Goal: Information Seeking & Learning: Learn about a topic

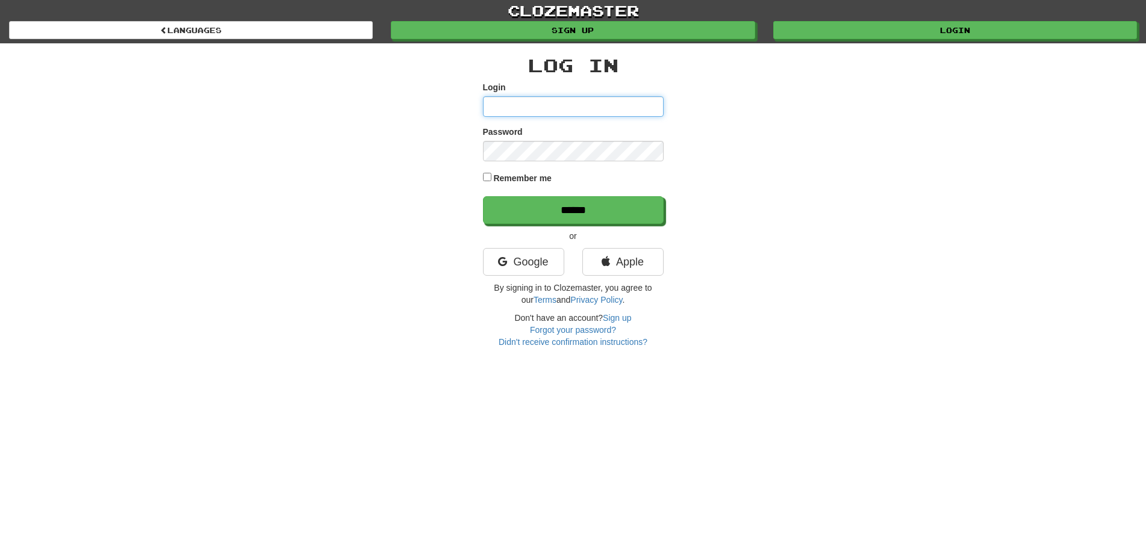
type input "**********"
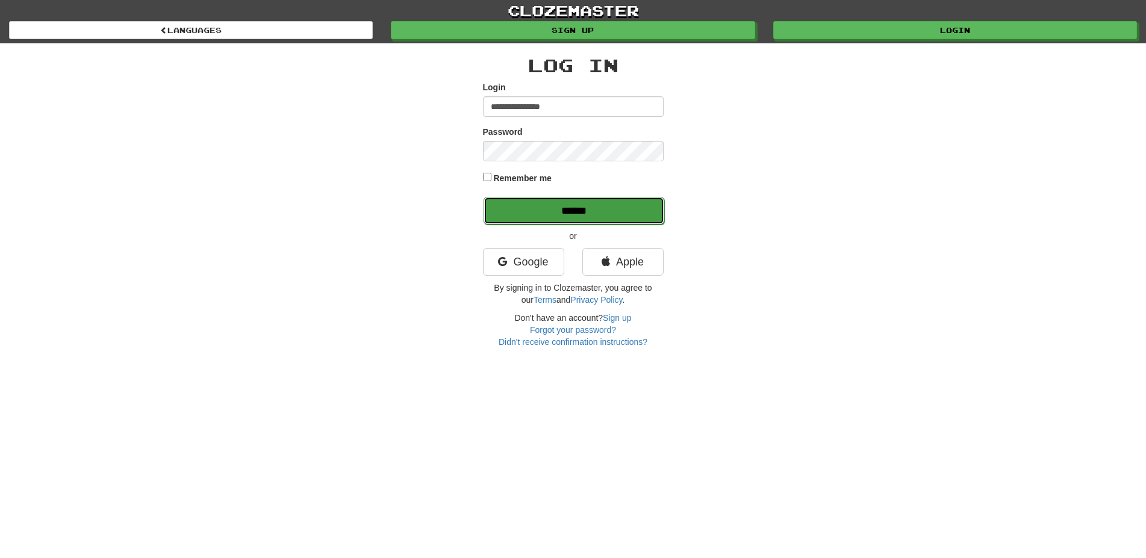
click at [592, 208] on input "******" at bounding box center [573, 211] width 181 height 28
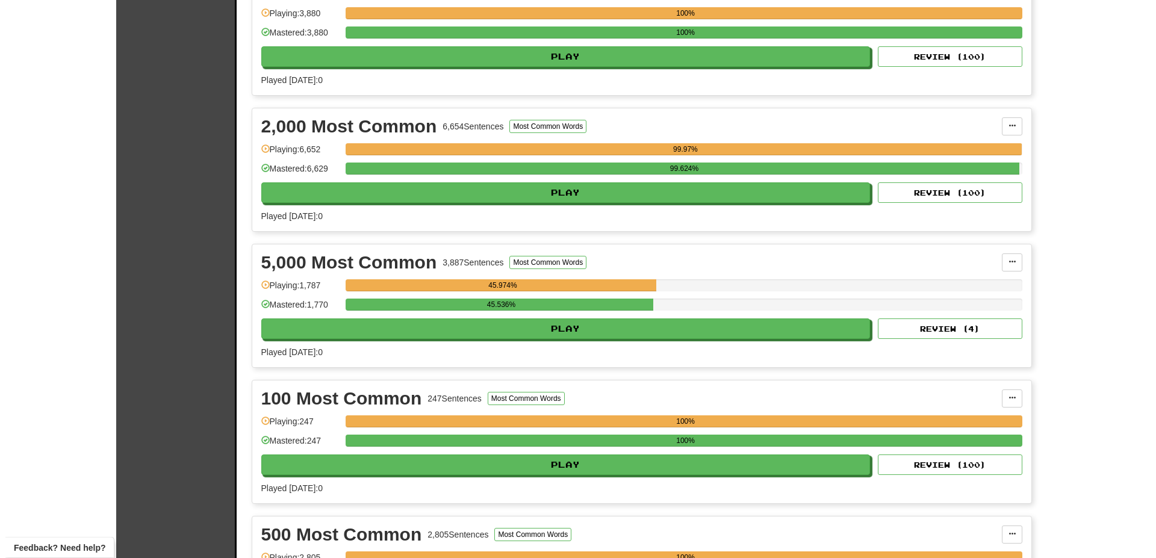
scroll to position [368, 0]
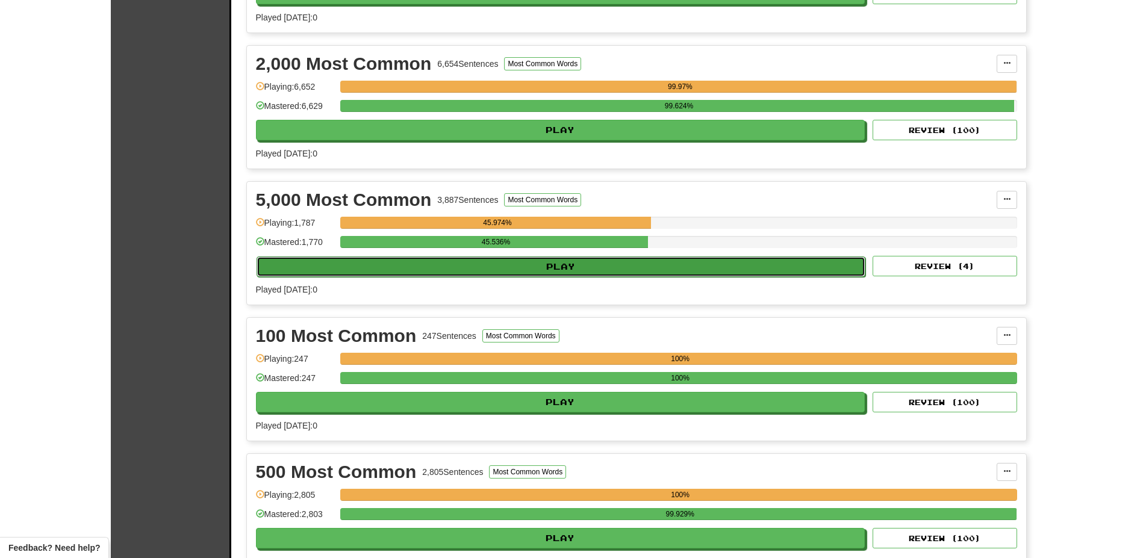
click at [497, 262] on button "Play" at bounding box center [560, 266] width 609 height 20
select select "**"
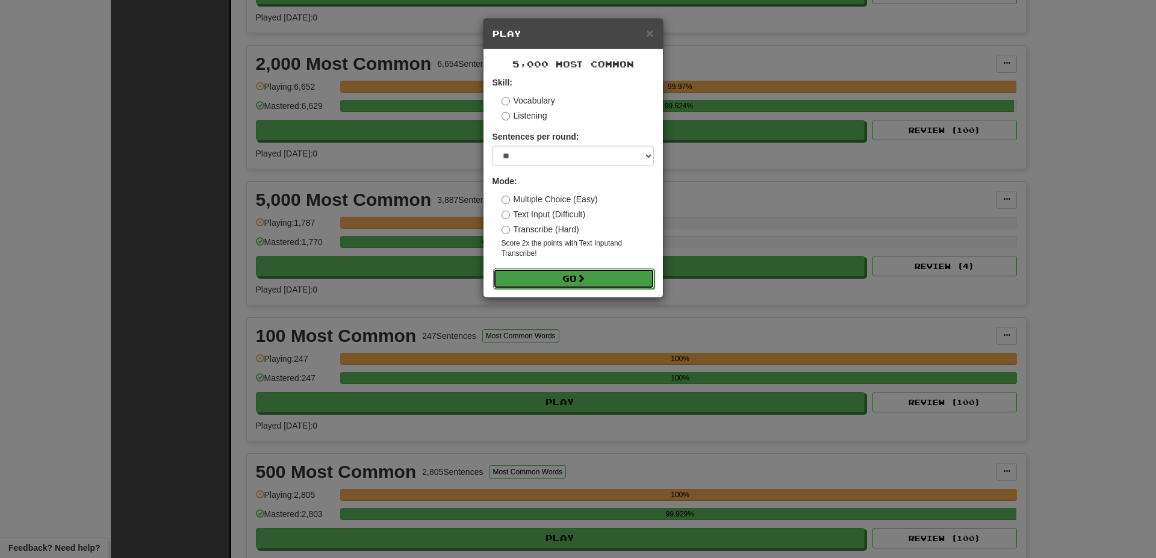
click at [564, 270] on button "Go" at bounding box center [573, 279] width 161 height 20
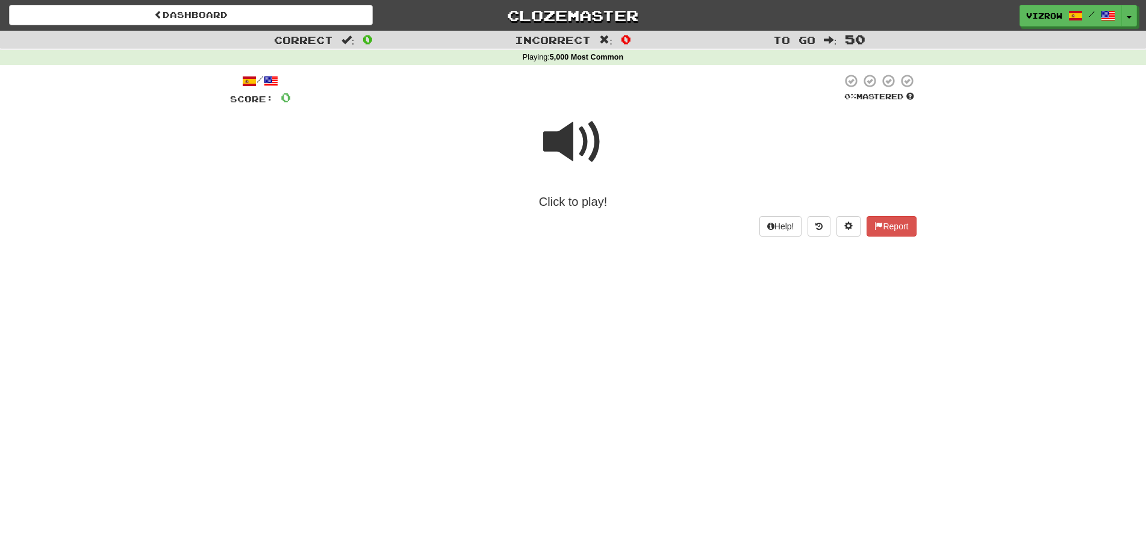
click at [582, 165] on span at bounding box center [573, 142] width 60 height 60
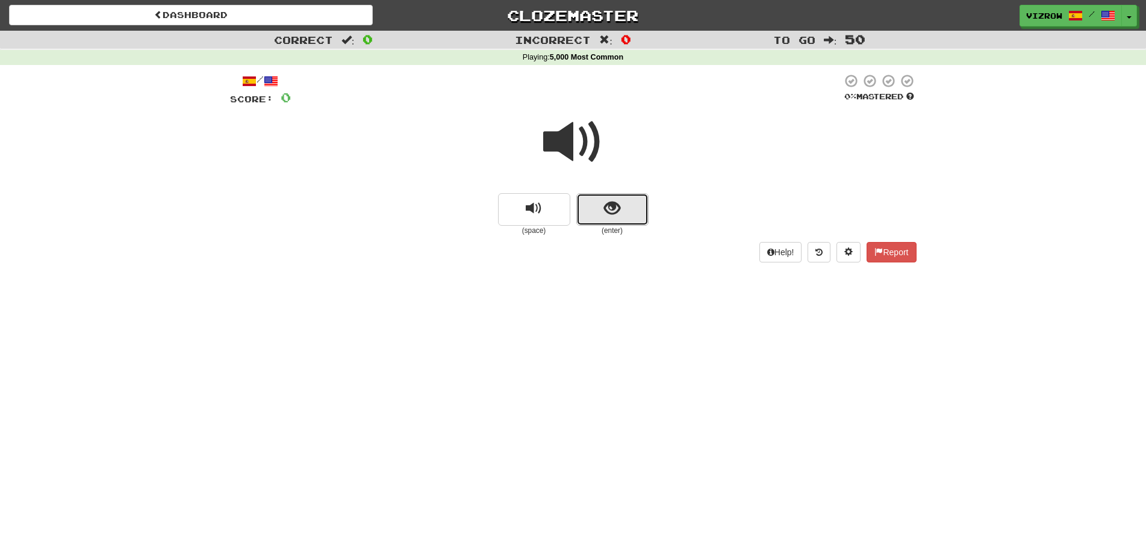
click at [630, 208] on button "show sentence" at bounding box center [612, 209] width 72 height 33
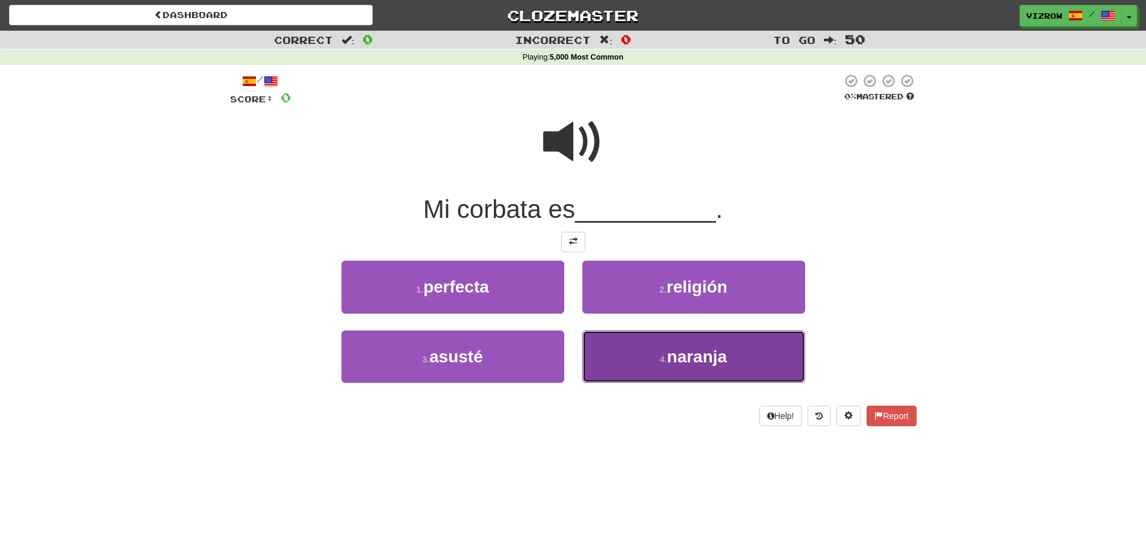
click at [704, 355] on span "naranja" at bounding box center [697, 356] width 60 height 19
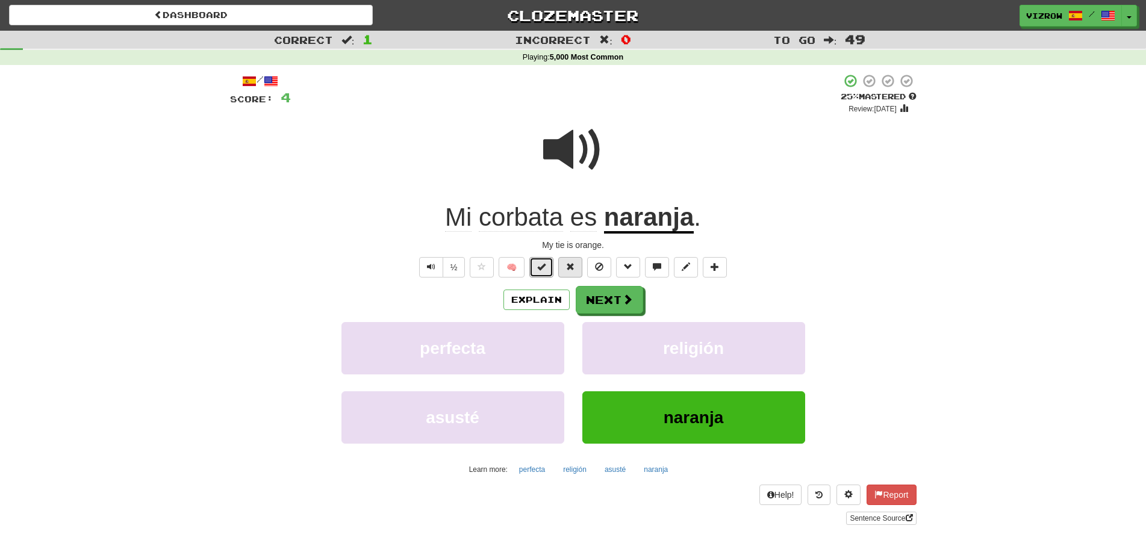
drag, startPoint x: 544, startPoint y: 263, endPoint x: 577, endPoint y: 273, distance: 34.7
click at [544, 262] on span at bounding box center [541, 266] width 8 height 8
click at [609, 300] on button "Next" at bounding box center [609, 301] width 67 height 28
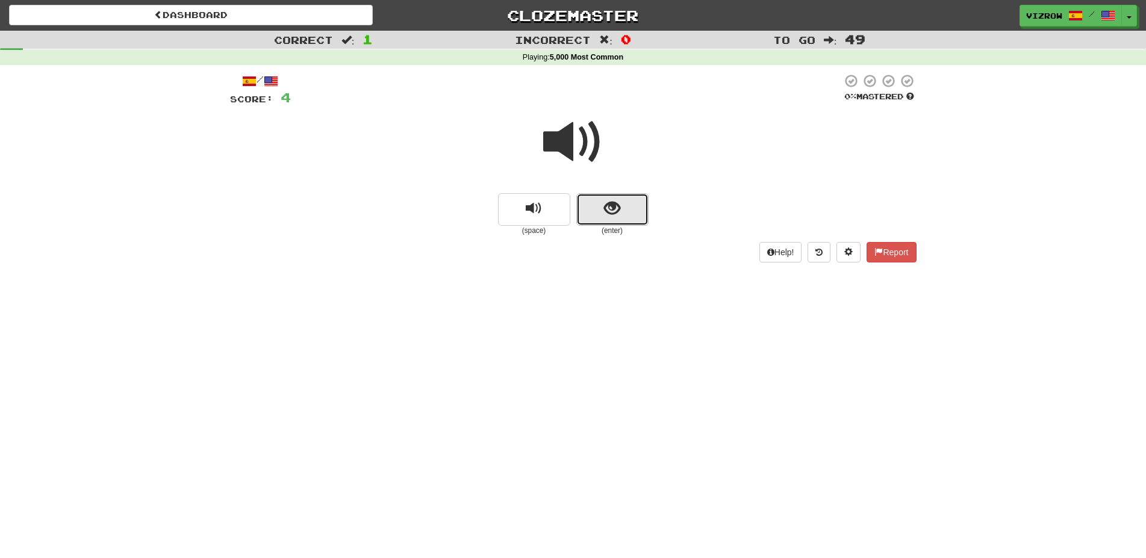
click at [600, 206] on button "show sentence" at bounding box center [612, 209] width 72 height 33
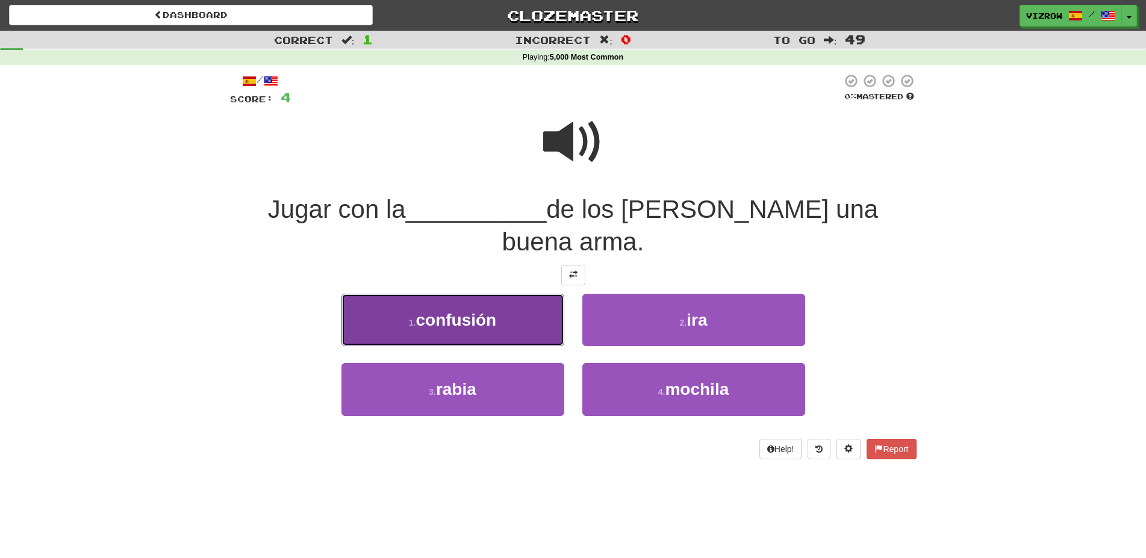
click at [547, 294] on button "1 . confusión" at bounding box center [452, 320] width 223 height 52
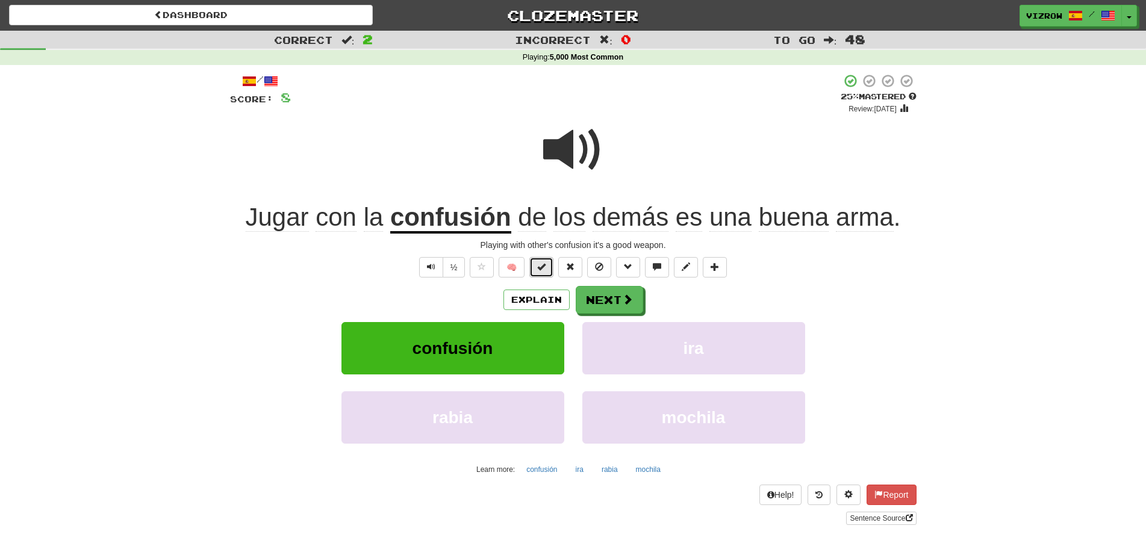
click at [542, 268] on span at bounding box center [541, 266] width 8 height 8
click at [602, 302] on button "Next" at bounding box center [609, 301] width 67 height 28
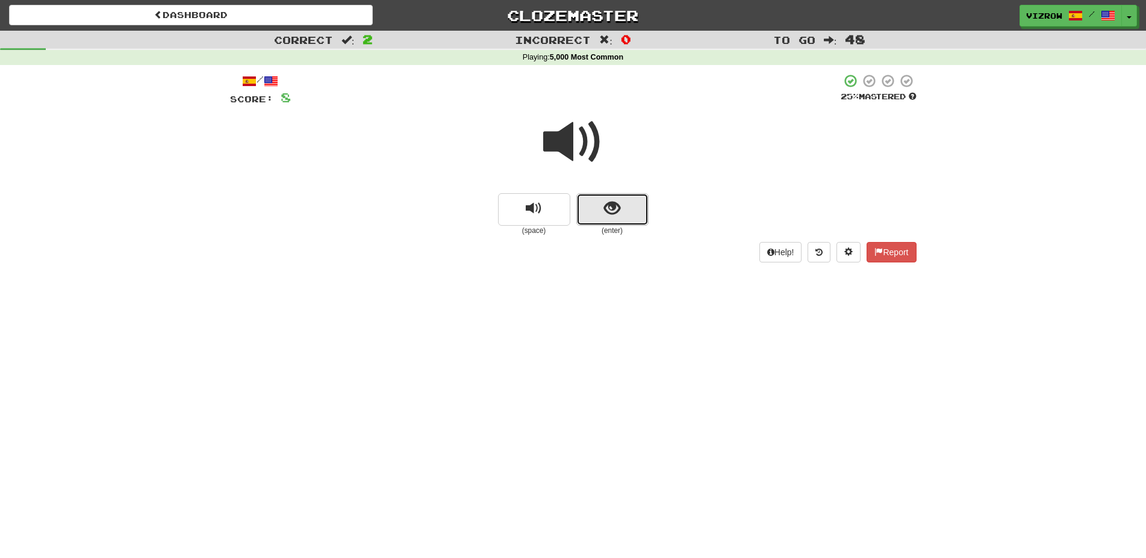
click at [632, 203] on button "show sentence" at bounding box center [612, 209] width 72 height 33
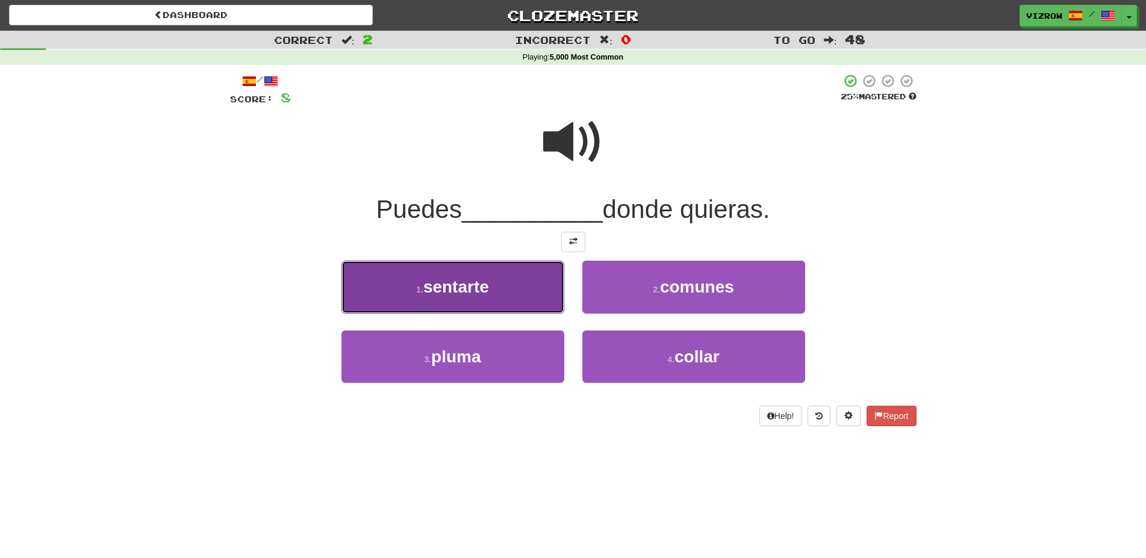
click at [538, 290] on button "1 . sentarte" at bounding box center [452, 287] width 223 height 52
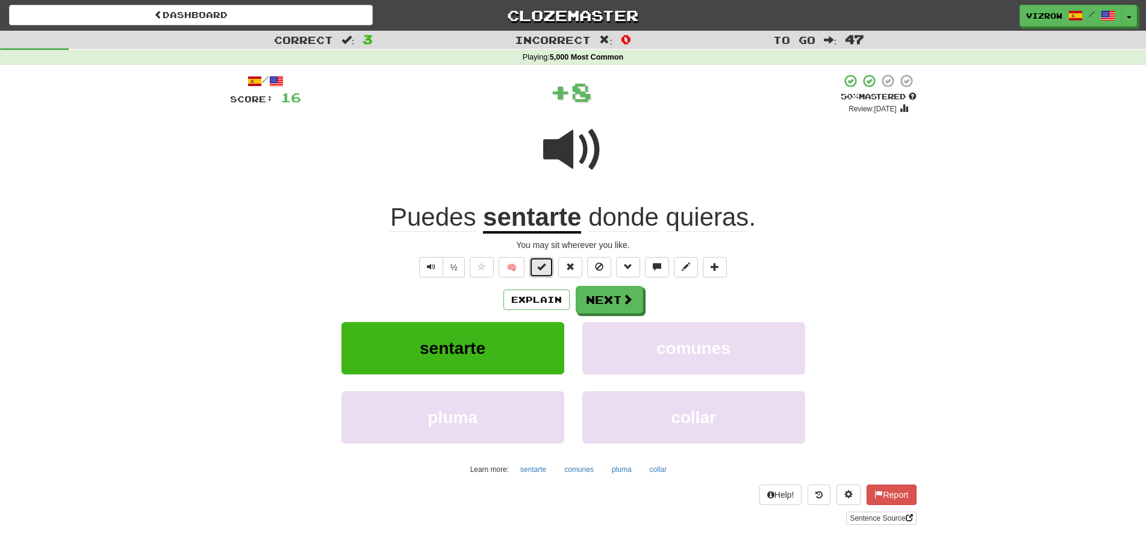
click at [539, 274] on button at bounding box center [541, 267] width 24 height 20
click at [612, 308] on button "Next" at bounding box center [609, 301] width 67 height 28
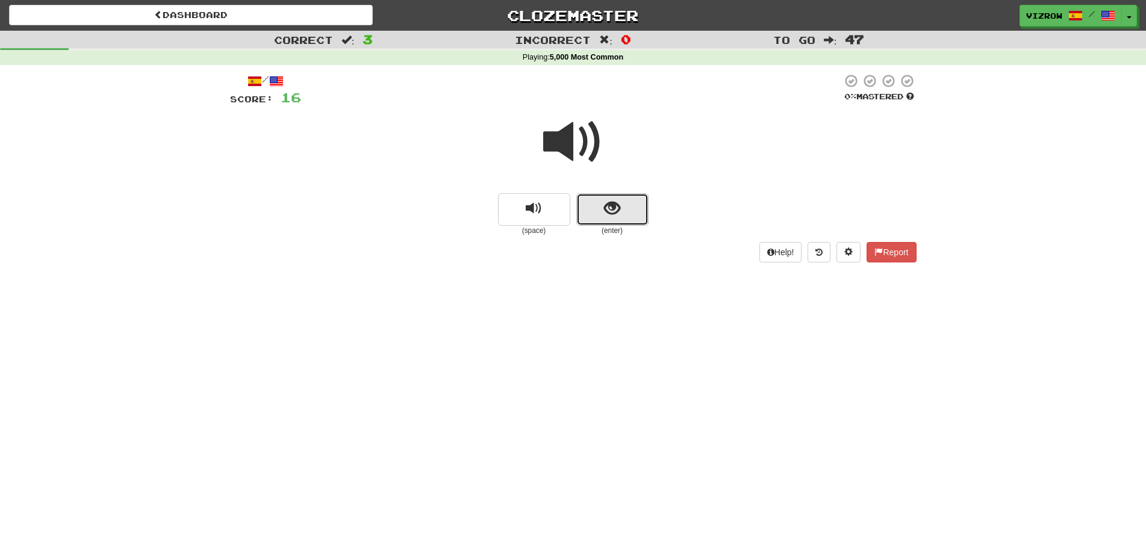
click at [627, 209] on button "show sentence" at bounding box center [612, 209] width 72 height 33
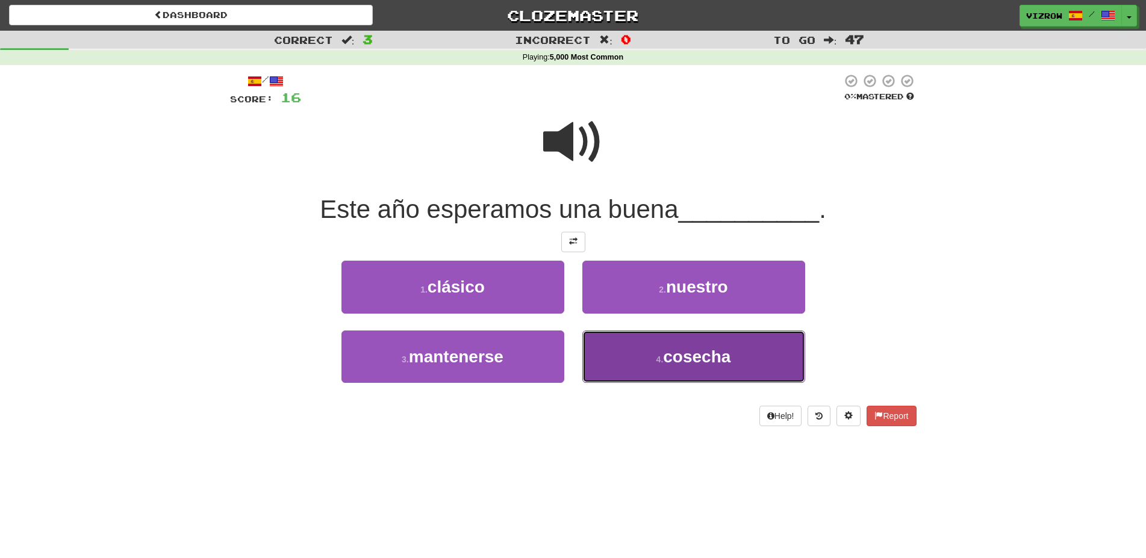
click at [641, 354] on button "4 . cosecha" at bounding box center [693, 357] width 223 height 52
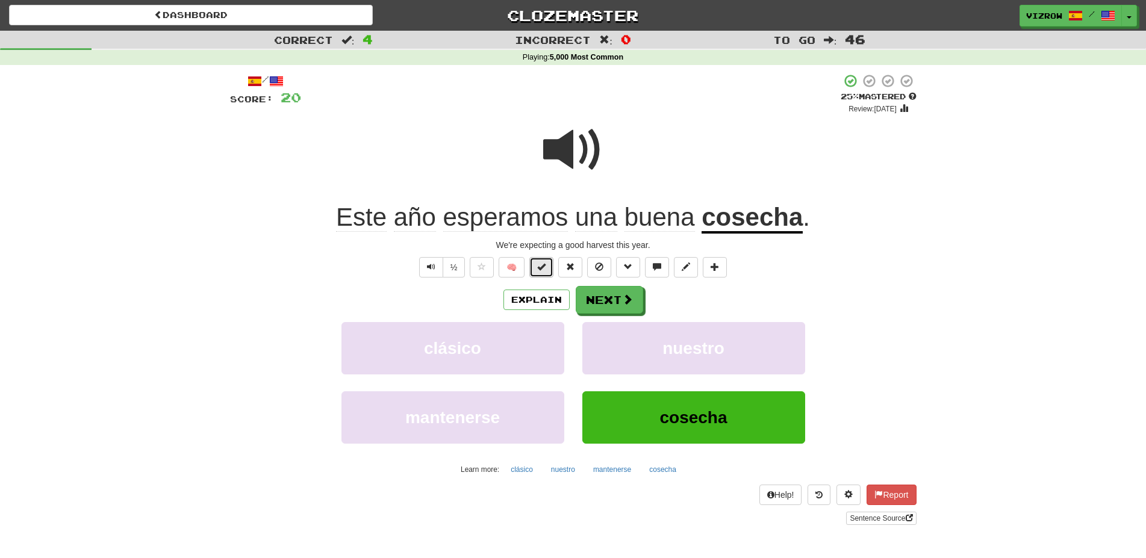
click at [552, 269] on button at bounding box center [541, 267] width 24 height 20
click at [615, 286] on div "Explain Next" at bounding box center [573, 300] width 686 height 28
click at [623, 296] on span at bounding box center [628, 299] width 11 height 11
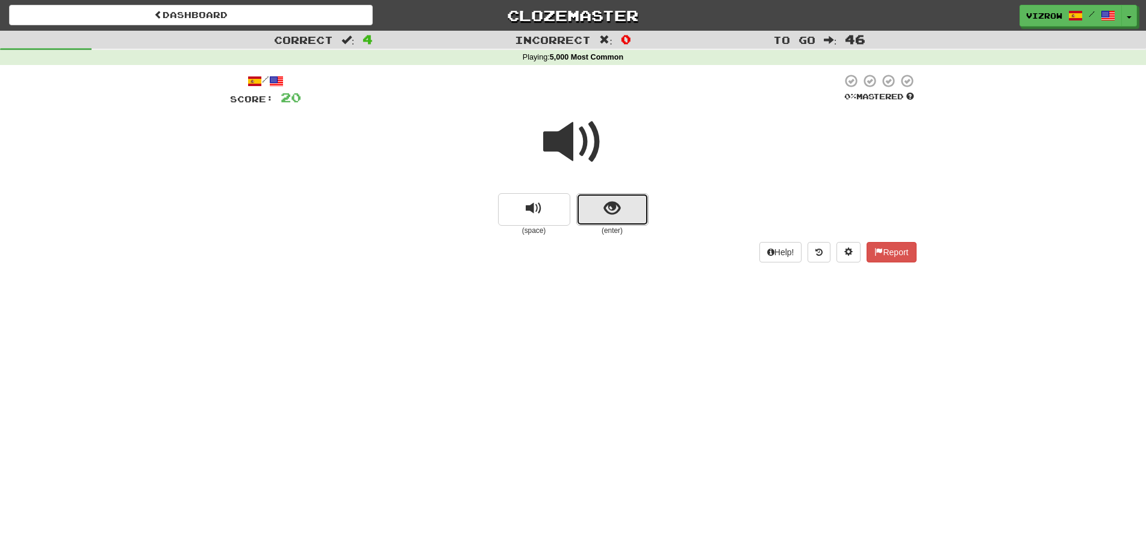
click at [607, 213] on span "show sentence" at bounding box center [612, 208] width 16 height 16
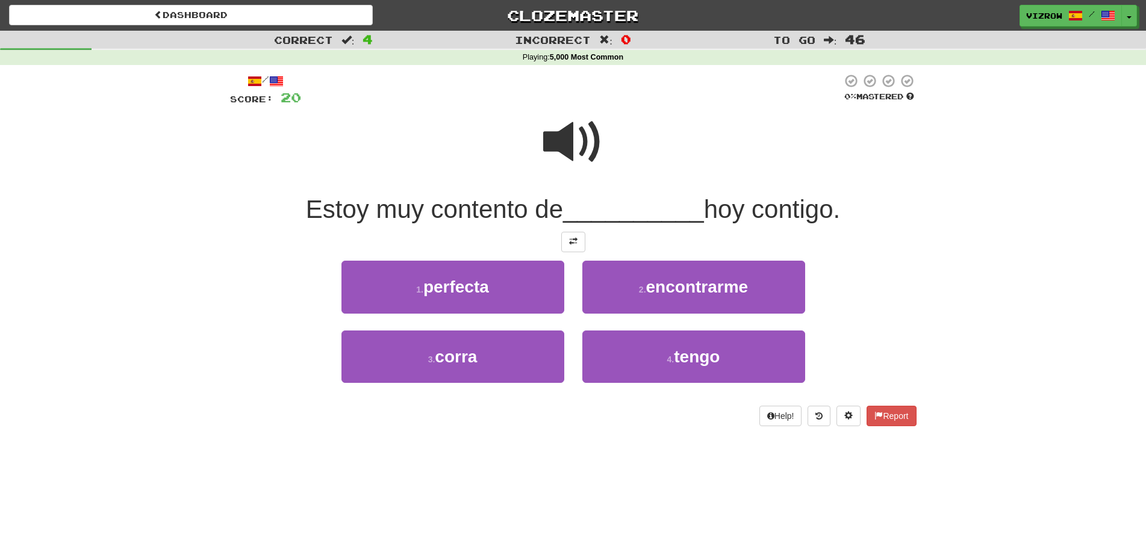
click at [577, 146] on span at bounding box center [573, 142] width 60 height 60
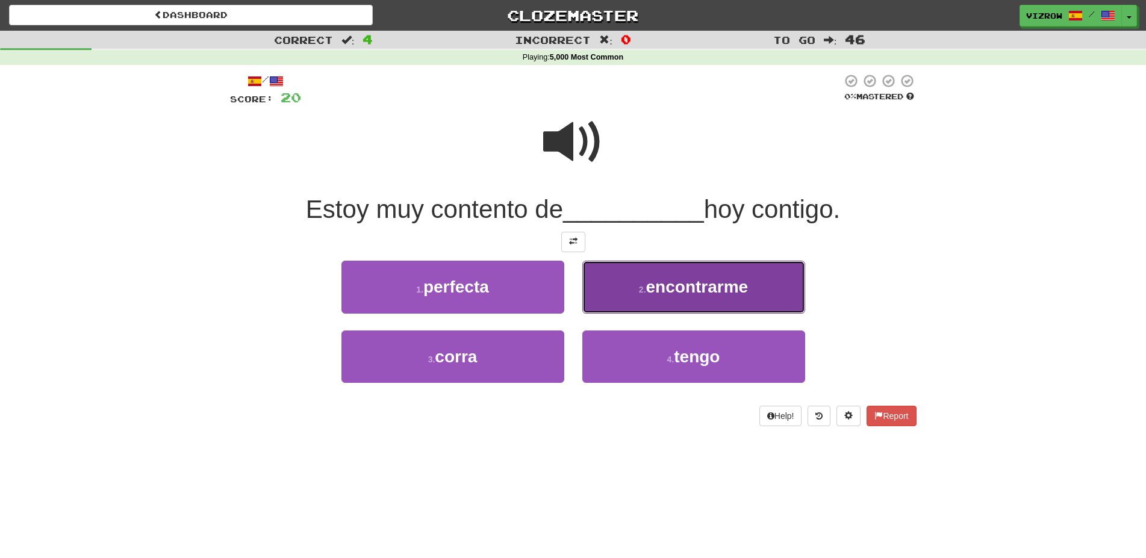
click at [739, 292] on span "encontrarme" at bounding box center [697, 287] width 102 height 19
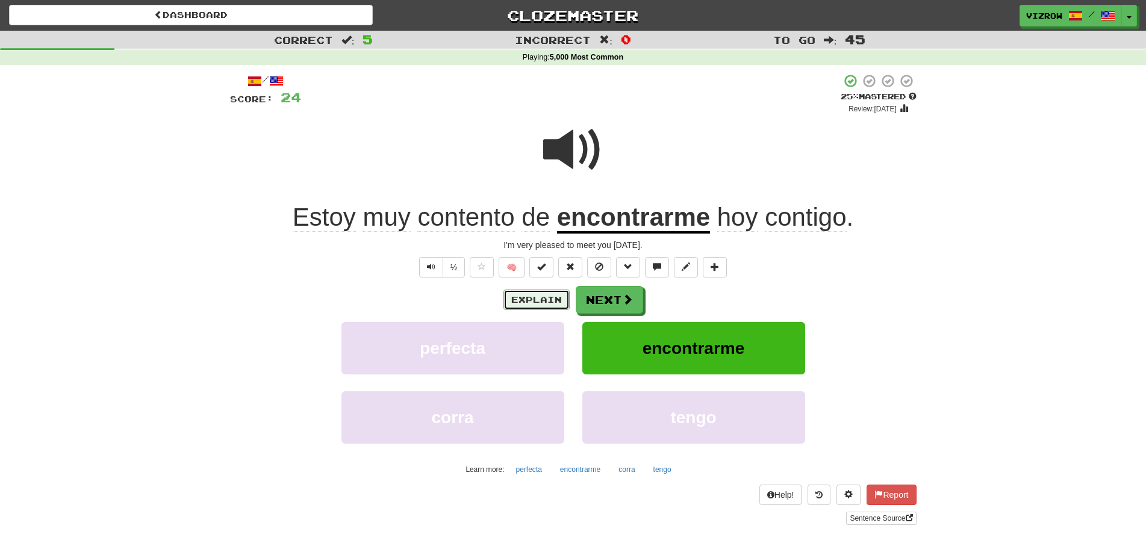
click at [552, 303] on button "Explain" at bounding box center [536, 300] width 66 height 20
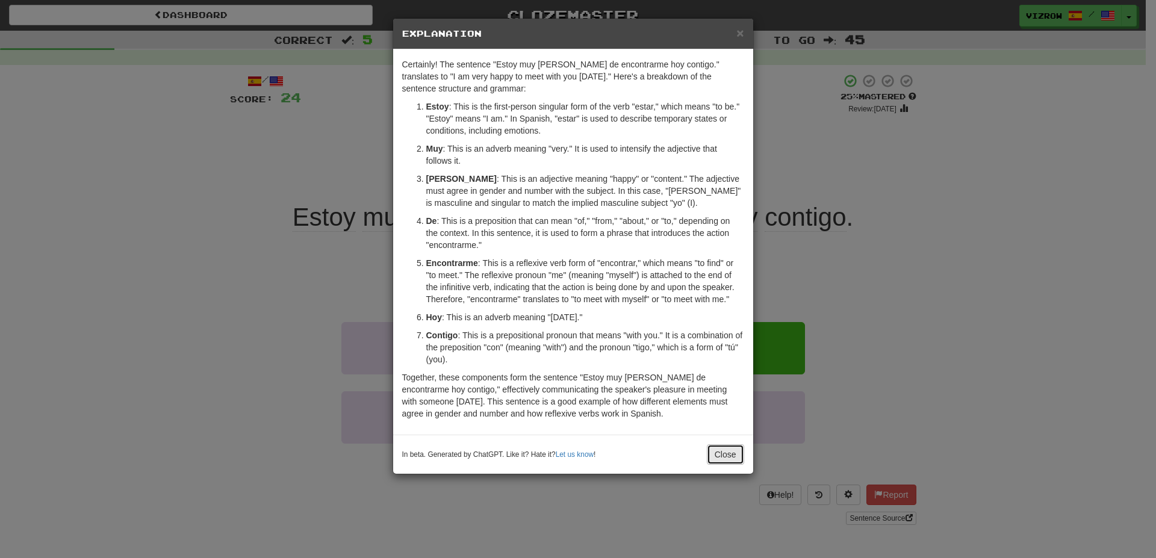
click at [718, 454] on button "Close" at bounding box center [725, 454] width 37 height 20
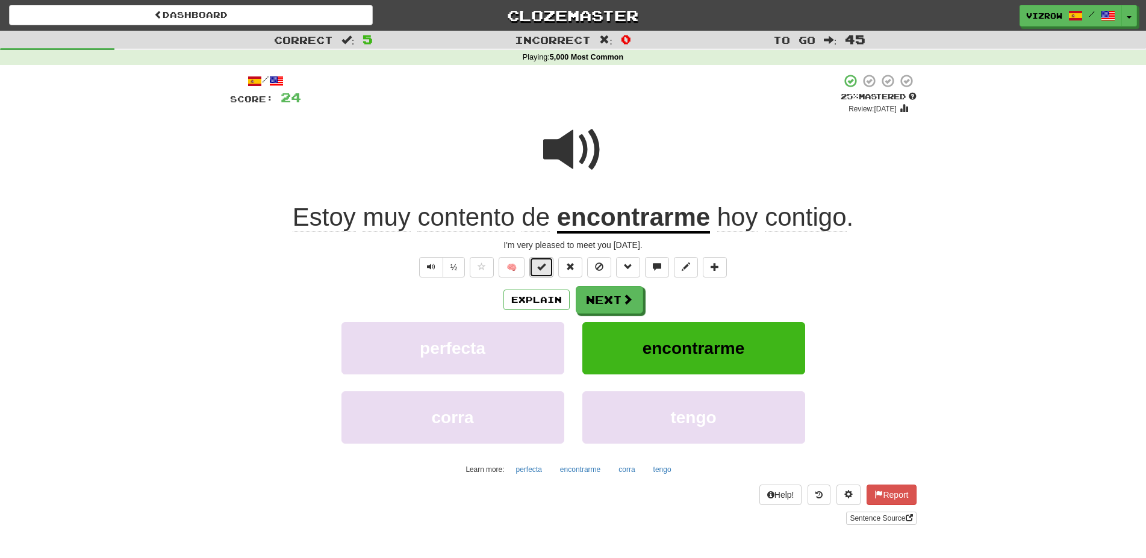
click at [548, 273] on button at bounding box center [541, 267] width 24 height 20
click at [598, 295] on button "Next" at bounding box center [609, 301] width 67 height 28
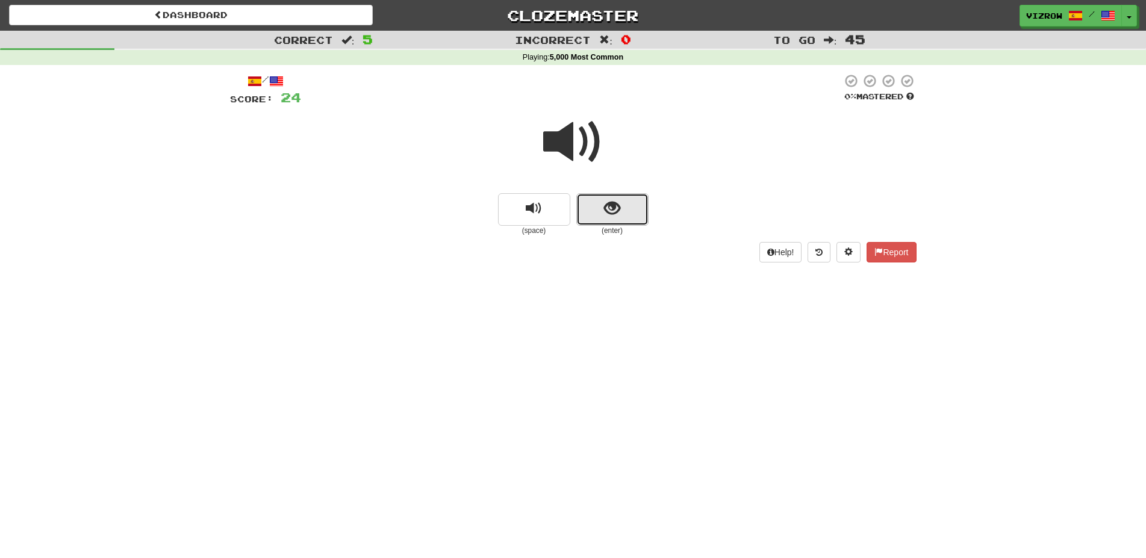
click at [623, 211] on button "show sentence" at bounding box center [612, 209] width 72 height 33
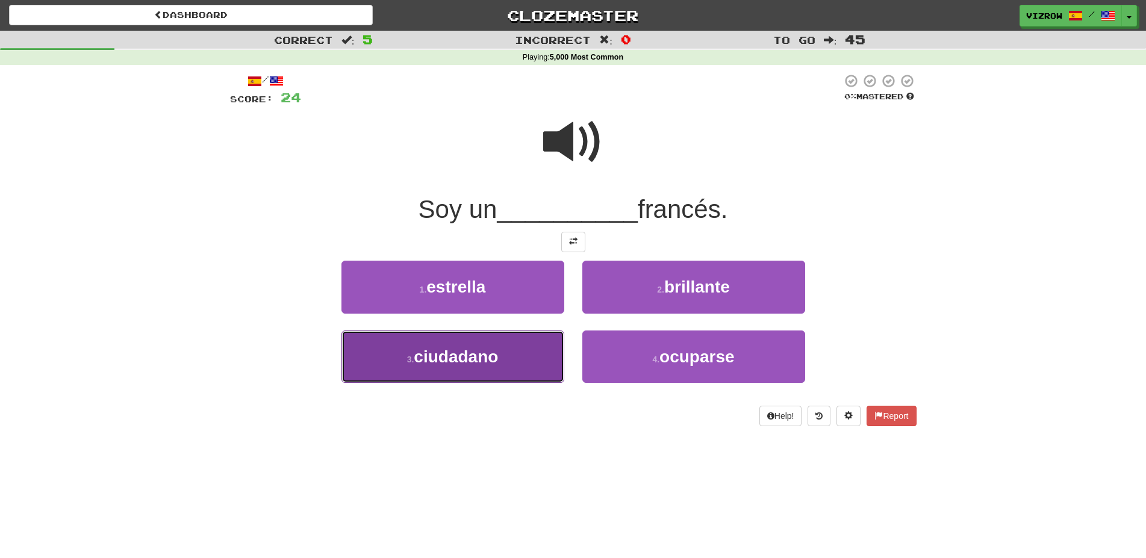
click at [510, 347] on button "3 . ciudadano" at bounding box center [452, 357] width 223 height 52
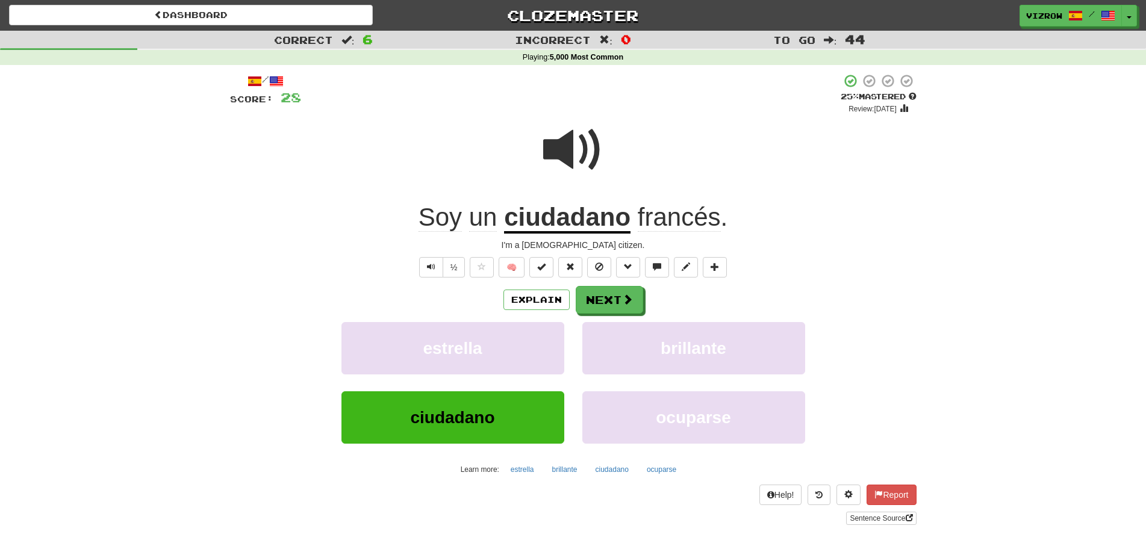
click at [601, 149] on span at bounding box center [573, 150] width 60 height 60
click at [577, 136] on span at bounding box center [573, 150] width 60 height 60
click at [578, 180] on span at bounding box center [573, 150] width 60 height 60
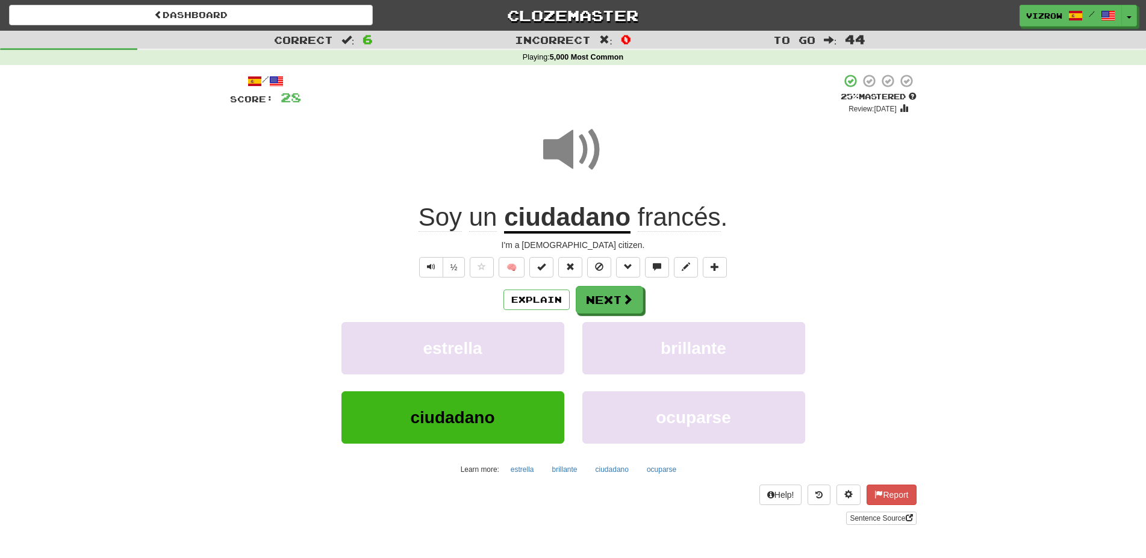
click at [578, 180] on span at bounding box center [573, 150] width 60 height 60
click at [607, 297] on button "Next" at bounding box center [609, 301] width 67 height 28
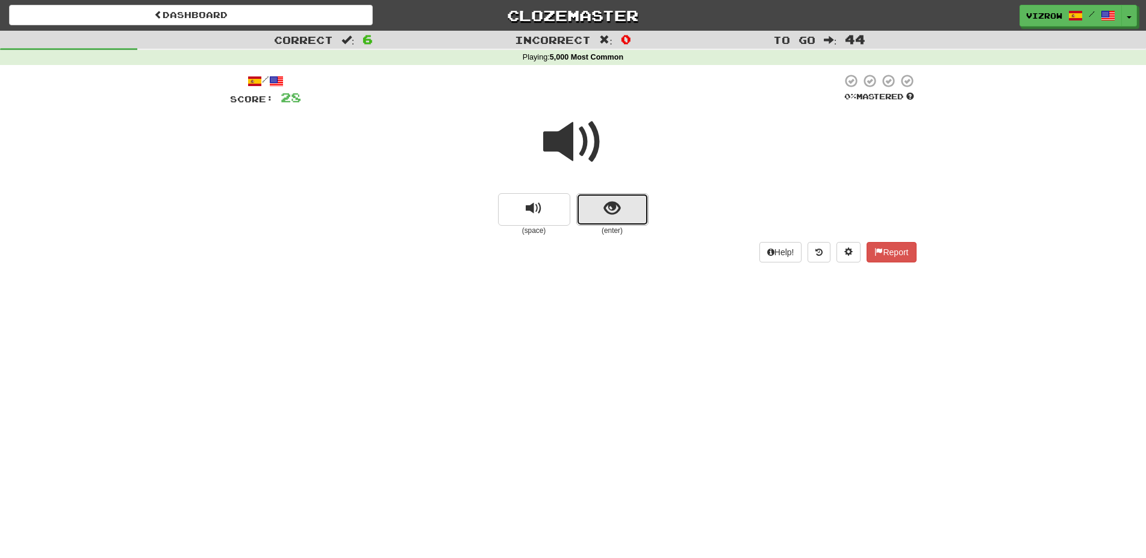
click at [616, 218] on button "show sentence" at bounding box center [612, 209] width 72 height 33
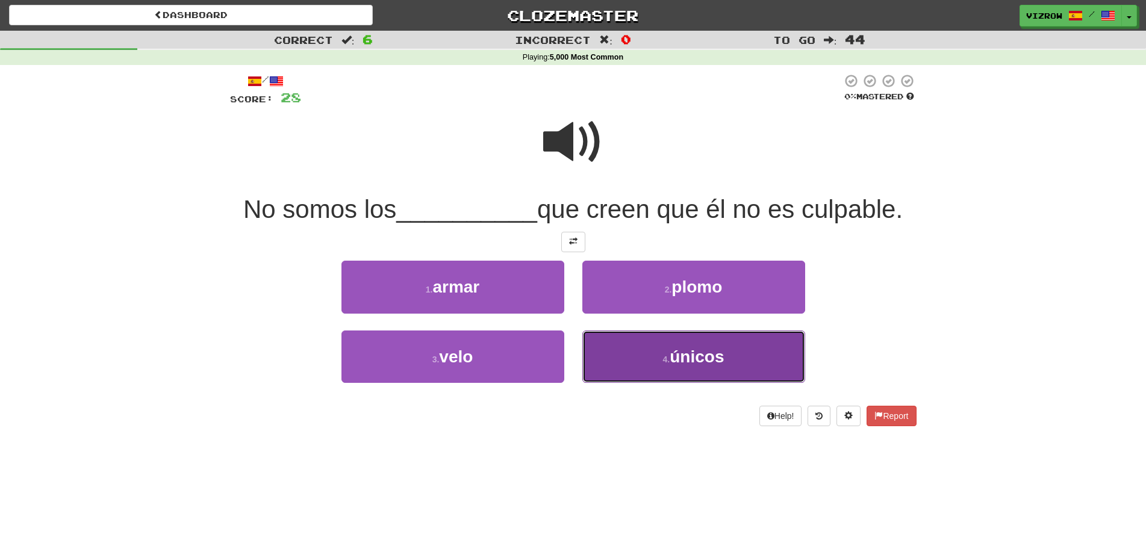
click at [686, 331] on button "4 . únicos" at bounding box center [693, 357] width 223 height 52
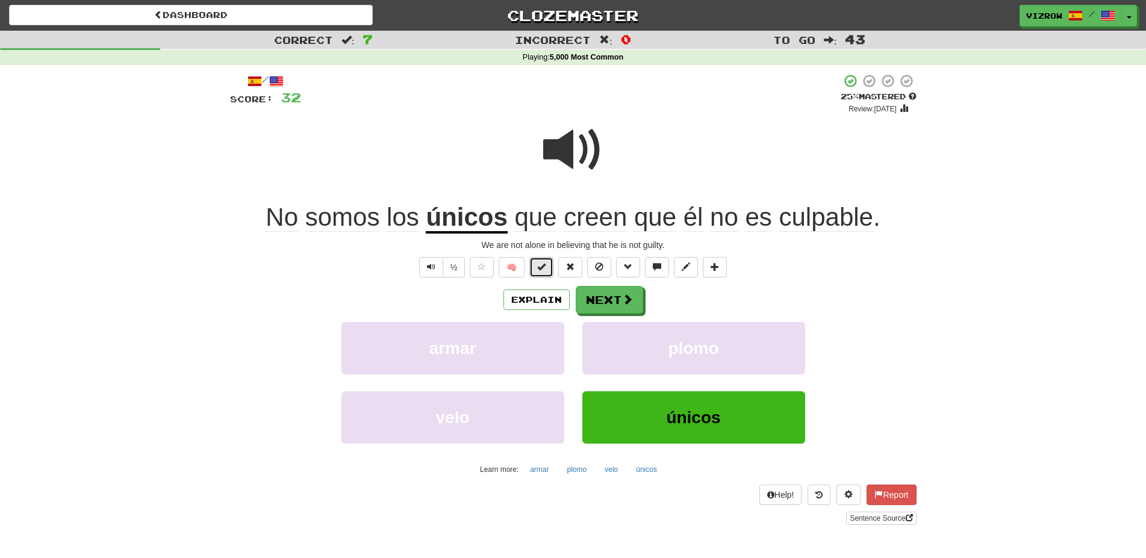
click at [550, 272] on button at bounding box center [541, 267] width 24 height 20
click at [628, 306] on button "Next" at bounding box center [609, 301] width 67 height 28
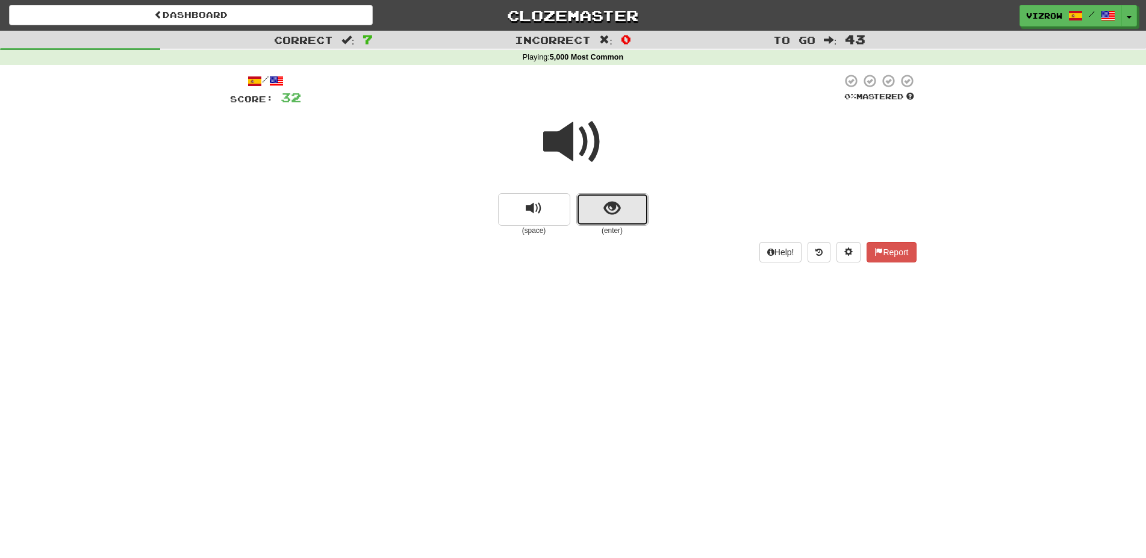
click at [626, 219] on button "show sentence" at bounding box center [612, 209] width 72 height 33
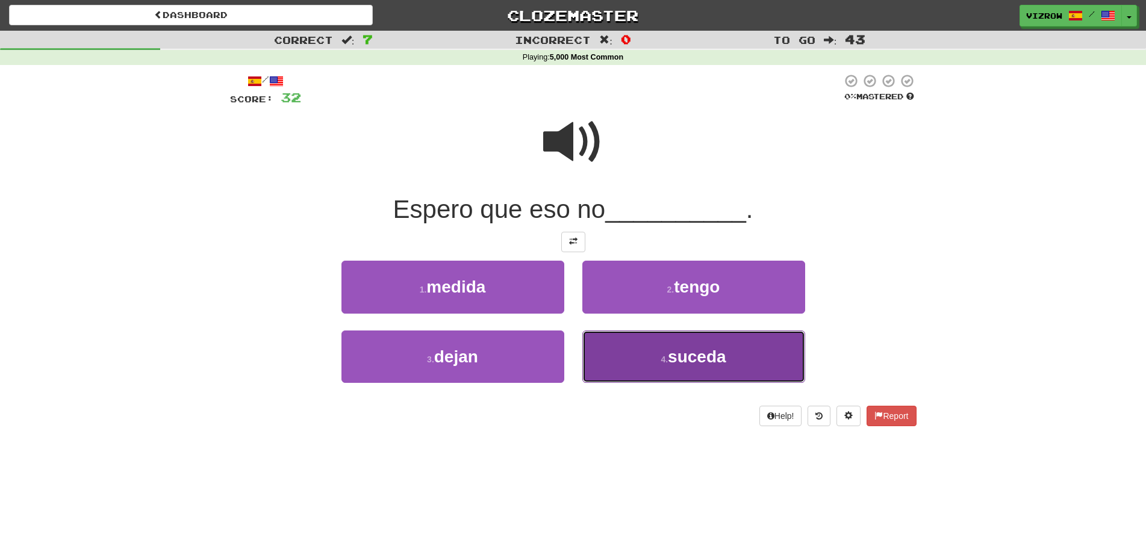
click at [737, 370] on button "4 . suceda" at bounding box center [693, 357] width 223 height 52
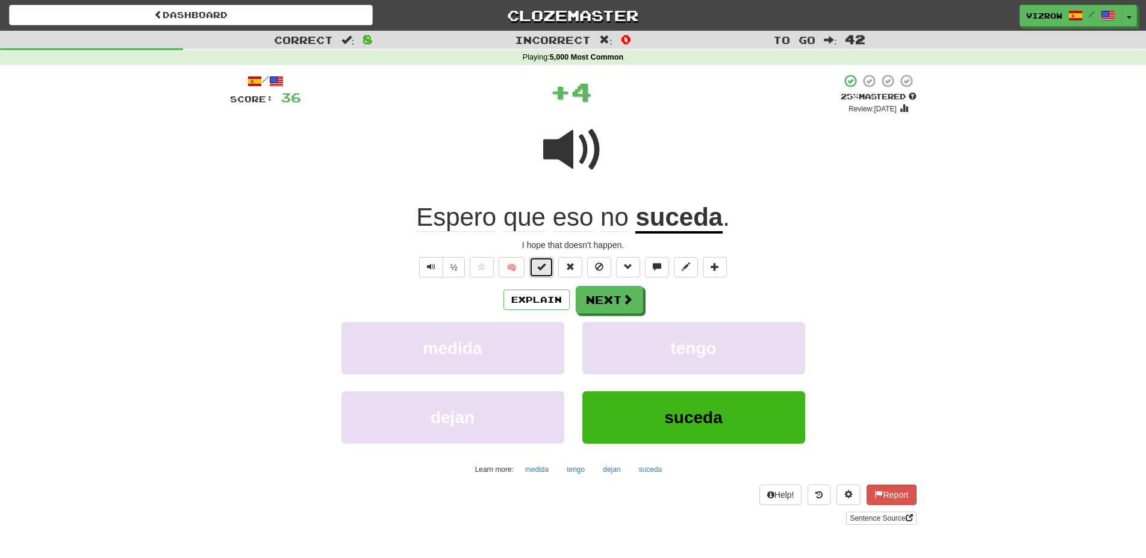
click at [548, 269] on button at bounding box center [541, 267] width 24 height 20
click at [610, 294] on button "Next" at bounding box center [609, 301] width 67 height 28
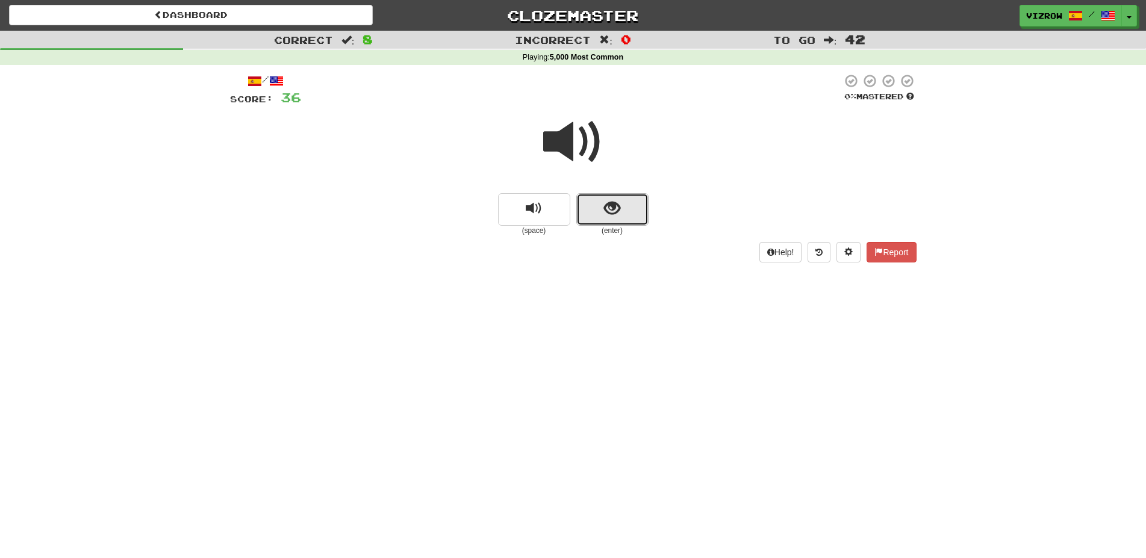
click at [609, 207] on span "show sentence" at bounding box center [612, 208] width 16 height 16
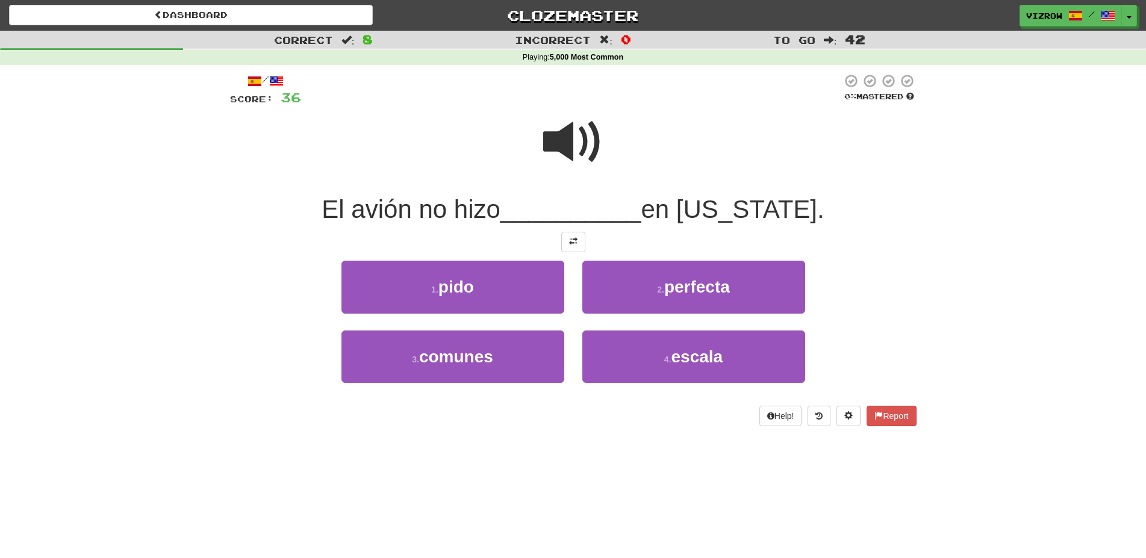
click at [591, 147] on span at bounding box center [573, 142] width 60 height 60
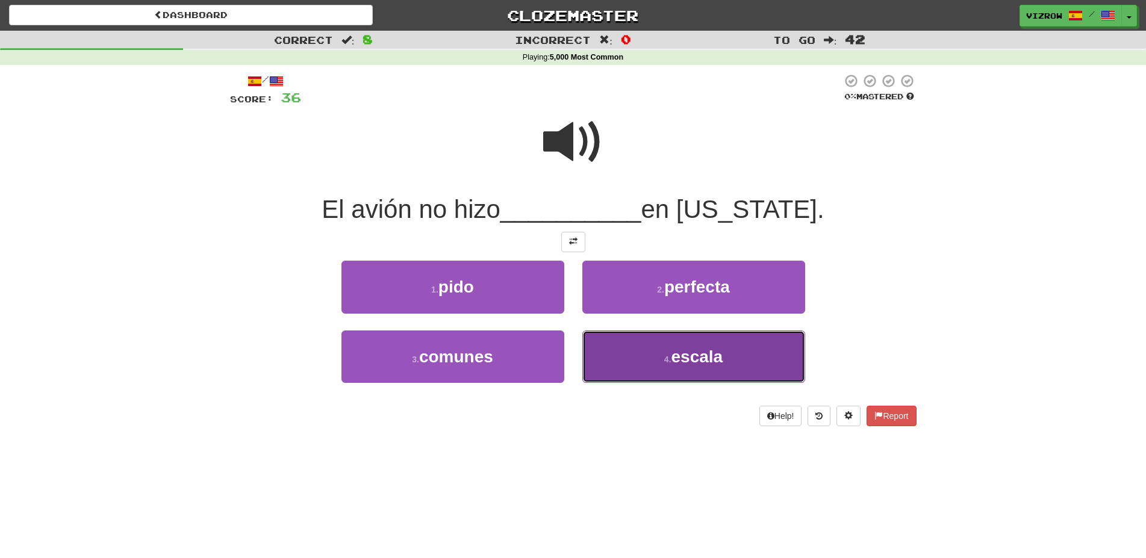
click at [691, 351] on span "escala" at bounding box center [697, 356] width 52 height 19
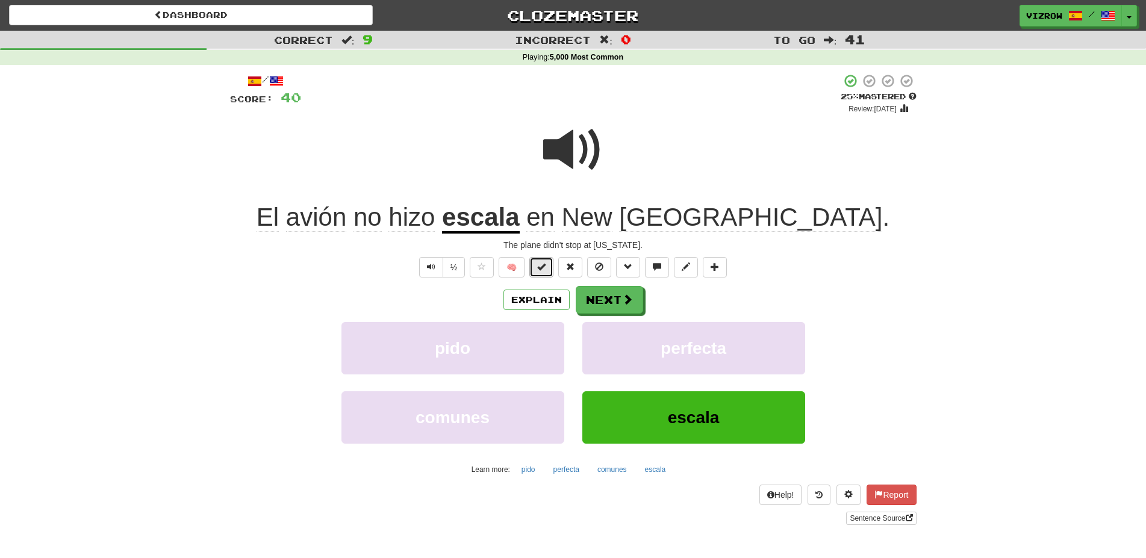
click at [553, 268] on button at bounding box center [541, 267] width 24 height 20
click at [572, 126] on span at bounding box center [573, 150] width 60 height 60
click at [616, 301] on button "Next" at bounding box center [609, 301] width 67 height 28
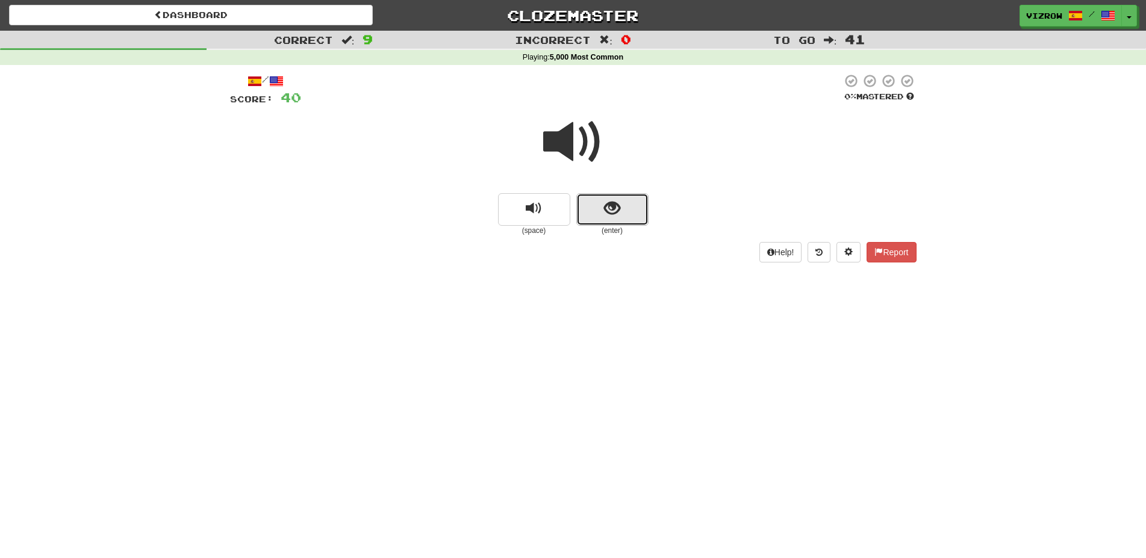
click at [618, 211] on span "show sentence" at bounding box center [612, 208] width 16 height 16
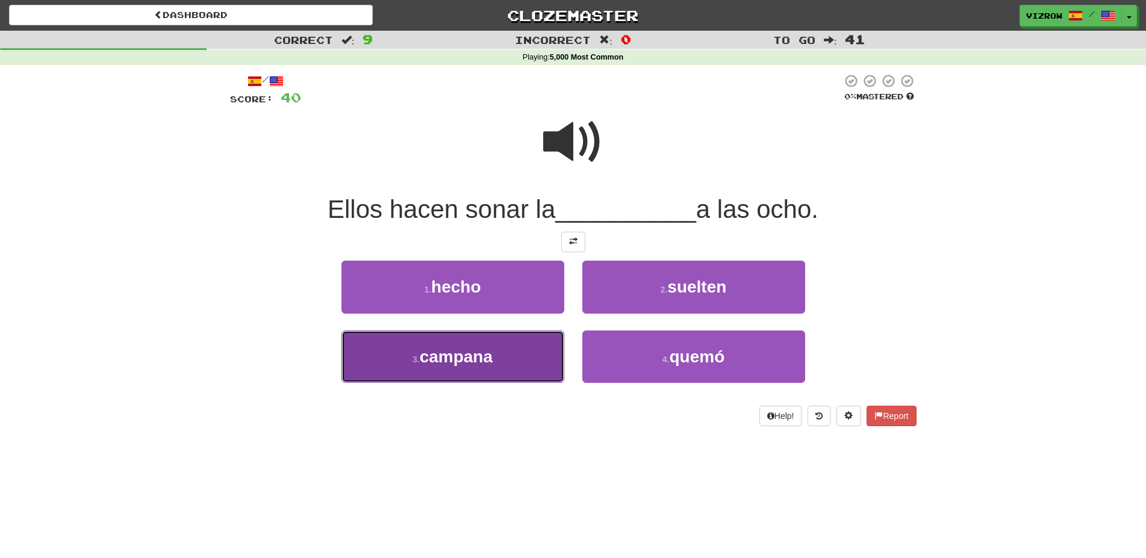
click at [538, 344] on button "3 . campana" at bounding box center [452, 357] width 223 height 52
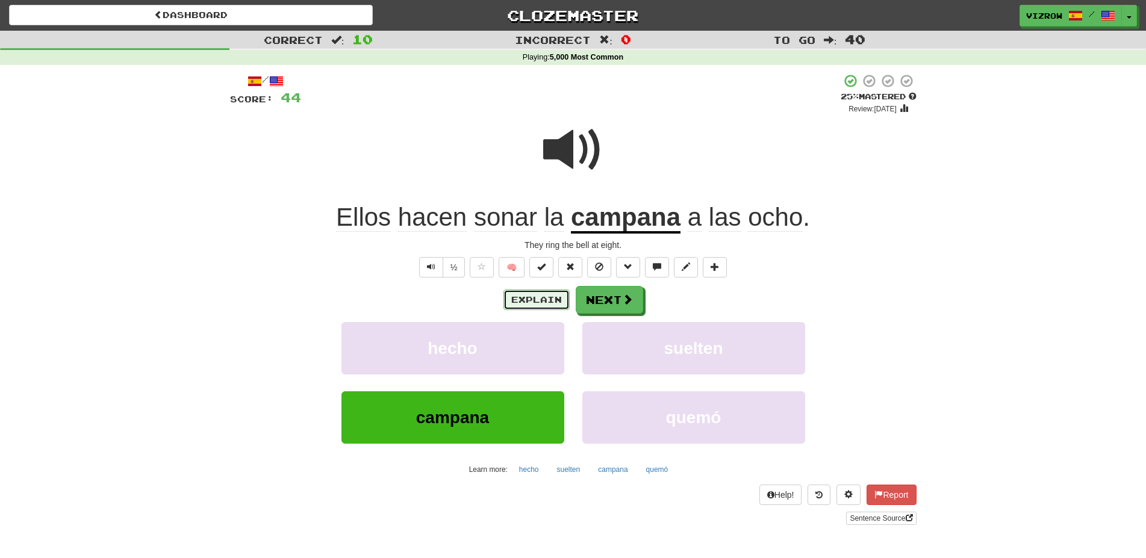
click at [557, 295] on button "Explain" at bounding box center [536, 300] width 66 height 20
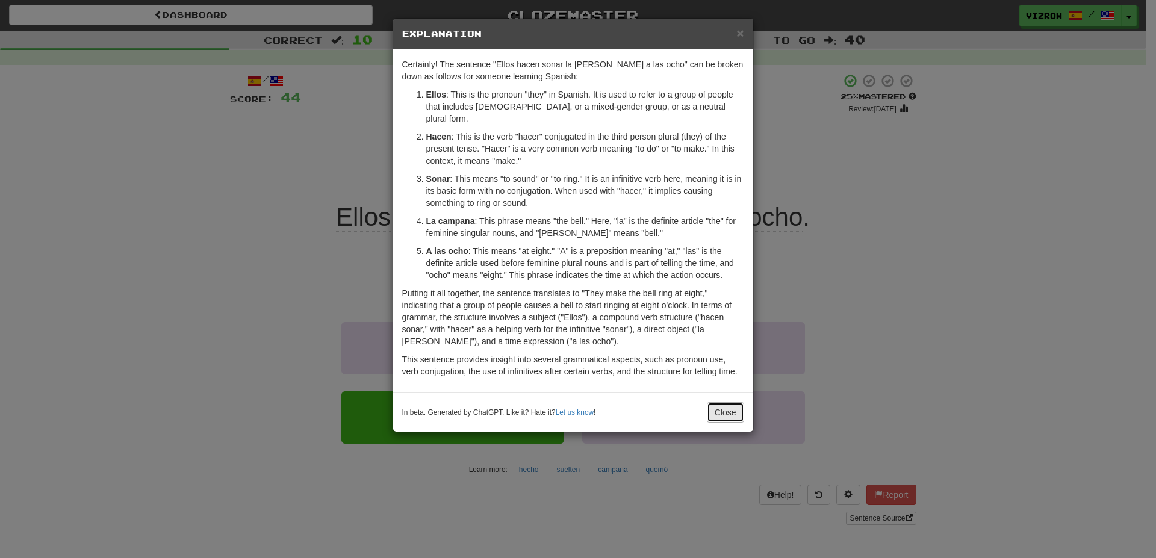
click at [721, 402] on button "Close" at bounding box center [725, 412] width 37 height 20
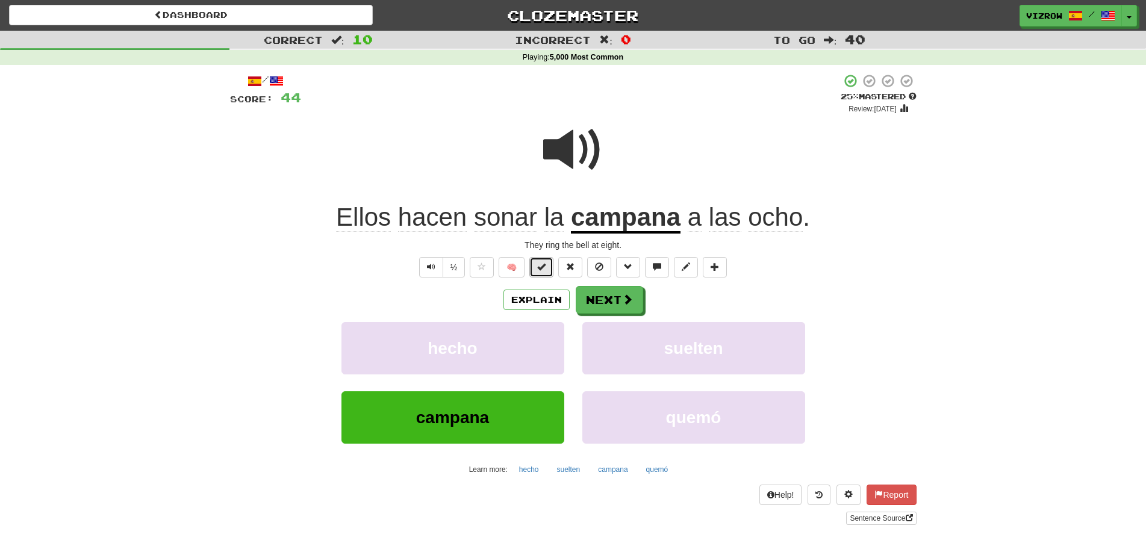
click at [548, 269] on button at bounding box center [541, 267] width 24 height 20
click at [612, 300] on button "Next" at bounding box center [609, 301] width 67 height 28
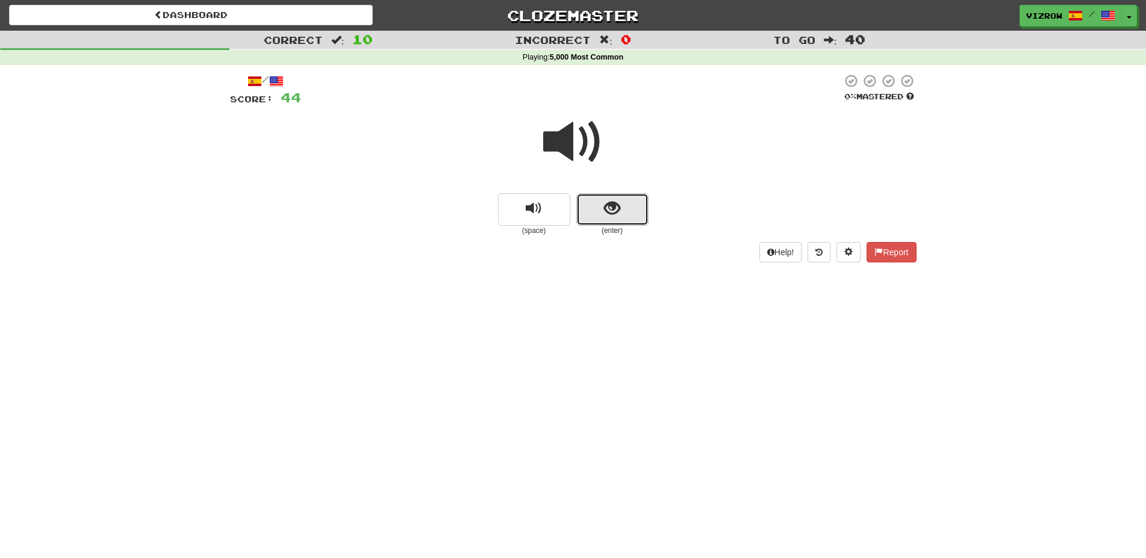
drag, startPoint x: 625, startPoint y: 219, endPoint x: 635, endPoint y: 220, distance: 9.8
click at [635, 220] on button "show sentence" at bounding box center [612, 209] width 72 height 33
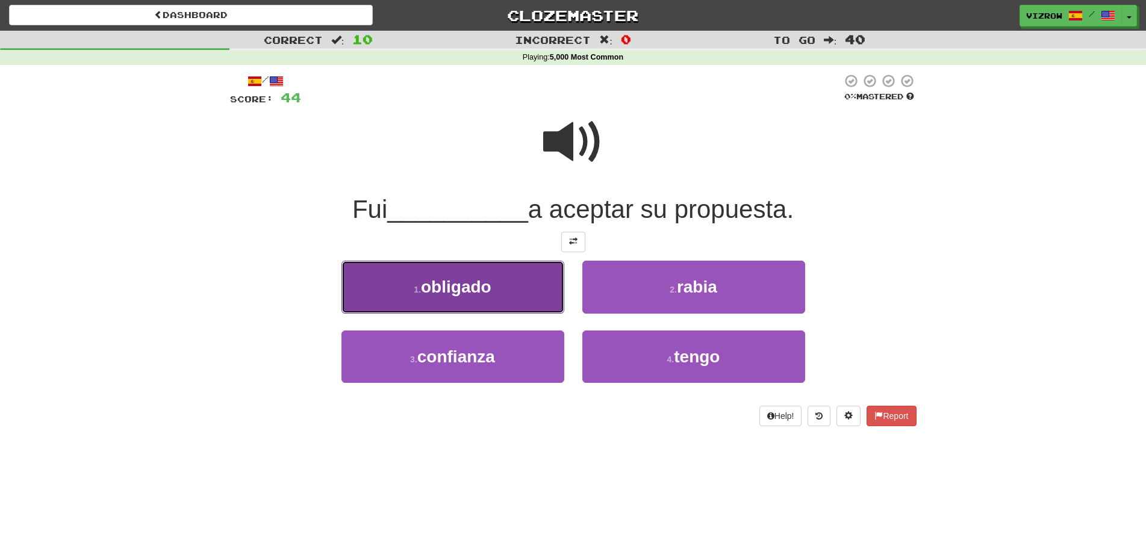
click at [520, 288] on button "1 . obligado" at bounding box center [452, 287] width 223 height 52
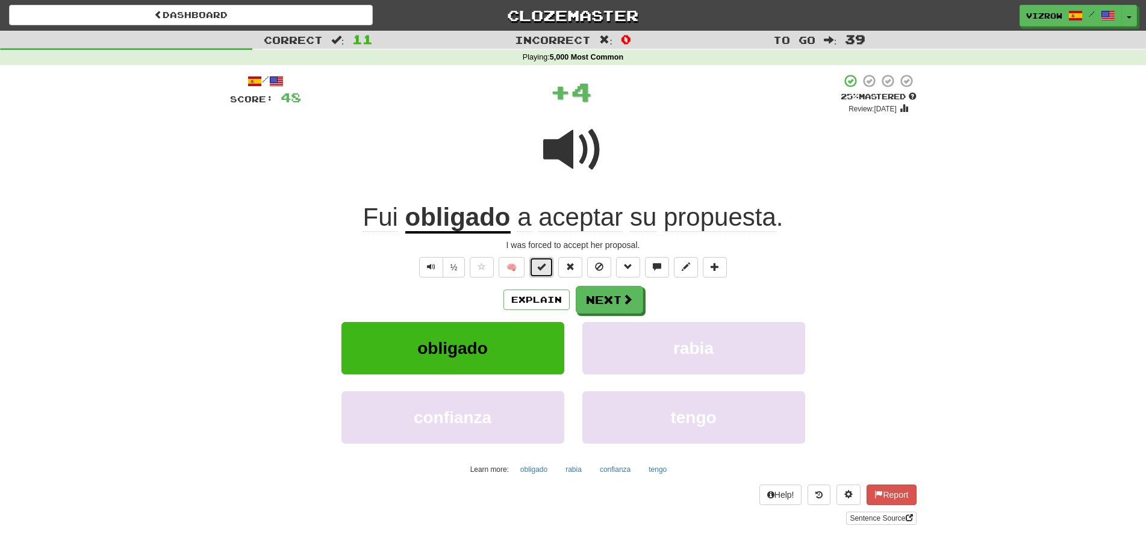
click at [553, 266] on button at bounding box center [541, 267] width 24 height 20
click at [611, 289] on button "Next" at bounding box center [609, 301] width 67 height 28
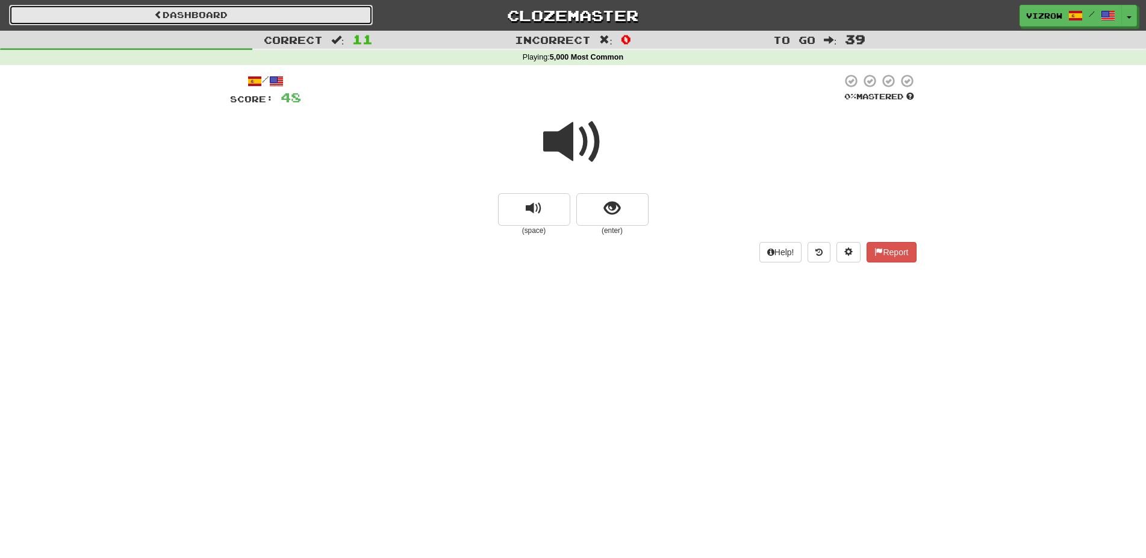
click at [253, 13] on link "Dashboard" at bounding box center [191, 15] width 364 height 20
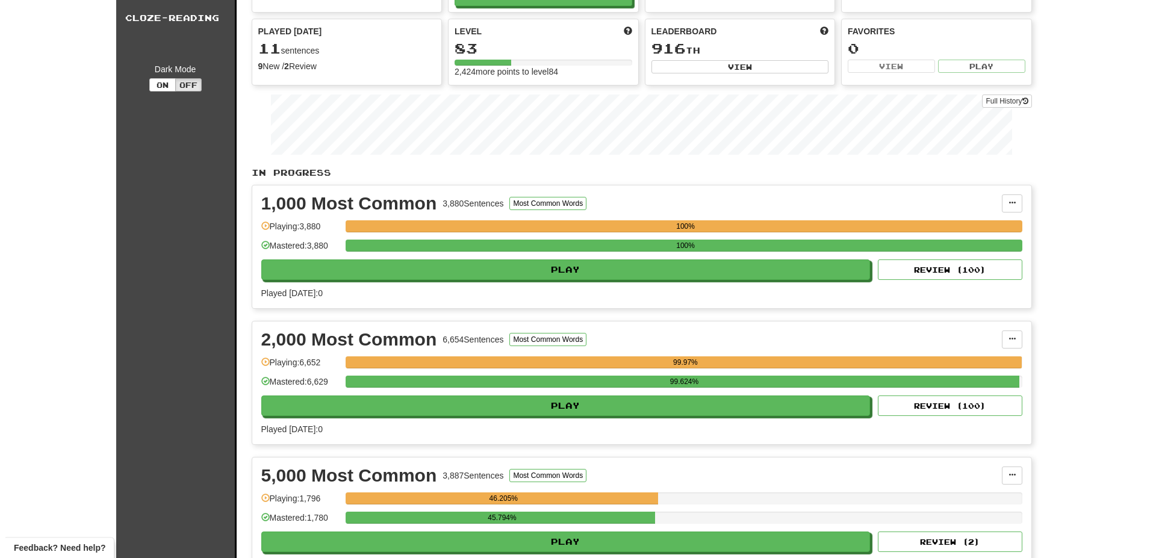
scroll to position [184, 0]
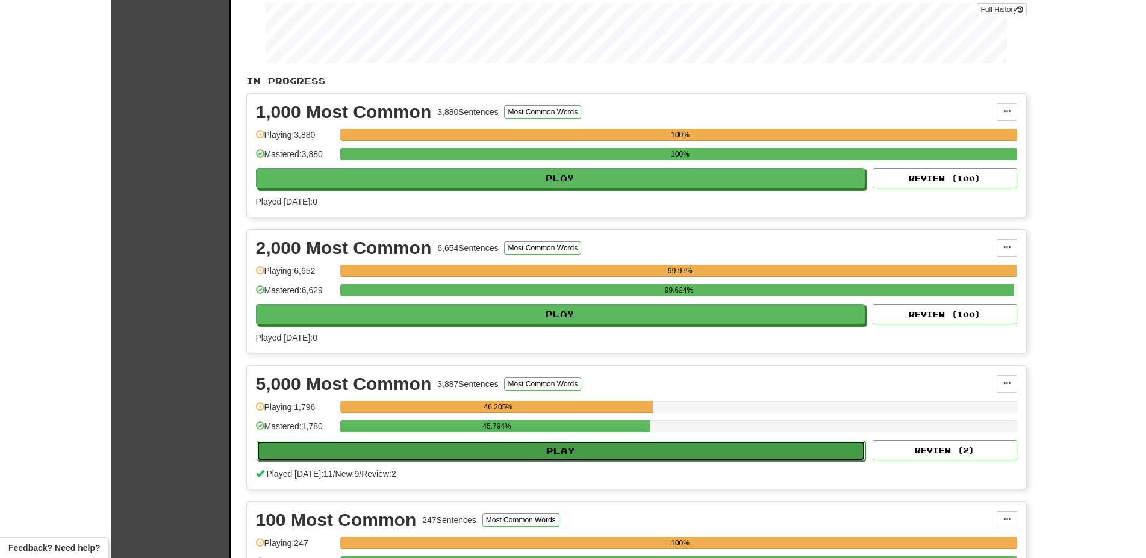
click at [468, 459] on button "Play" at bounding box center [560, 451] width 609 height 20
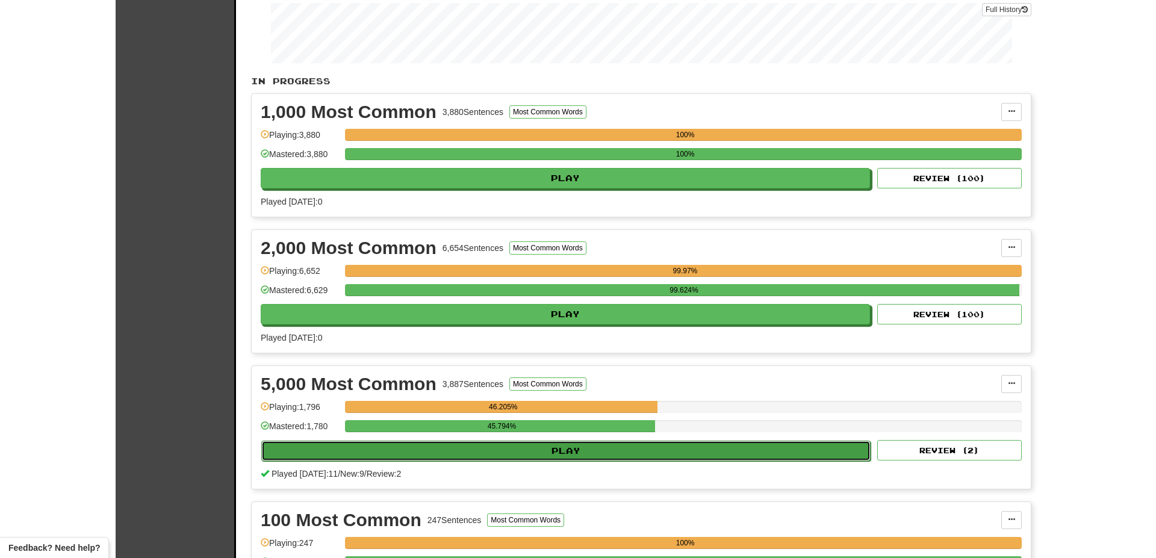
select select "**"
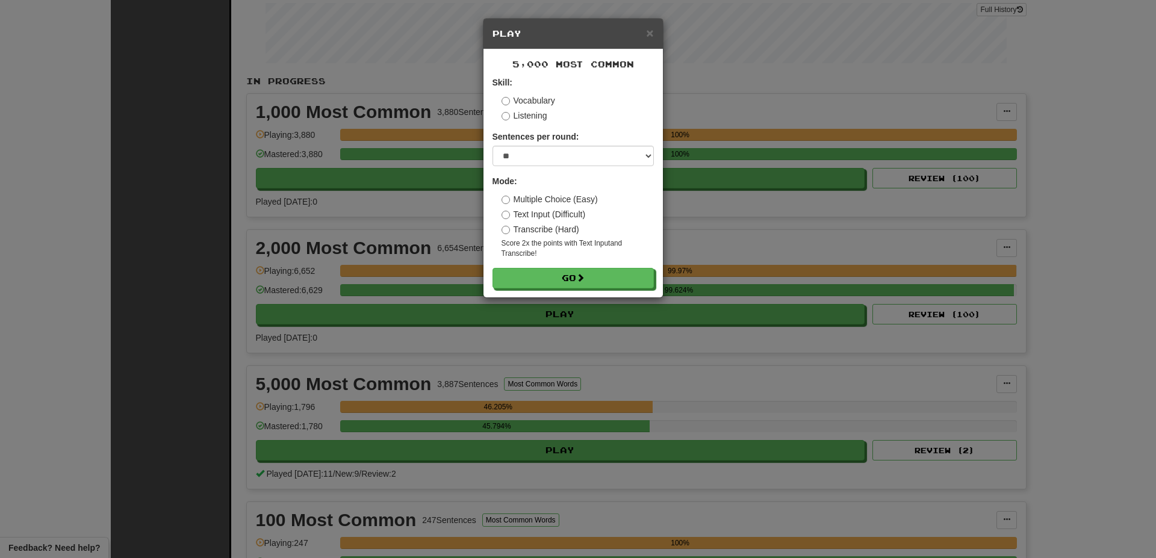
click at [548, 297] on div "5,000 Most Common Skill: Vocabulary Listening Sentences per round: * ** ** ** *…" at bounding box center [572, 173] width 179 height 248
click at [551, 281] on button "Go" at bounding box center [573, 279] width 161 height 20
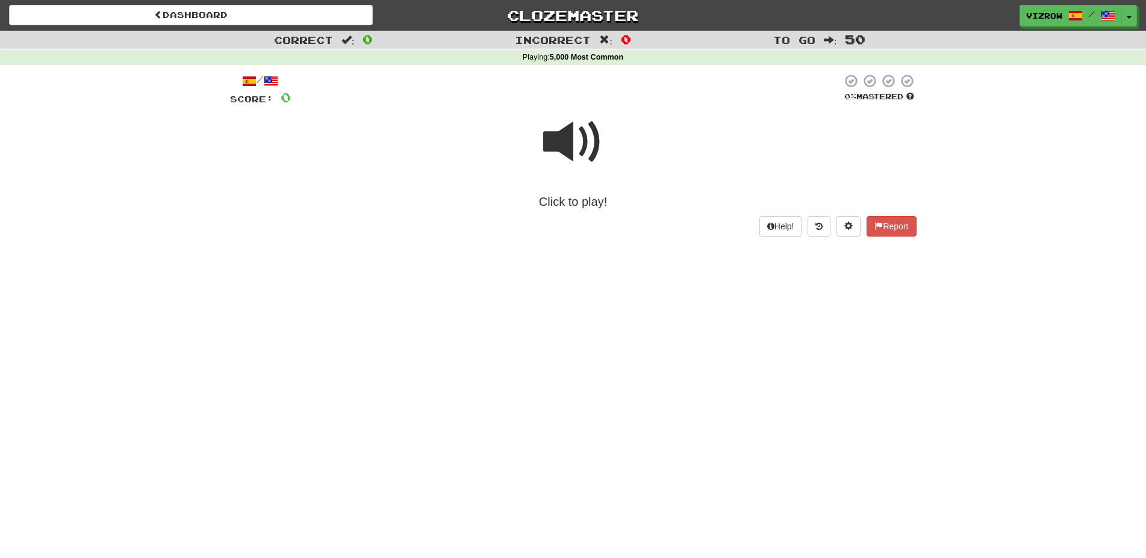
click at [581, 223] on div "Help! Report" at bounding box center [573, 226] width 686 height 20
click at [582, 208] on div "Click to play!" at bounding box center [573, 201] width 686 height 17
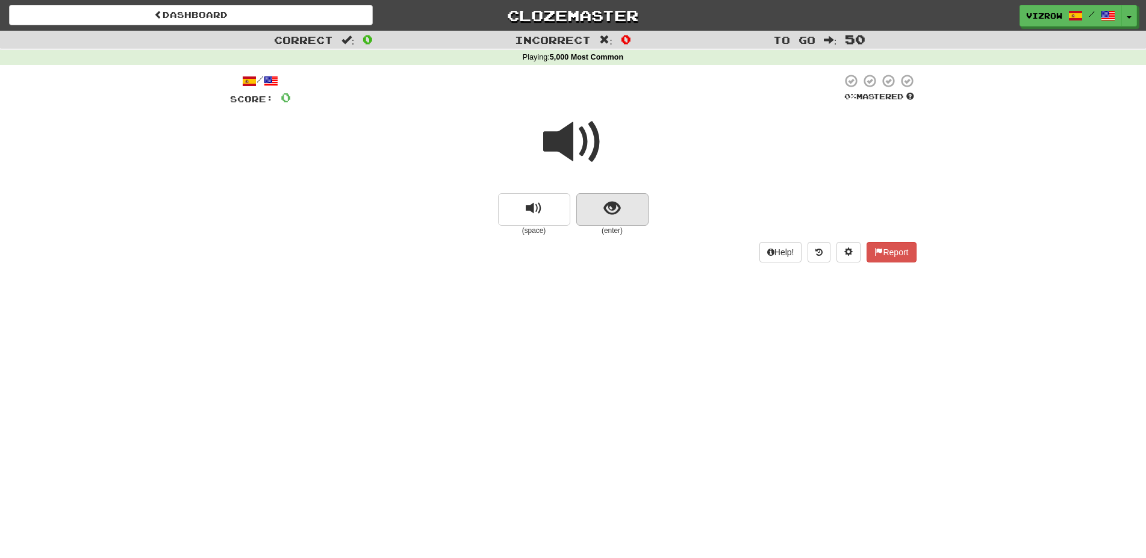
drag, startPoint x: 612, startPoint y: 190, endPoint x: 607, endPoint y: 207, distance: 18.3
click at [611, 194] on div "(space) (enter)" at bounding box center [573, 171] width 686 height 129
click at [607, 207] on span "show sentence" at bounding box center [612, 208] width 16 height 16
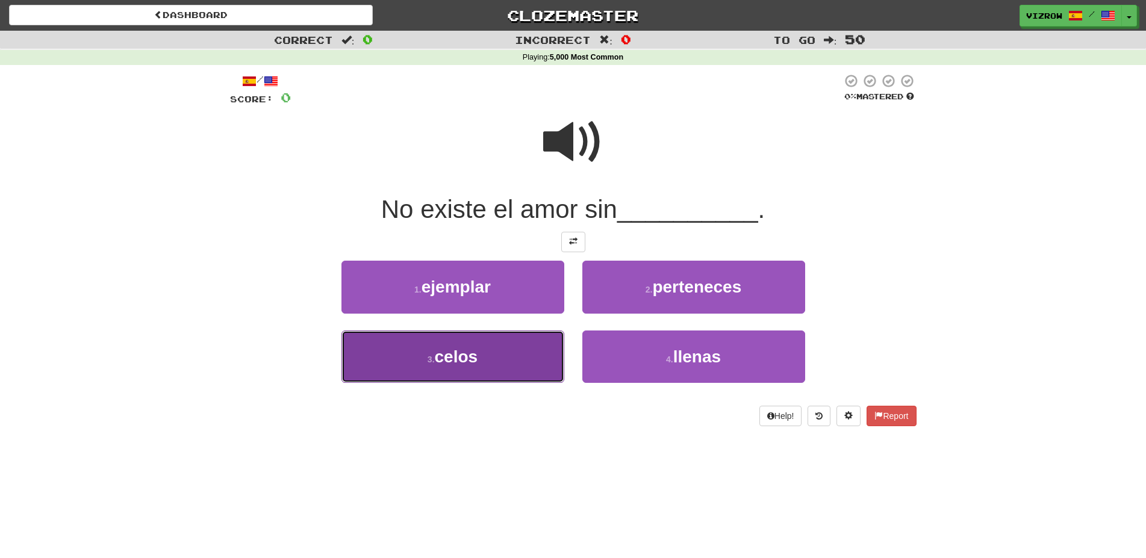
click at [522, 353] on button "3 . celos" at bounding box center [452, 357] width 223 height 52
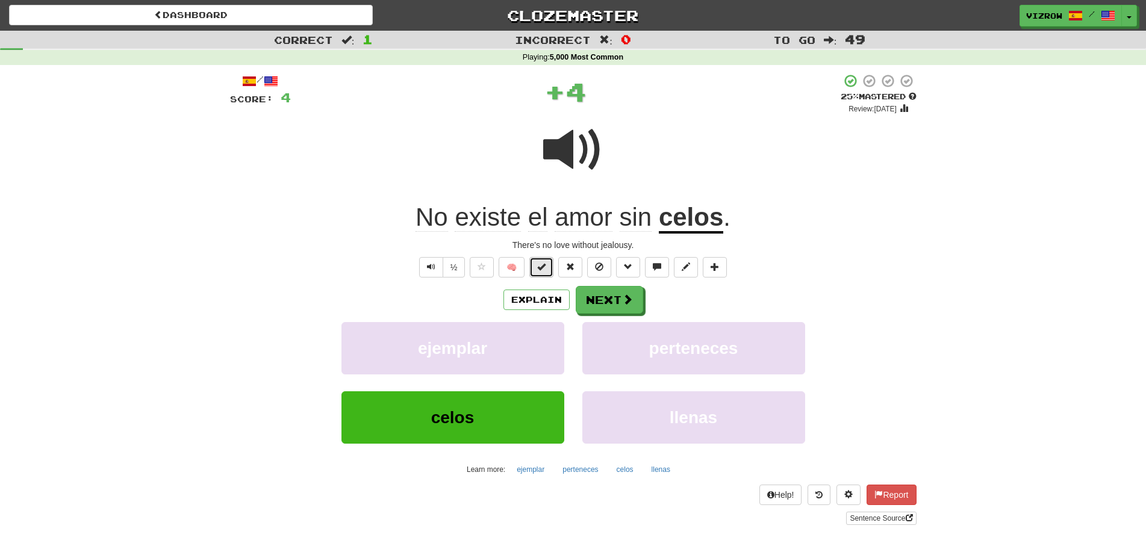
click at [549, 267] on button at bounding box center [541, 267] width 24 height 20
click at [614, 292] on button "Next" at bounding box center [609, 301] width 67 height 28
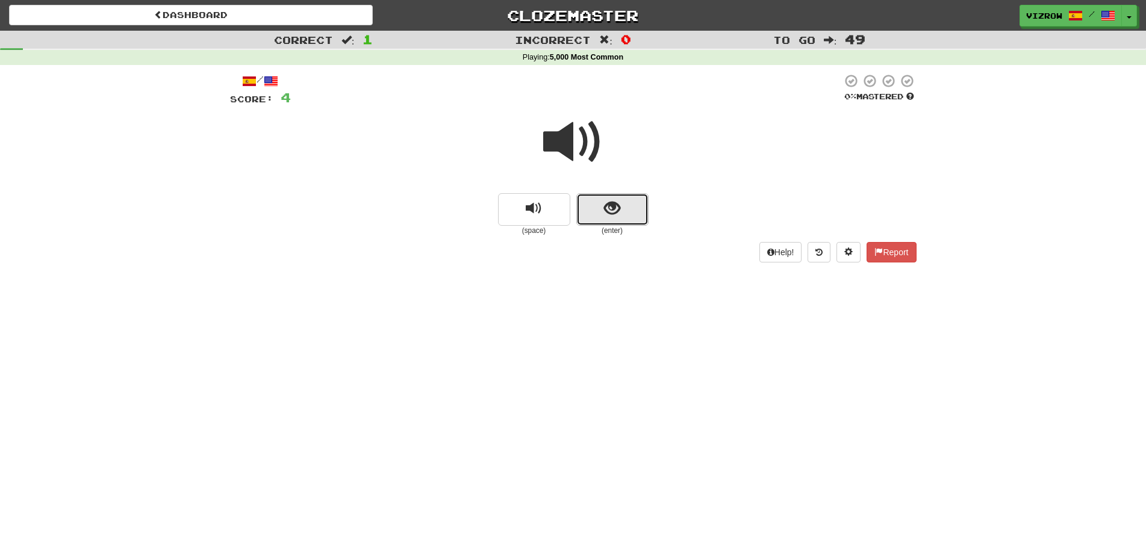
click at [624, 198] on button "show sentence" at bounding box center [612, 209] width 72 height 33
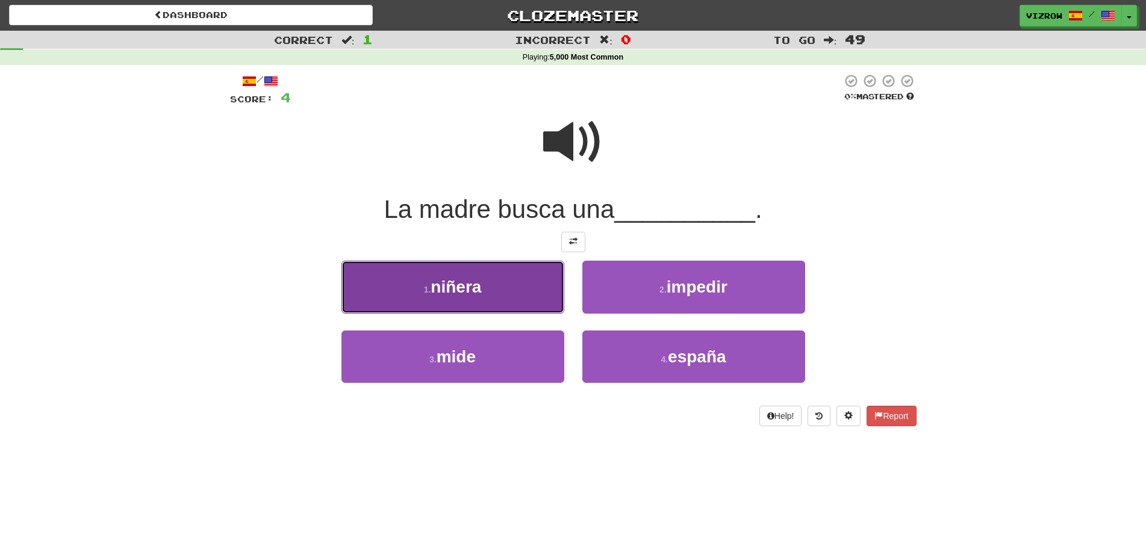
click at [494, 281] on button "1 . niñera" at bounding box center [452, 287] width 223 height 52
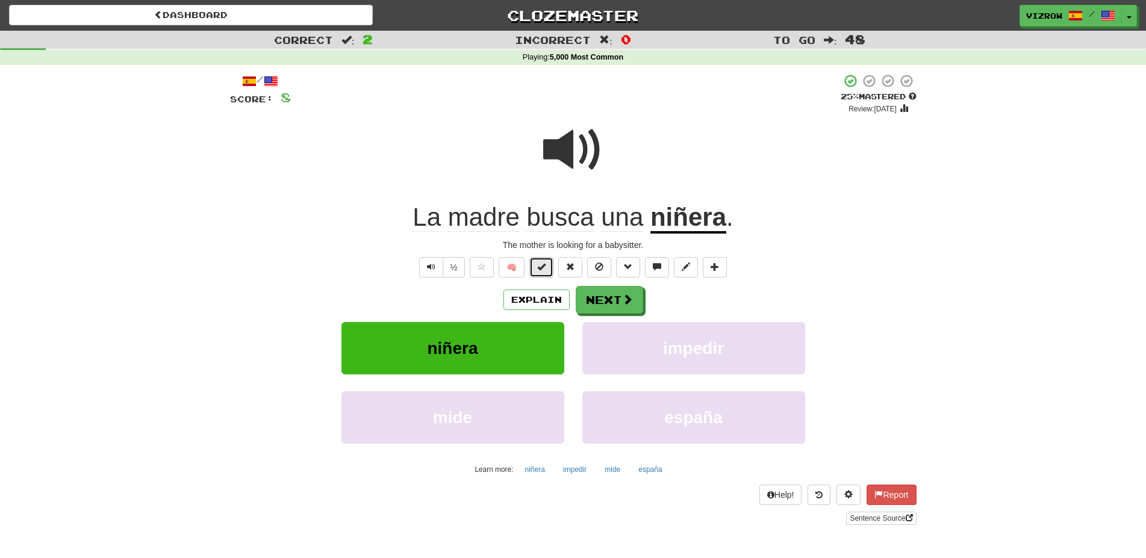
click at [541, 270] on span at bounding box center [541, 266] width 8 height 8
click at [625, 299] on span at bounding box center [628, 299] width 11 height 11
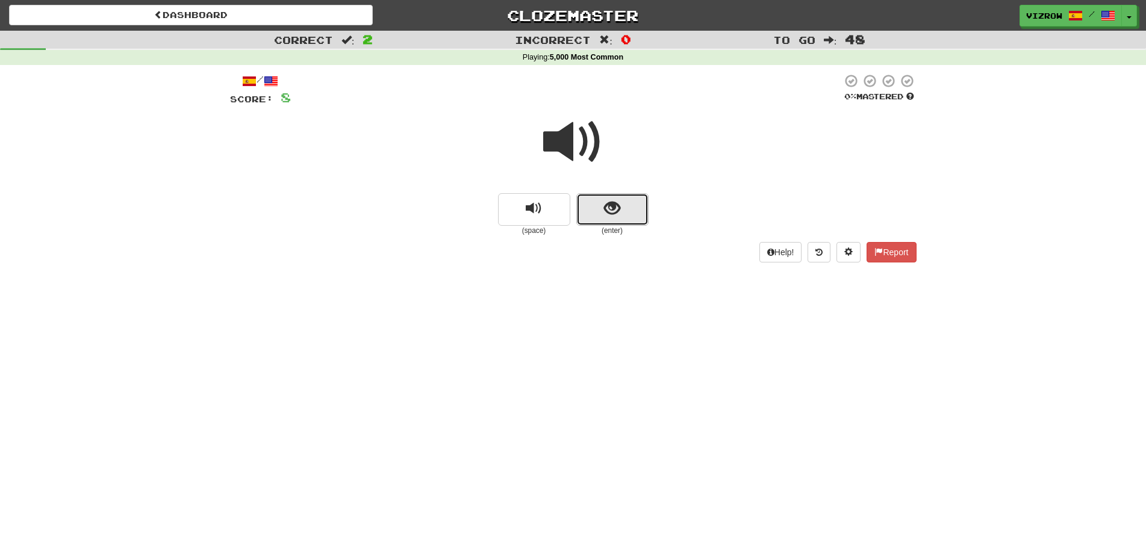
click at [638, 226] on button "show sentence" at bounding box center [612, 209] width 72 height 33
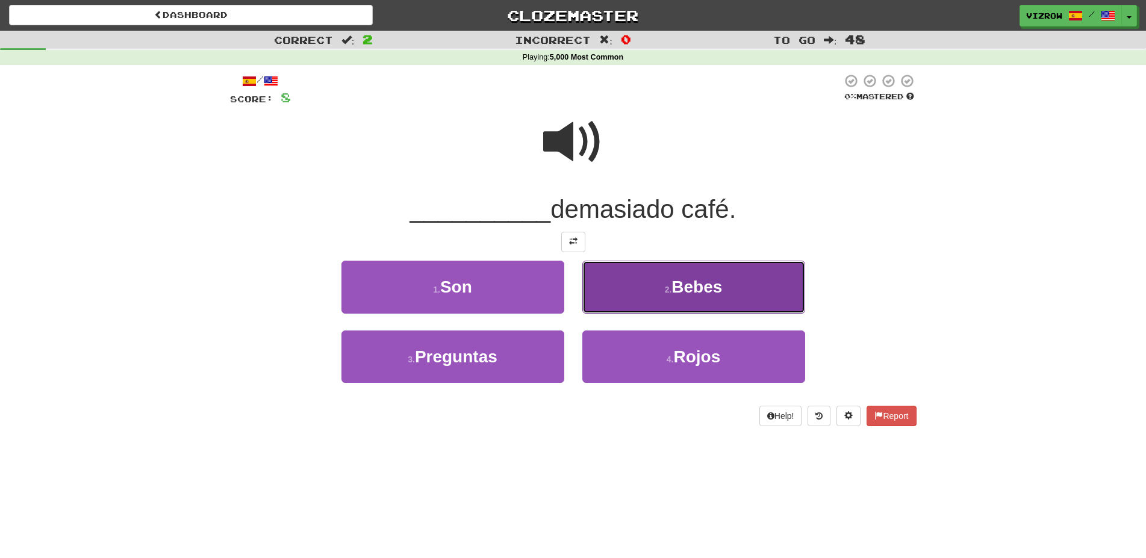
click at [667, 276] on button "2 . Bebes" at bounding box center [693, 287] width 223 height 52
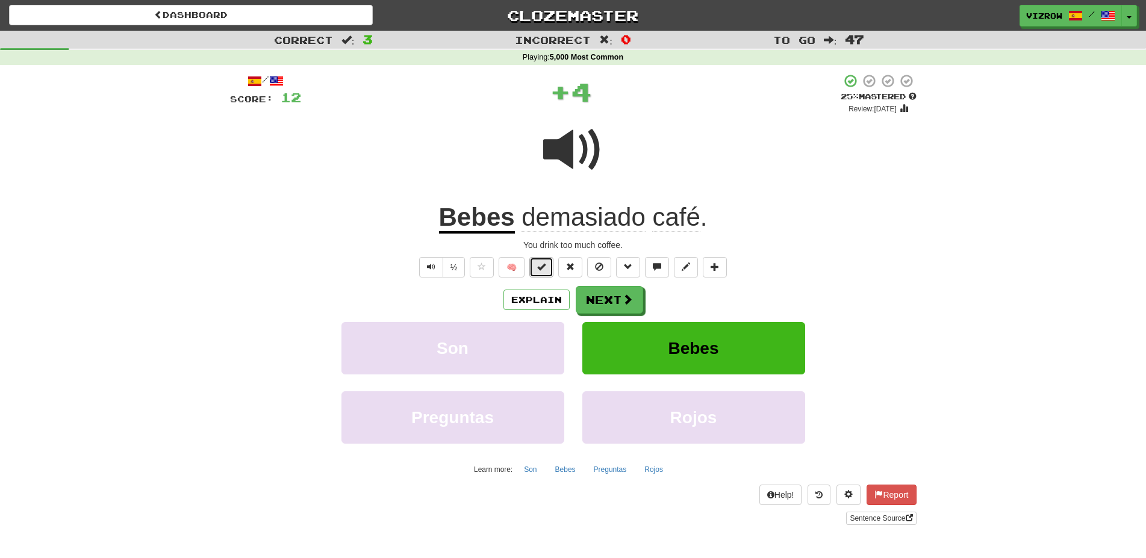
click at [547, 269] on button at bounding box center [541, 267] width 24 height 20
click at [620, 315] on div "Explain Next Son Bebes Preguntas Rojos Learn more: Son Bebes Preguntas Rojos" at bounding box center [573, 382] width 686 height 193
click at [625, 307] on button "Next" at bounding box center [609, 301] width 67 height 28
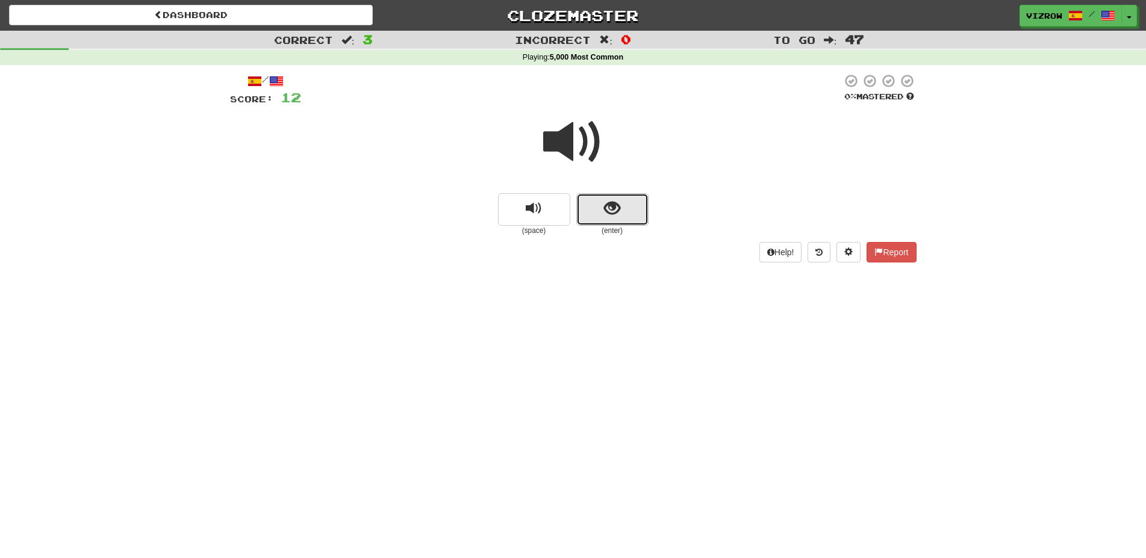
click at [626, 222] on button "show sentence" at bounding box center [612, 209] width 72 height 33
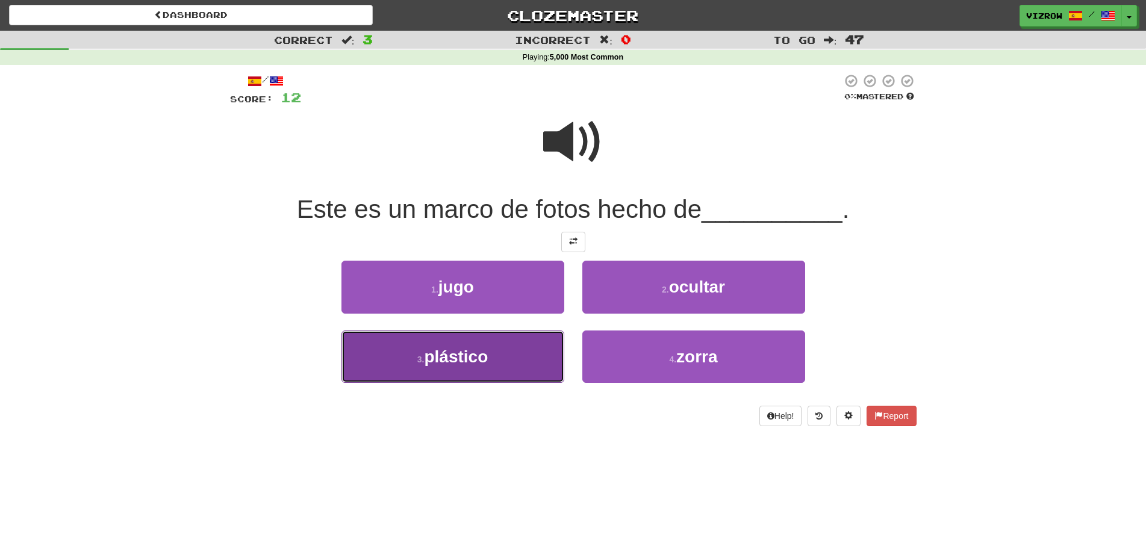
click at [463, 368] on button "3 . plástico" at bounding box center [452, 357] width 223 height 52
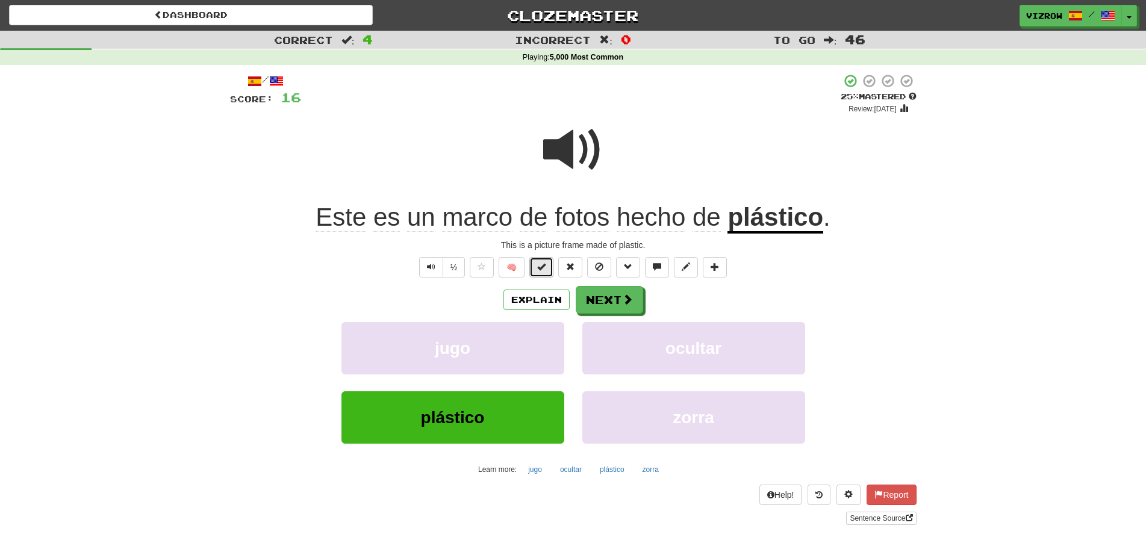
click at [548, 263] on button at bounding box center [541, 267] width 24 height 20
click at [609, 300] on button "Next" at bounding box center [609, 301] width 67 height 28
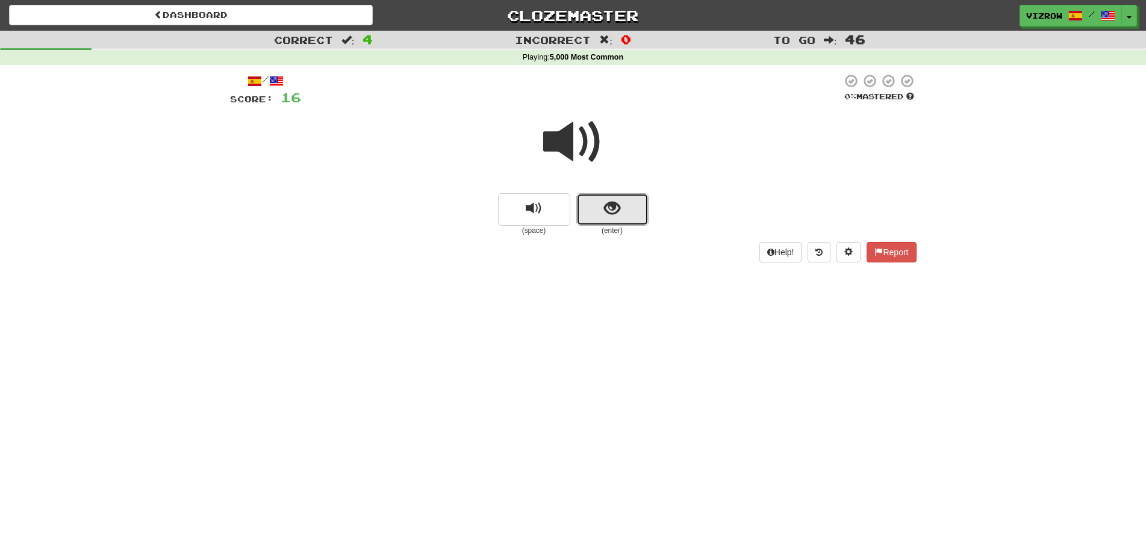
click at [621, 213] on button "show sentence" at bounding box center [612, 209] width 72 height 33
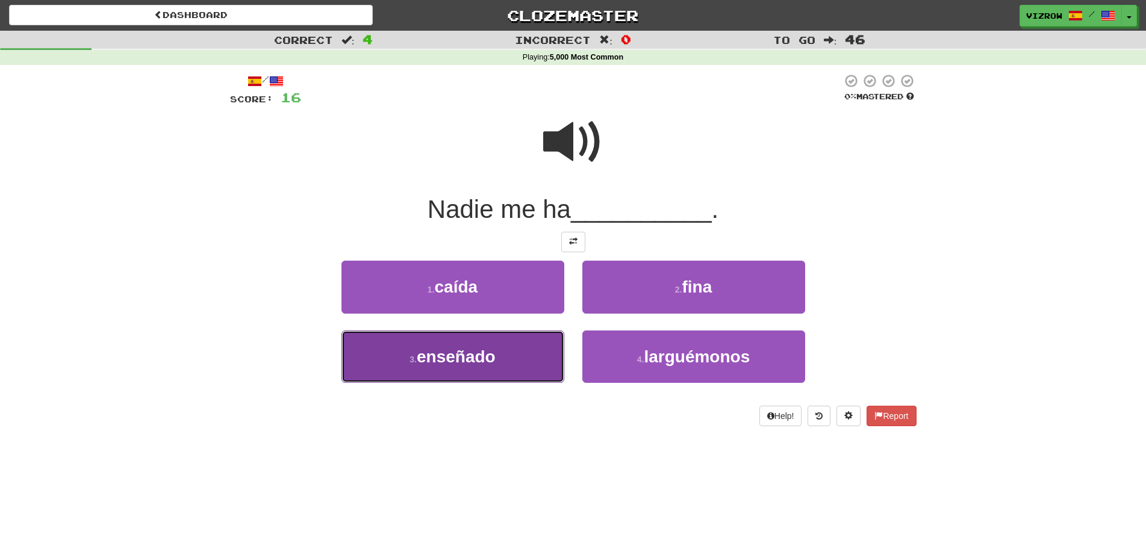
click at [473, 351] on span "enseñado" at bounding box center [456, 356] width 79 height 19
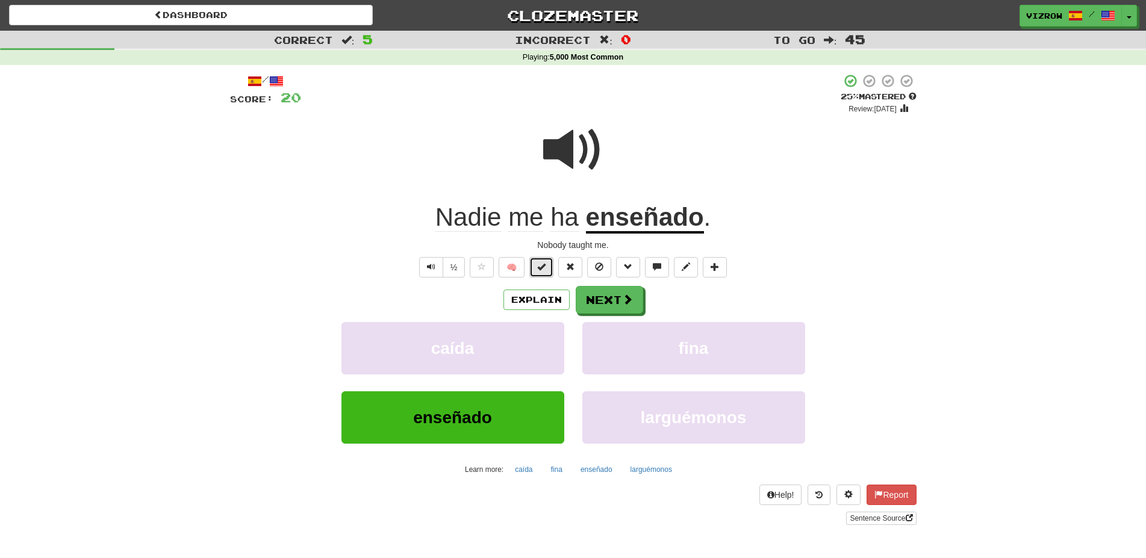
click at [539, 269] on span at bounding box center [541, 266] width 8 height 8
click at [594, 298] on button "Next" at bounding box center [609, 301] width 67 height 28
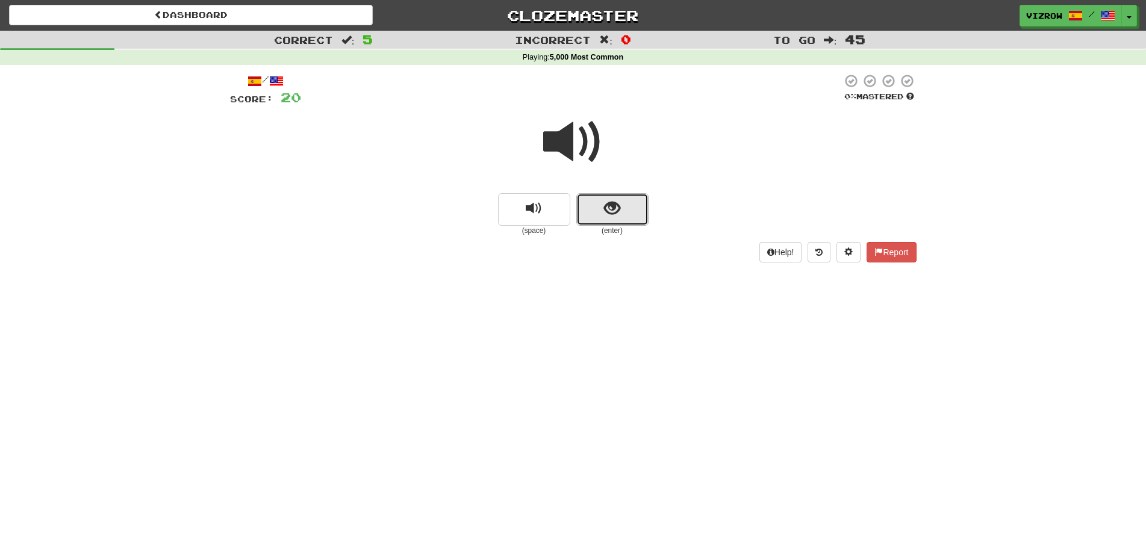
click at [623, 206] on button "show sentence" at bounding box center [612, 209] width 72 height 33
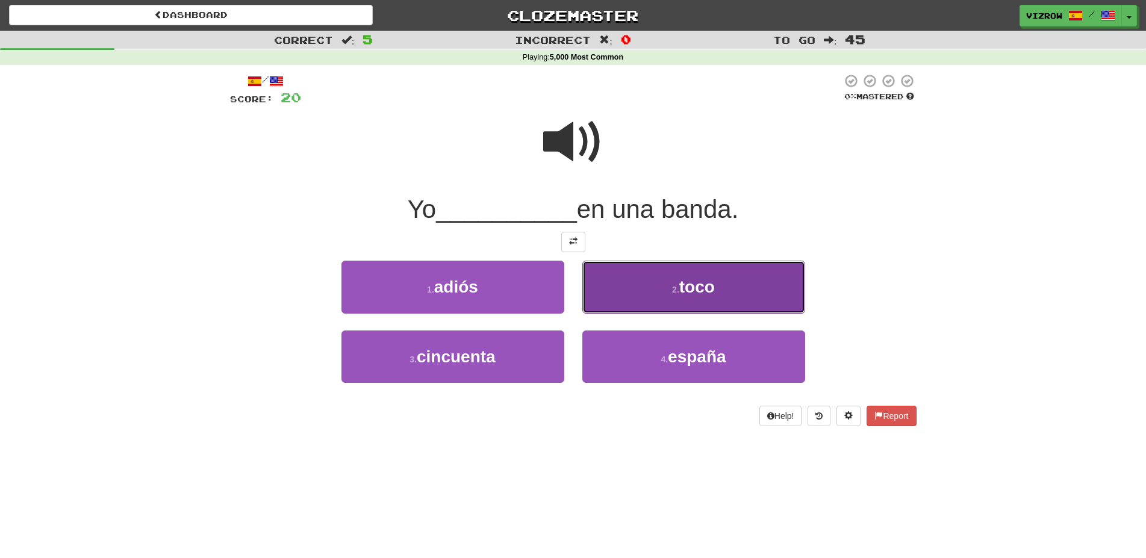
click at [718, 290] on button "2 . toco" at bounding box center [693, 287] width 223 height 52
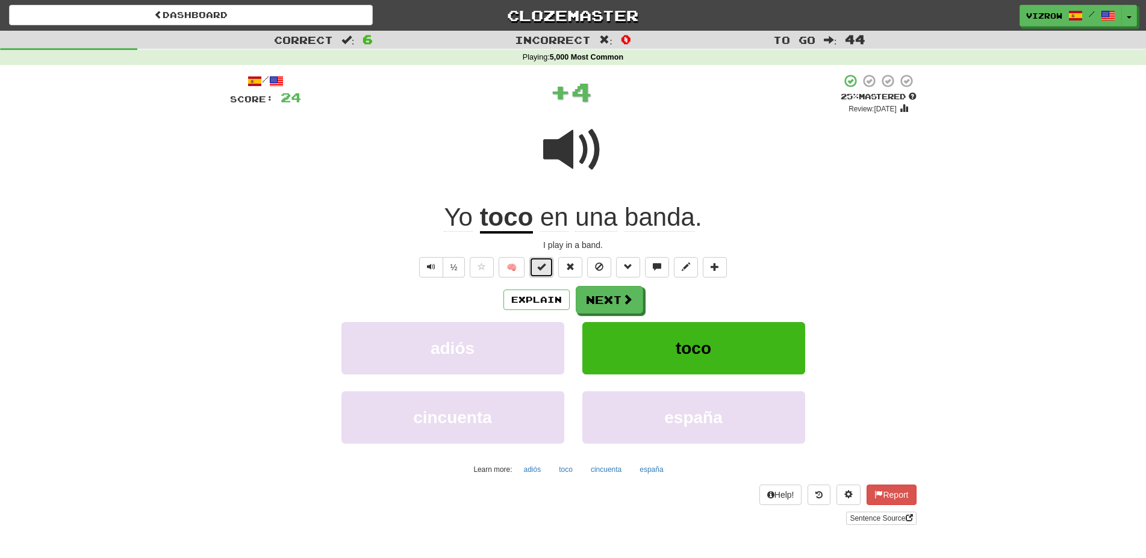
click at [538, 265] on span at bounding box center [541, 266] width 8 height 8
click at [624, 303] on span at bounding box center [628, 299] width 11 height 11
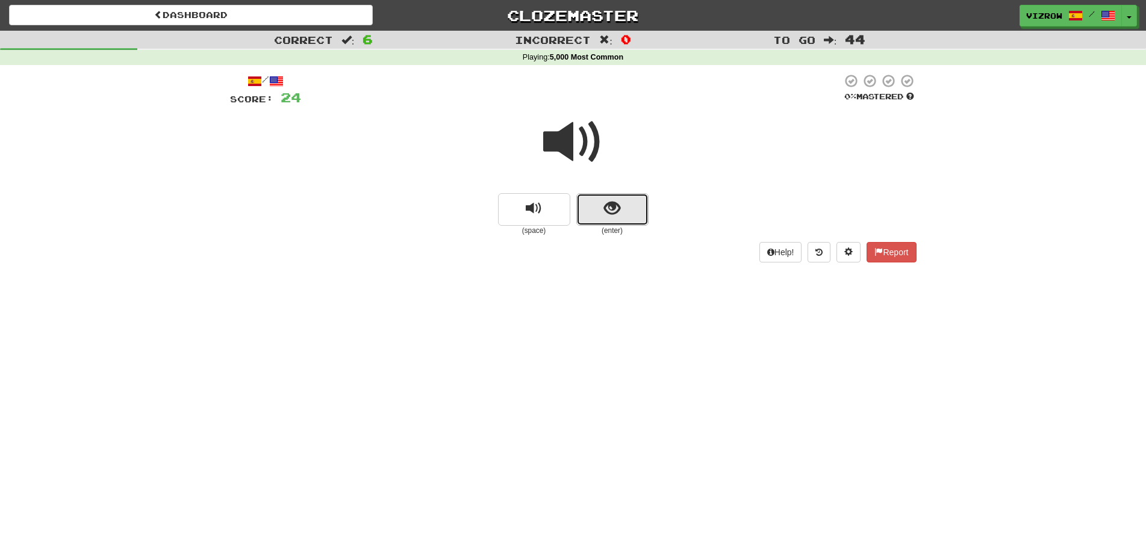
click at [628, 215] on button "show sentence" at bounding box center [612, 209] width 72 height 33
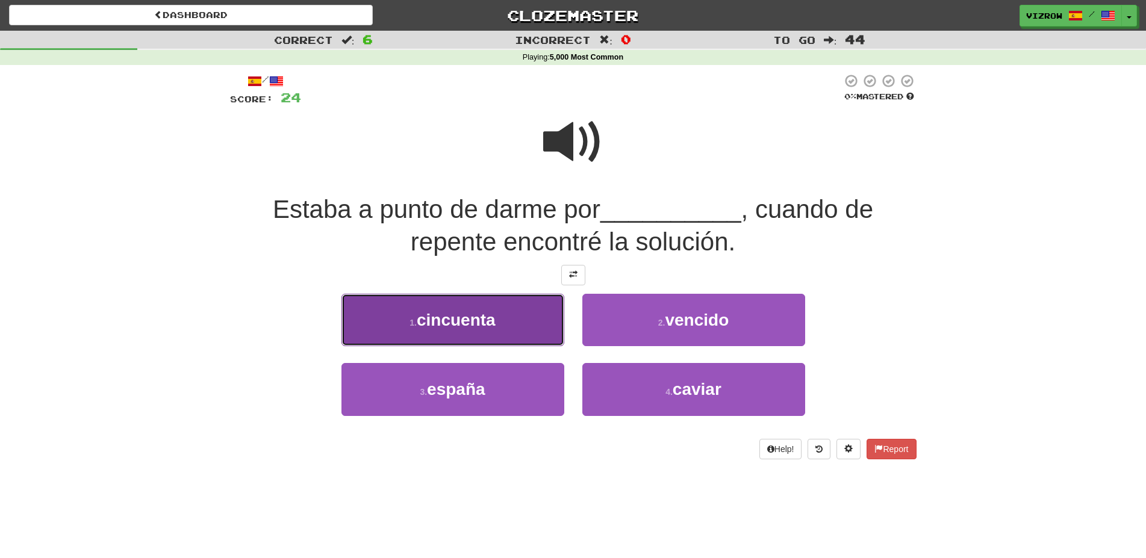
click at [481, 305] on button "1 . cincuenta" at bounding box center [452, 320] width 223 height 52
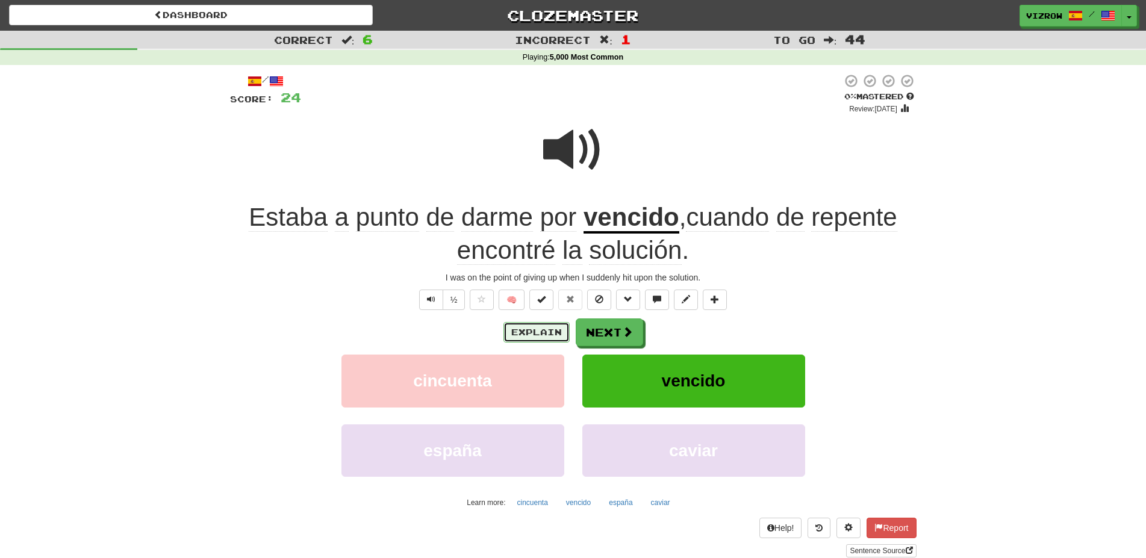
click at [539, 332] on button "Explain" at bounding box center [536, 332] width 66 height 20
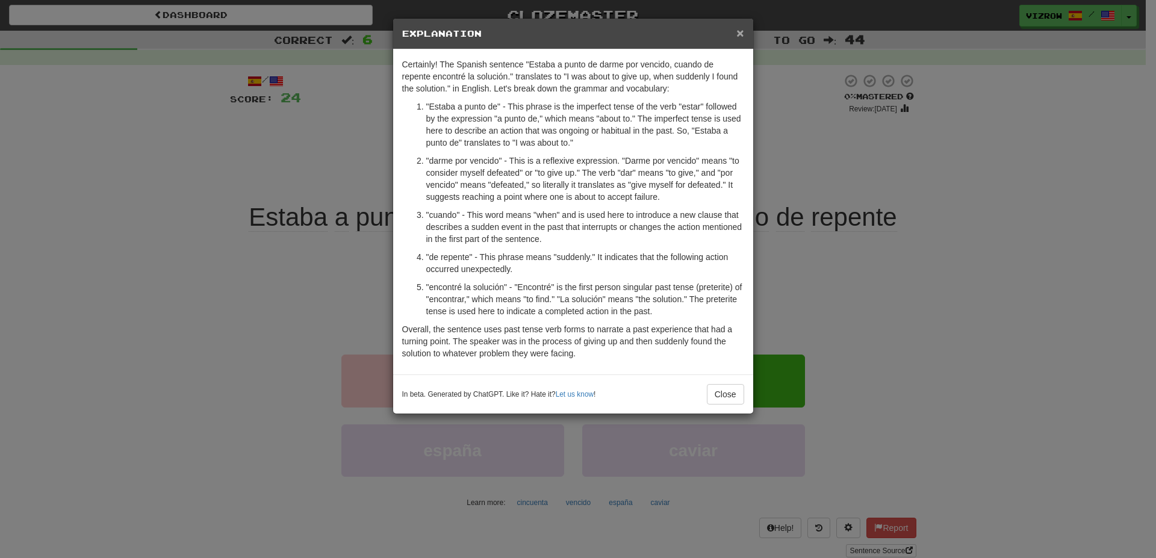
click at [738, 35] on span "×" at bounding box center [739, 33] width 7 height 14
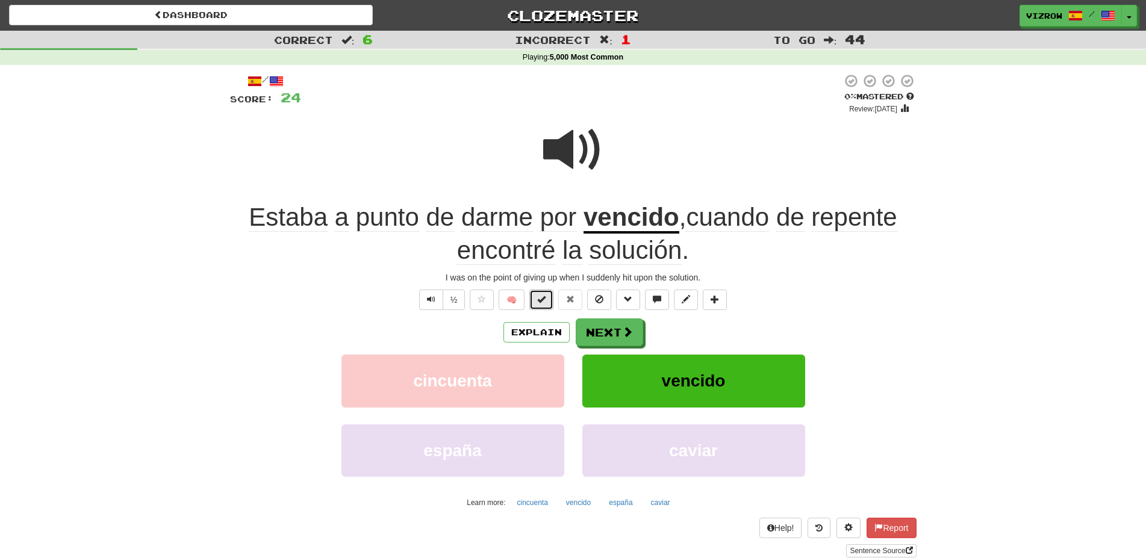
click at [542, 302] on span at bounding box center [541, 299] width 8 height 8
click at [611, 325] on button "Next" at bounding box center [609, 333] width 67 height 28
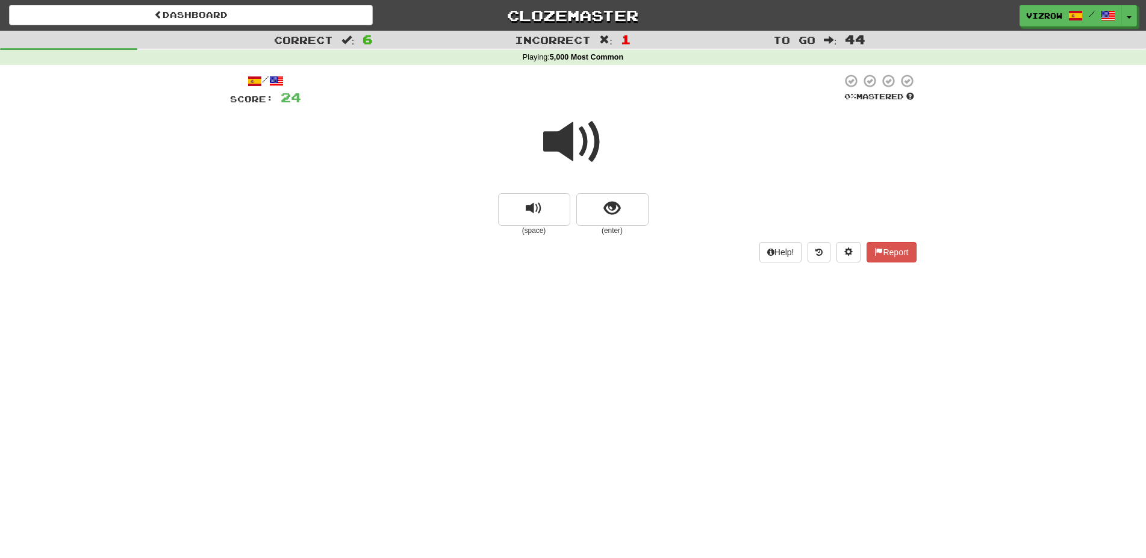
click at [562, 146] on span at bounding box center [573, 142] width 60 height 60
click at [632, 209] on button "show sentence" at bounding box center [612, 209] width 72 height 33
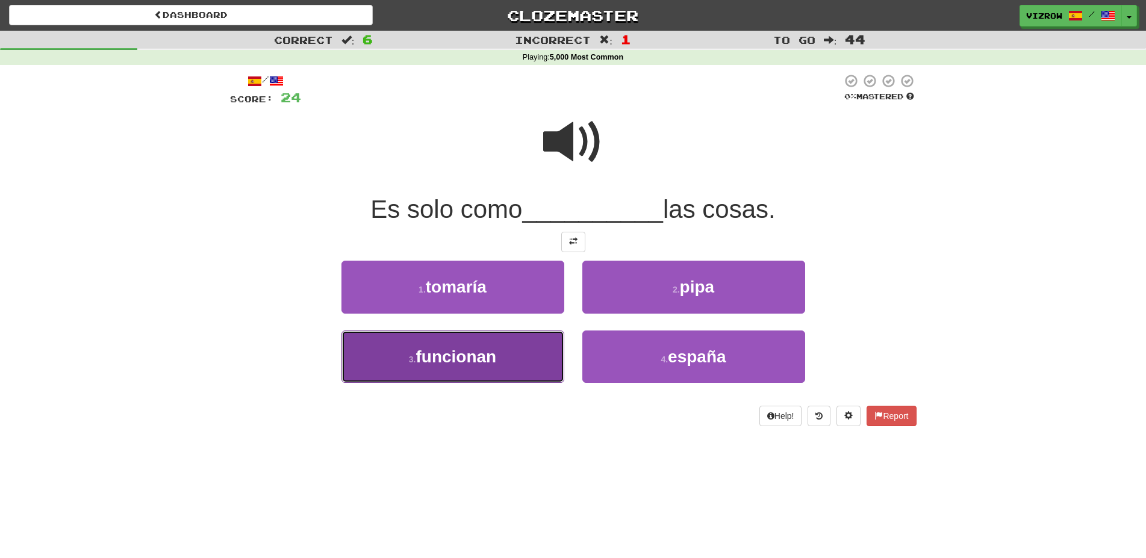
click at [472, 351] on span "funcionan" at bounding box center [455, 356] width 81 height 19
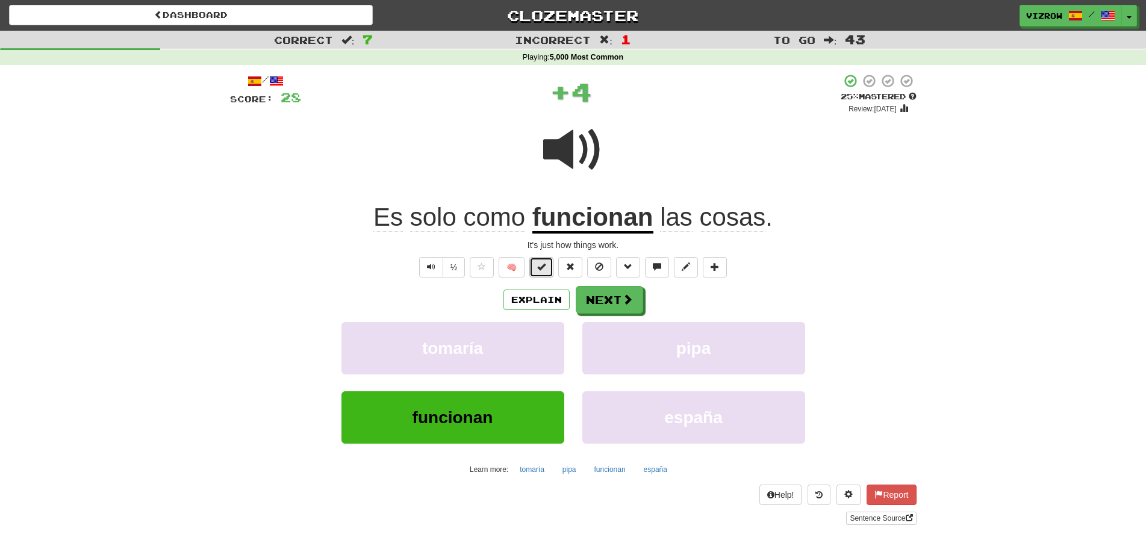
click at [532, 266] on button at bounding box center [541, 267] width 24 height 20
click at [601, 294] on button "Next" at bounding box center [609, 301] width 67 height 28
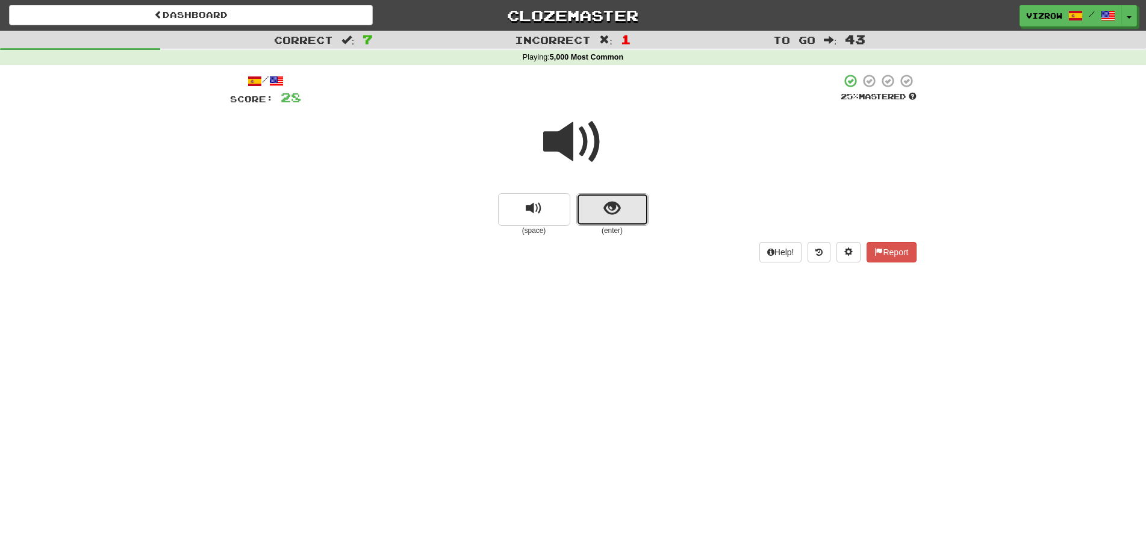
click at [622, 210] on button "show sentence" at bounding box center [612, 209] width 72 height 33
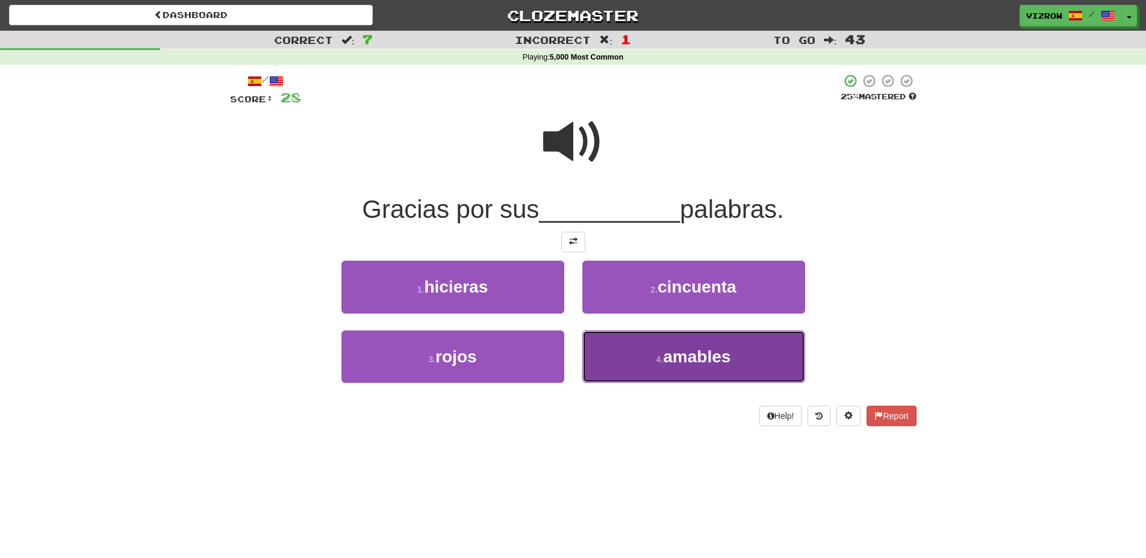
click at [634, 353] on button "4 . amables" at bounding box center [693, 357] width 223 height 52
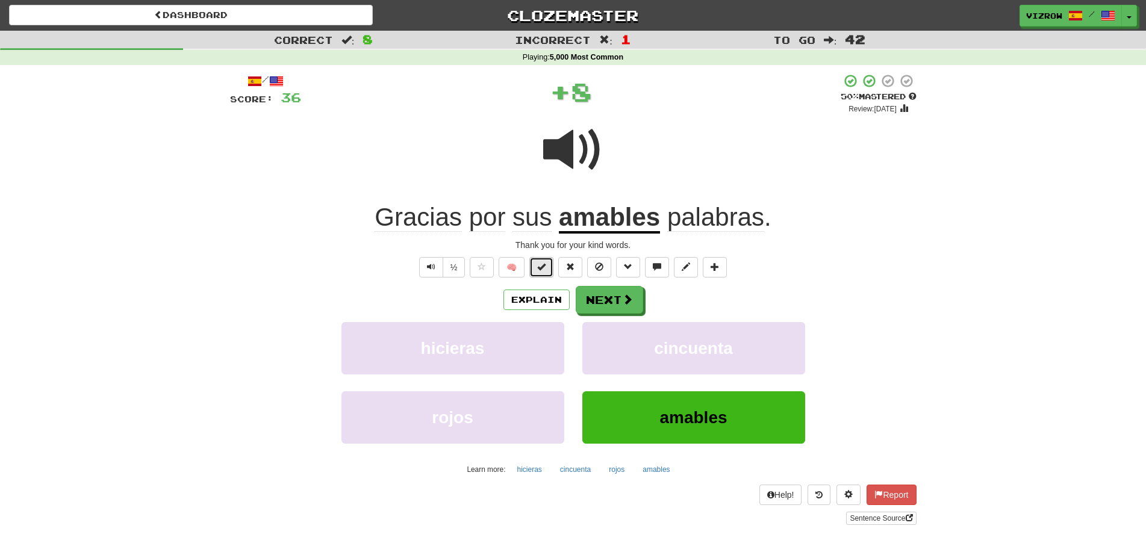
click at [545, 275] on button at bounding box center [541, 267] width 24 height 20
click at [629, 303] on span at bounding box center [628, 299] width 11 height 11
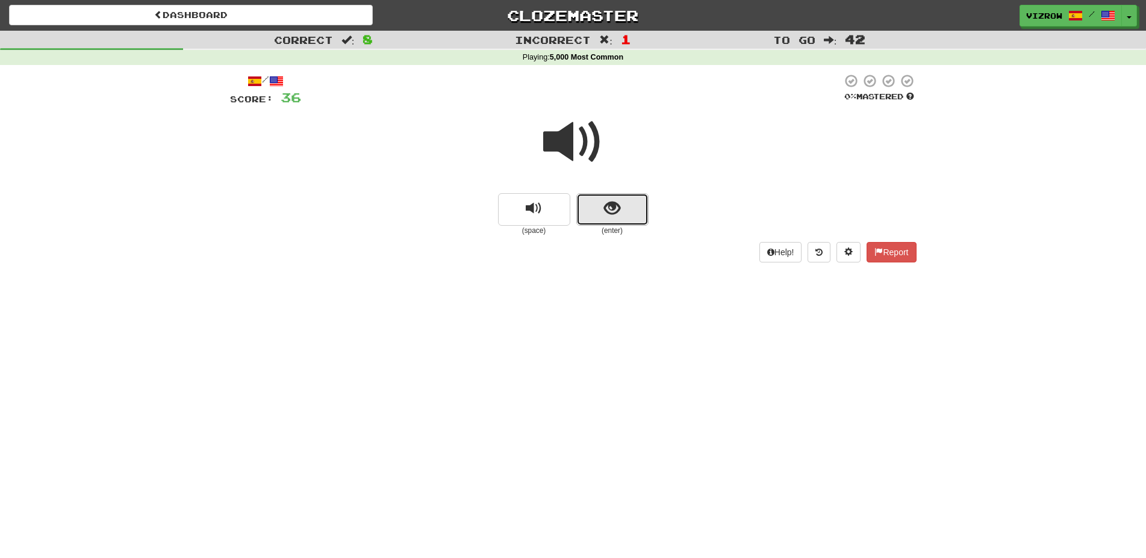
click at [633, 220] on button "show sentence" at bounding box center [612, 209] width 72 height 33
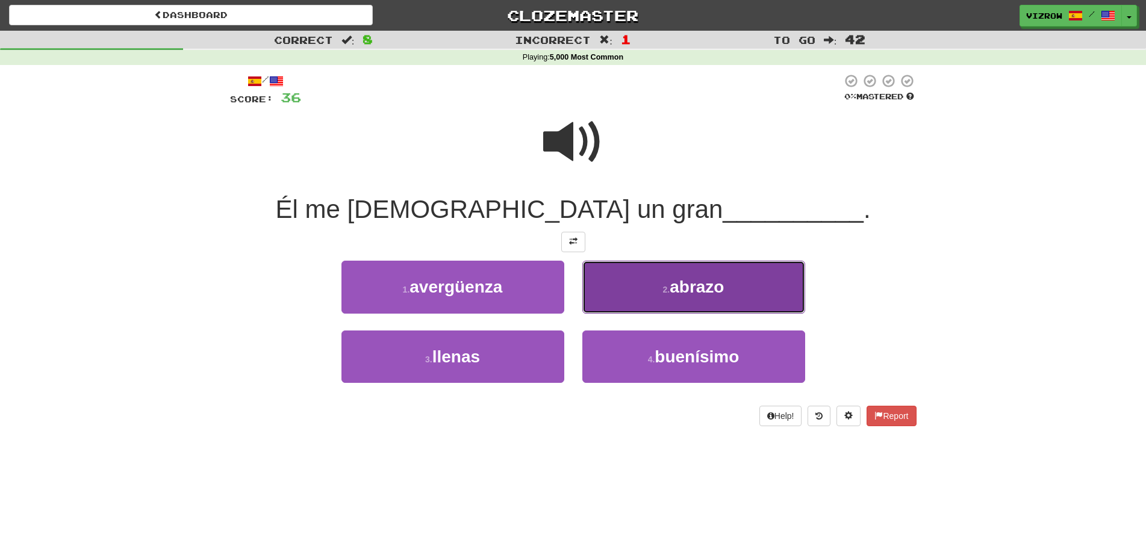
click at [680, 305] on button "2 . abrazo" at bounding box center [693, 287] width 223 height 52
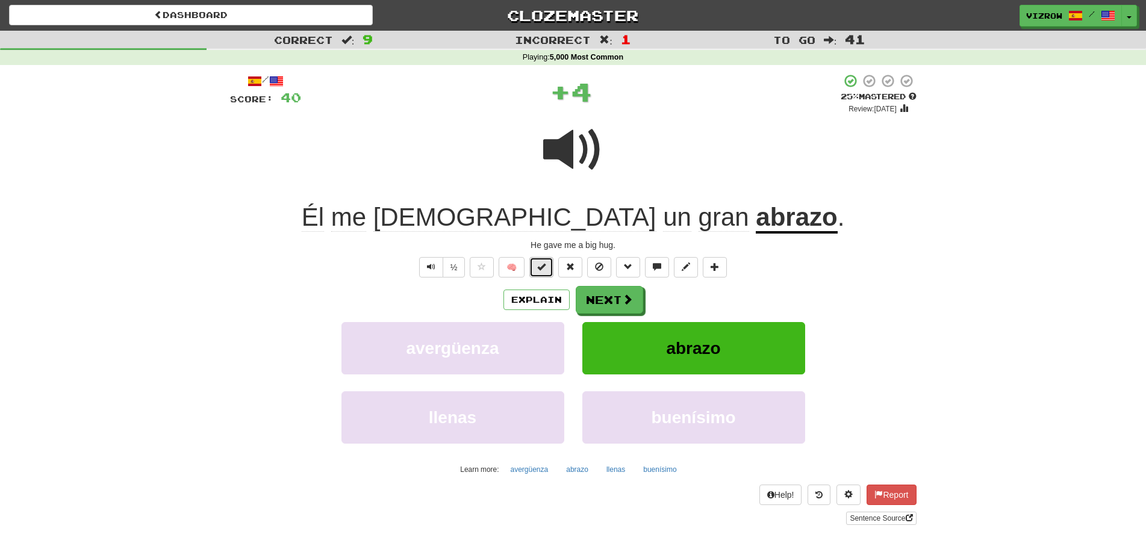
click at [550, 273] on button at bounding box center [541, 267] width 24 height 20
click at [609, 296] on button "Next" at bounding box center [609, 301] width 67 height 28
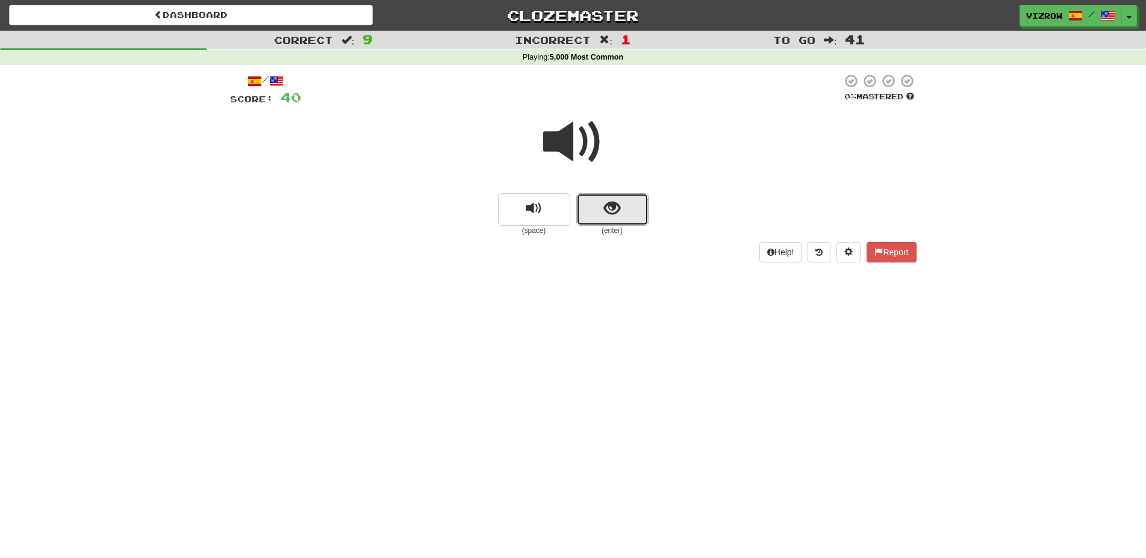
click at [603, 226] on button "show sentence" at bounding box center [612, 209] width 72 height 33
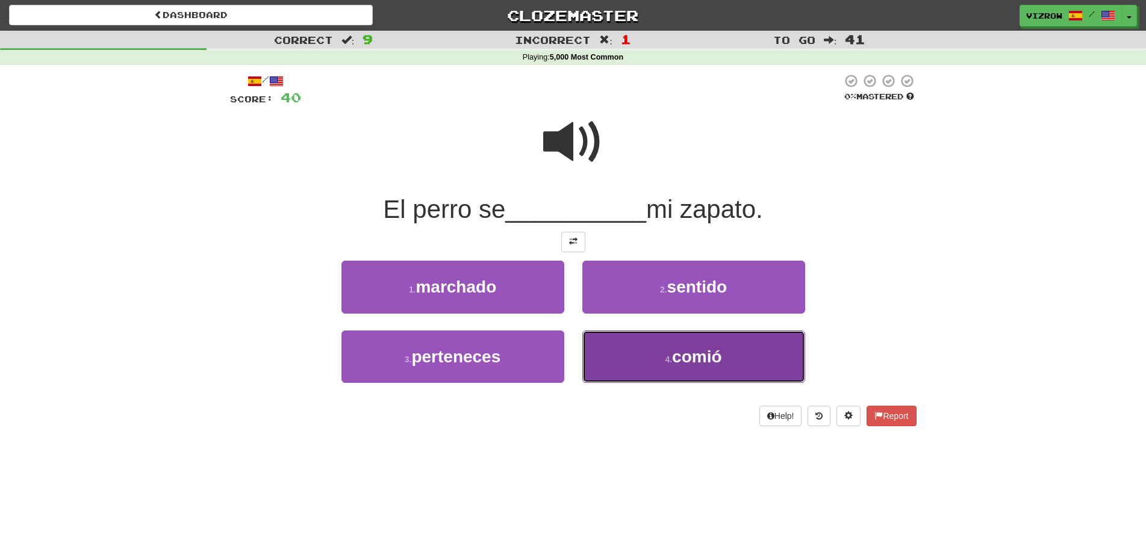
click at [700, 356] on span "comió" at bounding box center [696, 356] width 49 height 19
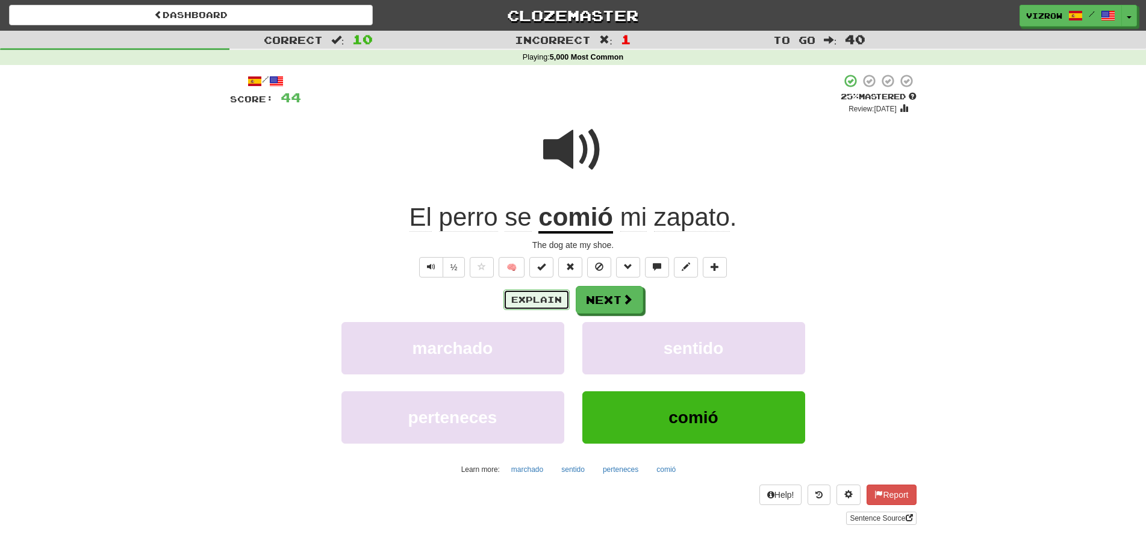
click at [555, 302] on button "Explain" at bounding box center [536, 300] width 66 height 20
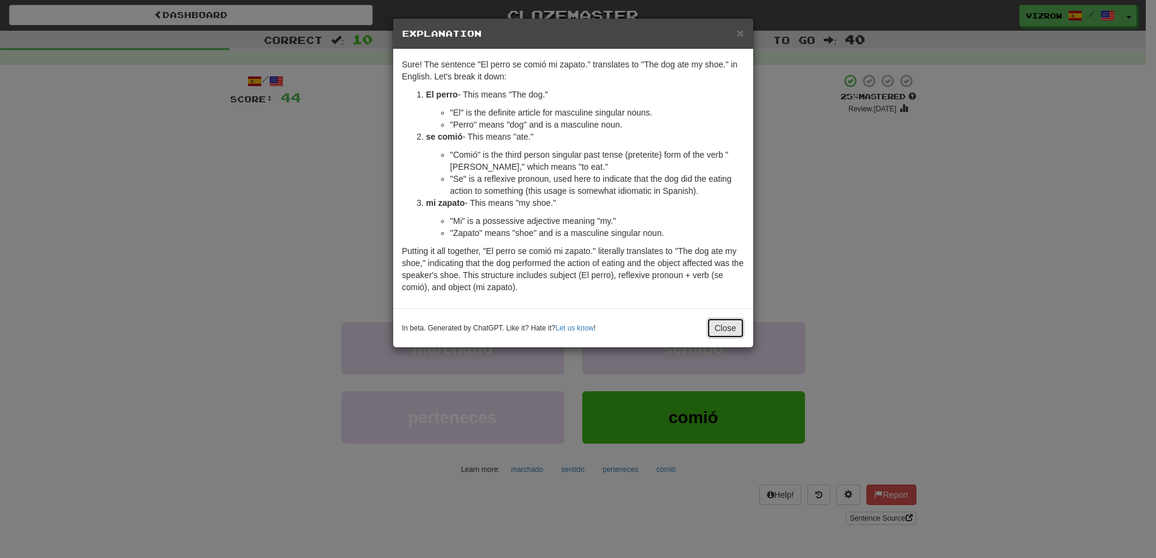
click at [713, 327] on button "Close" at bounding box center [725, 328] width 37 height 20
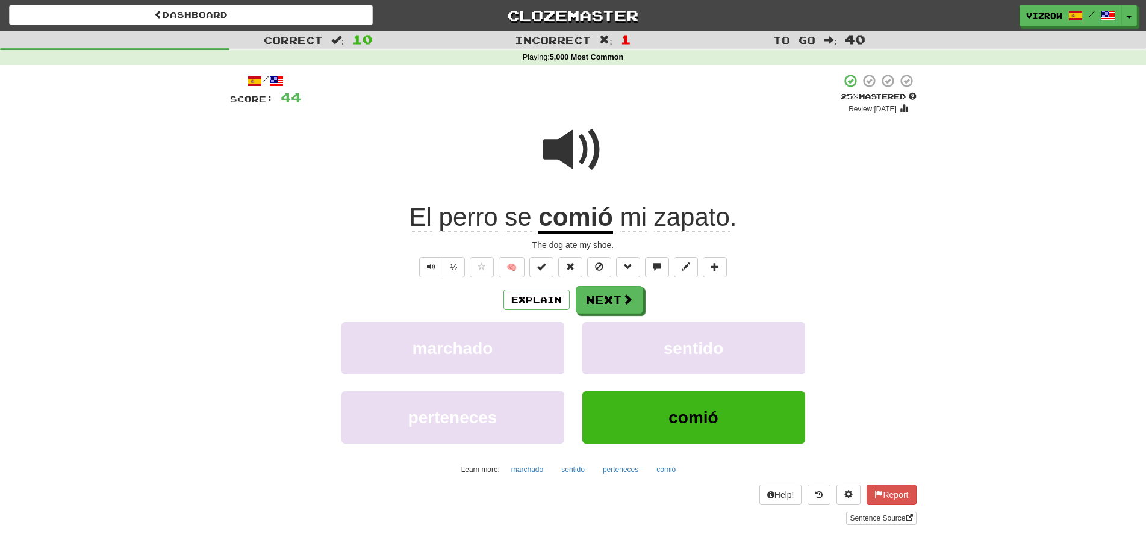
click at [547, 278] on div "/ Score: 44 + 4 25 % Mastered Review: 2025-10-01 El perro se comió mi zapato . …" at bounding box center [573, 298] width 686 height 451
drag, startPoint x: 548, startPoint y: 271, endPoint x: 629, endPoint y: 306, distance: 87.6
click at [550, 272] on button at bounding box center [541, 267] width 24 height 20
click at [615, 303] on button "Next" at bounding box center [609, 301] width 67 height 28
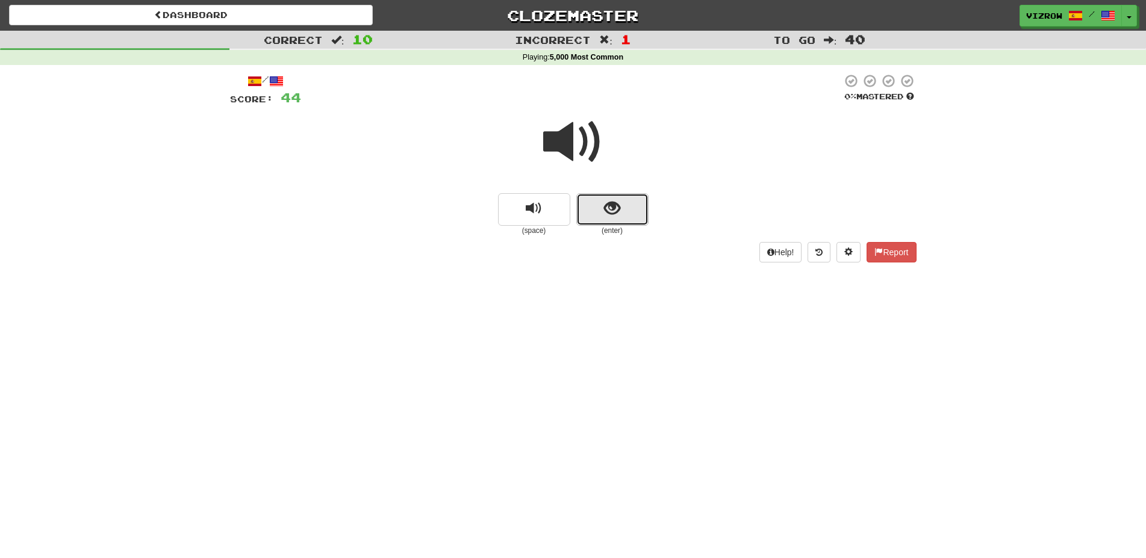
click at [638, 199] on button "show sentence" at bounding box center [612, 209] width 72 height 33
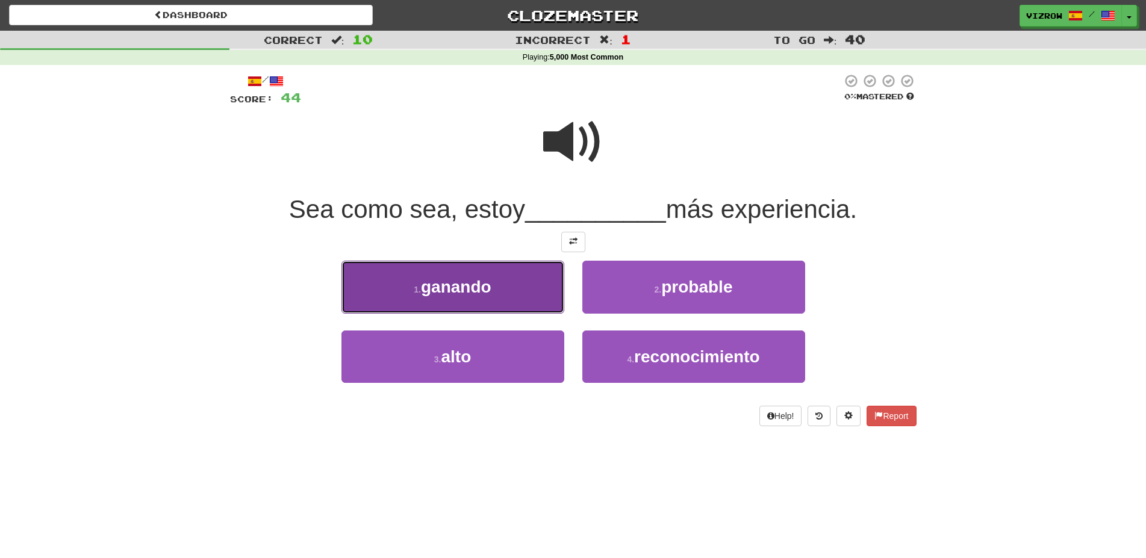
click at [498, 288] on button "1 . ganando" at bounding box center [452, 287] width 223 height 52
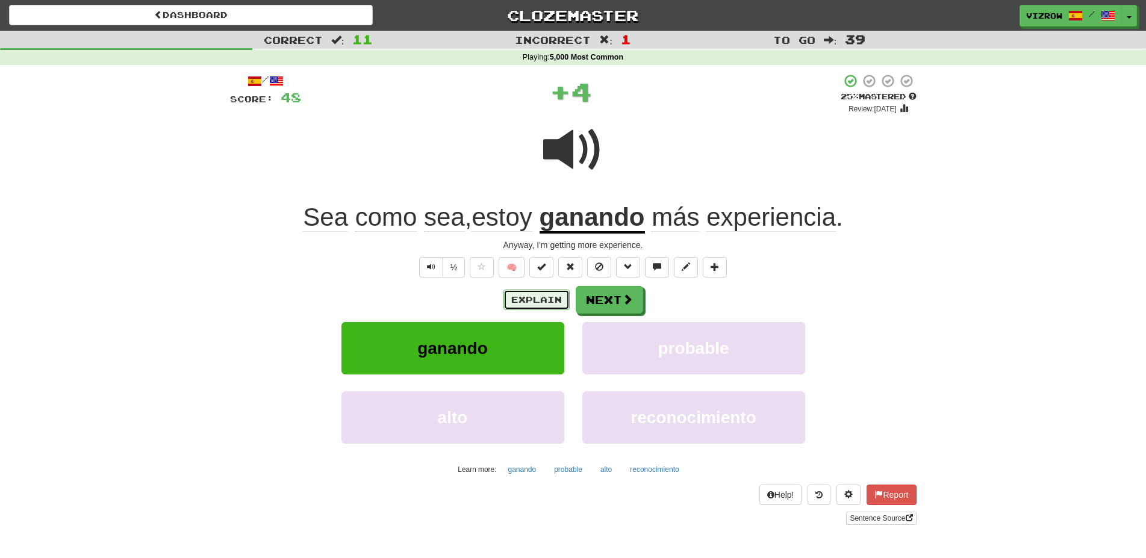
click at [547, 295] on button "Explain" at bounding box center [536, 300] width 66 height 20
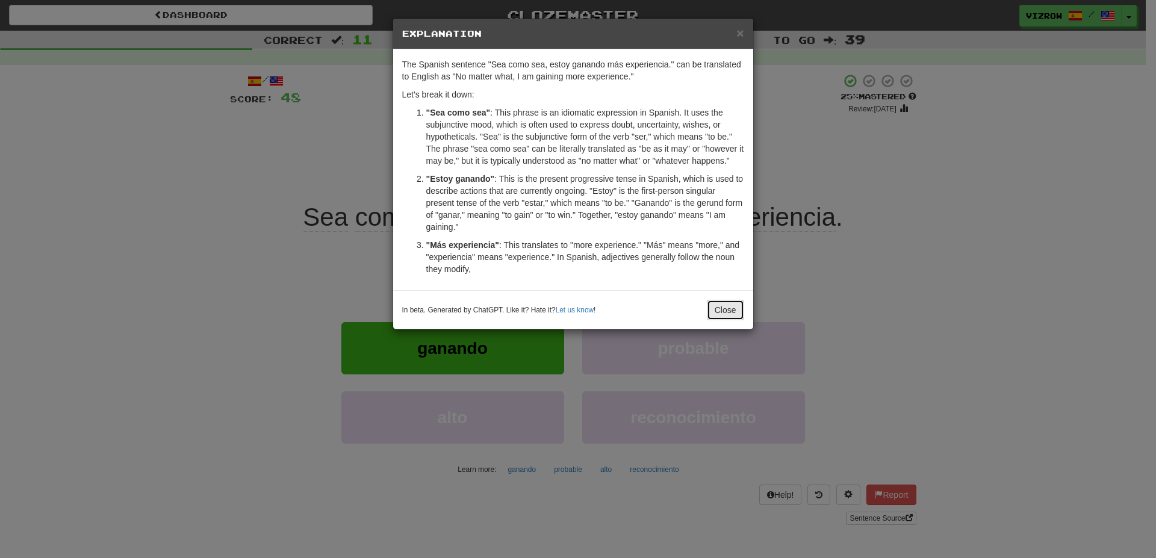
click at [736, 312] on button "Close" at bounding box center [725, 310] width 37 height 20
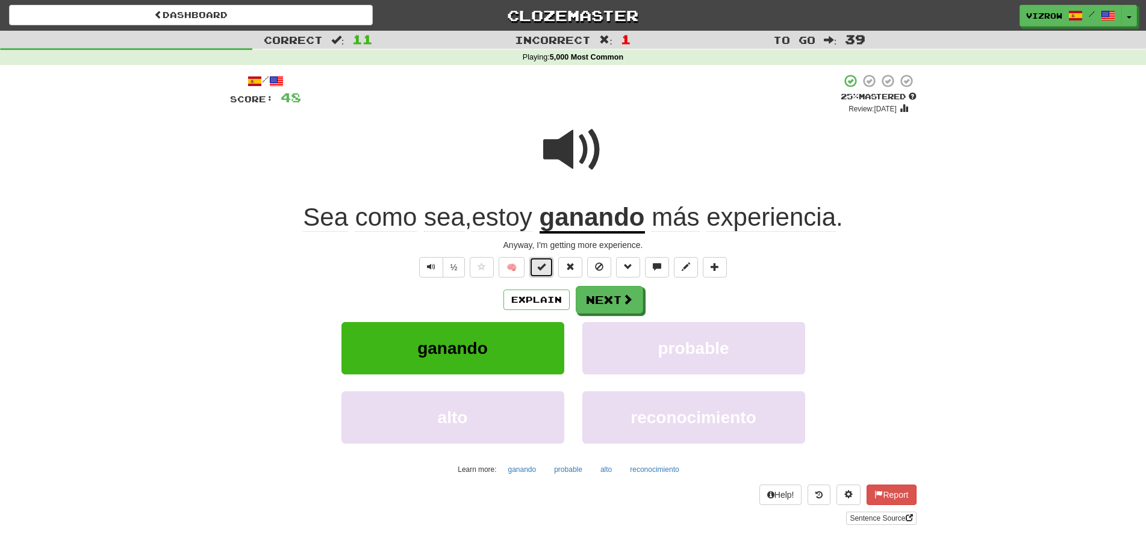
click at [538, 269] on button at bounding box center [541, 267] width 24 height 20
click at [628, 303] on span at bounding box center [628, 299] width 11 height 11
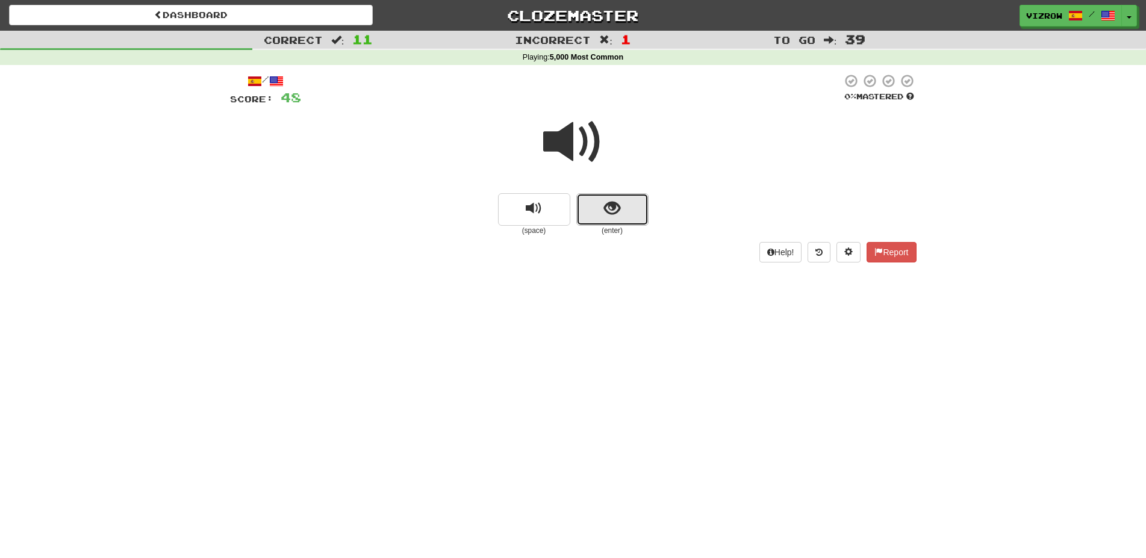
click at [639, 212] on button "show sentence" at bounding box center [612, 209] width 72 height 33
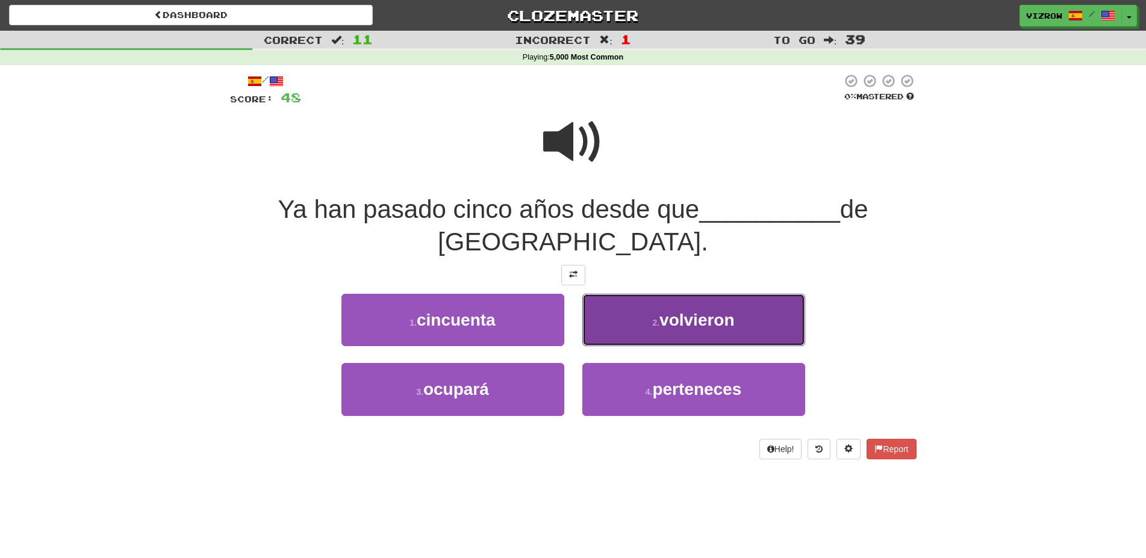
click at [722, 318] on span "volvieron" at bounding box center [696, 320] width 75 height 19
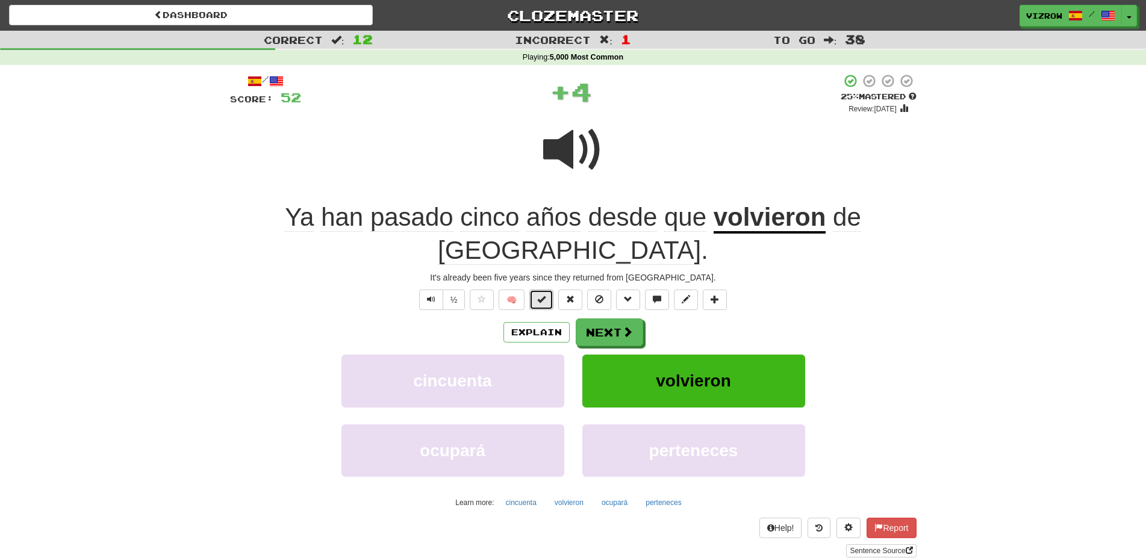
click at [550, 290] on button at bounding box center [541, 300] width 24 height 20
click at [615, 319] on button "Next" at bounding box center [609, 333] width 67 height 28
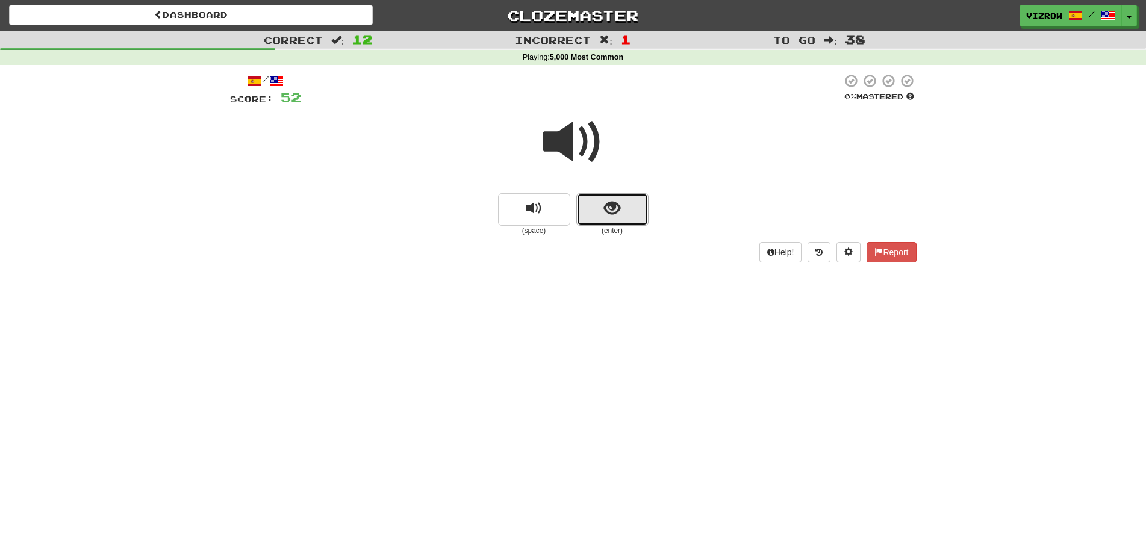
click at [642, 215] on button "show sentence" at bounding box center [612, 209] width 72 height 33
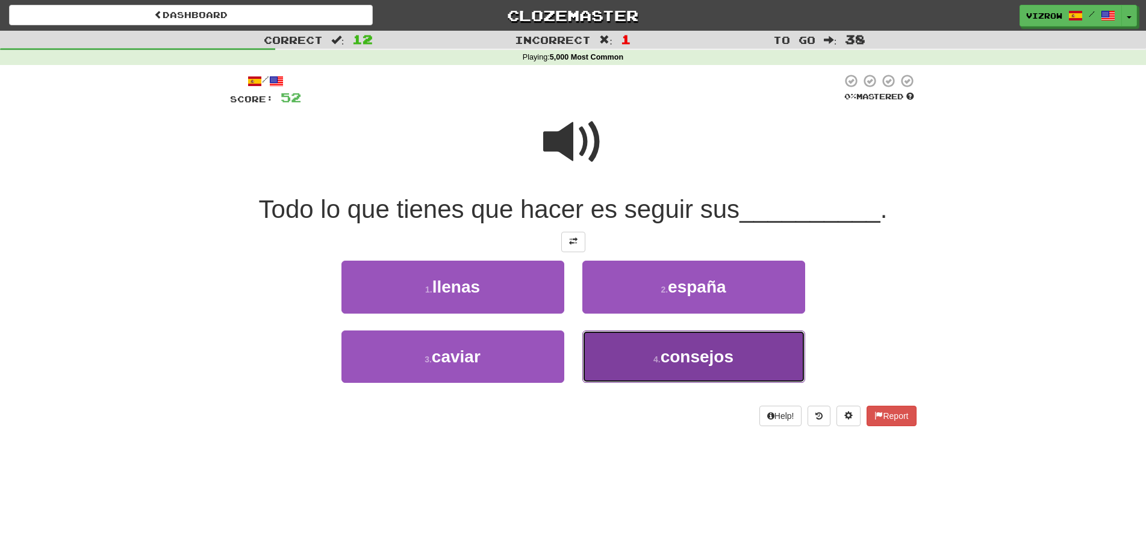
click at [686, 376] on button "4 . consejos" at bounding box center [693, 357] width 223 height 52
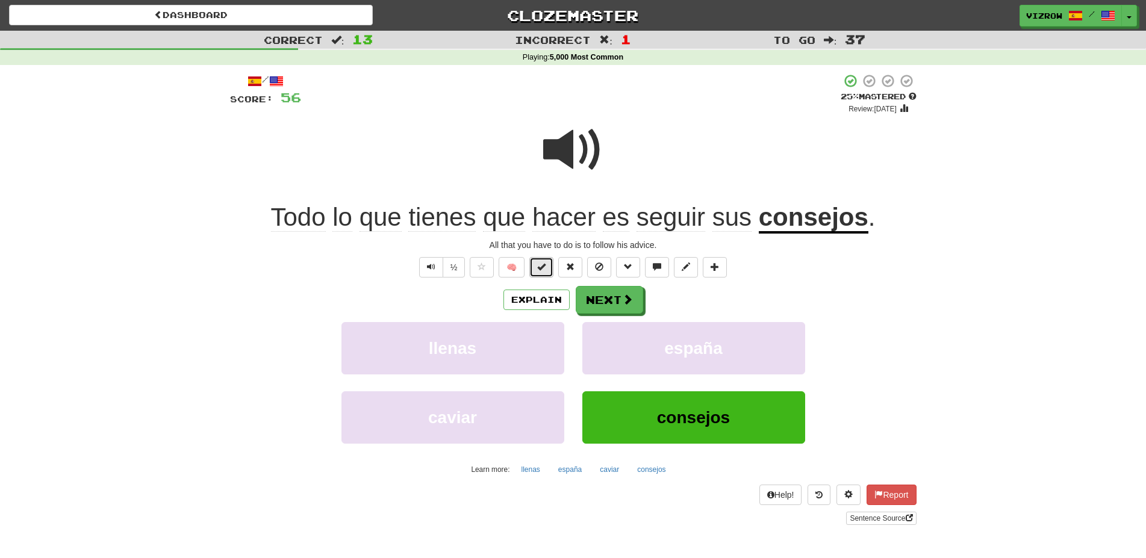
click at [544, 267] on span at bounding box center [541, 266] width 8 height 8
drag, startPoint x: 612, startPoint y: 292, endPoint x: 710, endPoint y: 326, distance: 103.8
click at [710, 326] on div "Explain Next llenas españa caviar consejos Learn more: llenas españa caviar con…" at bounding box center [573, 382] width 686 height 193
click at [605, 296] on button "Next" at bounding box center [609, 300] width 67 height 28
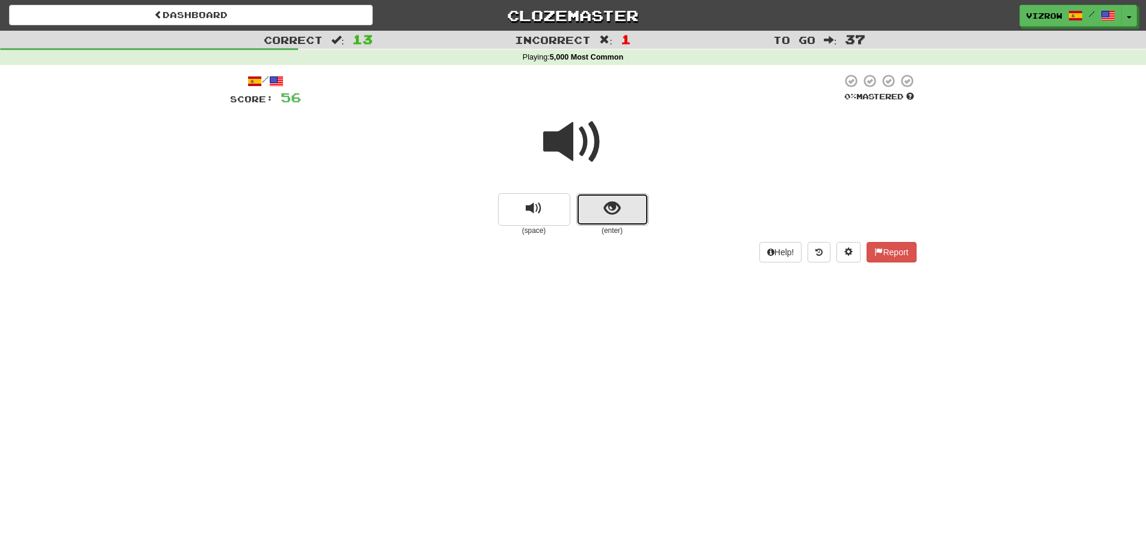
click at [592, 212] on button "show sentence" at bounding box center [612, 209] width 72 height 33
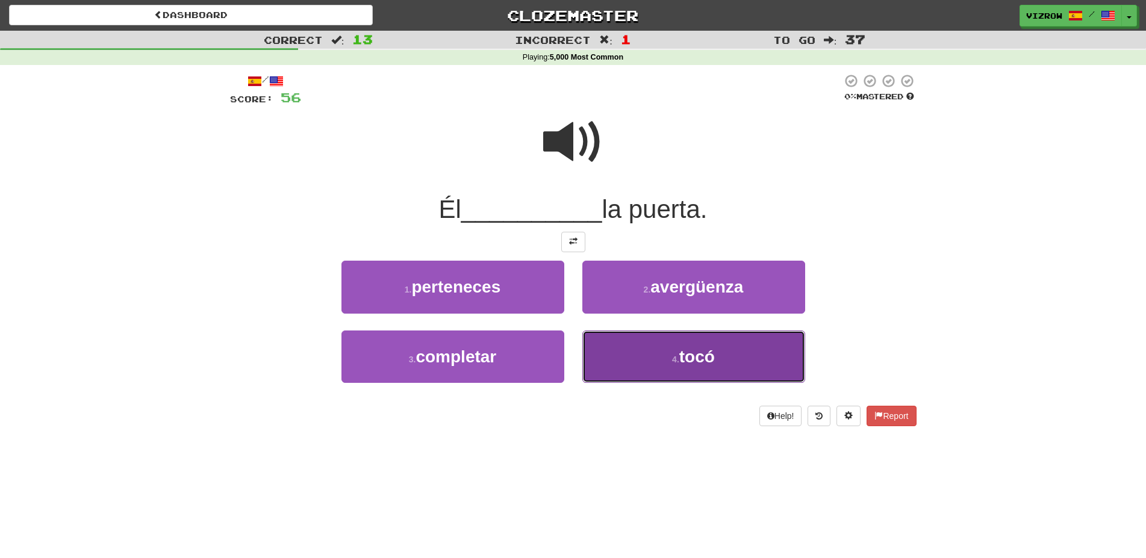
click at [660, 353] on button "4 . tocó" at bounding box center [693, 357] width 223 height 52
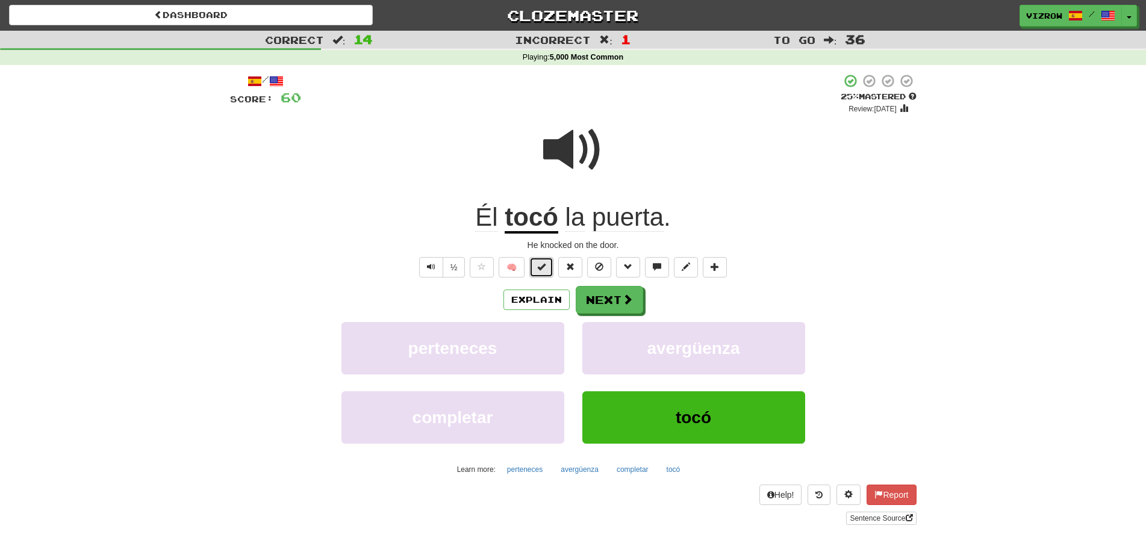
click at [536, 270] on button at bounding box center [541, 267] width 24 height 20
click at [608, 296] on button "Next" at bounding box center [609, 301] width 67 height 28
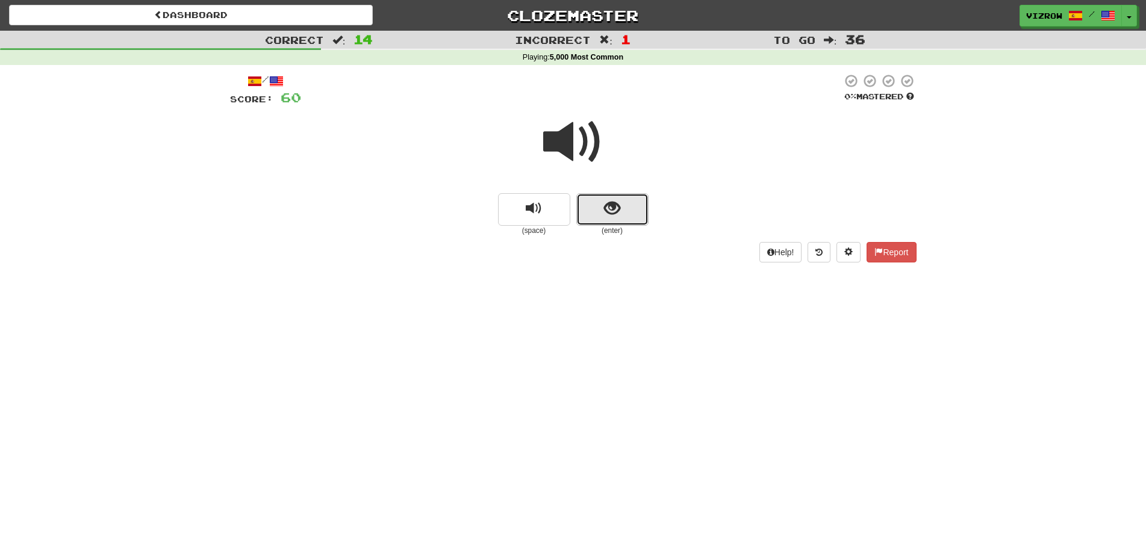
click at [617, 211] on span "show sentence" at bounding box center [612, 208] width 16 height 16
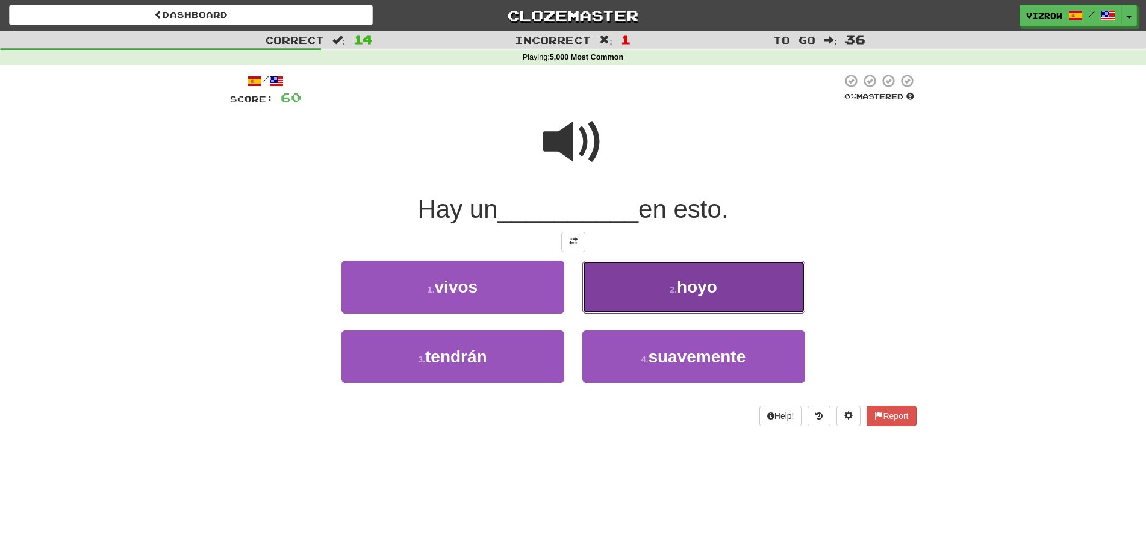
click at [716, 299] on button "2 . hoyo" at bounding box center [693, 287] width 223 height 52
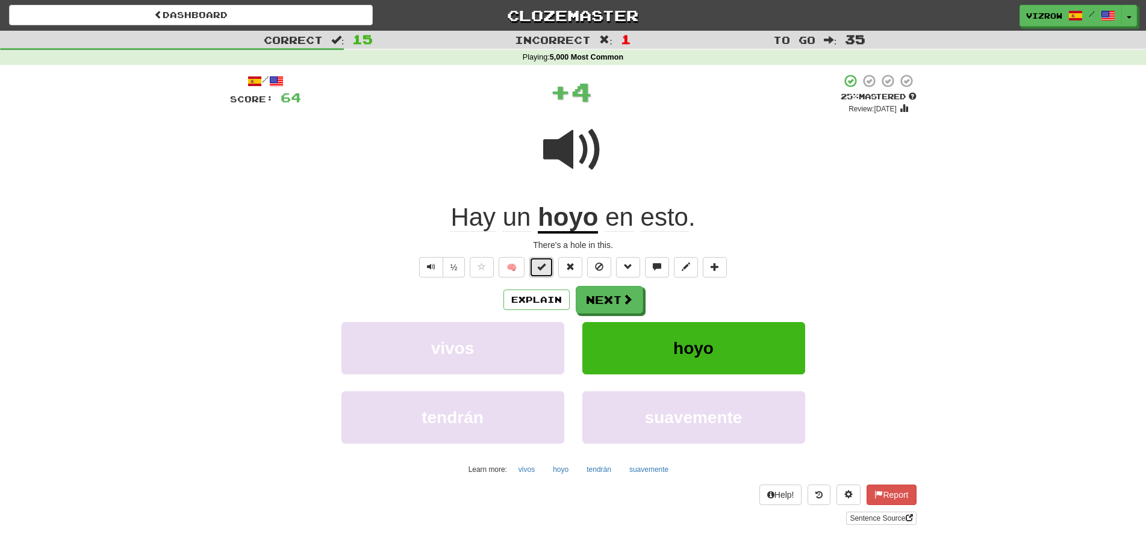
click at [542, 264] on span at bounding box center [541, 266] width 8 height 8
click at [606, 295] on button "Next" at bounding box center [609, 301] width 67 height 28
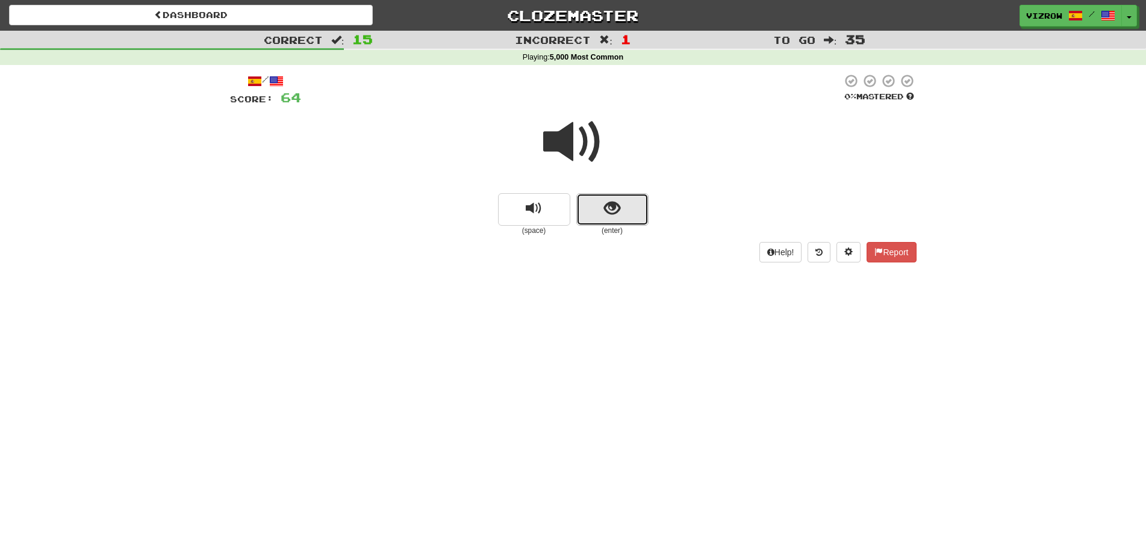
click at [601, 221] on button "show sentence" at bounding box center [612, 209] width 72 height 33
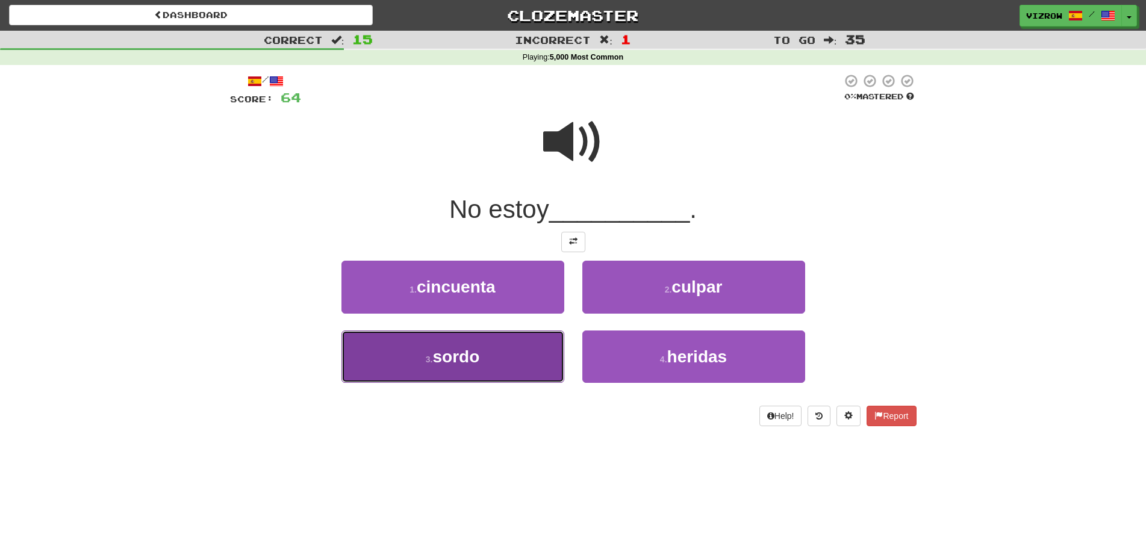
click at [513, 365] on button "3 . sordo" at bounding box center [452, 357] width 223 height 52
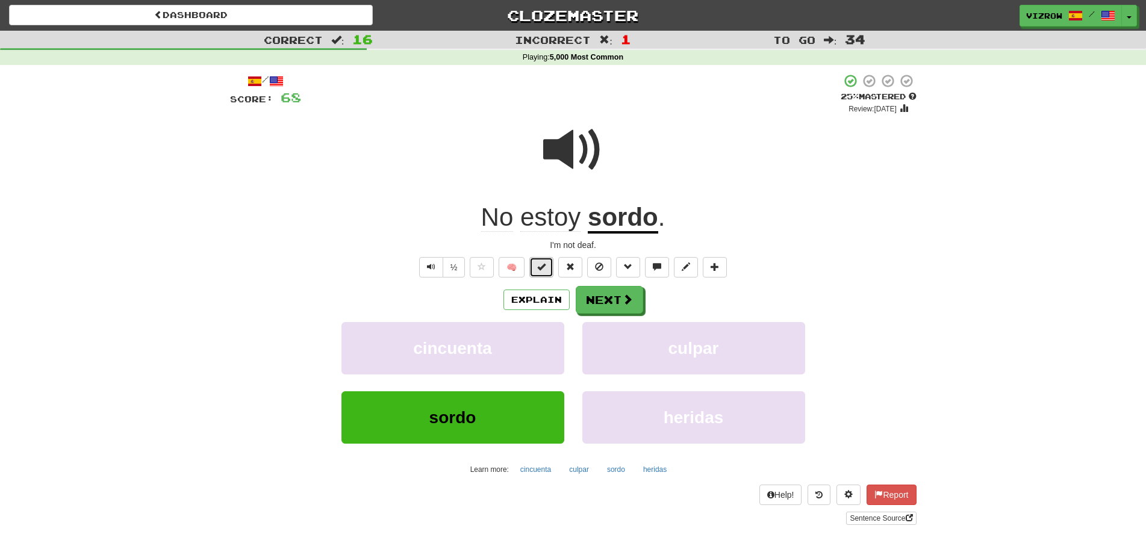
click at [551, 266] on button at bounding box center [541, 267] width 24 height 20
click at [583, 291] on button "Next" at bounding box center [609, 301] width 67 height 28
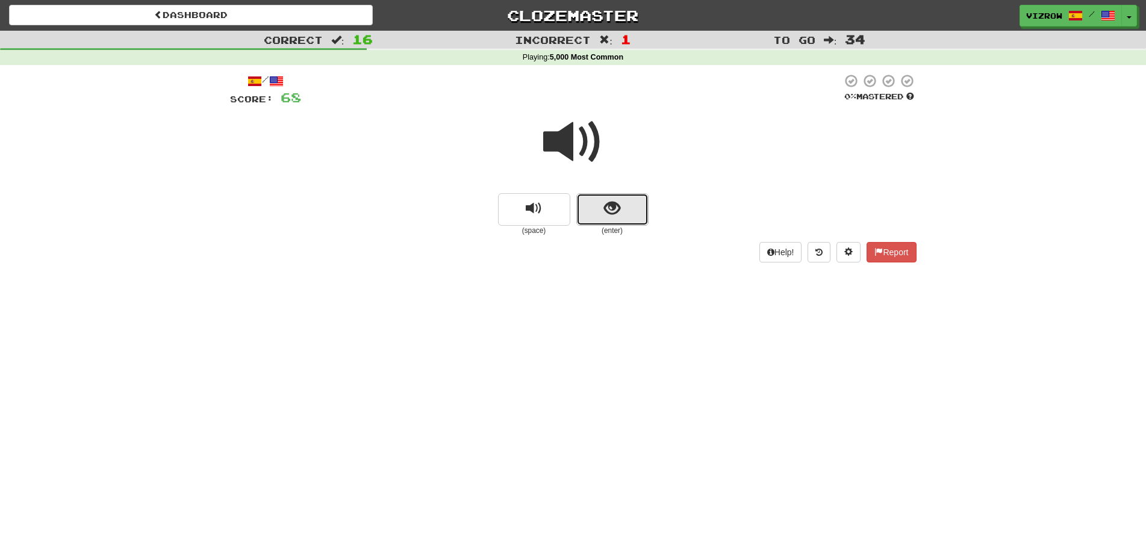
click at [588, 207] on button "show sentence" at bounding box center [612, 209] width 72 height 33
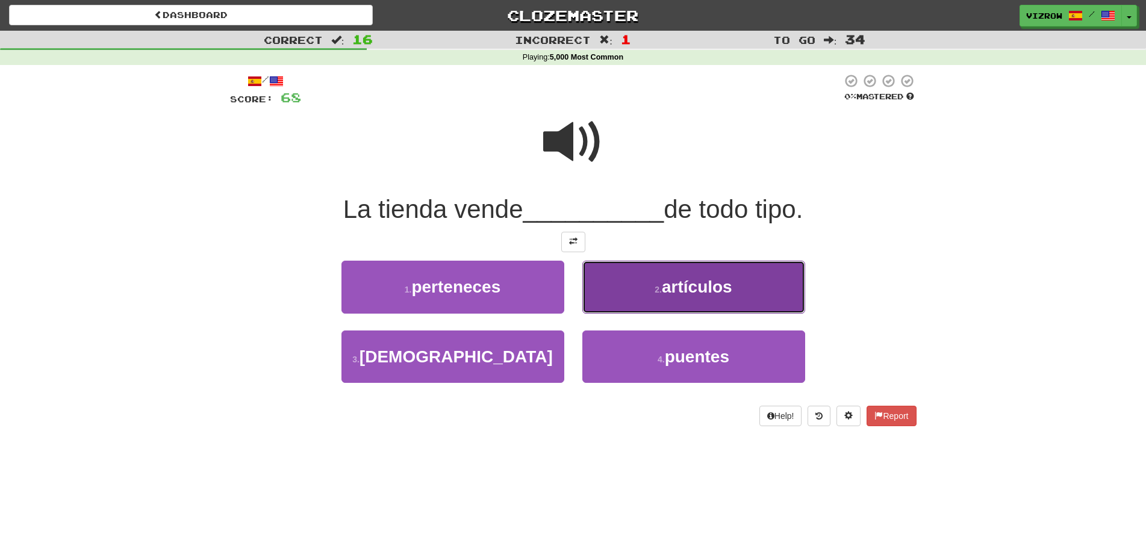
click at [738, 278] on button "2 . artículos" at bounding box center [693, 287] width 223 height 52
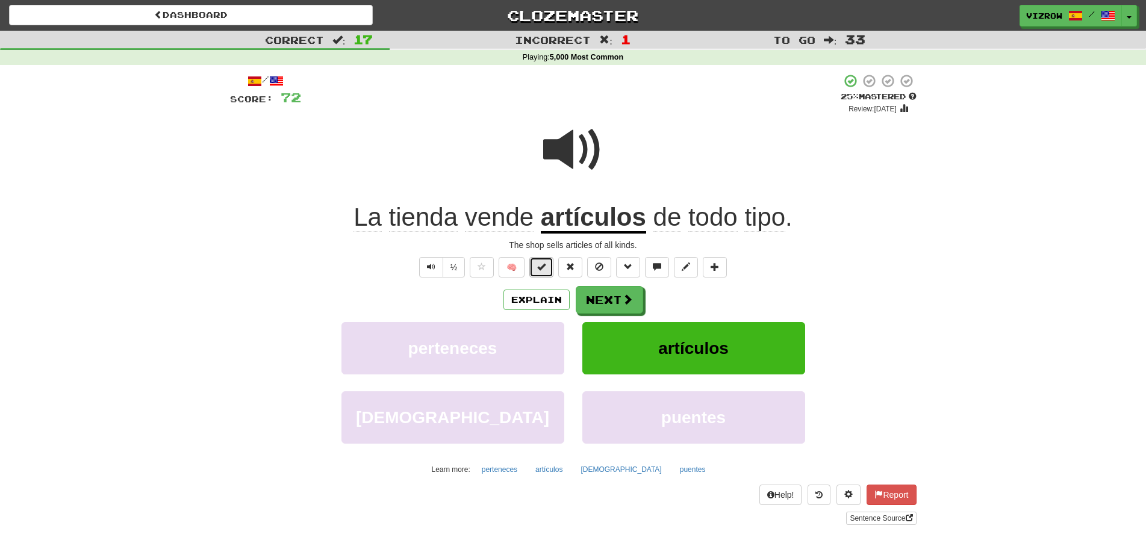
click at [537, 270] on button at bounding box center [541, 267] width 24 height 20
click at [605, 294] on button "Next" at bounding box center [609, 301] width 67 height 28
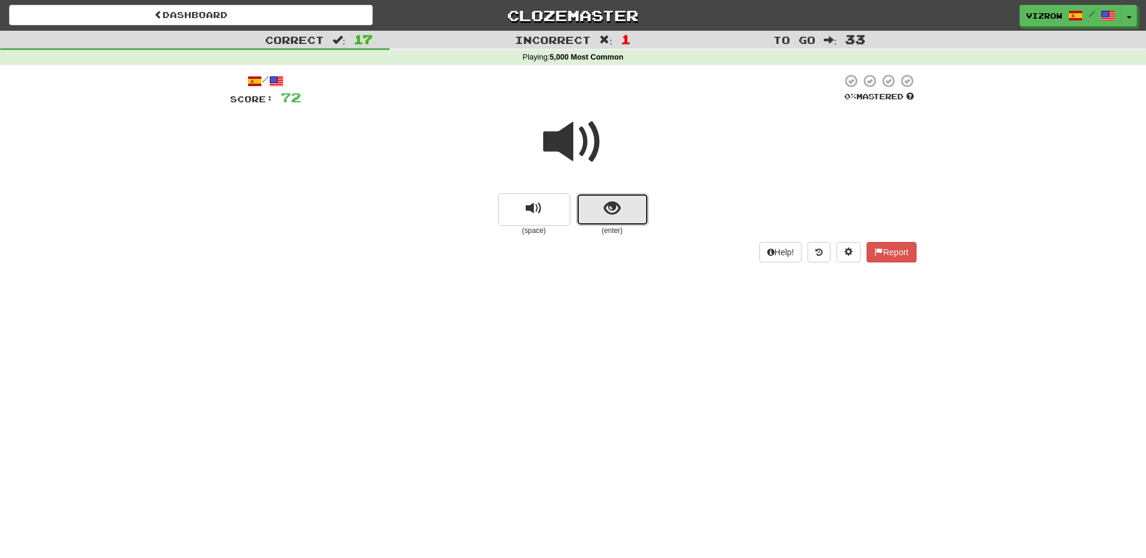
click at [610, 225] on button "show sentence" at bounding box center [612, 209] width 72 height 33
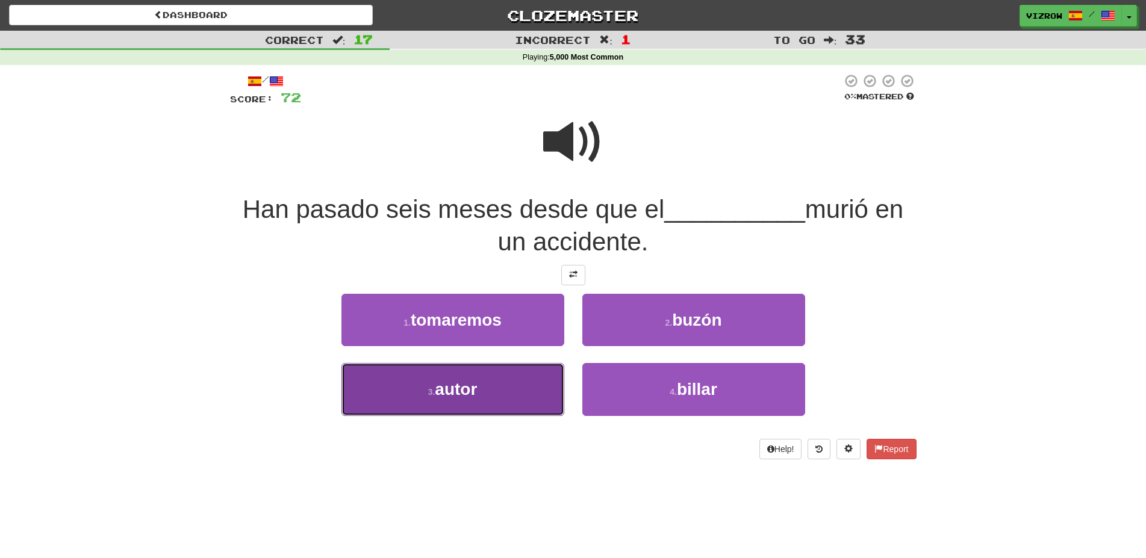
click at [498, 386] on button "3 . autor" at bounding box center [452, 389] width 223 height 52
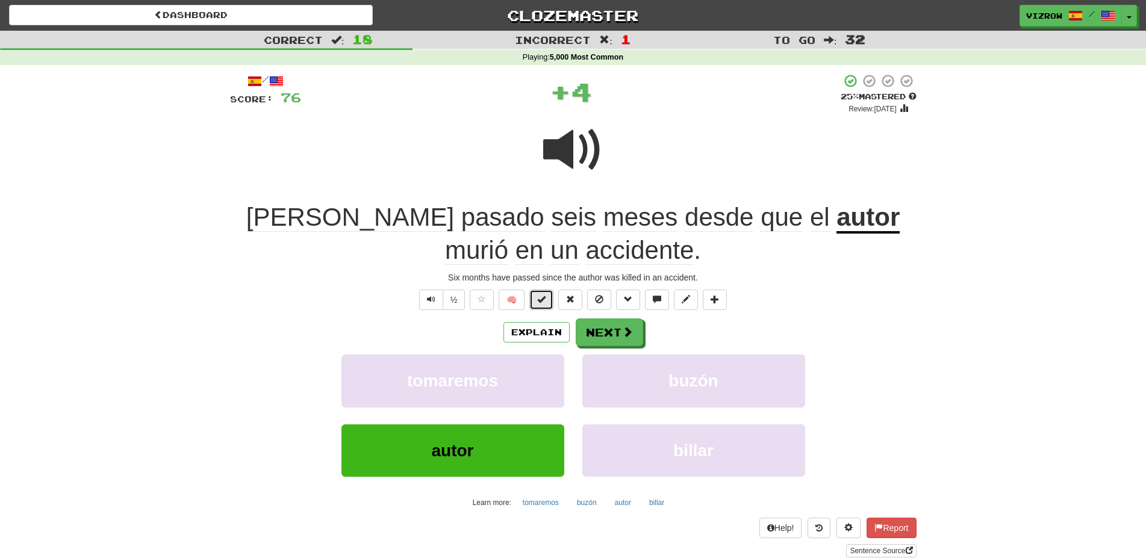
click at [547, 299] on button at bounding box center [541, 300] width 24 height 20
click at [610, 332] on button "Next" at bounding box center [609, 333] width 67 height 28
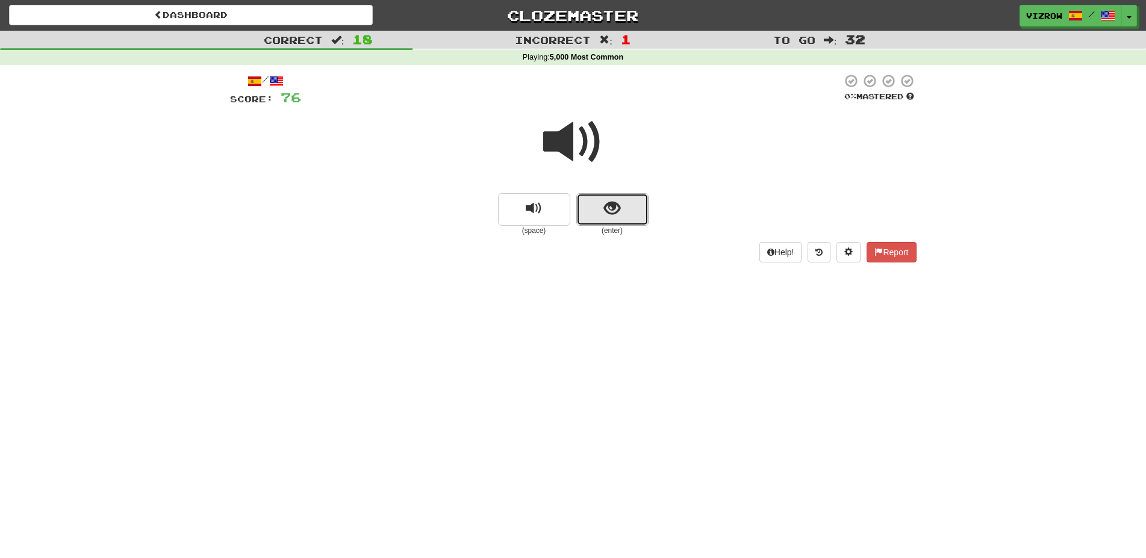
click at [615, 219] on button "show sentence" at bounding box center [612, 209] width 72 height 33
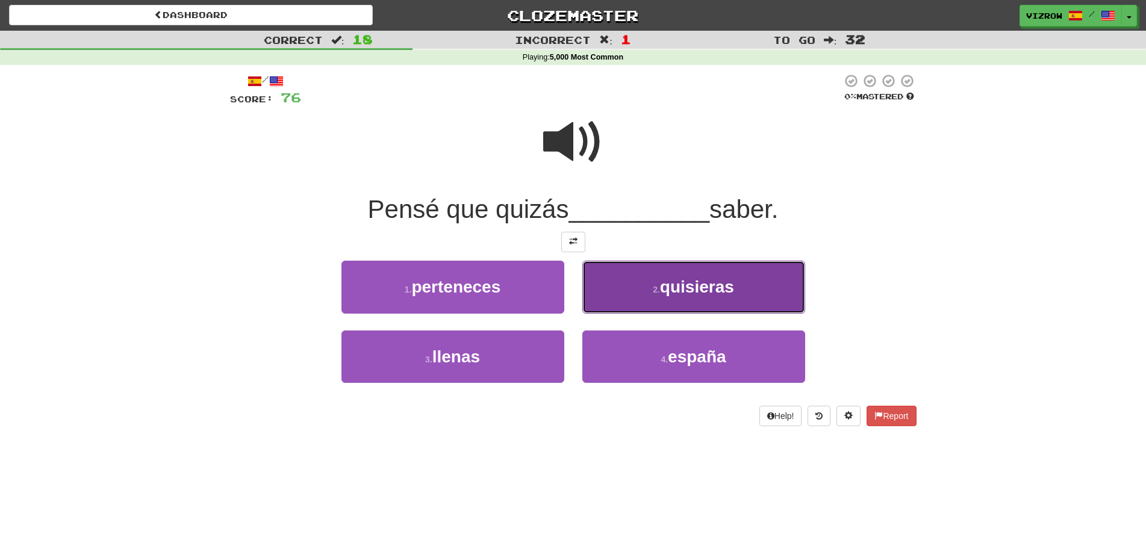
click at [772, 284] on button "2 . quisieras" at bounding box center [693, 287] width 223 height 52
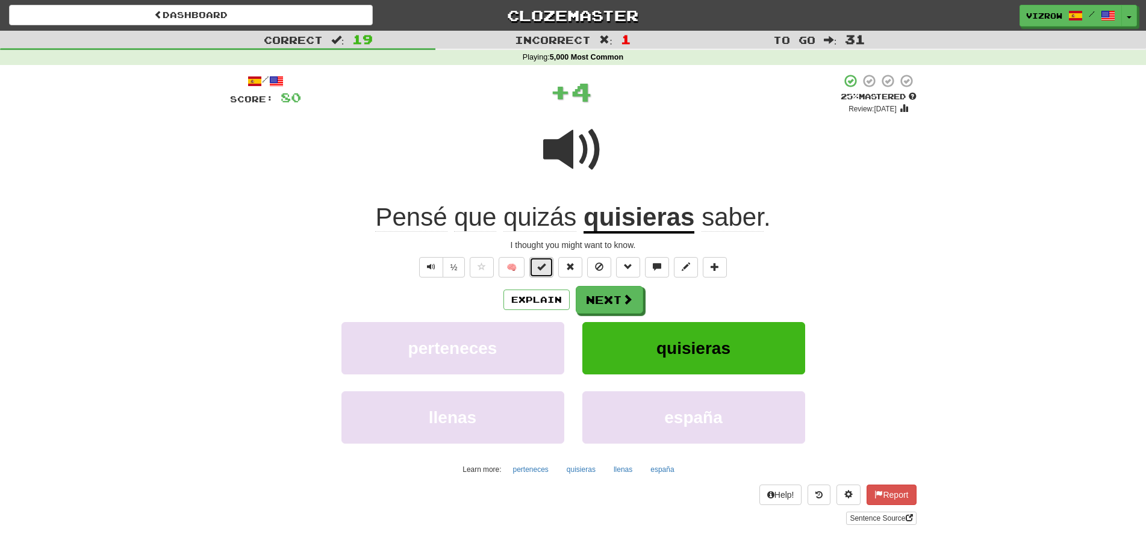
click at [539, 263] on span at bounding box center [541, 266] width 8 height 8
click at [626, 305] on span at bounding box center [628, 299] width 11 height 11
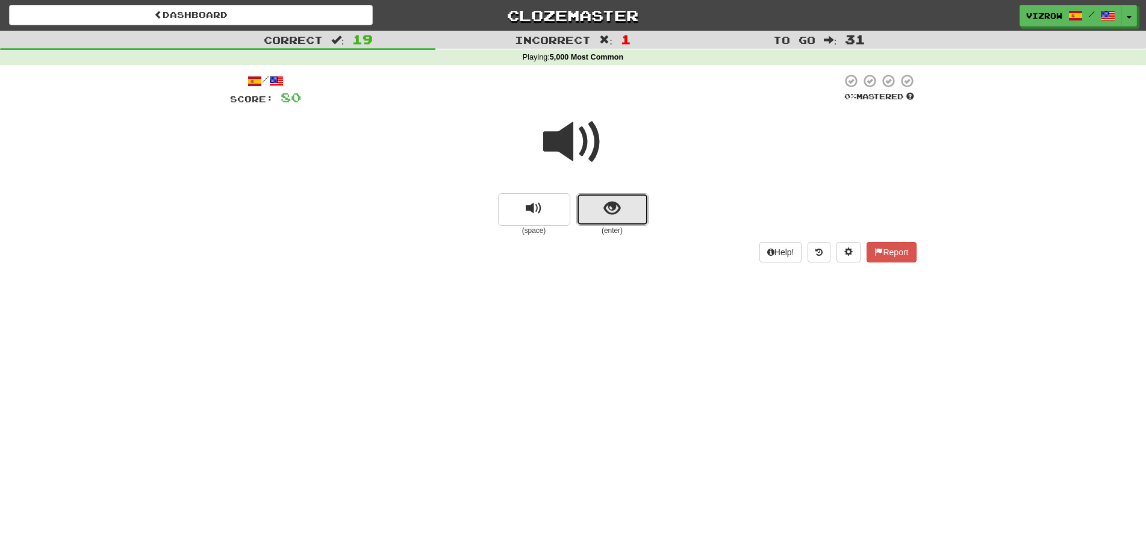
click at [623, 215] on button "show sentence" at bounding box center [612, 209] width 72 height 33
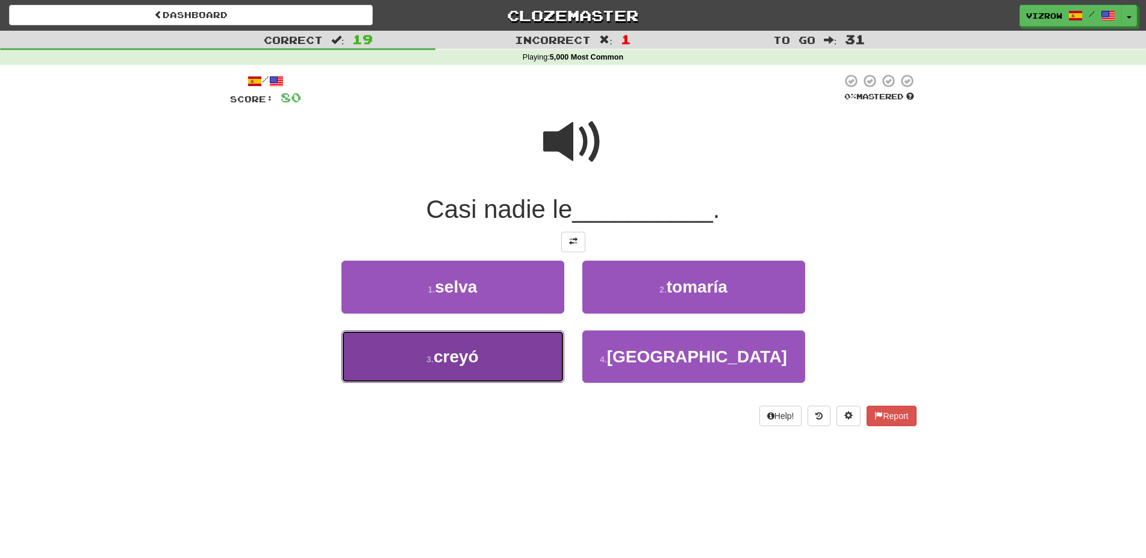
click at [508, 356] on button "3 . creyó" at bounding box center [452, 357] width 223 height 52
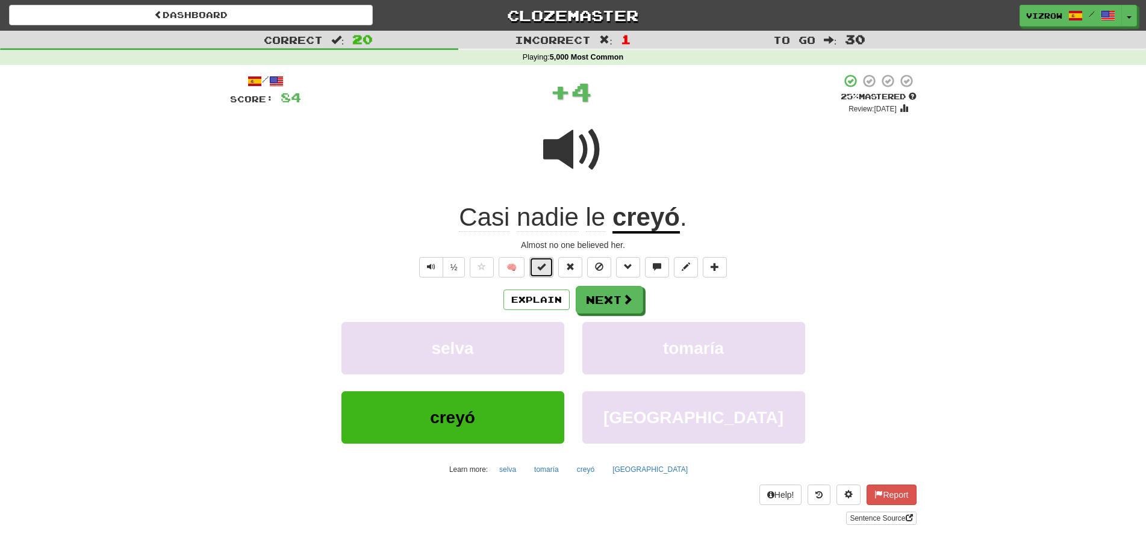
click at [551, 270] on button at bounding box center [541, 267] width 24 height 20
click at [630, 297] on span at bounding box center [628, 299] width 11 height 11
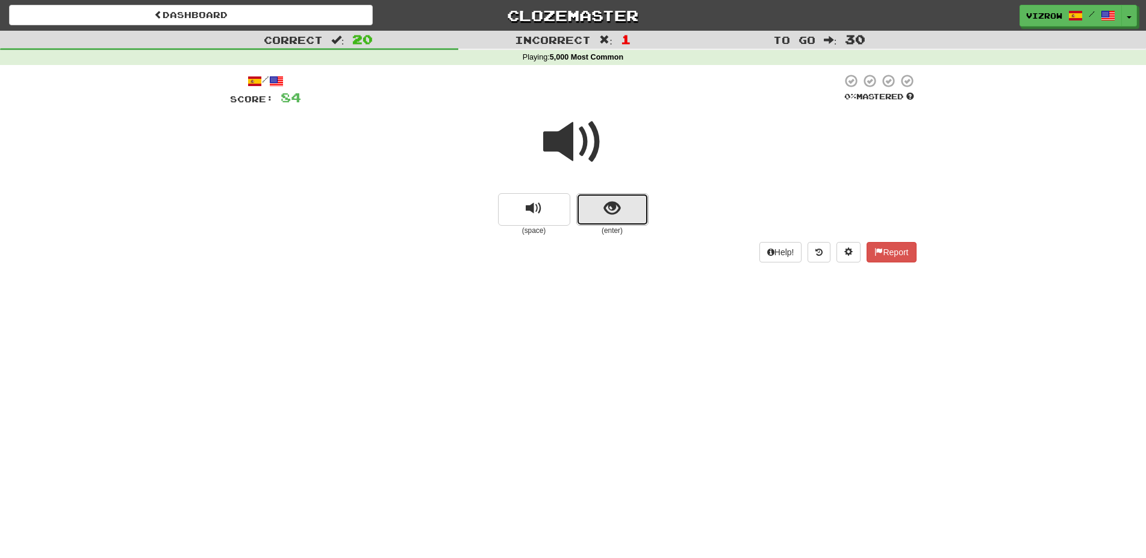
click at [617, 203] on span "show sentence" at bounding box center [612, 208] width 16 height 16
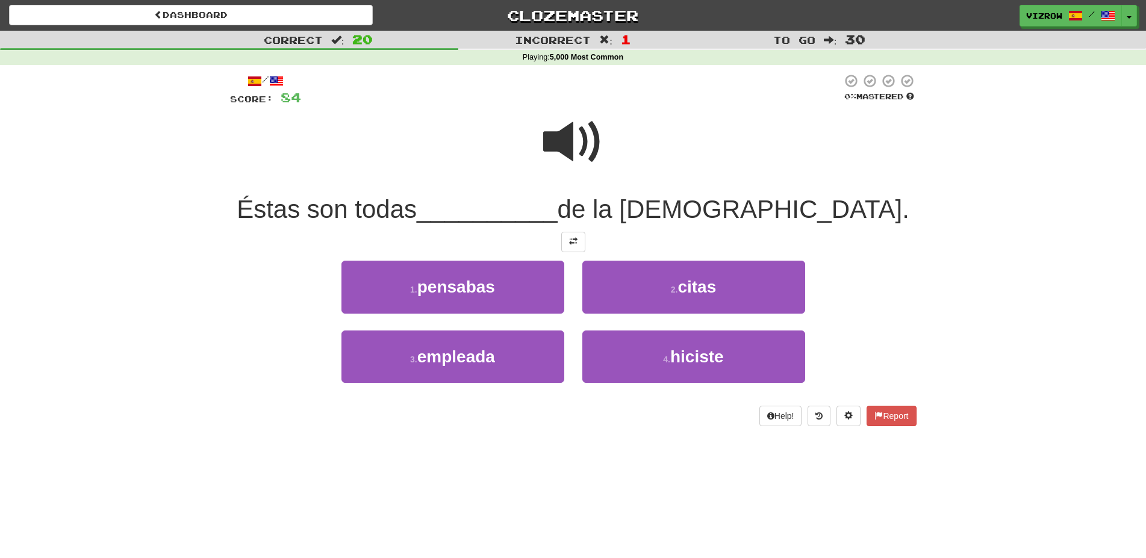
click at [580, 134] on span at bounding box center [573, 142] width 60 height 60
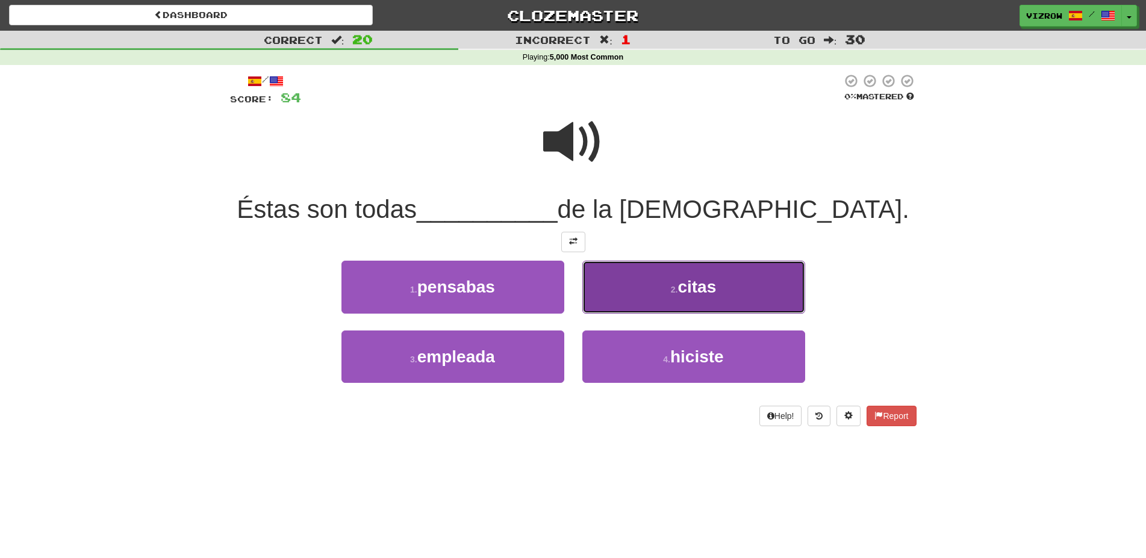
click at [737, 285] on button "2 . citas" at bounding box center [693, 287] width 223 height 52
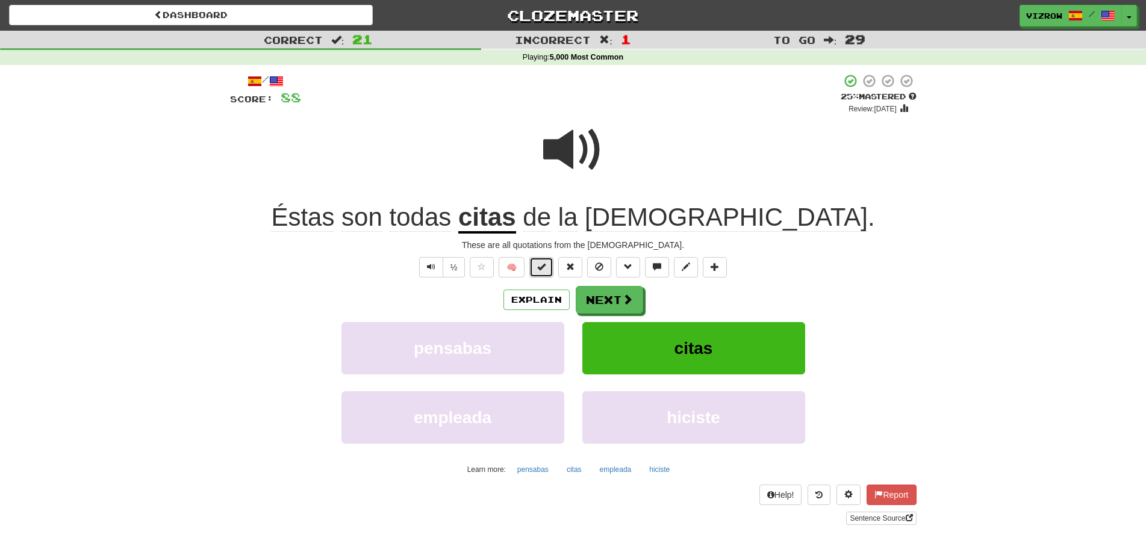
click at [544, 268] on span at bounding box center [541, 266] width 8 height 8
click at [558, 296] on button "Explain" at bounding box center [536, 300] width 66 height 20
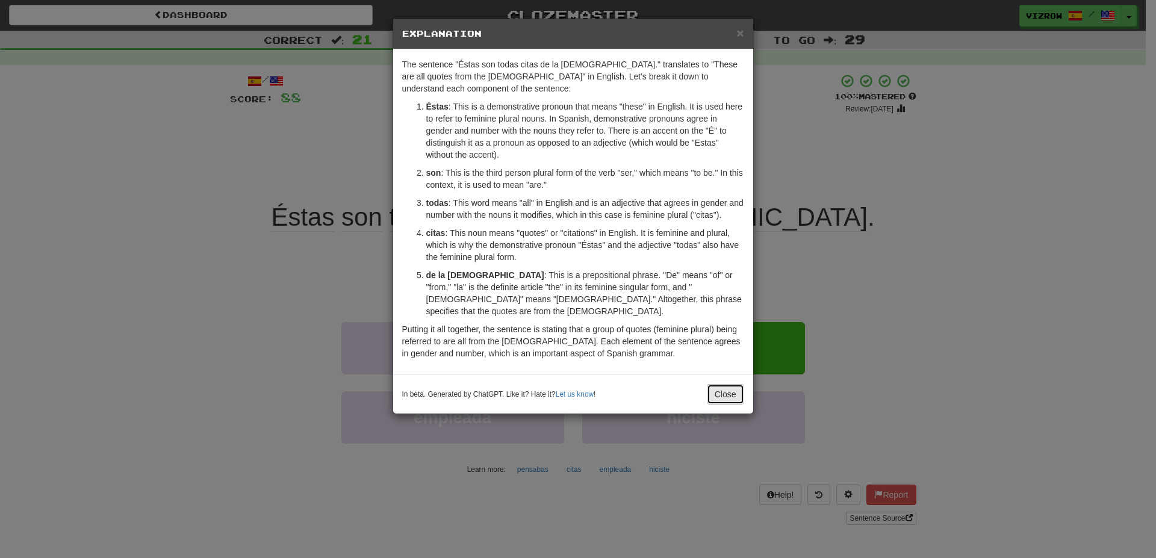
click at [716, 384] on button "Close" at bounding box center [725, 394] width 37 height 20
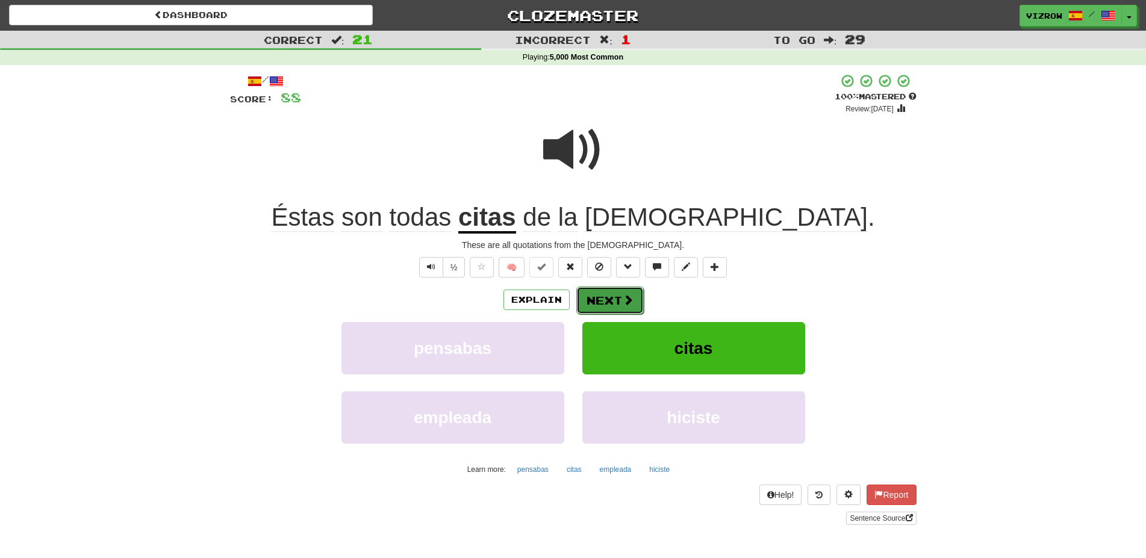
click at [607, 293] on button "Next" at bounding box center [609, 301] width 67 height 28
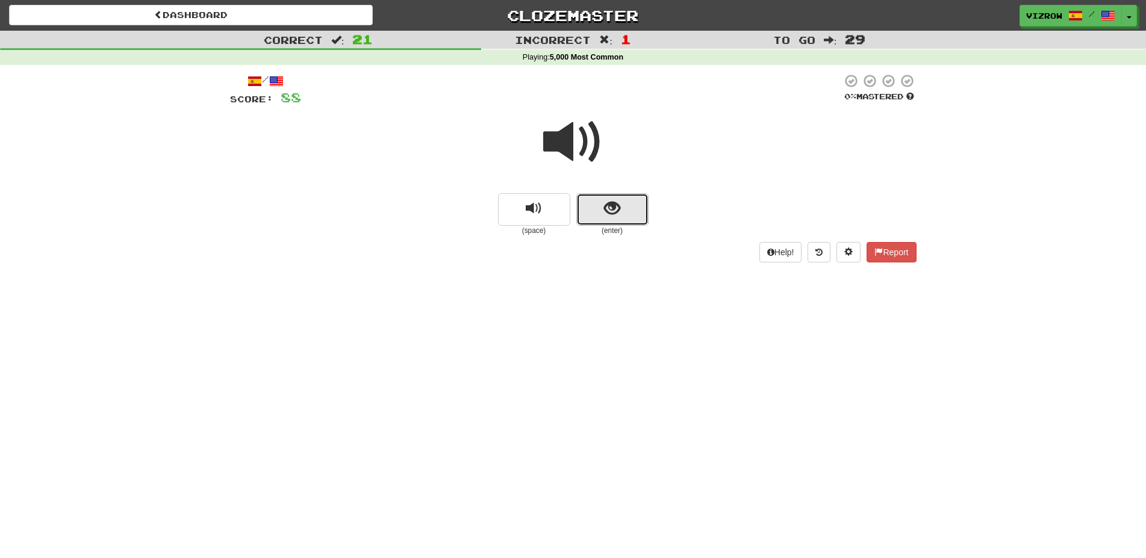
click at [608, 203] on span "show sentence" at bounding box center [612, 208] width 16 height 16
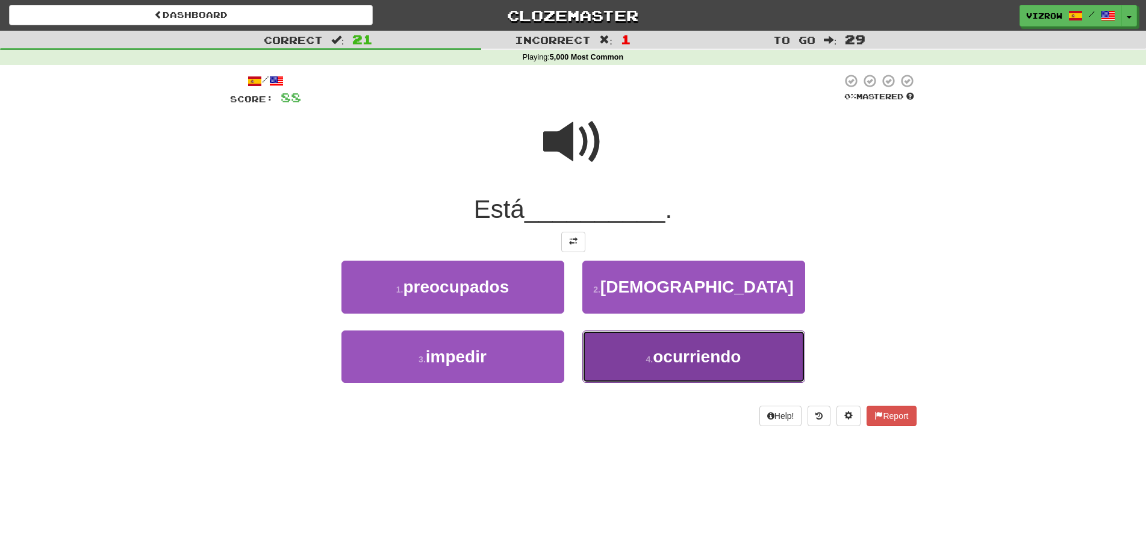
click at [728, 356] on span "ocurriendo" at bounding box center [697, 356] width 88 height 19
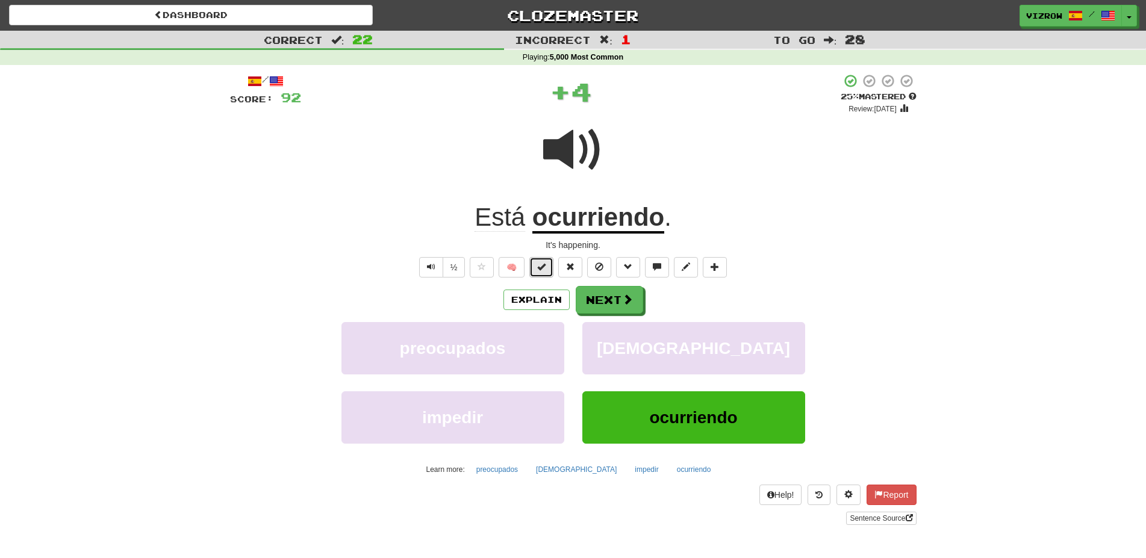
click at [539, 262] on span at bounding box center [541, 266] width 8 height 8
click at [605, 299] on button "Next" at bounding box center [609, 301] width 67 height 28
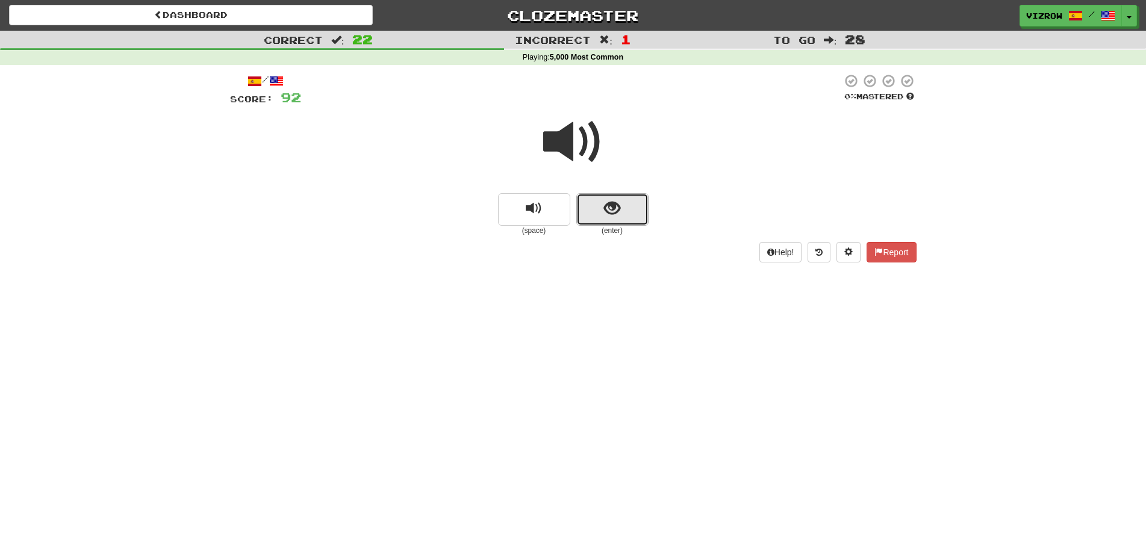
click at [637, 207] on button "show sentence" at bounding box center [612, 209] width 72 height 33
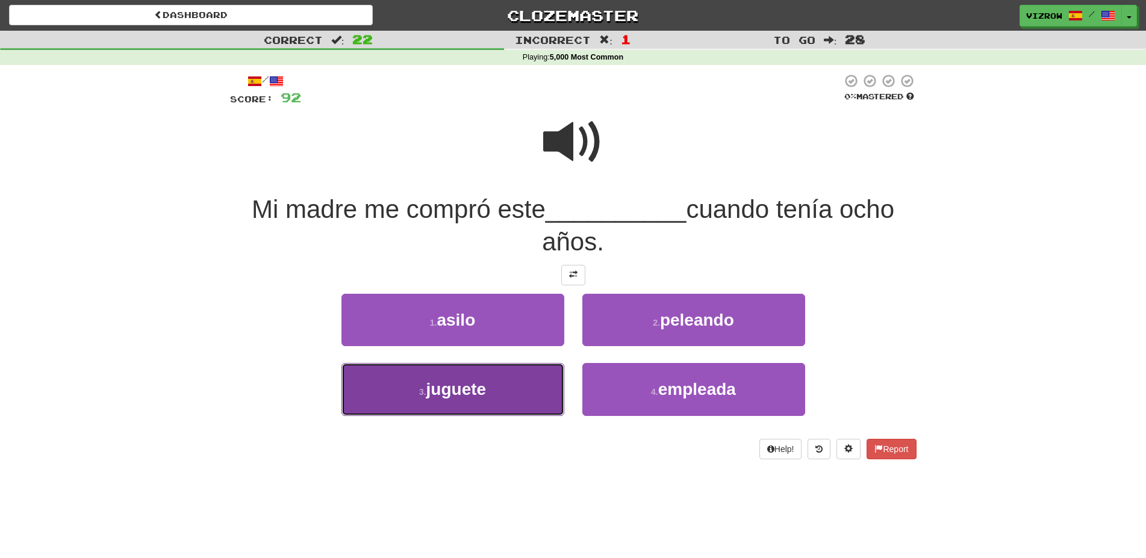
click at [529, 384] on button "3 . juguete" at bounding box center [452, 389] width 223 height 52
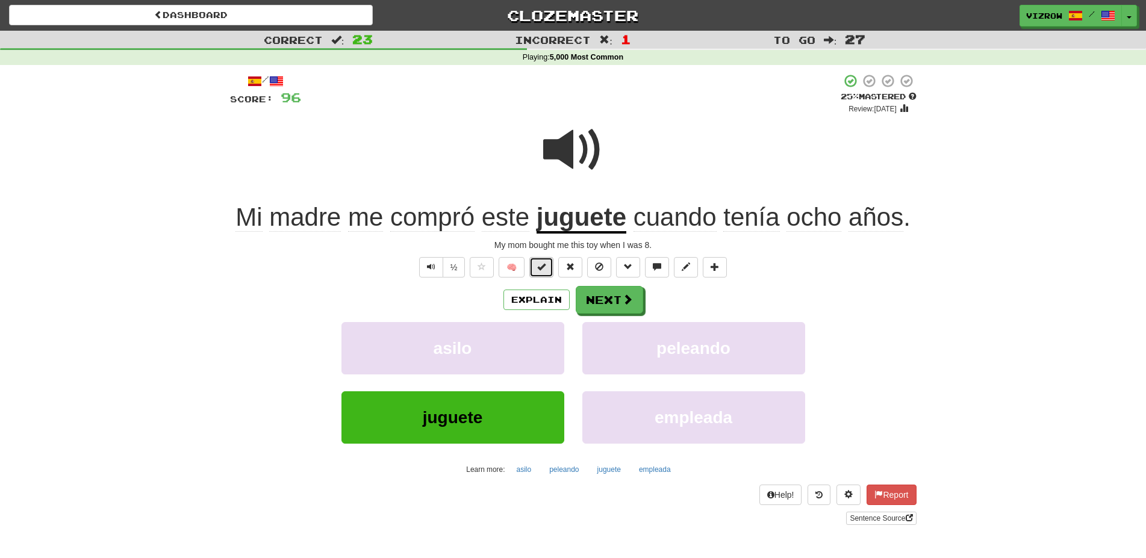
click at [550, 269] on button at bounding box center [541, 267] width 24 height 20
click at [602, 297] on button "Next" at bounding box center [609, 301] width 67 height 28
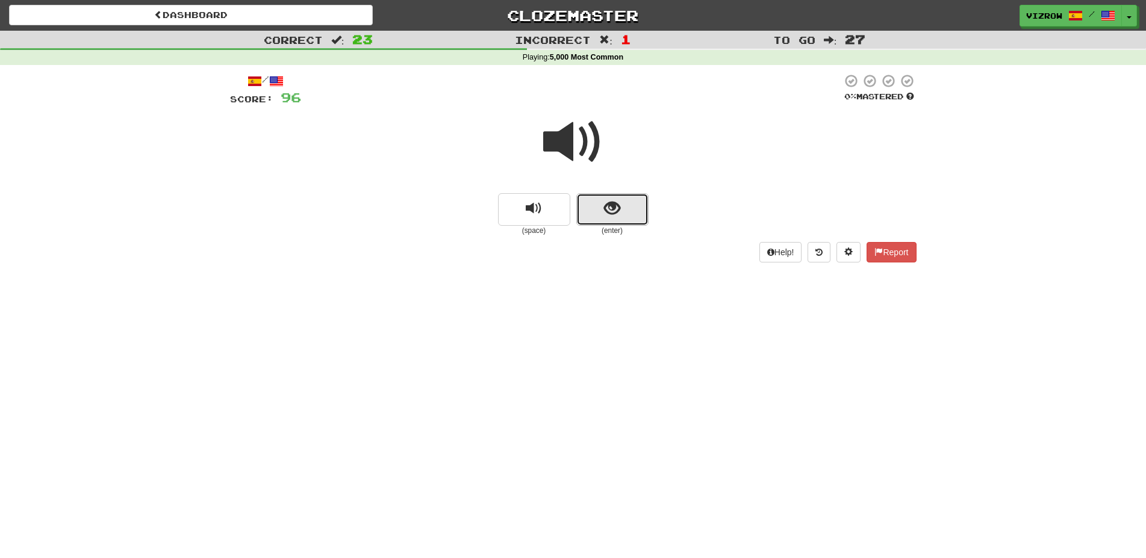
click at [618, 208] on span "show sentence" at bounding box center [612, 208] width 16 height 16
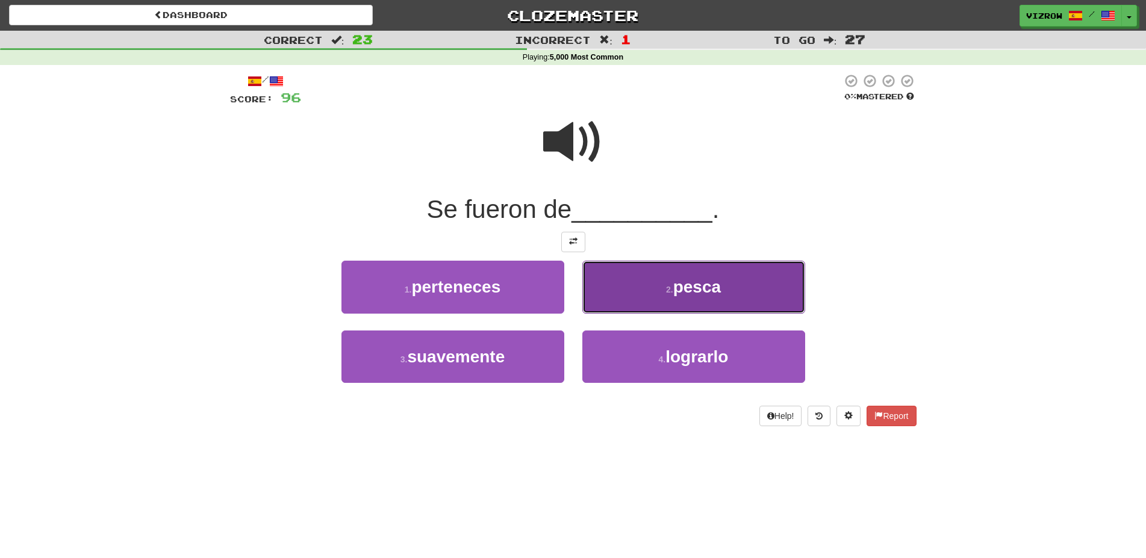
click at [685, 302] on button "2 . pesca" at bounding box center [693, 287] width 223 height 52
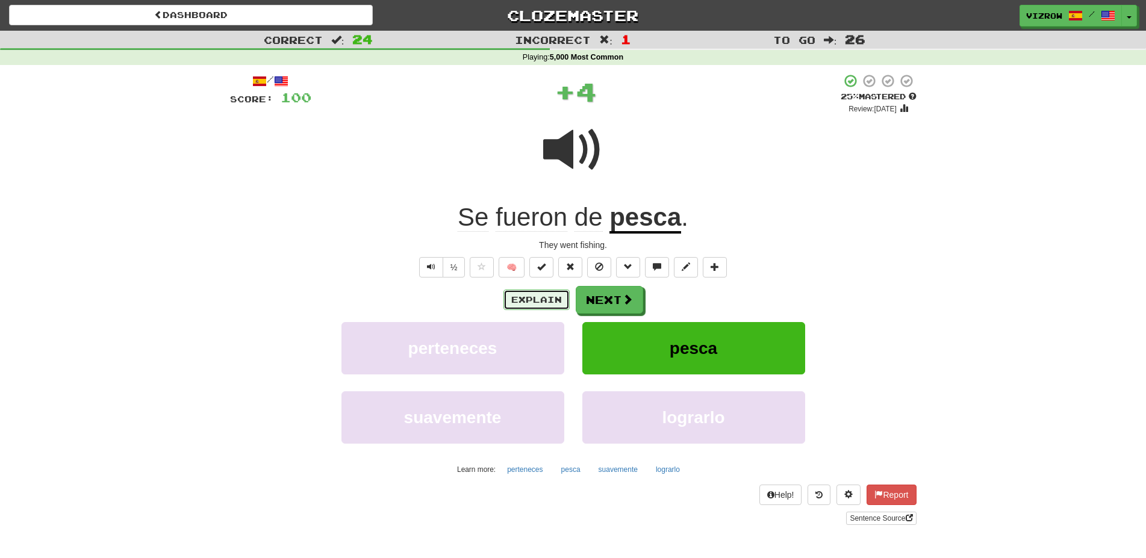
click at [540, 291] on button "Explain" at bounding box center [536, 300] width 66 height 20
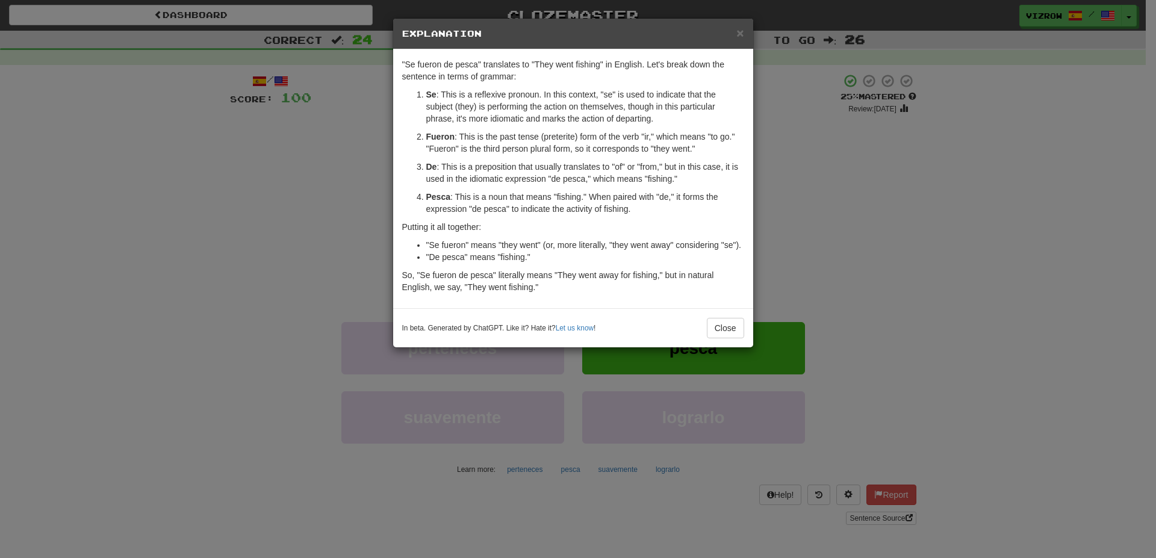
click at [744, 324] on div "In beta. Generated by ChatGPT. Like it? Hate it? Let us know ! Close" at bounding box center [573, 327] width 360 height 39
click at [719, 328] on button "Close" at bounding box center [725, 328] width 37 height 20
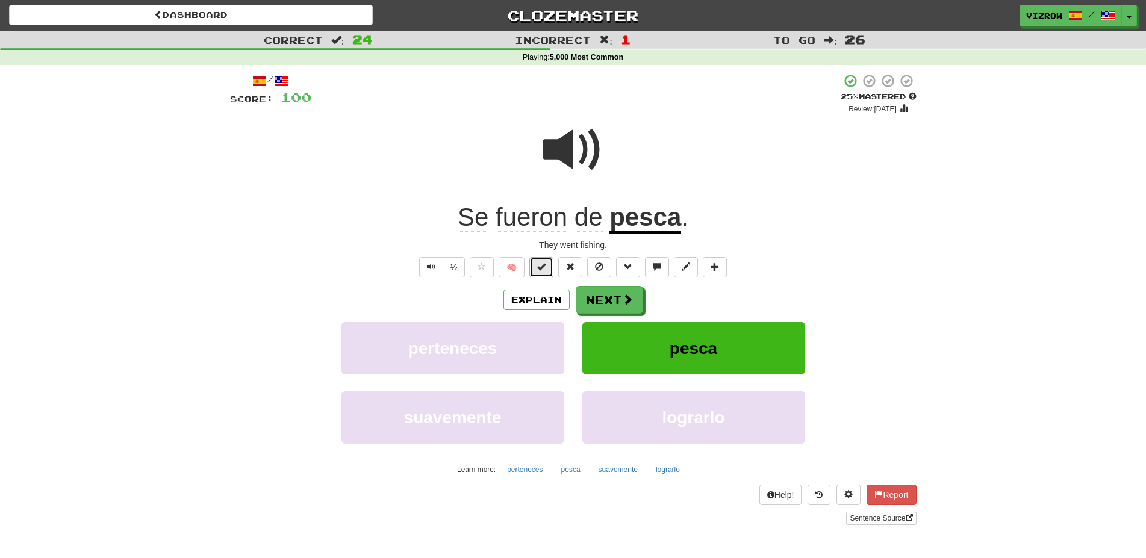
click at [545, 266] on span at bounding box center [541, 266] width 8 height 8
click at [621, 302] on button "Next" at bounding box center [609, 301] width 67 height 28
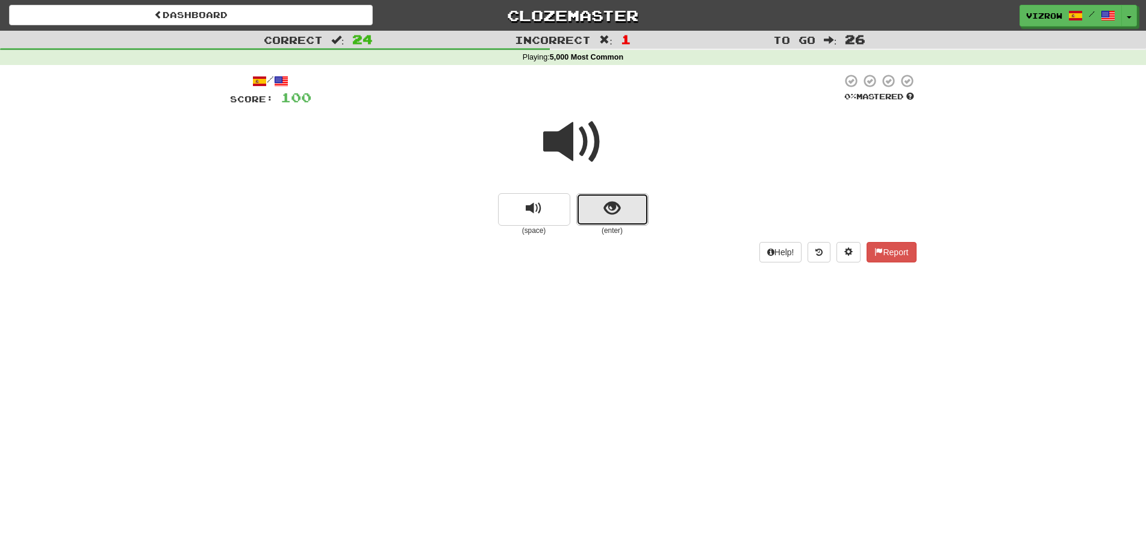
click at [621, 208] on button "show sentence" at bounding box center [612, 209] width 72 height 33
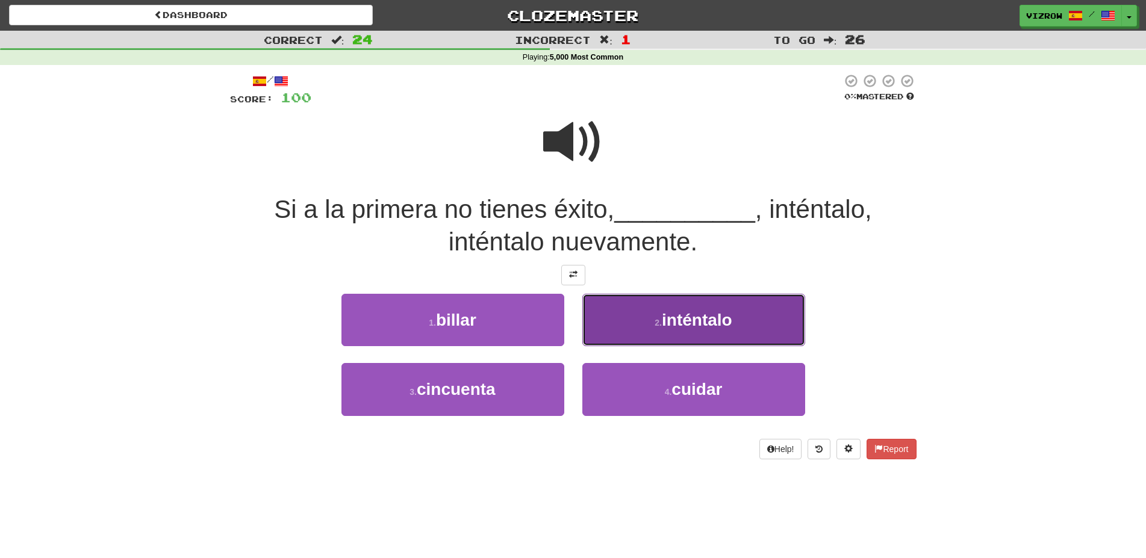
click at [654, 329] on button "2 . inténtalo" at bounding box center [693, 320] width 223 height 52
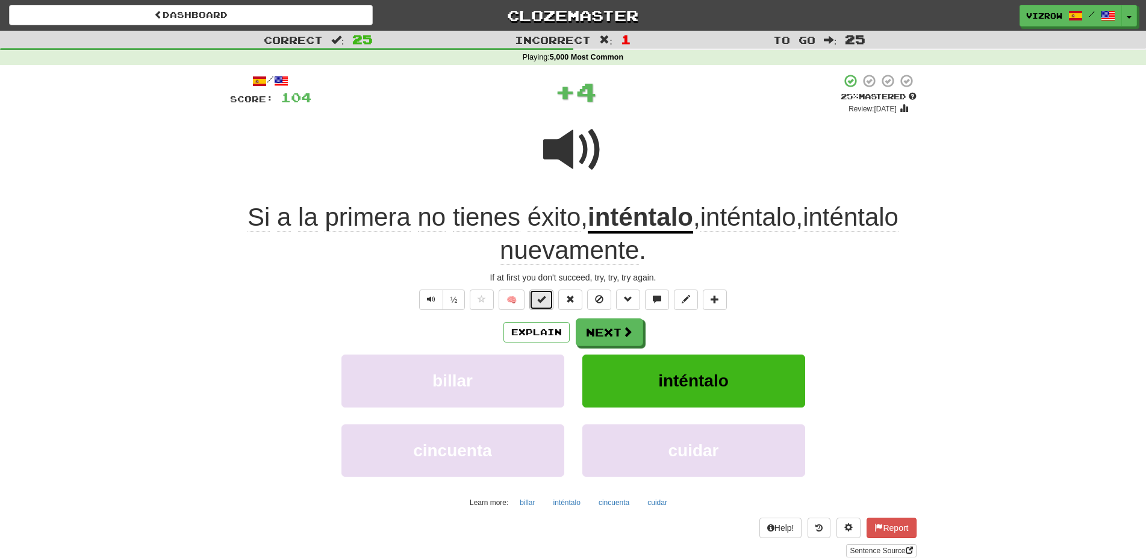
click at [537, 298] on button at bounding box center [541, 300] width 24 height 20
click at [609, 332] on button "Next" at bounding box center [609, 333] width 67 height 28
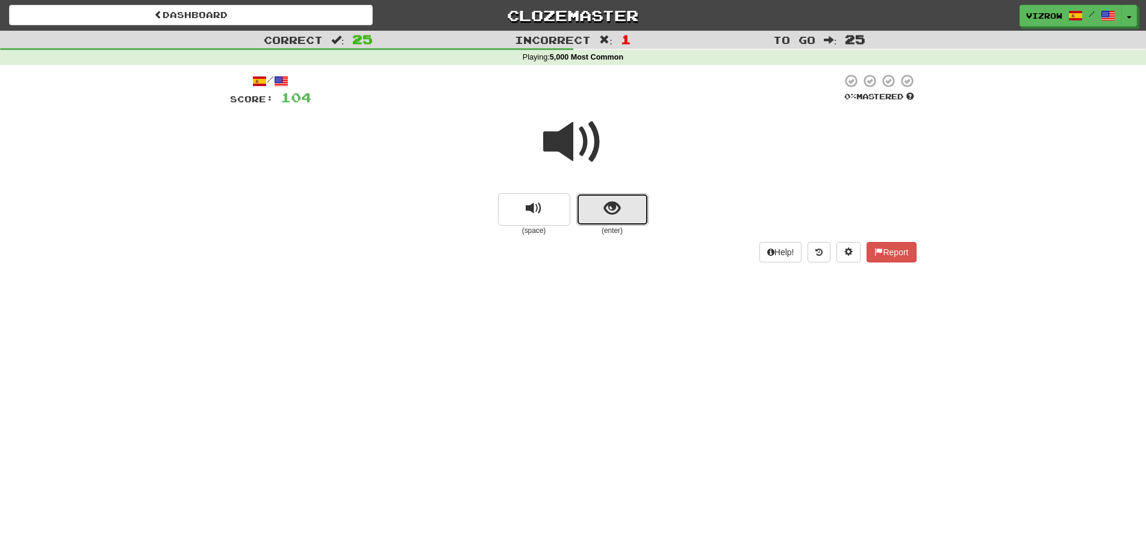
click at [624, 213] on button "show sentence" at bounding box center [612, 209] width 72 height 33
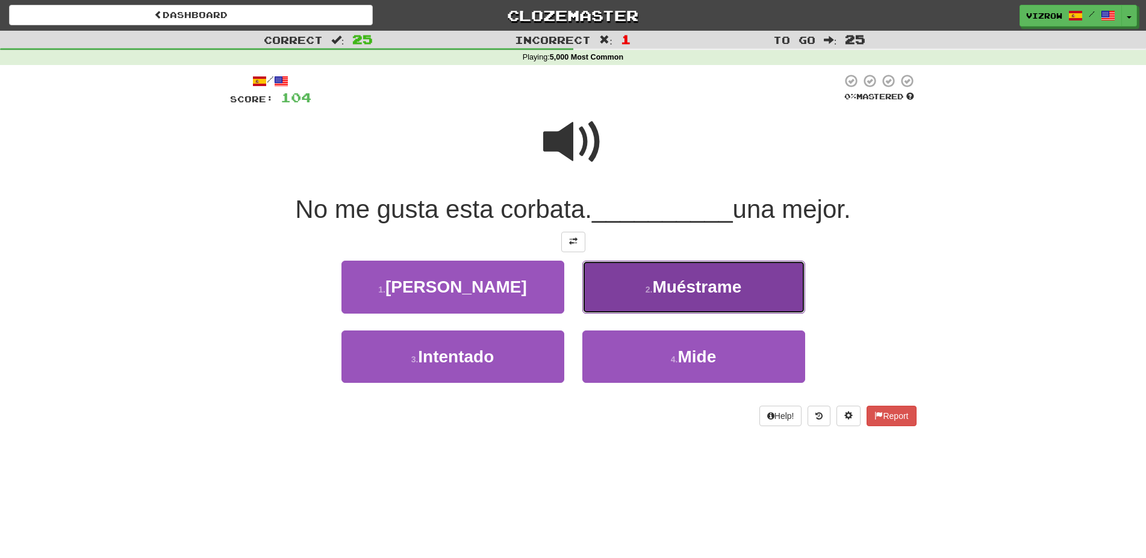
click at [785, 300] on button "2 . Muéstrame" at bounding box center [693, 287] width 223 height 52
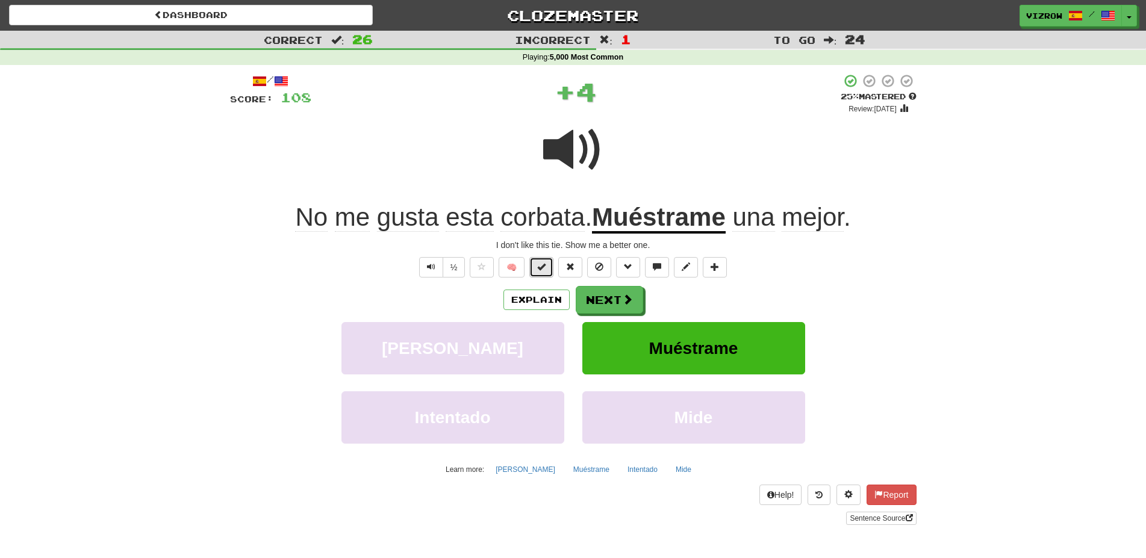
click at [547, 263] on button at bounding box center [541, 267] width 24 height 20
click at [602, 295] on button "Next" at bounding box center [609, 301] width 67 height 28
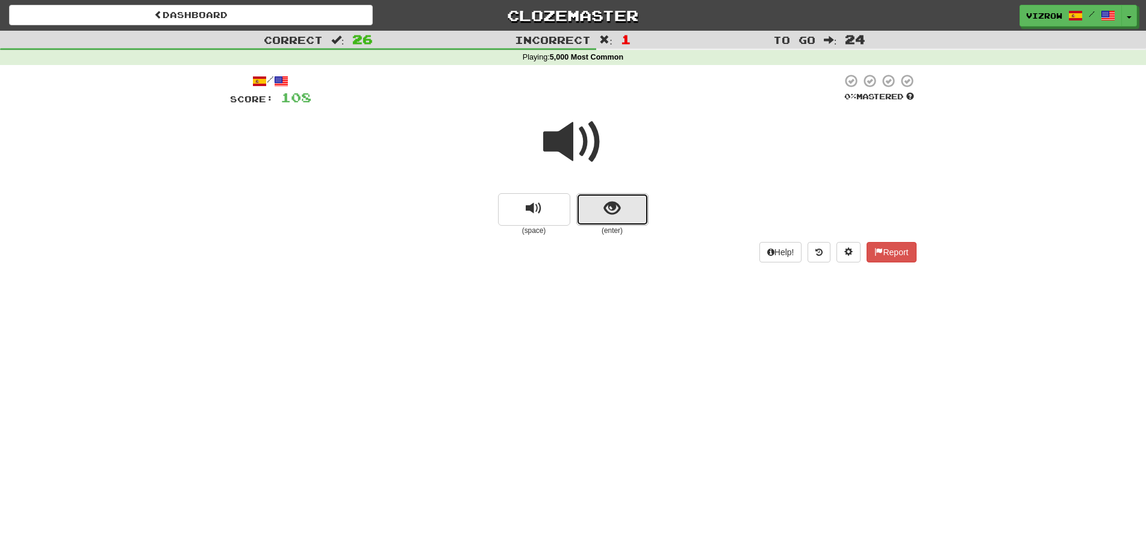
click at [598, 204] on button "show sentence" at bounding box center [612, 209] width 72 height 33
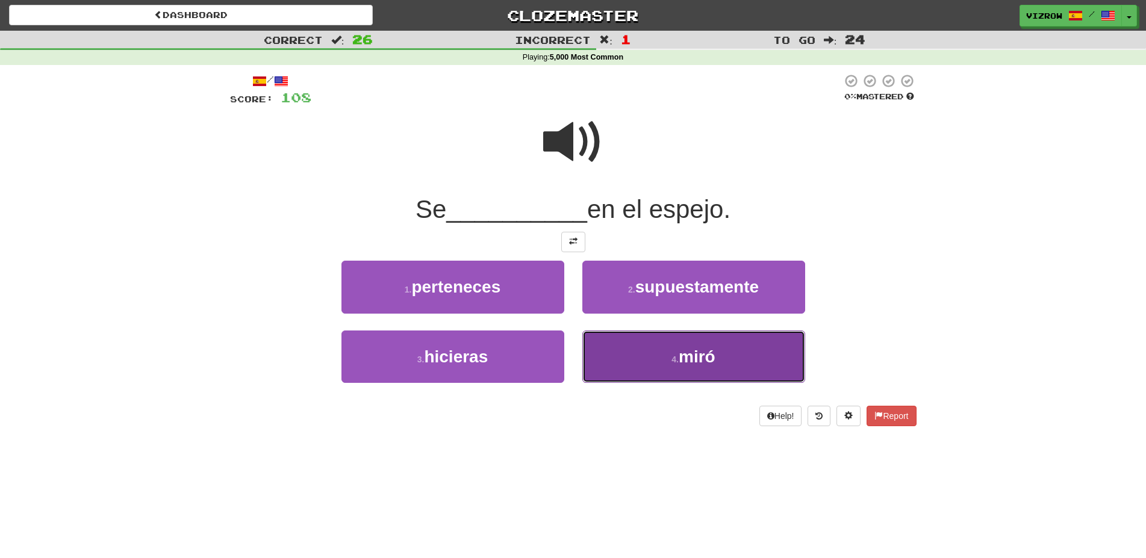
click at [728, 361] on button "4 . miró" at bounding box center [693, 357] width 223 height 52
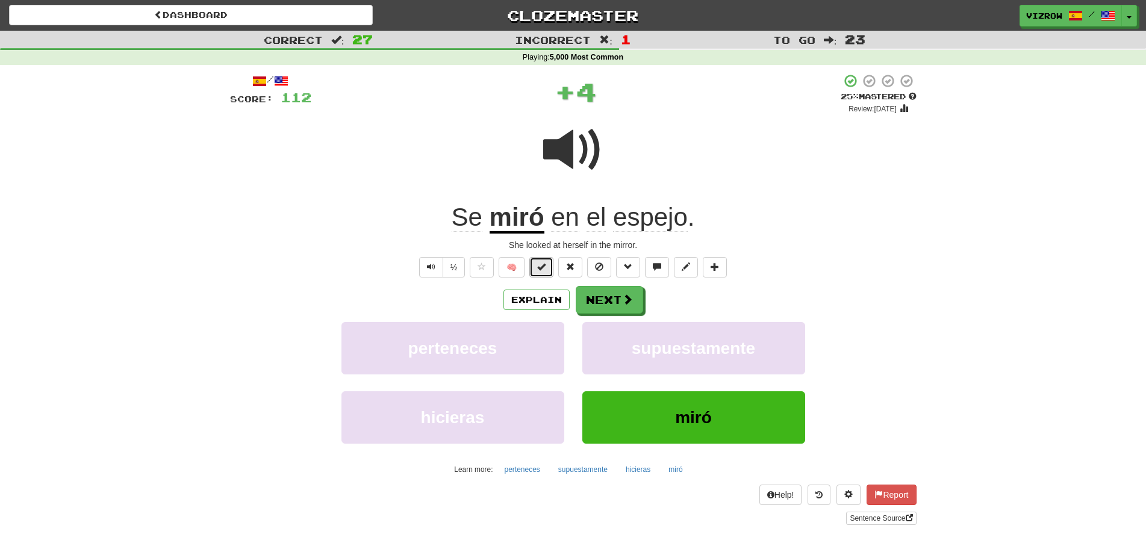
click at [537, 269] on button at bounding box center [541, 267] width 24 height 20
click at [591, 303] on button "Next" at bounding box center [609, 301] width 67 height 28
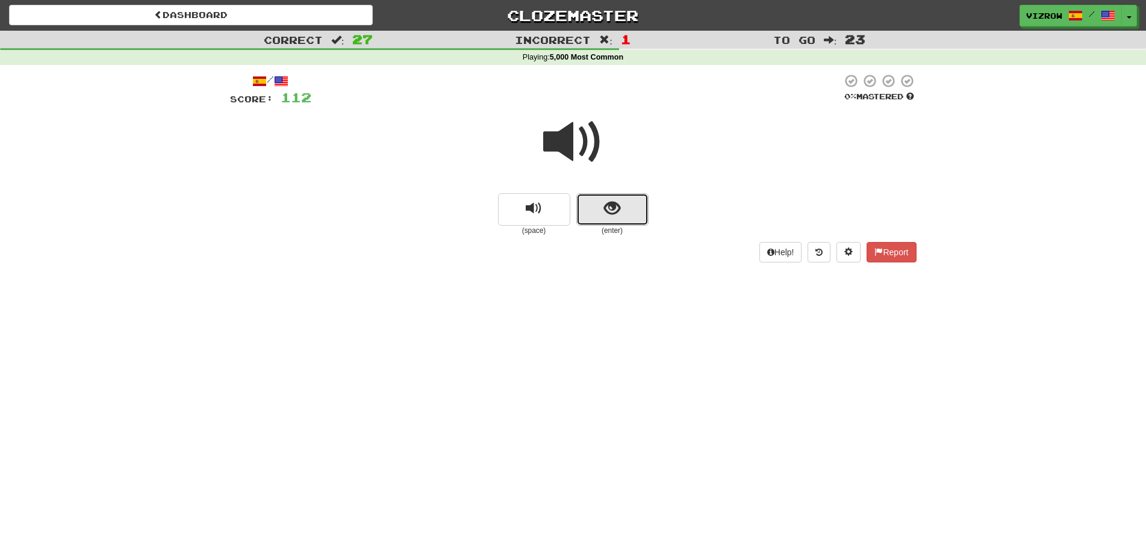
click at [627, 210] on button "show sentence" at bounding box center [612, 209] width 72 height 33
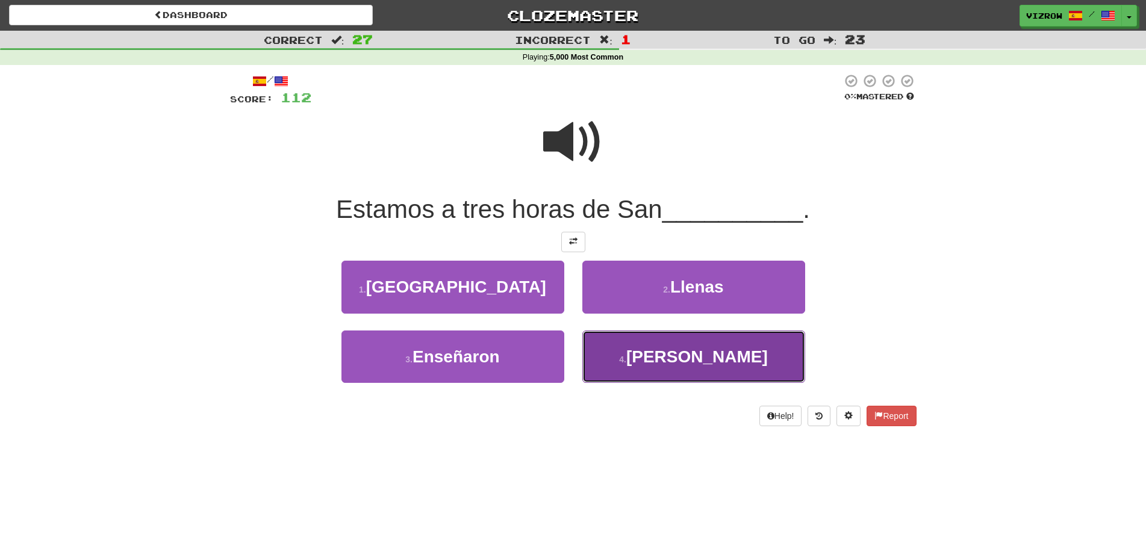
click at [707, 364] on span "Pablo" at bounding box center [696, 356] width 141 height 19
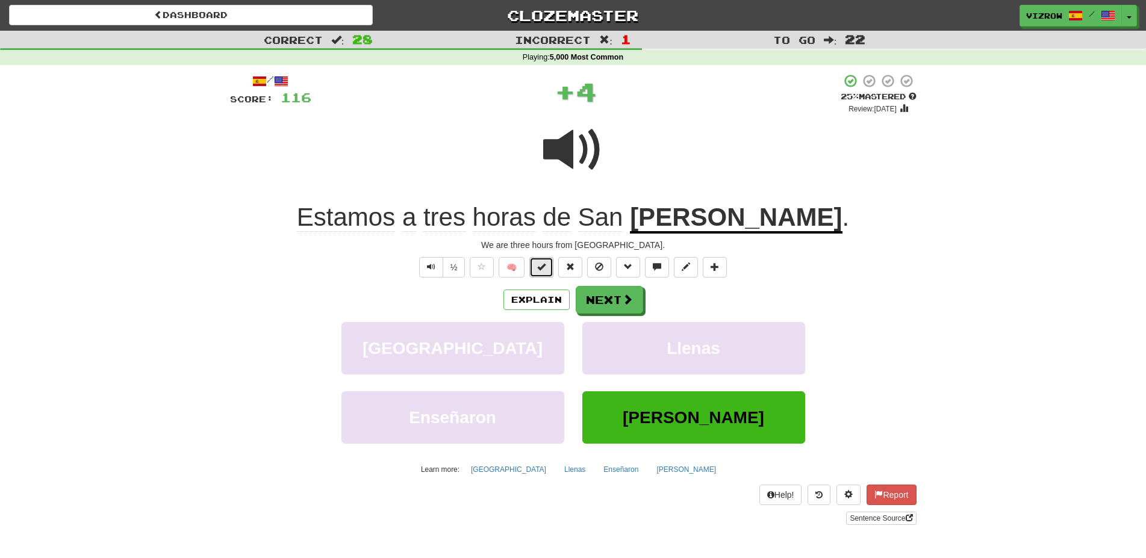
click at [544, 266] on span at bounding box center [541, 266] width 8 height 8
click at [601, 305] on button "Next" at bounding box center [609, 301] width 67 height 28
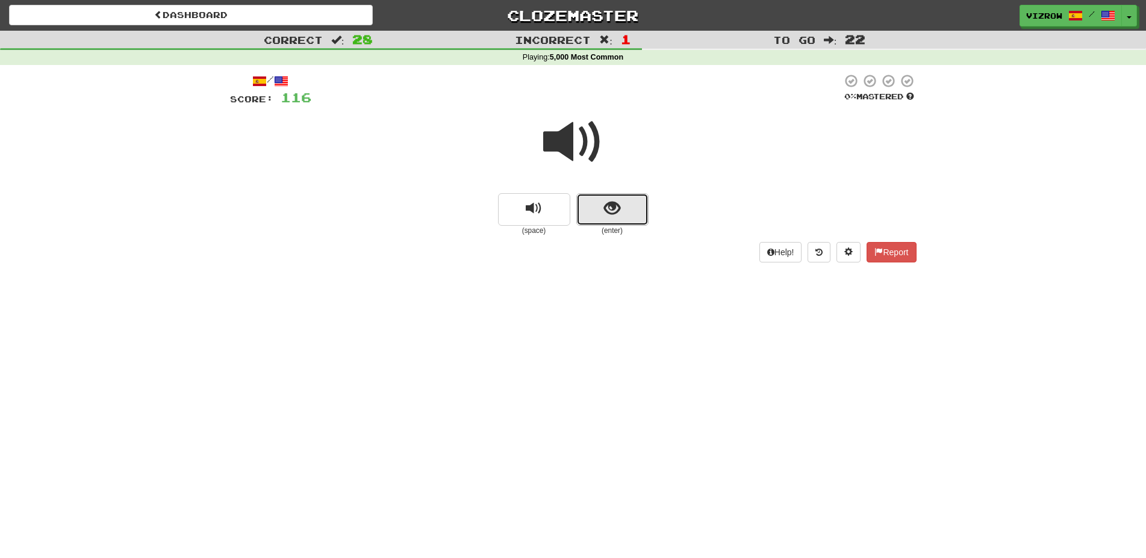
click at [602, 206] on button "show sentence" at bounding box center [612, 209] width 72 height 33
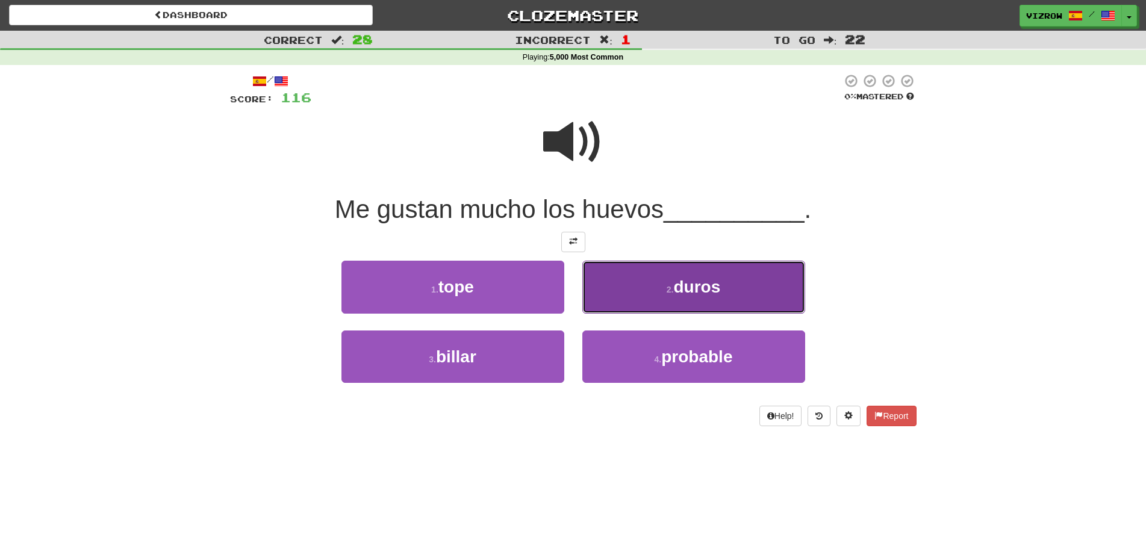
click at [750, 293] on button "2 . duros" at bounding box center [693, 287] width 223 height 52
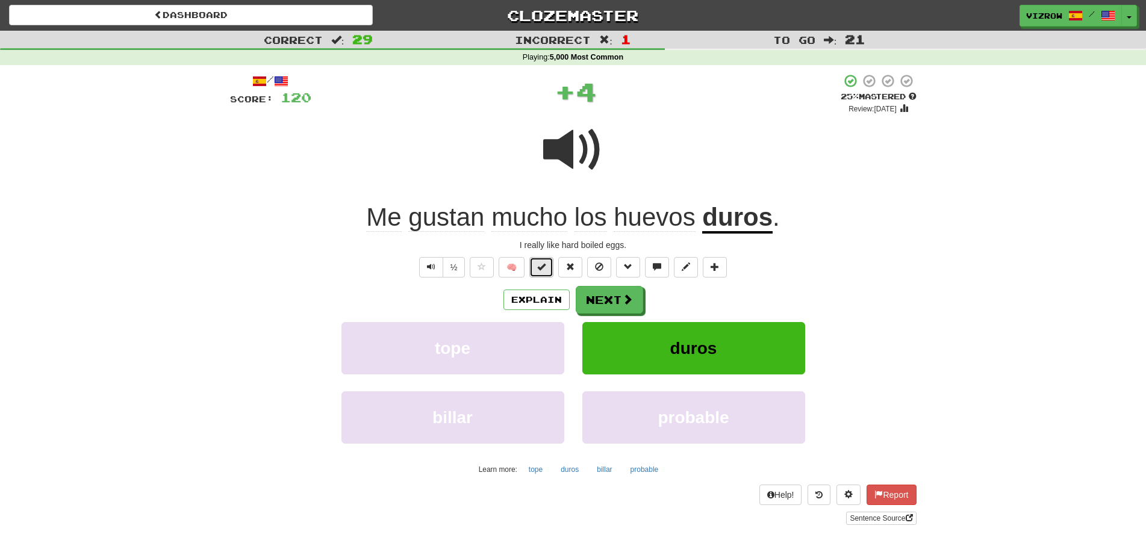
click at [542, 259] on button at bounding box center [541, 267] width 24 height 20
click at [601, 304] on button "Next" at bounding box center [609, 301] width 67 height 28
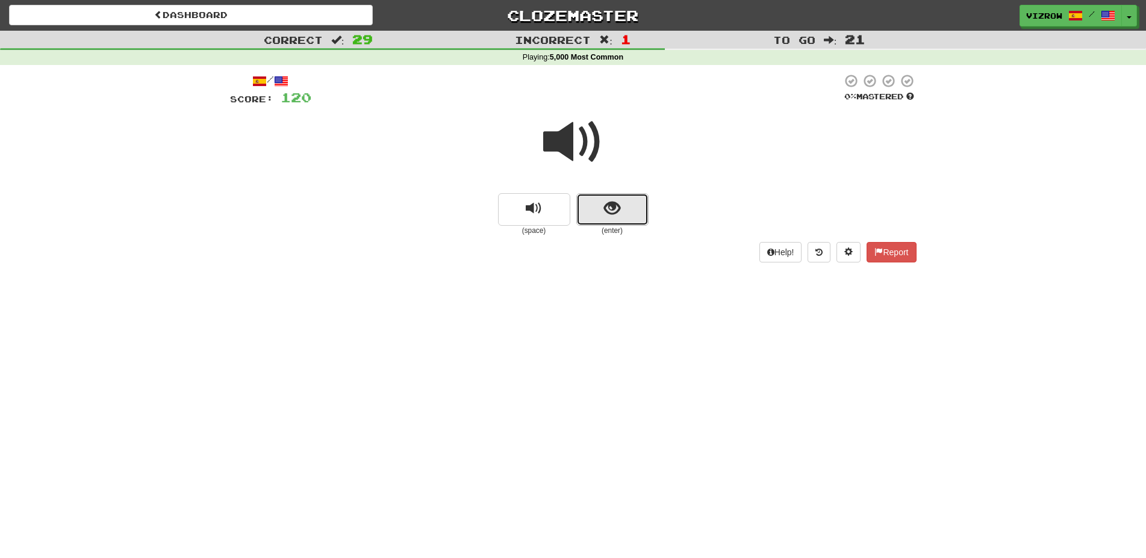
click at [604, 196] on button "show sentence" at bounding box center [612, 209] width 72 height 33
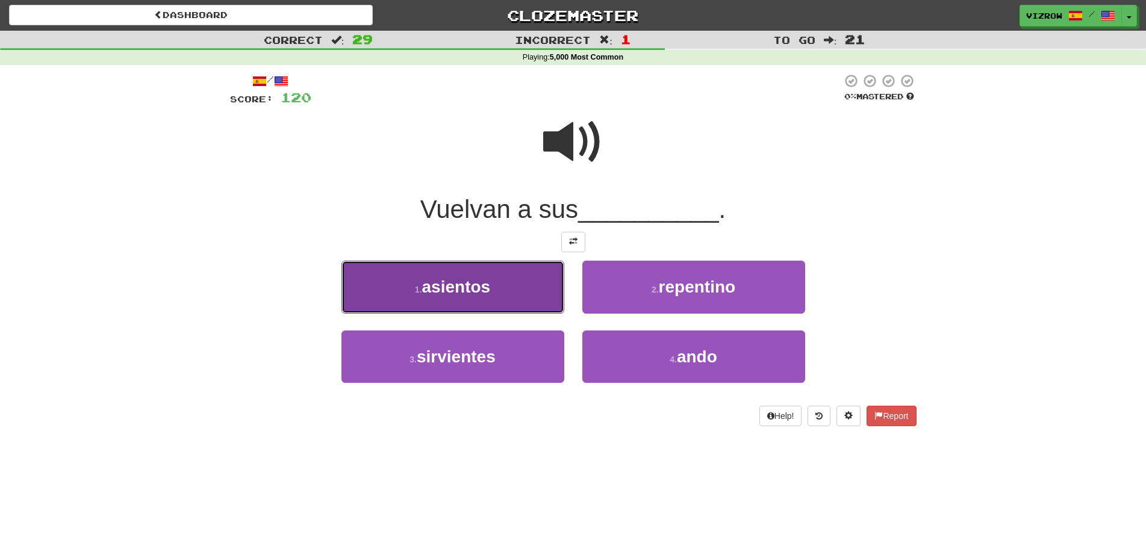
click at [475, 288] on span "asientos" at bounding box center [456, 287] width 69 height 19
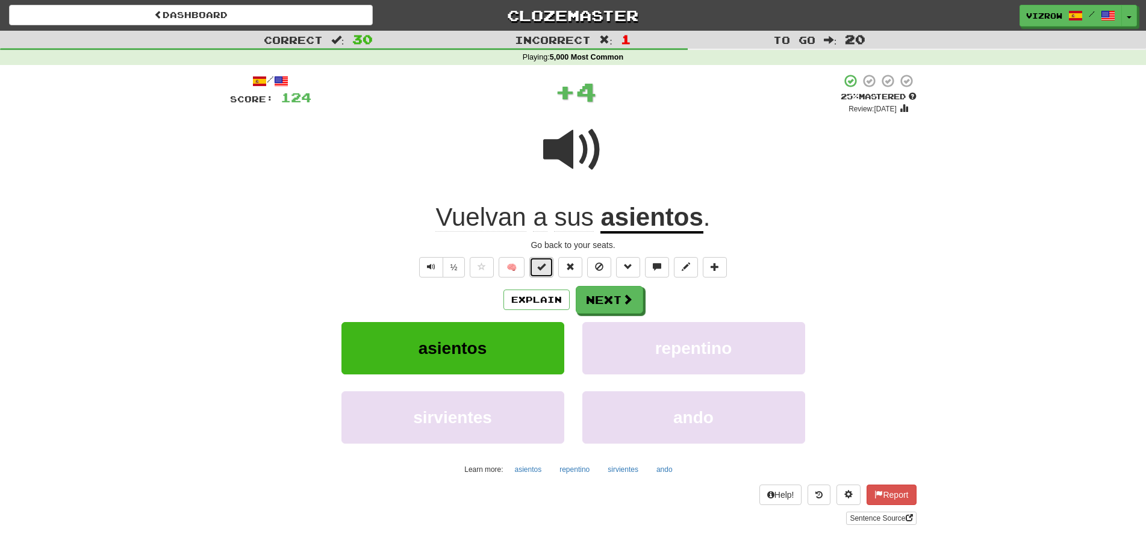
click at [538, 262] on span at bounding box center [541, 266] width 8 height 8
click at [601, 302] on button "Next" at bounding box center [609, 301] width 67 height 28
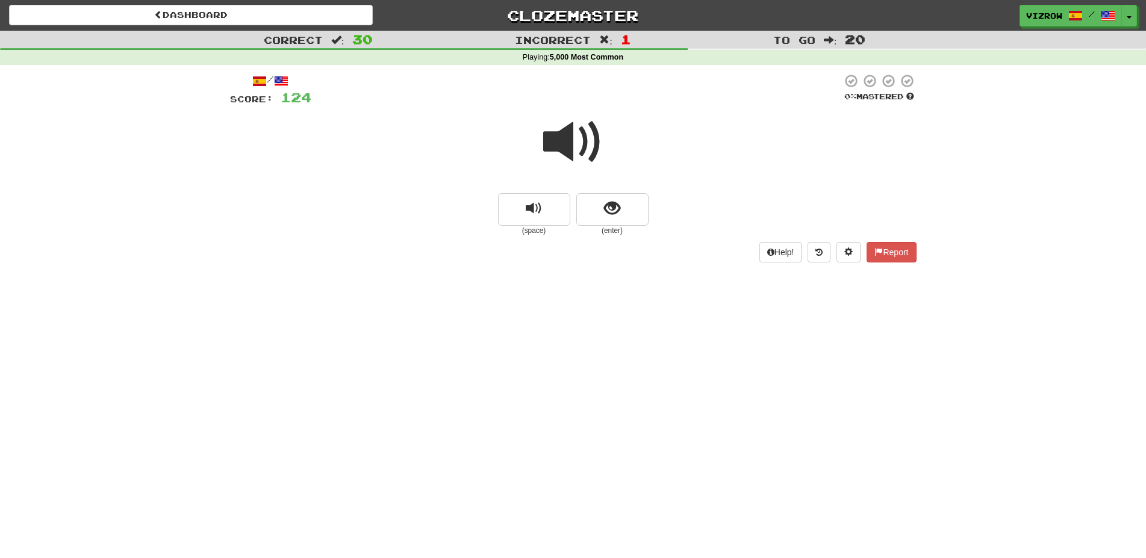
click at [579, 144] on span at bounding box center [573, 142] width 60 height 60
click at [638, 226] on small "(enter)" at bounding box center [612, 231] width 72 height 10
click at [636, 210] on button "show sentence" at bounding box center [612, 209] width 72 height 33
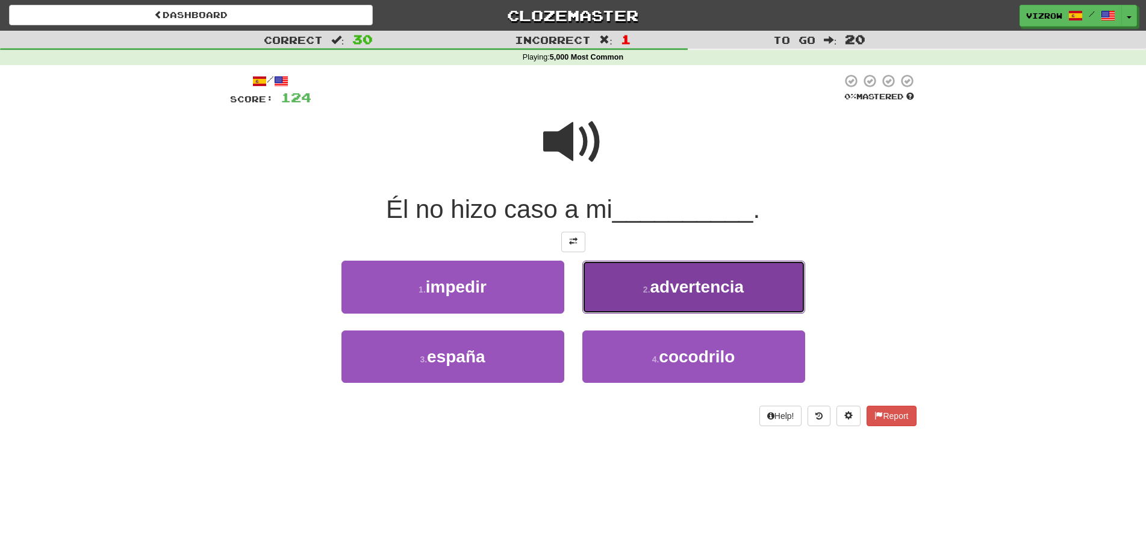
click at [679, 283] on span "advertencia" at bounding box center [697, 287] width 94 height 19
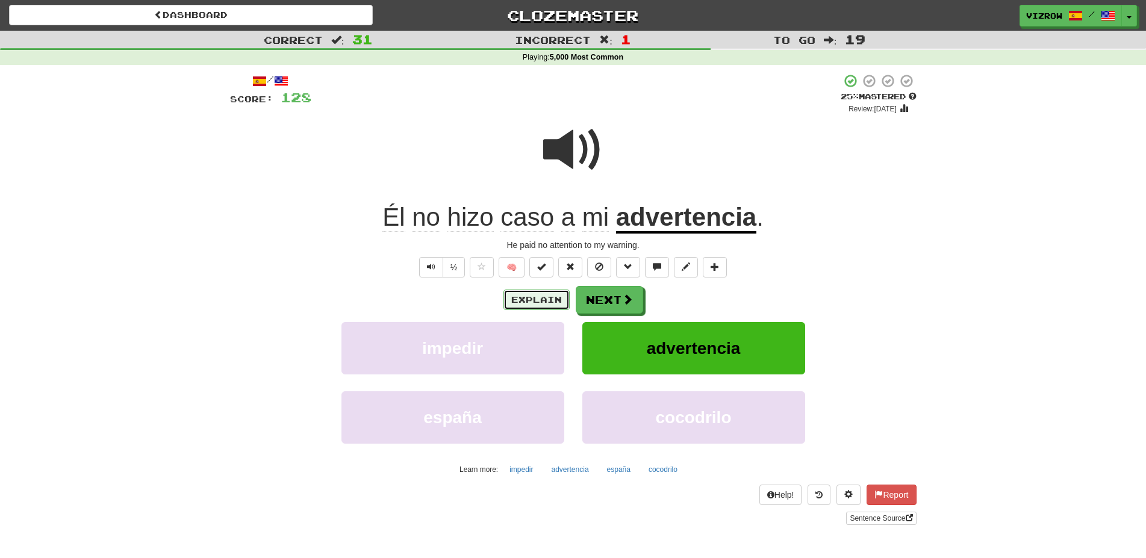
click at [536, 296] on button "Explain" at bounding box center [536, 300] width 66 height 20
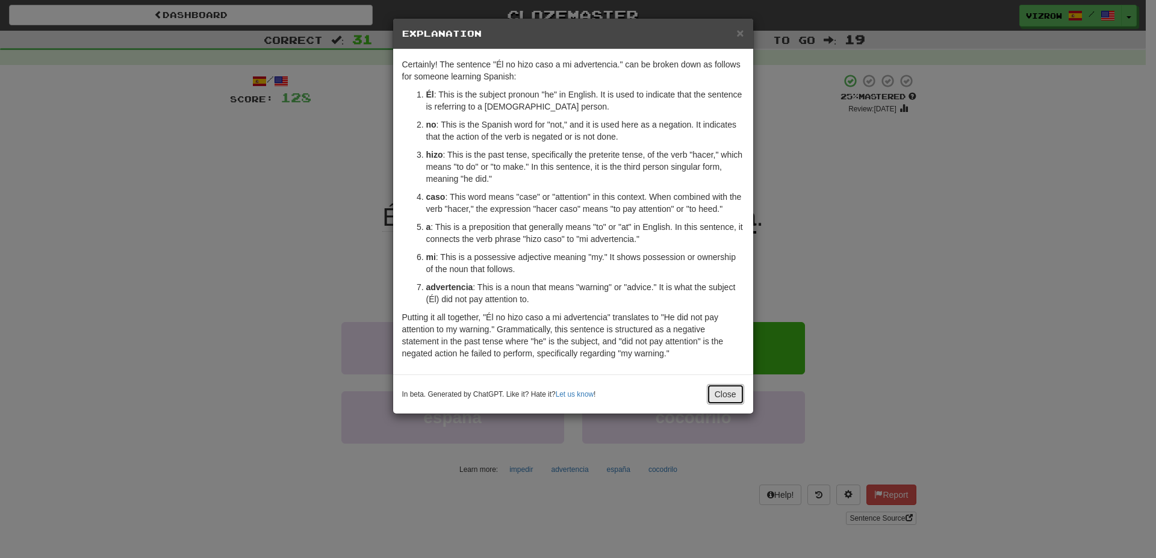
drag, startPoint x: 737, startPoint y: 392, endPoint x: 709, endPoint y: 391, distance: 28.3
click at [736, 392] on button "Close" at bounding box center [725, 394] width 37 height 20
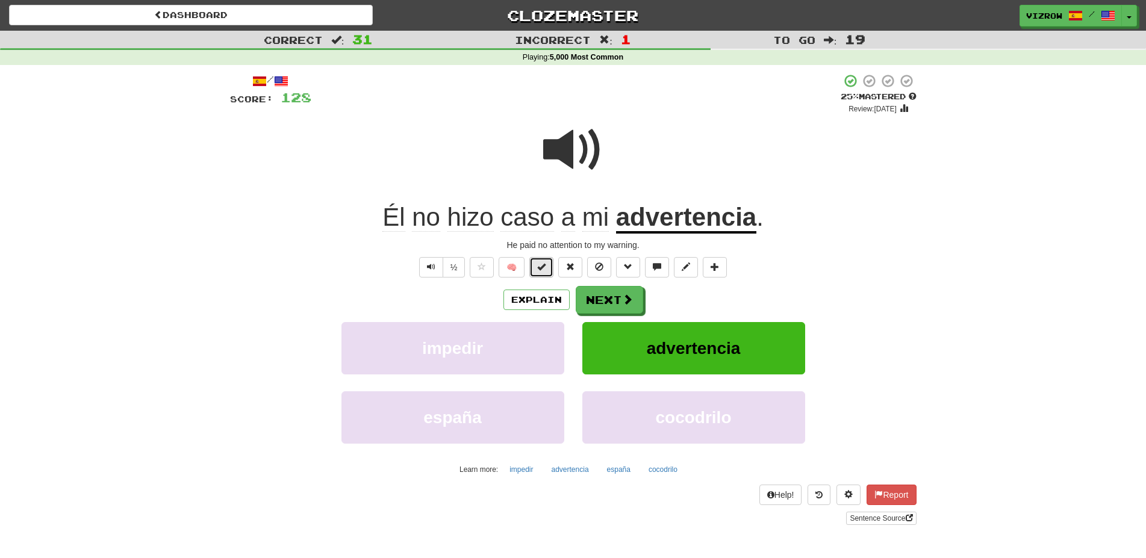
click at [544, 265] on span at bounding box center [541, 266] width 8 height 8
click at [597, 293] on button "Next" at bounding box center [609, 301] width 67 height 28
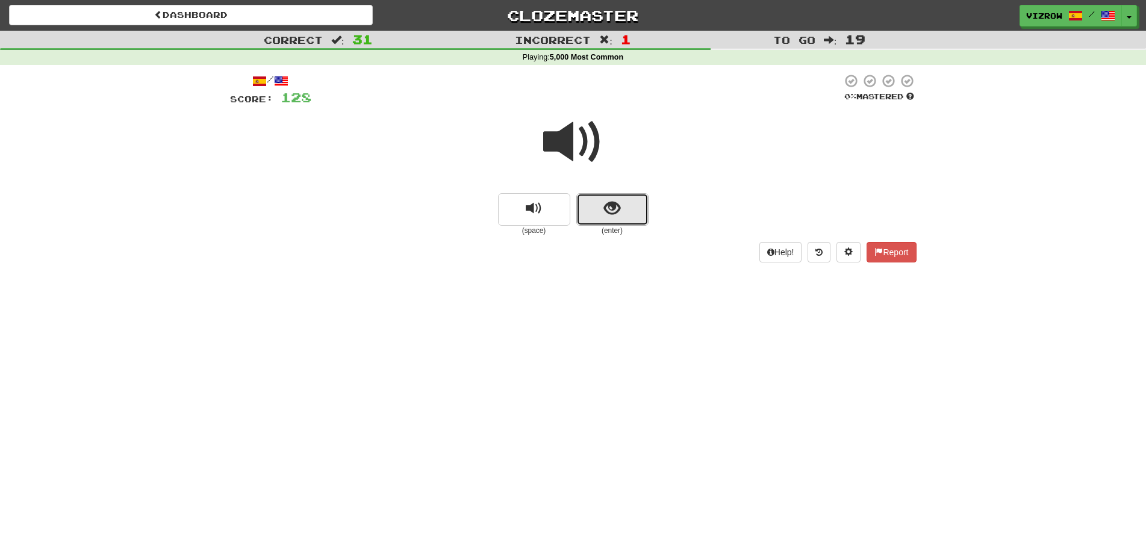
click at [617, 215] on span "show sentence" at bounding box center [612, 208] width 16 height 16
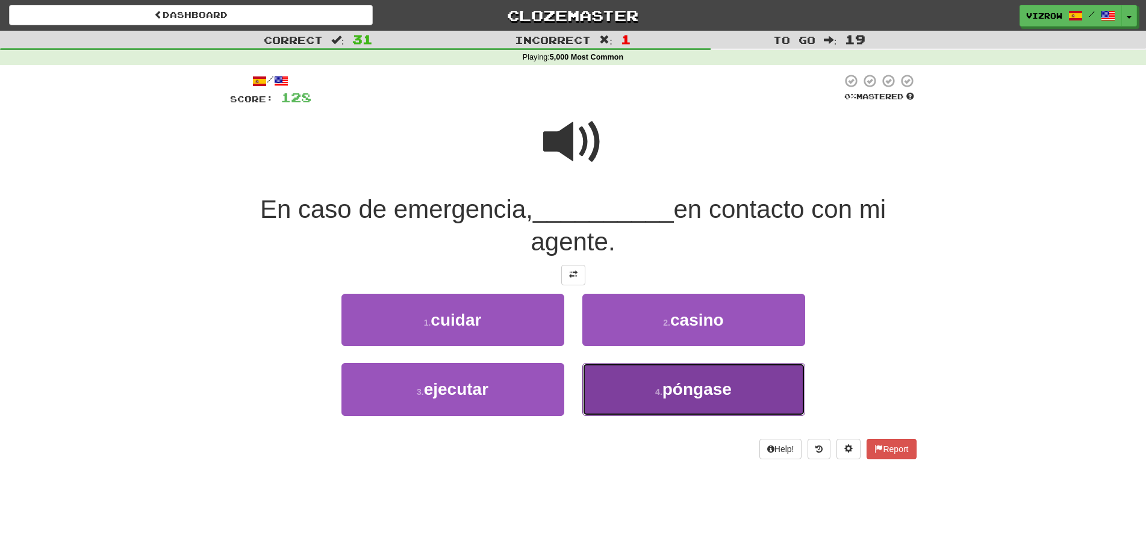
click at [710, 390] on span "póngase" at bounding box center [696, 389] width 69 height 19
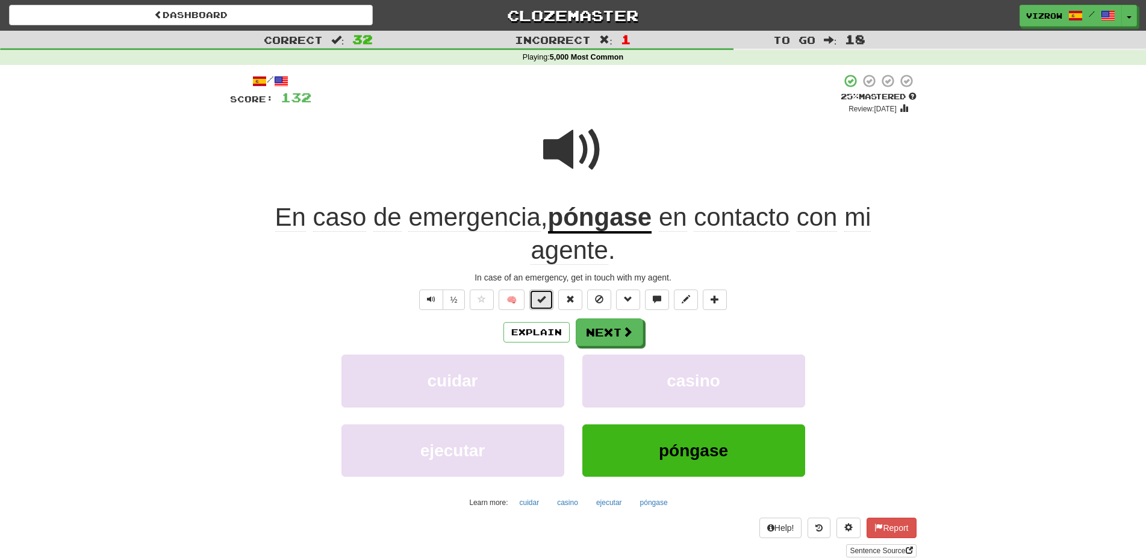
click at [546, 294] on button at bounding box center [541, 300] width 24 height 20
click at [539, 325] on button "Explain" at bounding box center [536, 332] width 66 height 20
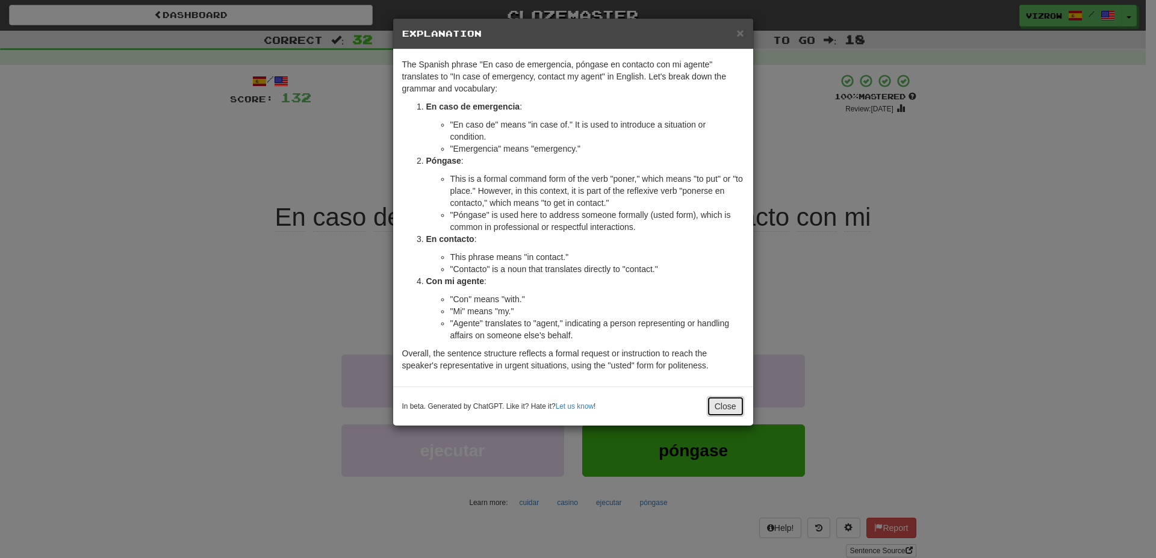
click at [712, 405] on button "Close" at bounding box center [725, 406] width 37 height 20
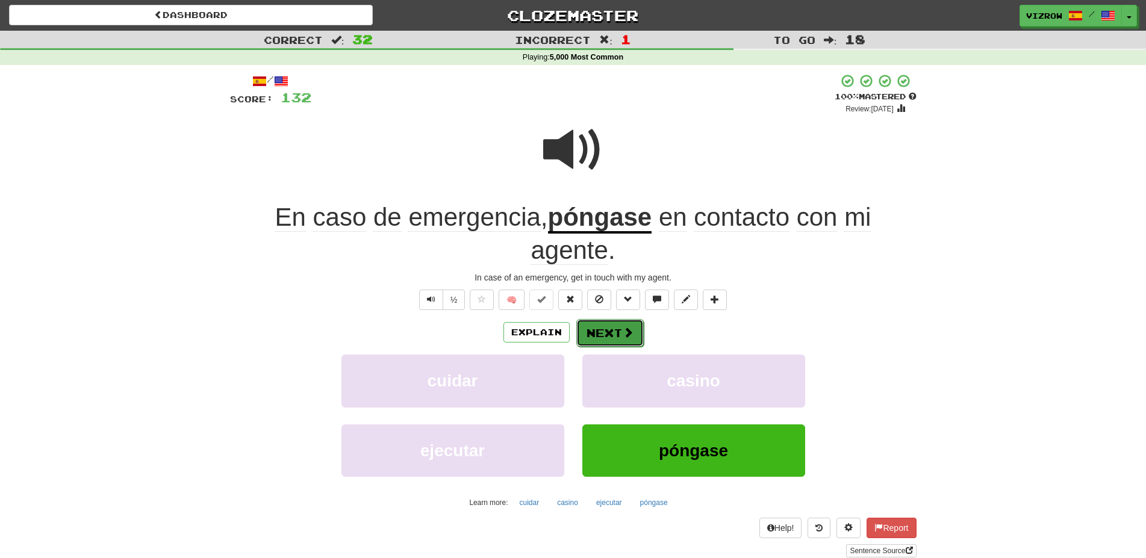
click at [612, 337] on button "Next" at bounding box center [609, 333] width 67 height 28
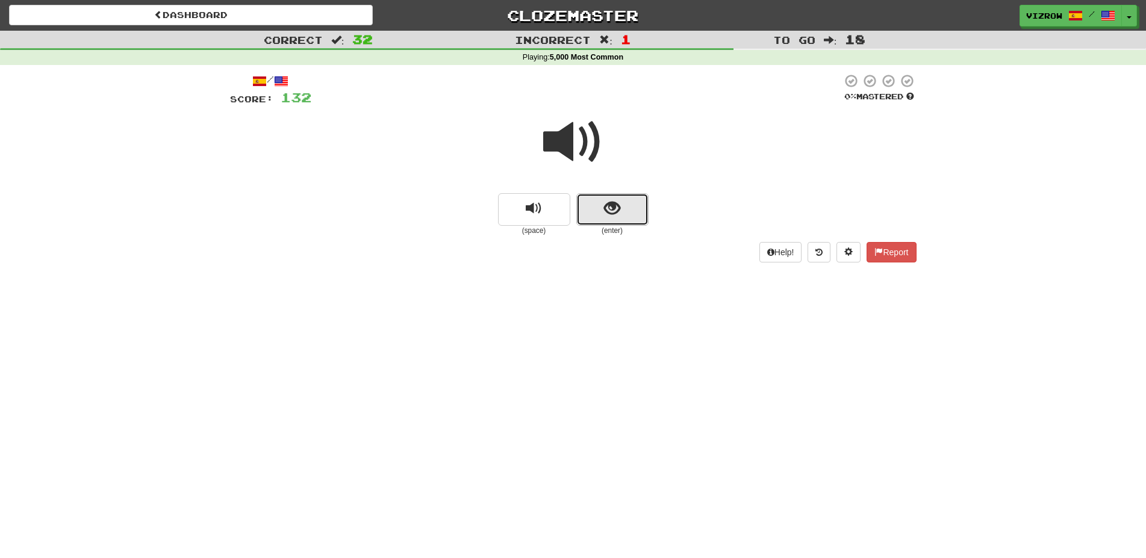
click at [634, 209] on button "show sentence" at bounding box center [612, 209] width 72 height 33
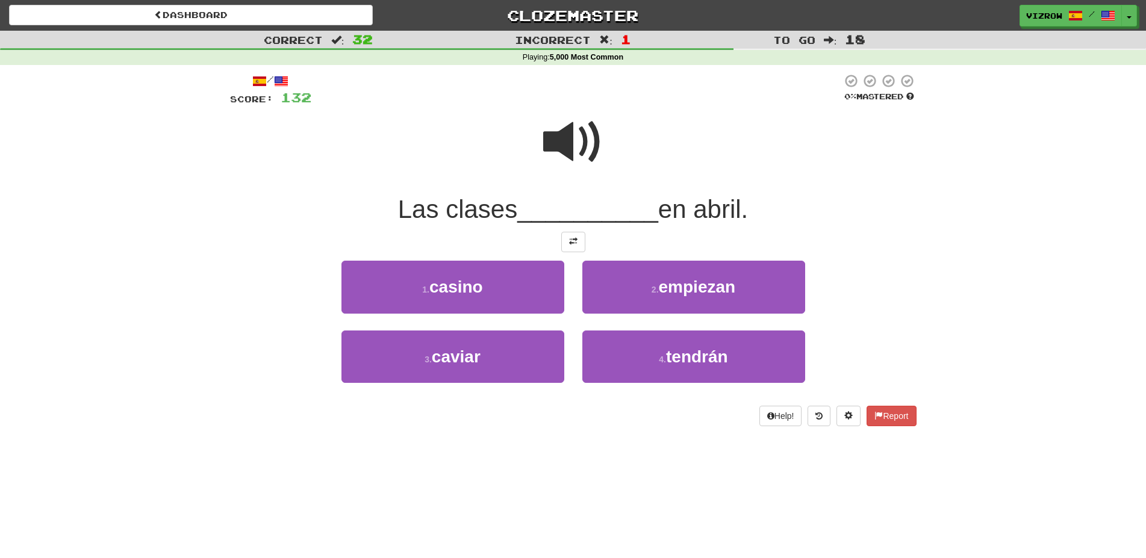
click at [590, 157] on span at bounding box center [573, 142] width 60 height 60
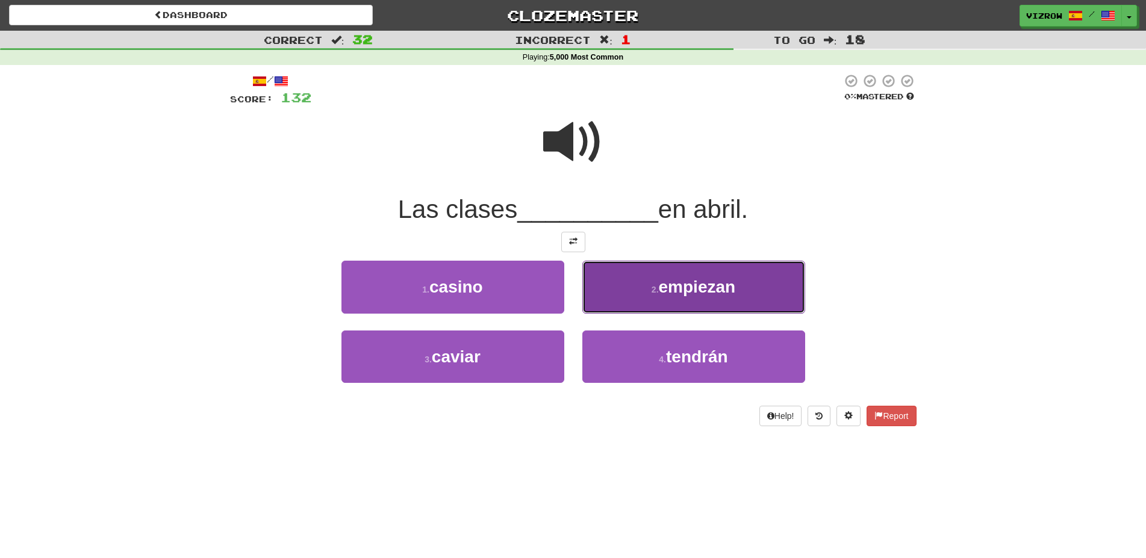
click at [710, 288] on span "empiezan" at bounding box center [697, 287] width 77 height 19
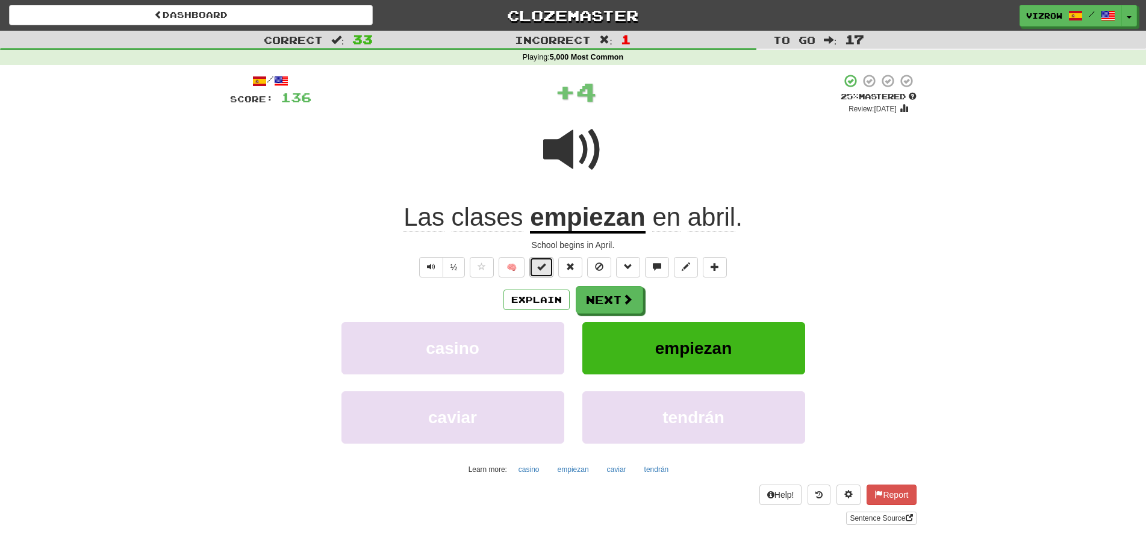
click at [553, 264] on button at bounding box center [541, 267] width 24 height 20
click at [601, 303] on button "Next" at bounding box center [609, 301] width 67 height 28
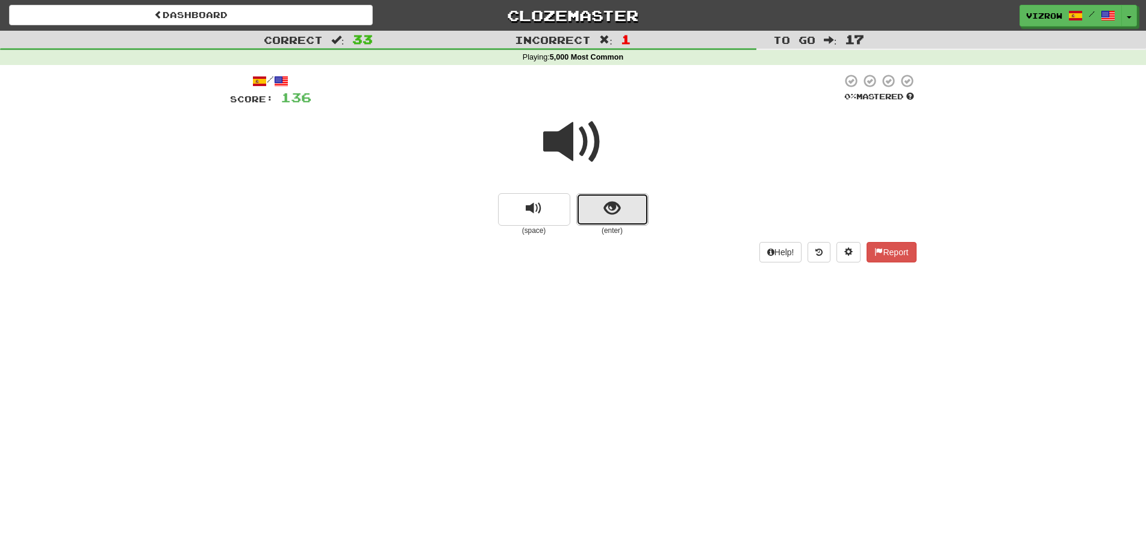
click at [620, 205] on button "show sentence" at bounding box center [612, 209] width 72 height 33
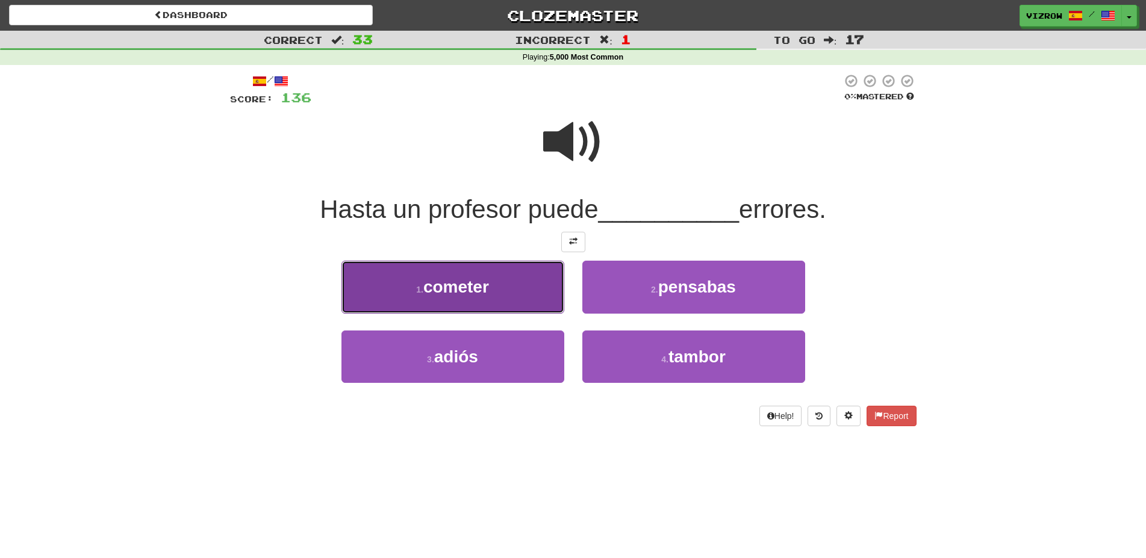
click at [528, 283] on button "1 . cometer" at bounding box center [452, 287] width 223 height 52
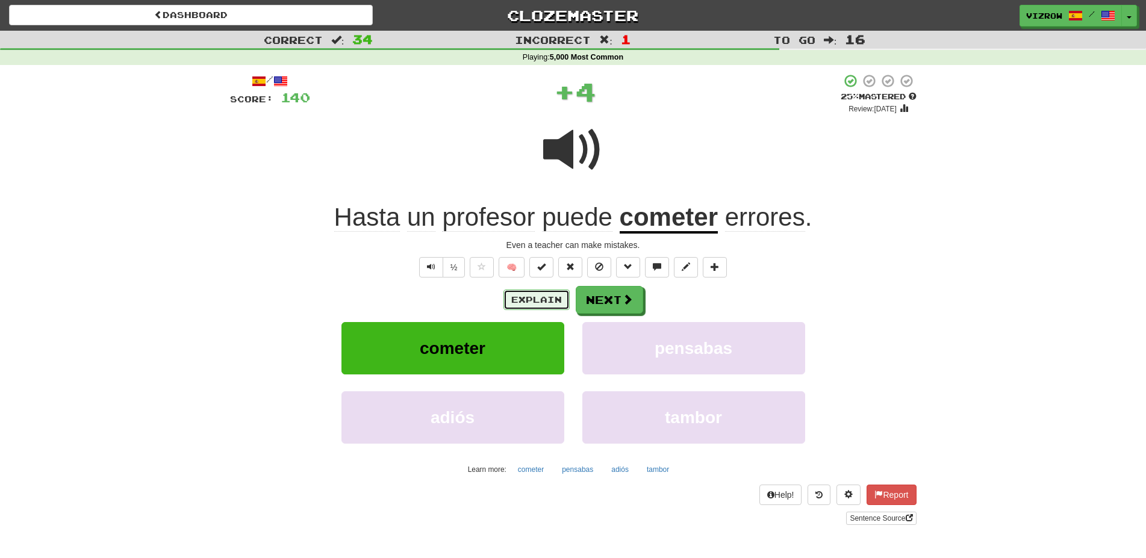
click at [530, 297] on button "Explain" at bounding box center [536, 300] width 66 height 20
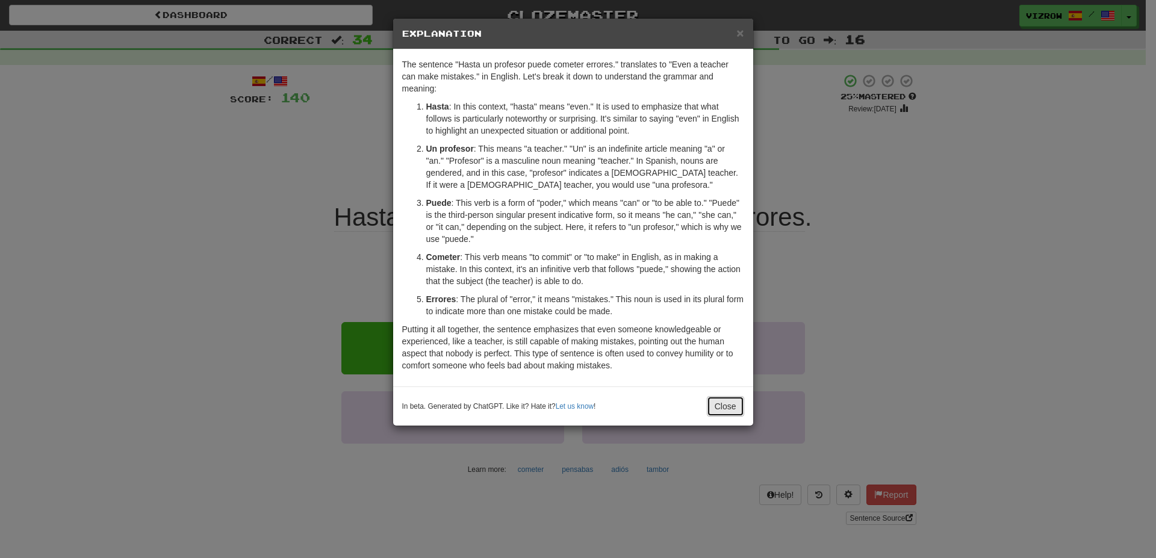
click at [728, 405] on button "Close" at bounding box center [725, 406] width 37 height 20
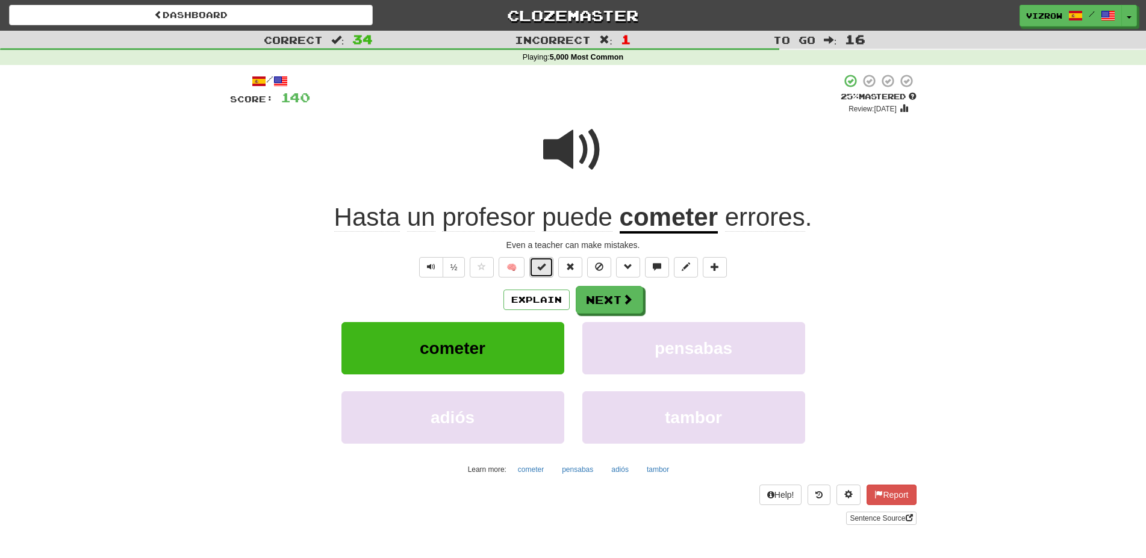
click at [544, 268] on span at bounding box center [541, 266] width 8 height 8
click at [591, 302] on button "Next" at bounding box center [609, 301] width 67 height 28
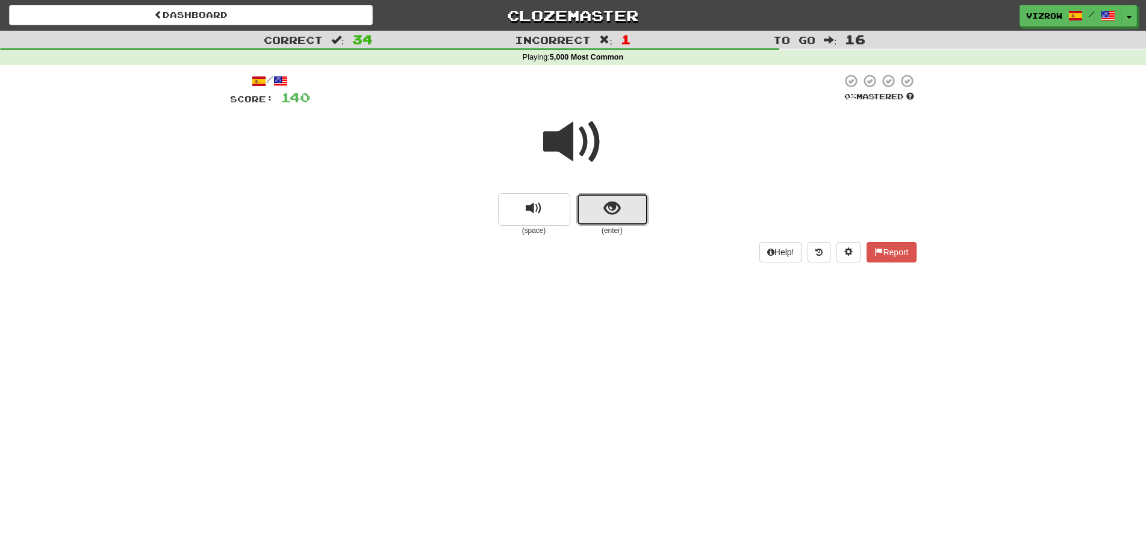
click at [617, 219] on button "show sentence" at bounding box center [612, 209] width 72 height 33
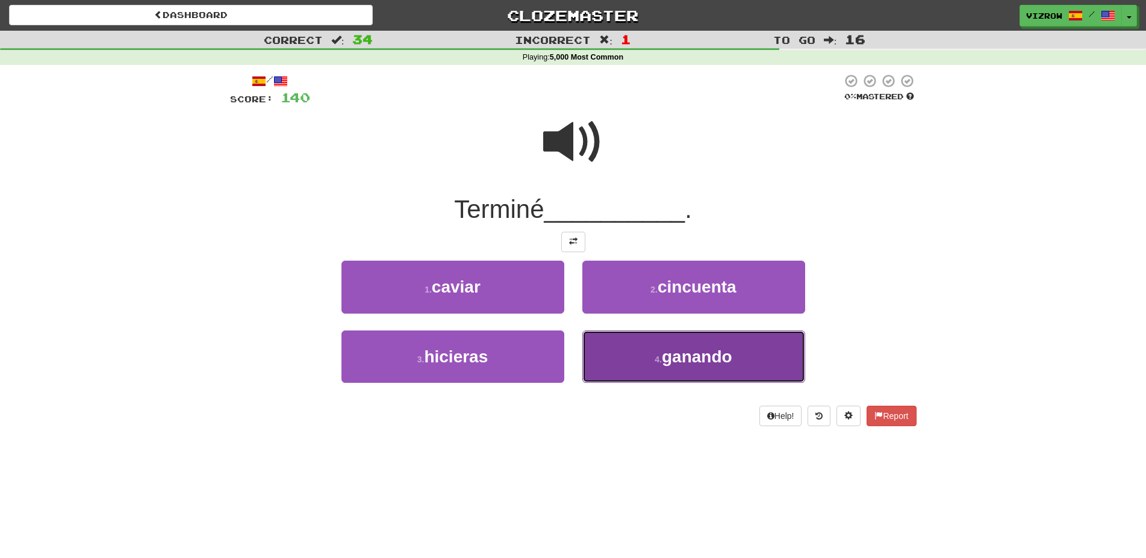
click at [717, 354] on span "ganando" at bounding box center [697, 356] width 70 height 19
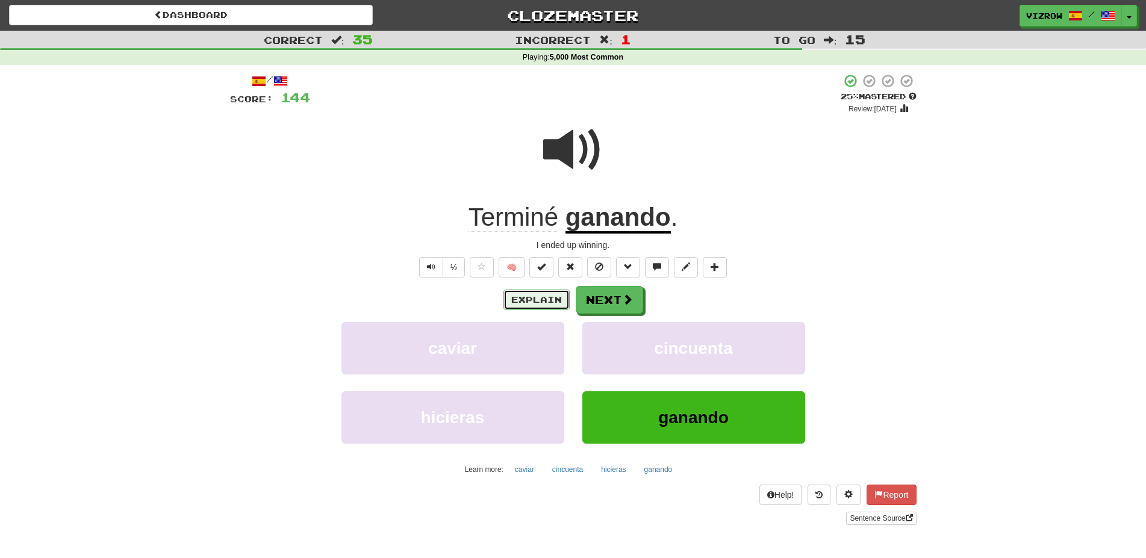
click at [535, 302] on button "Explain" at bounding box center [536, 300] width 66 height 20
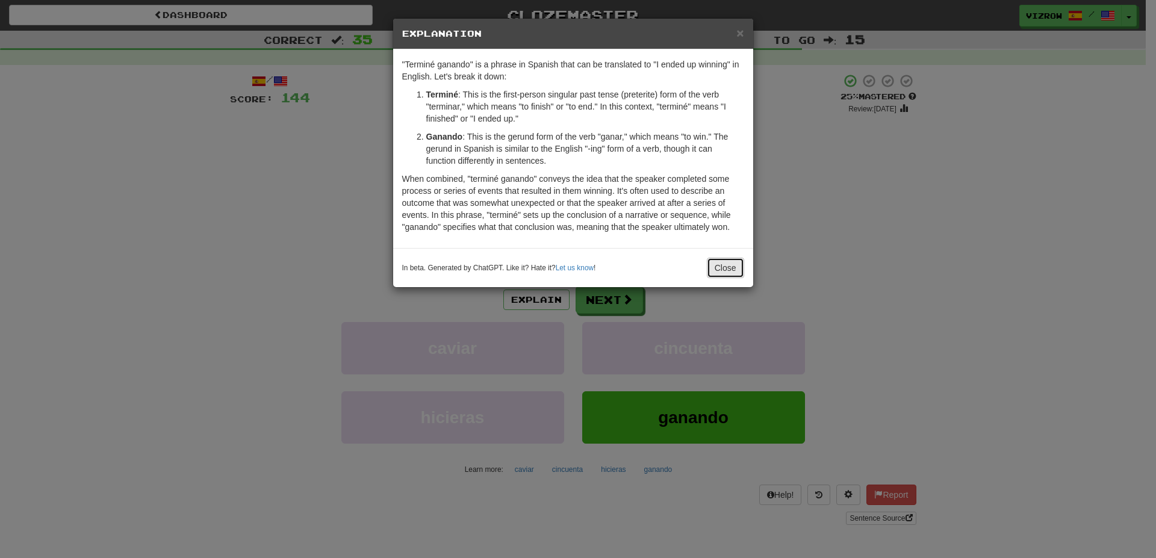
click at [736, 272] on button "Close" at bounding box center [725, 268] width 37 height 20
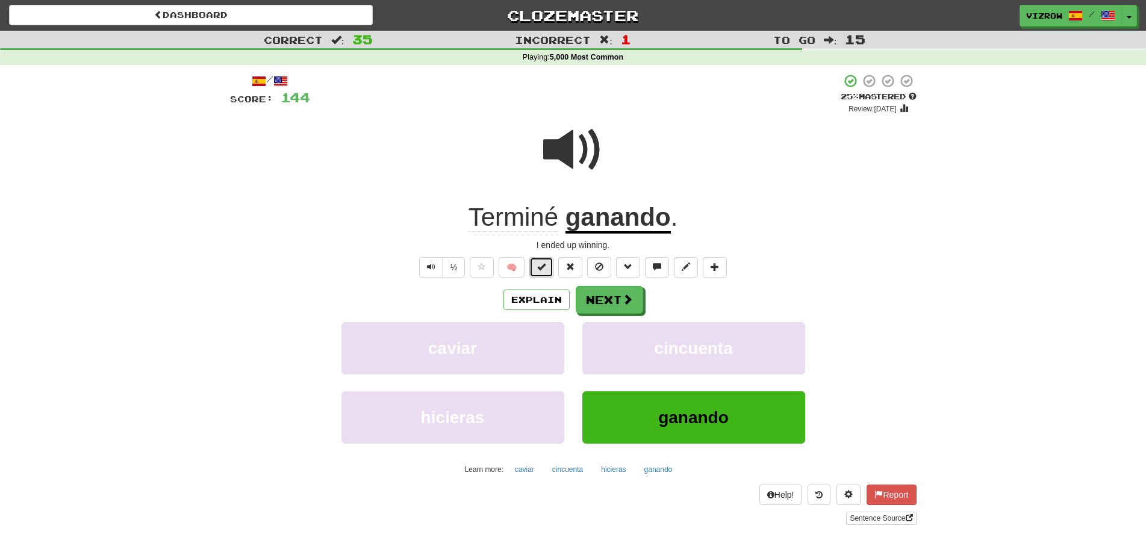
click at [536, 264] on button at bounding box center [541, 267] width 24 height 20
click at [613, 309] on button "Next" at bounding box center [609, 301] width 67 height 28
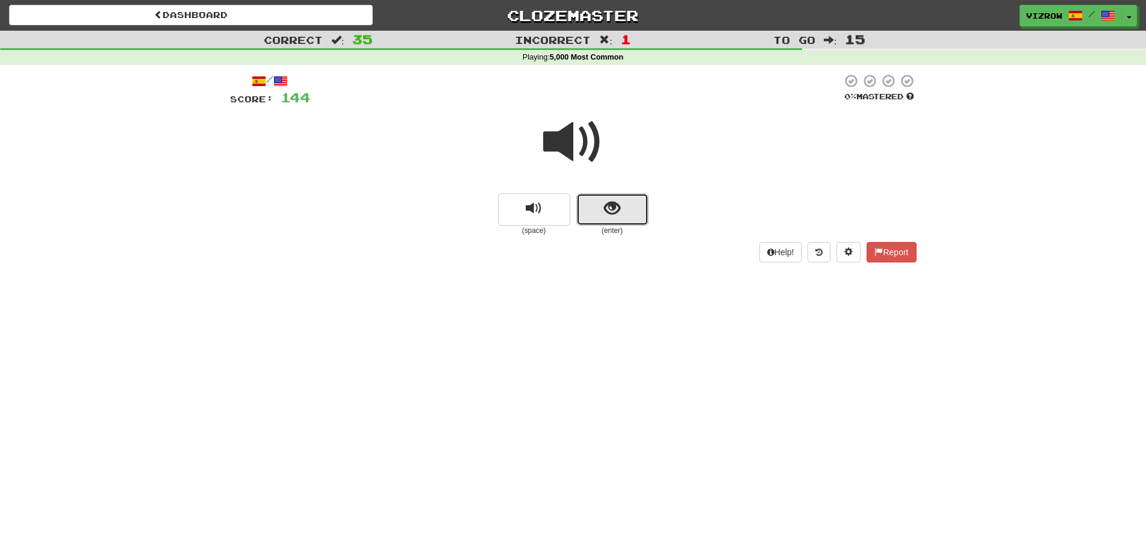
click at [607, 205] on span "show sentence" at bounding box center [612, 208] width 16 height 16
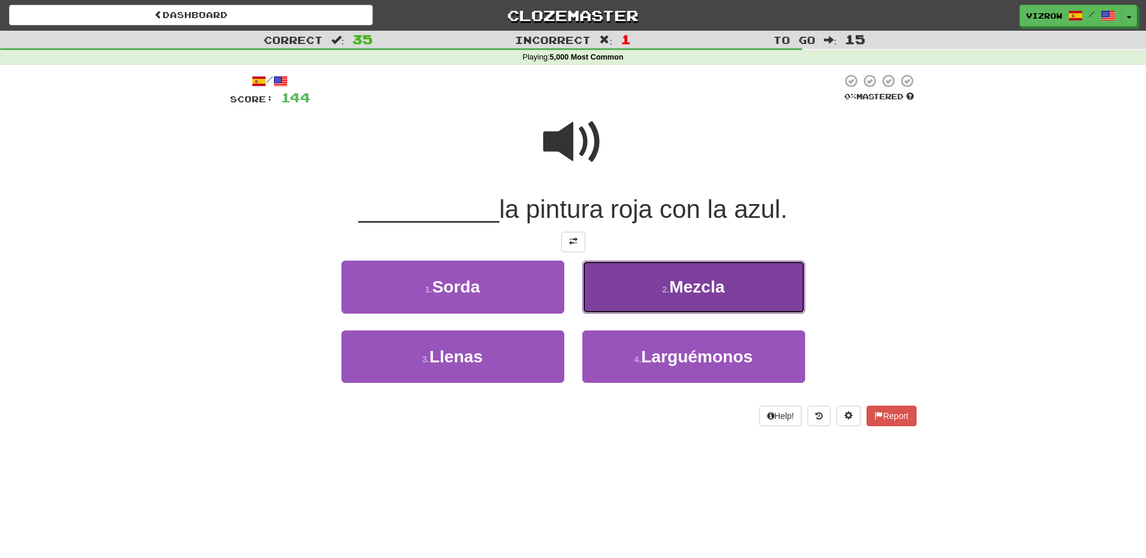
click at [665, 282] on button "2 . Mezcla" at bounding box center [693, 287] width 223 height 52
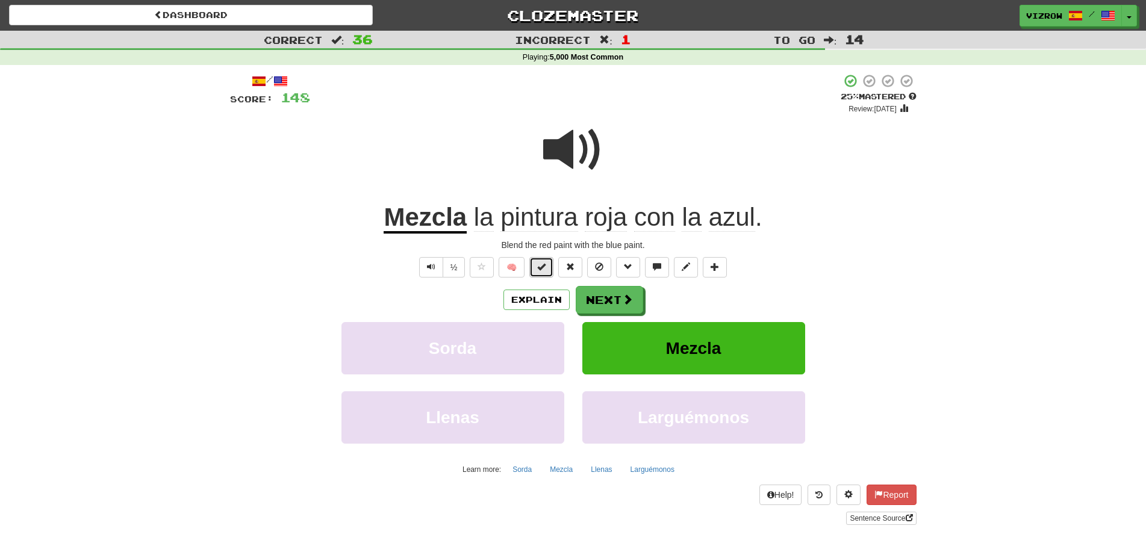
click at [548, 271] on button at bounding box center [541, 267] width 24 height 20
click at [585, 293] on button "Next" at bounding box center [609, 301] width 67 height 28
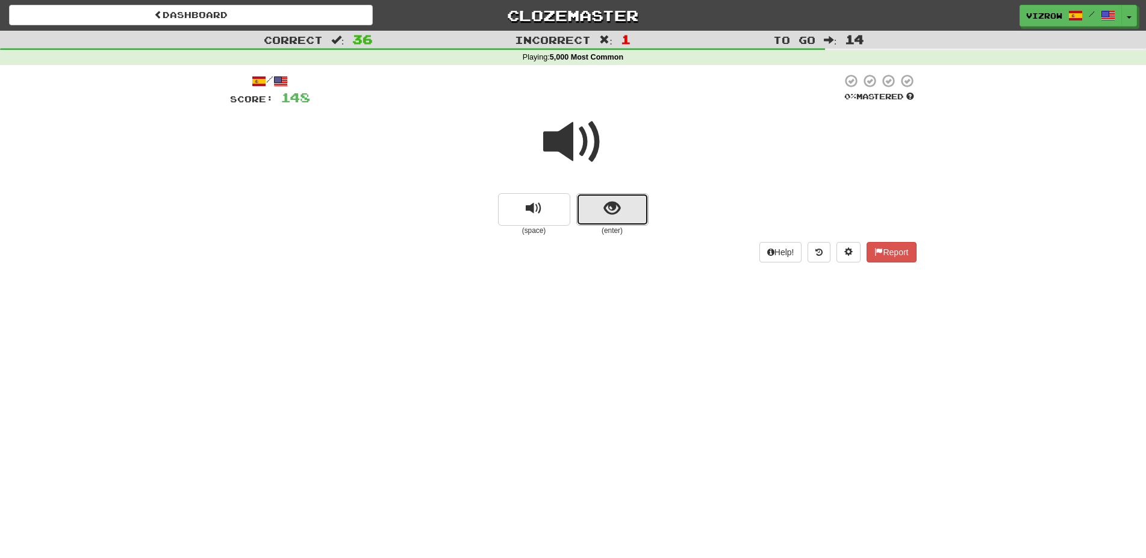
click at [615, 214] on span "show sentence" at bounding box center [612, 208] width 16 height 16
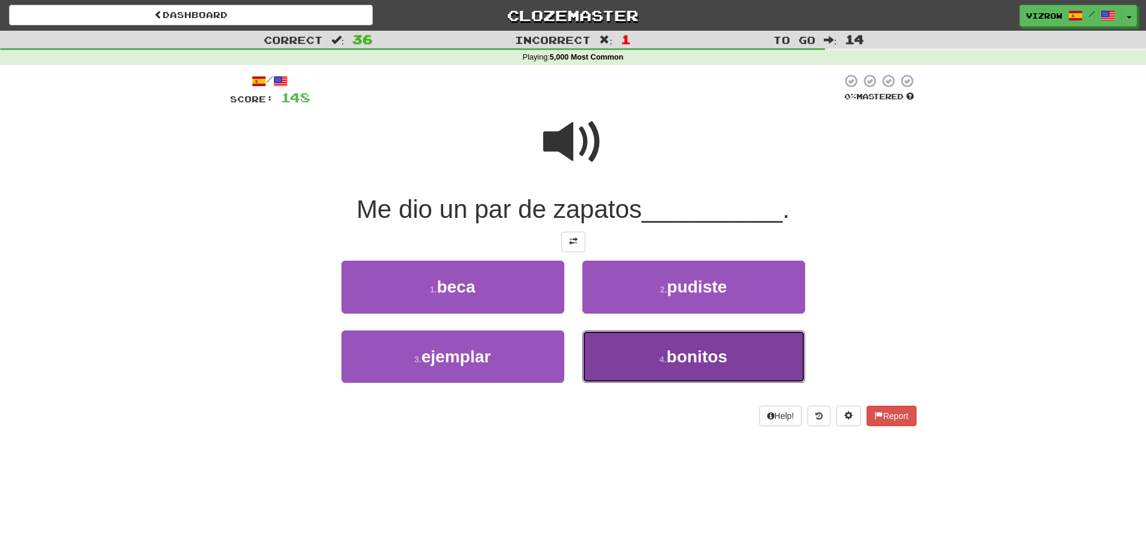
click at [644, 351] on button "4 . bonitos" at bounding box center [693, 357] width 223 height 52
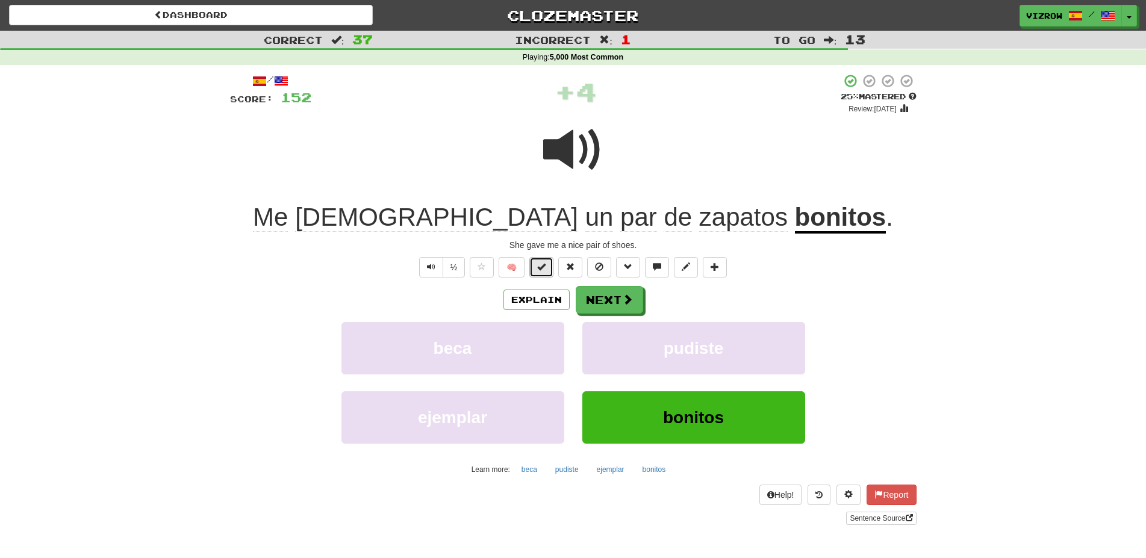
click at [547, 264] on button at bounding box center [541, 267] width 24 height 20
click at [600, 300] on button "Next" at bounding box center [609, 301] width 67 height 28
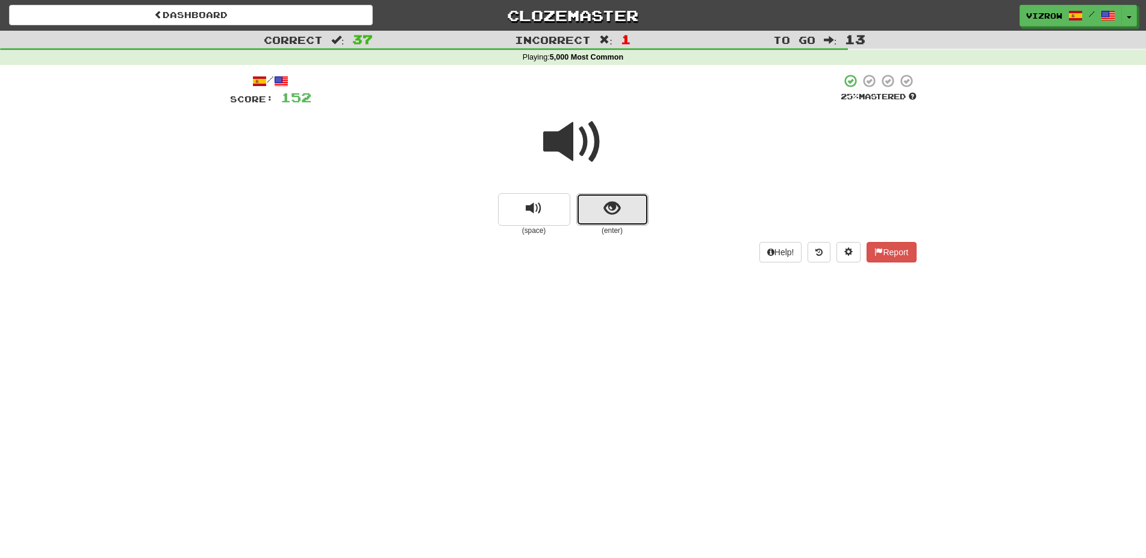
click at [635, 214] on button "show sentence" at bounding box center [612, 209] width 72 height 33
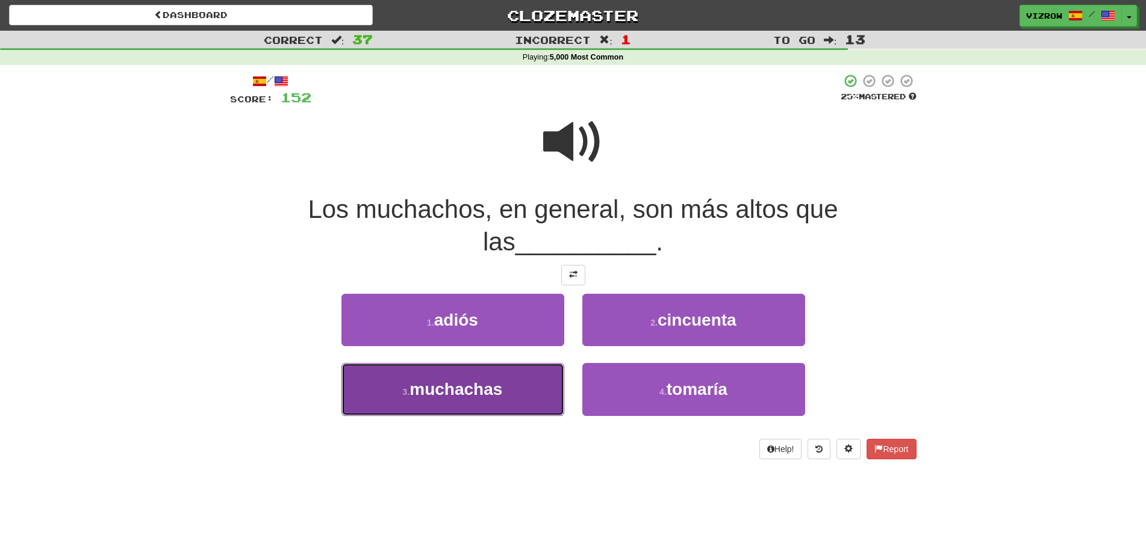
click at [525, 395] on button "3 . muchachas" at bounding box center [452, 389] width 223 height 52
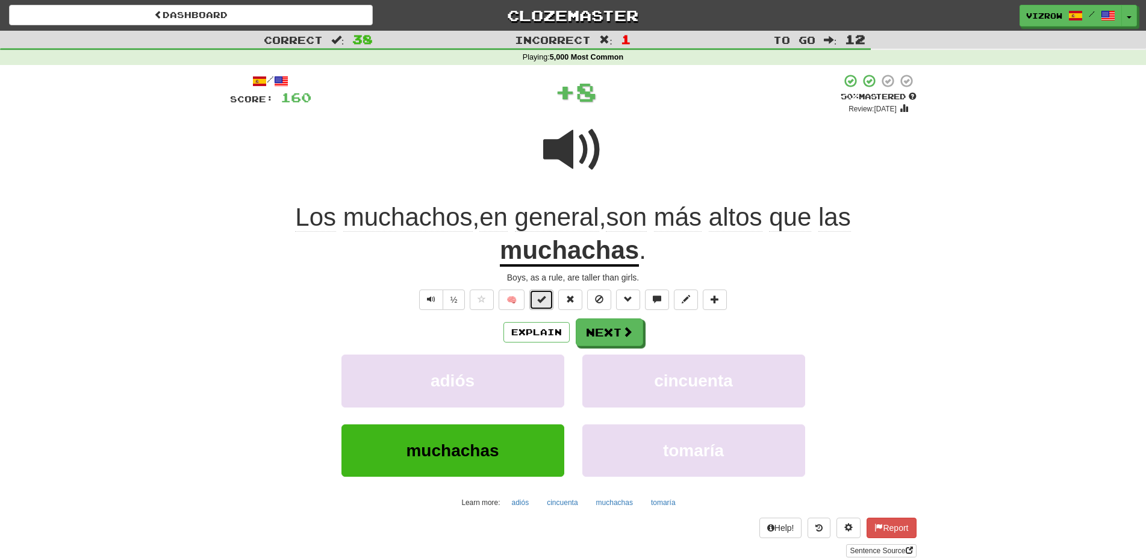
click at [547, 298] on button at bounding box center [541, 300] width 24 height 20
click at [608, 331] on button "Next" at bounding box center [609, 333] width 67 height 28
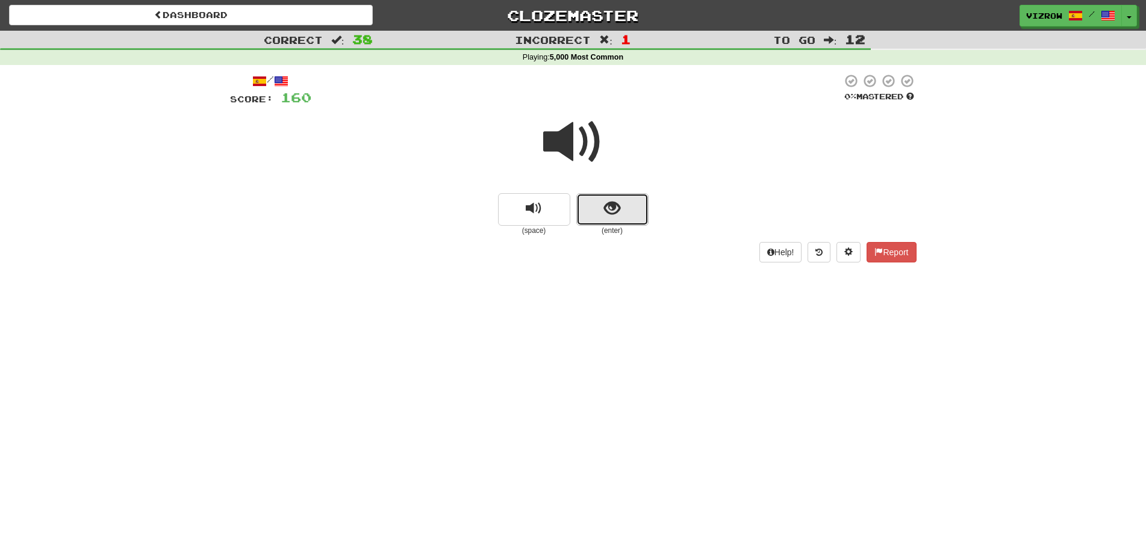
click at [611, 203] on span "show sentence" at bounding box center [612, 208] width 16 height 16
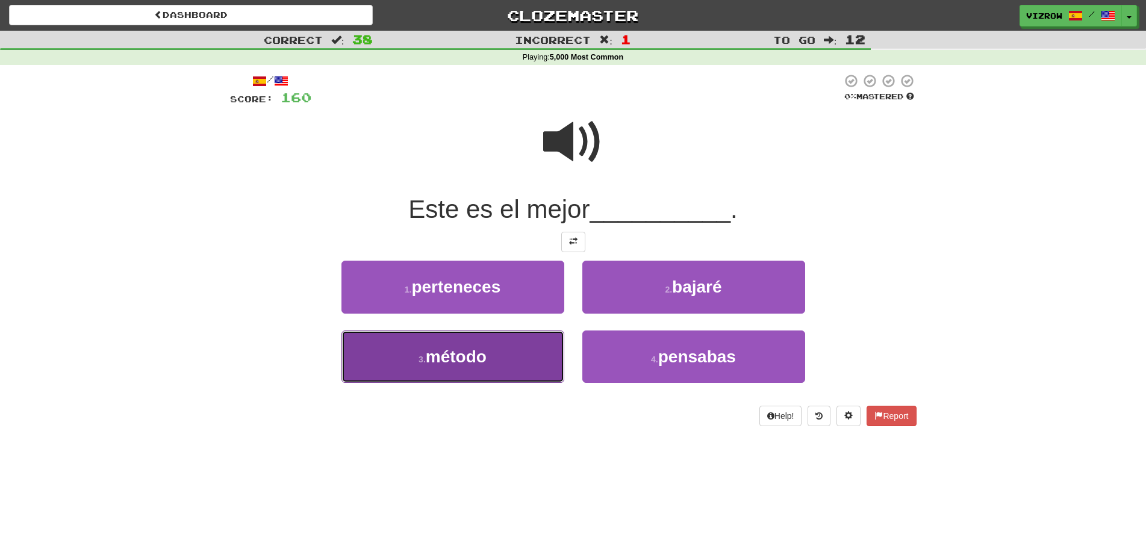
click at [513, 362] on button "3 . método" at bounding box center [452, 357] width 223 height 52
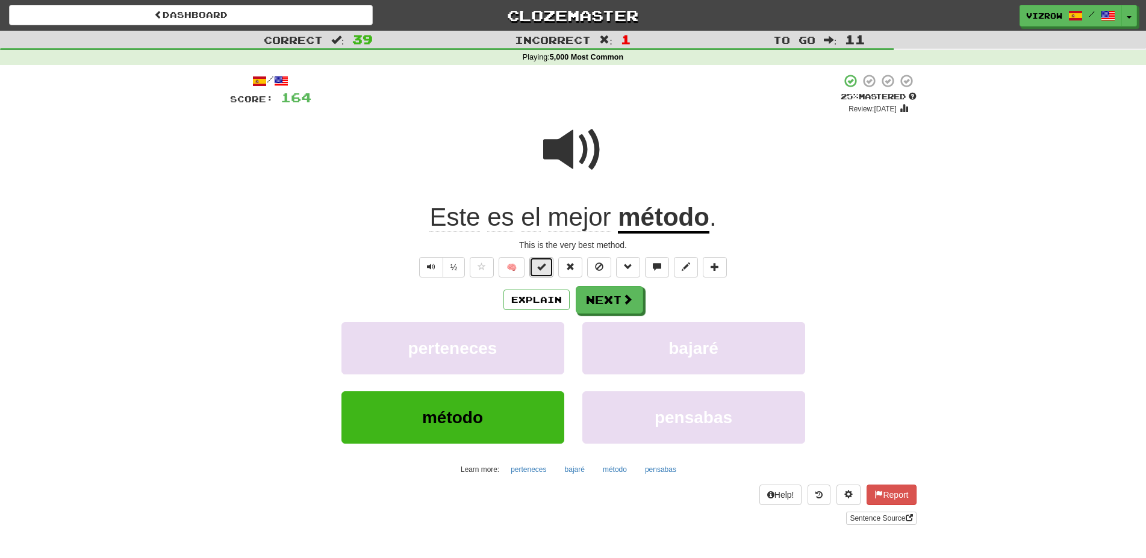
click at [538, 272] on button at bounding box center [541, 267] width 24 height 20
click at [617, 293] on button "Next" at bounding box center [609, 301] width 67 height 28
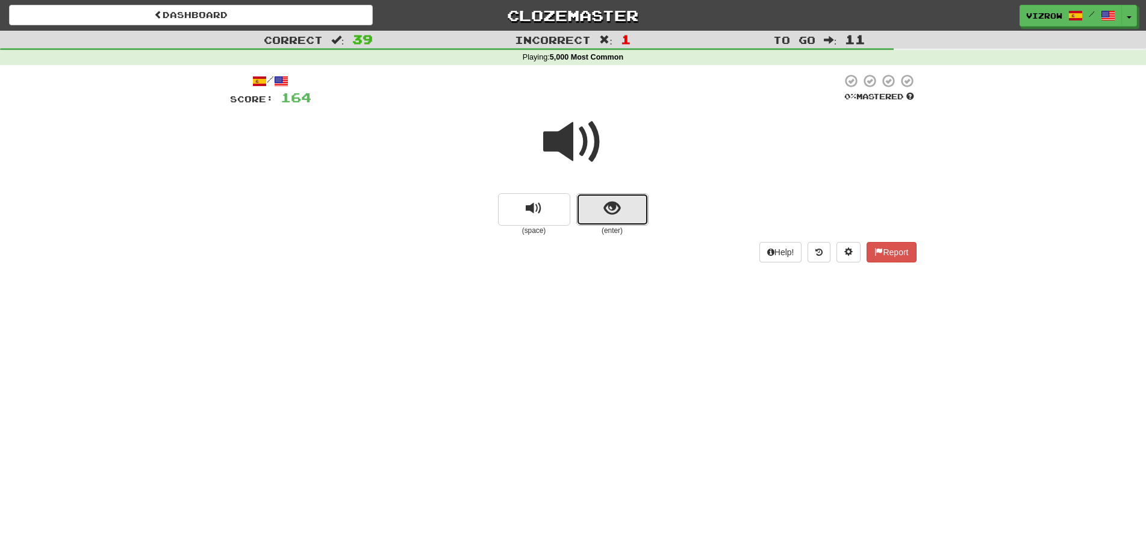
click at [628, 222] on button "show sentence" at bounding box center [612, 209] width 72 height 33
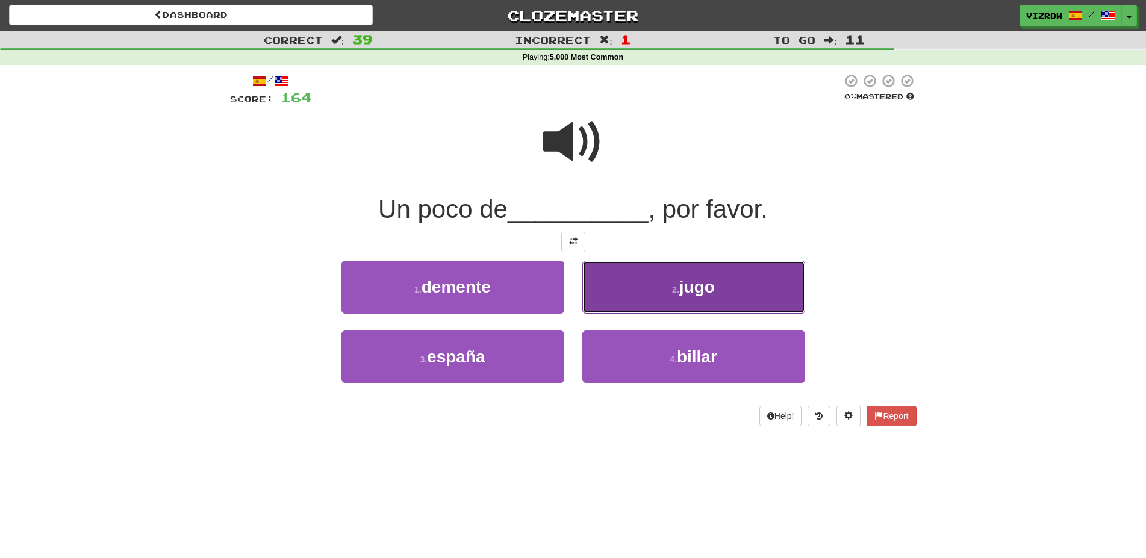
click at [656, 288] on button "2 . jugo" at bounding box center [693, 287] width 223 height 52
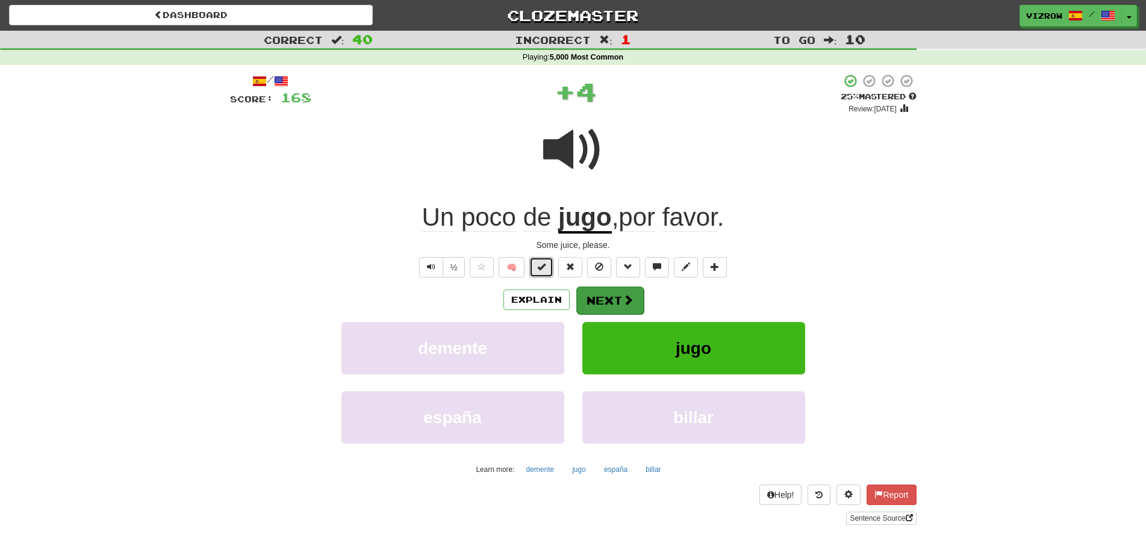
drag, startPoint x: 546, startPoint y: 269, endPoint x: 603, endPoint y: 292, distance: 61.3
click at [548, 269] on button at bounding box center [541, 267] width 24 height 20
click at [615, 305] on button "Next" at bounding box center [609, 301] width 67 height 28
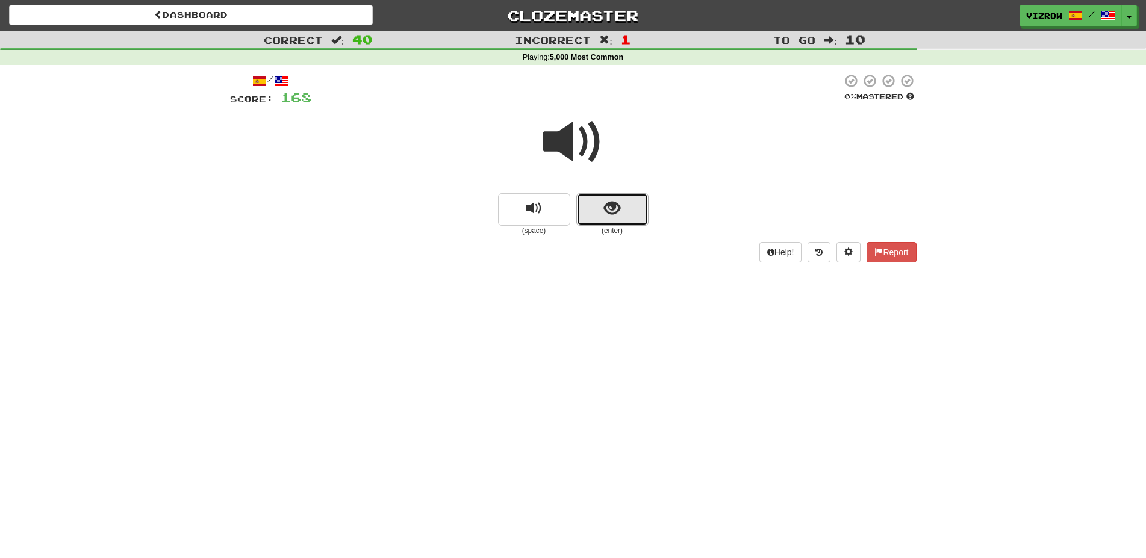
click at [596, 202] on button "show sentence" at bounding box center [612, 209] width 72 height 33
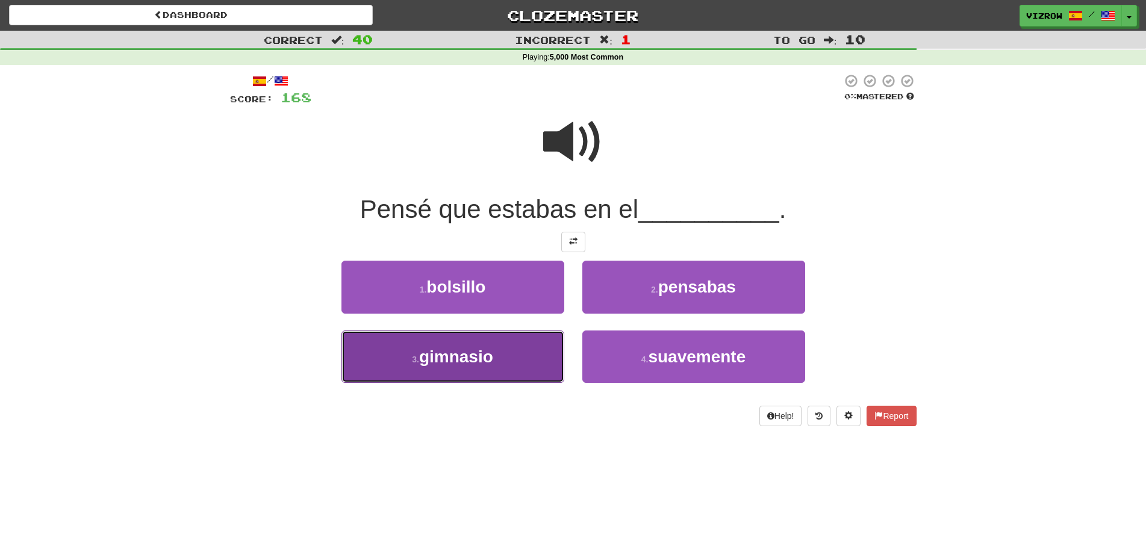
click at [491, 347] on button "3 . gimnasio" at bounding box center [452, 357] width 223 height 52
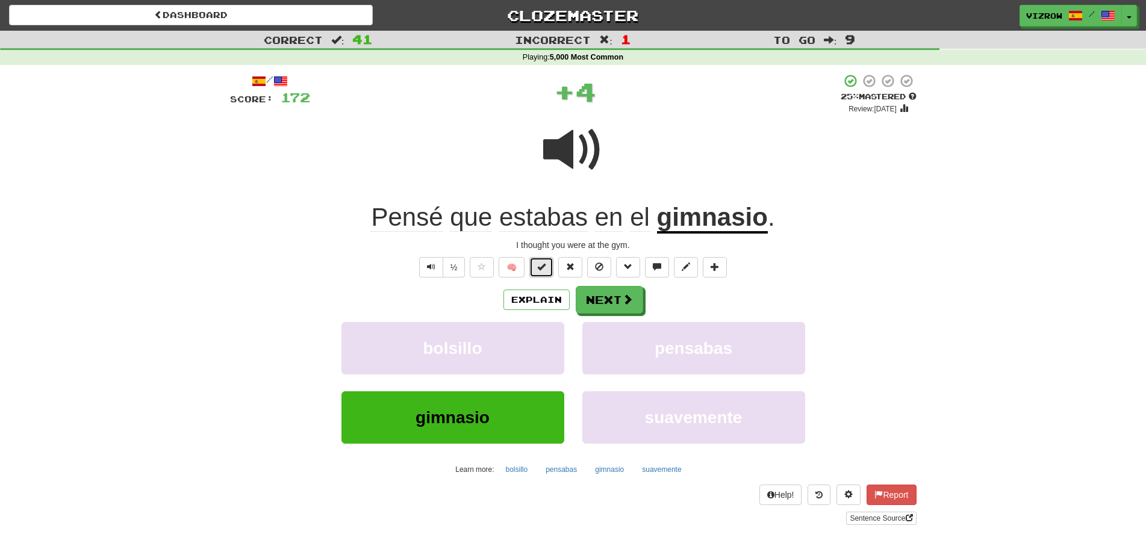
click at [545, 264] on span at bounding box center [541, 266] width 8 height 8
click at [608, 296] on button "Next" at bounding box center [609, 301] width 67 height 28
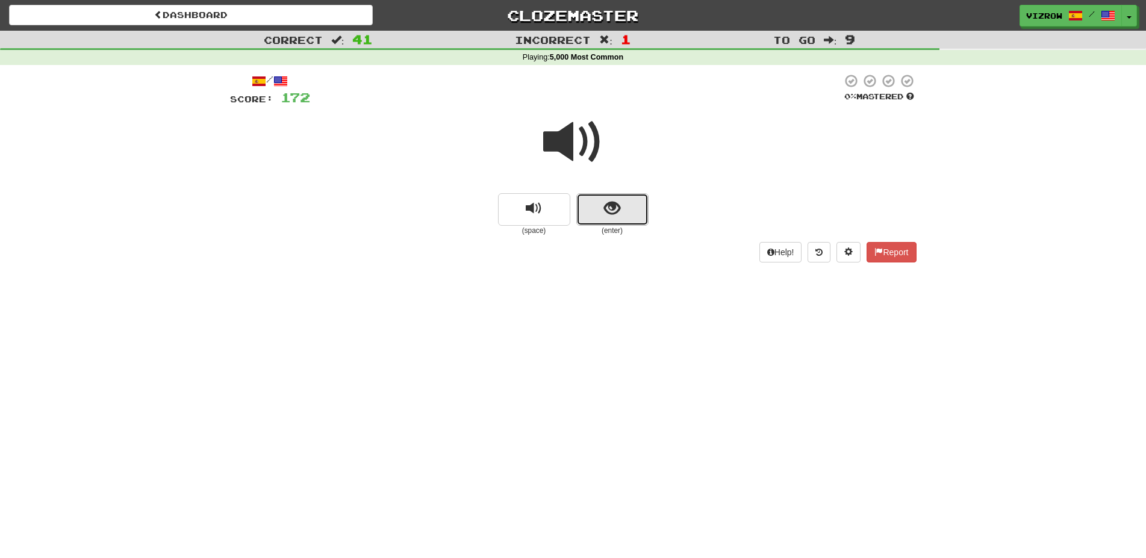
click at [623, 212] on button "show sentence" at bounding box center [612, 209] width 72 height 33
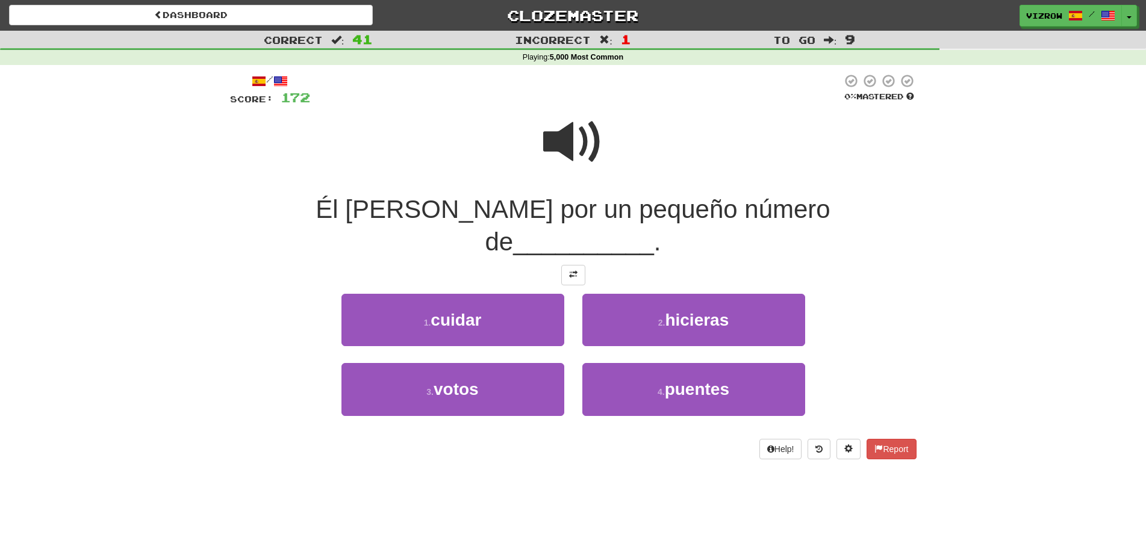
click at [576, 138] on span at bounding box center [573, 142] width 60 height 60
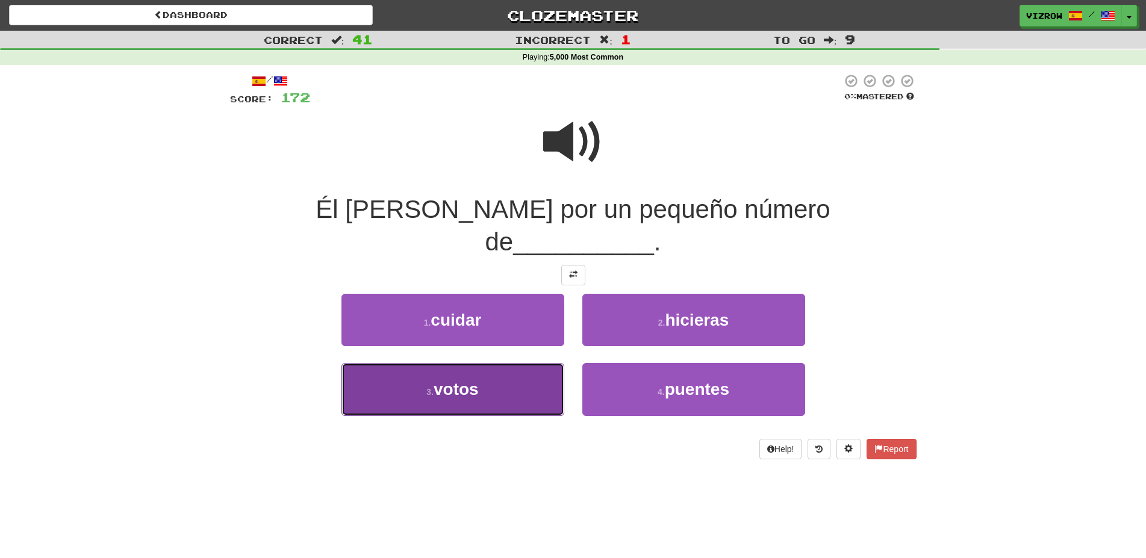
click at [454, 380] on span "votos" at bounding box center [455, 389] width 45 height 19
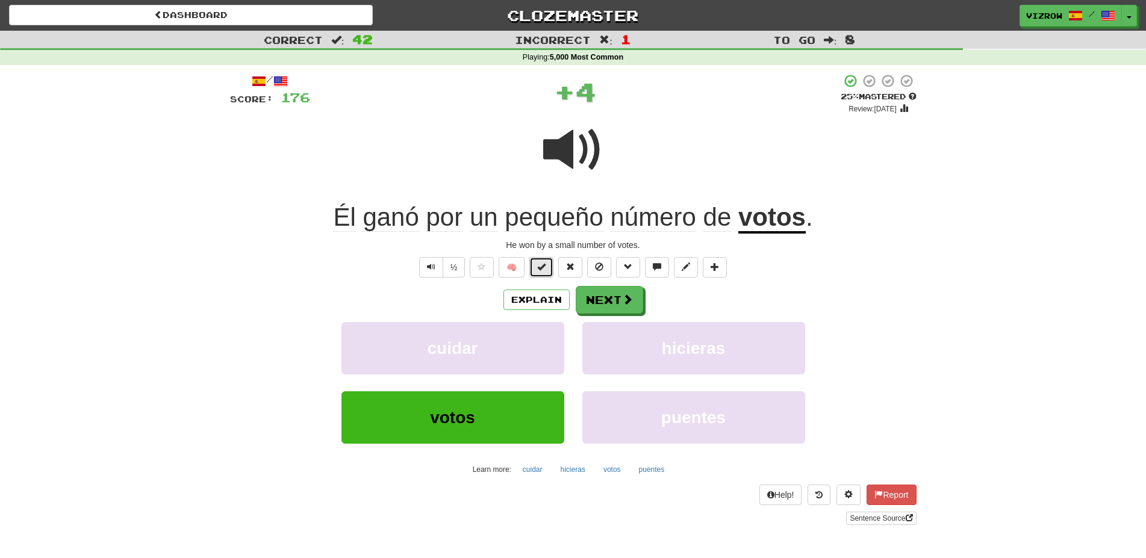
click at [544, 267] on span at bounding box center [541, 266] width 8 height 8
click at [601, 293] on button "Next" at bounding box center [609, 301] width 67 height 28
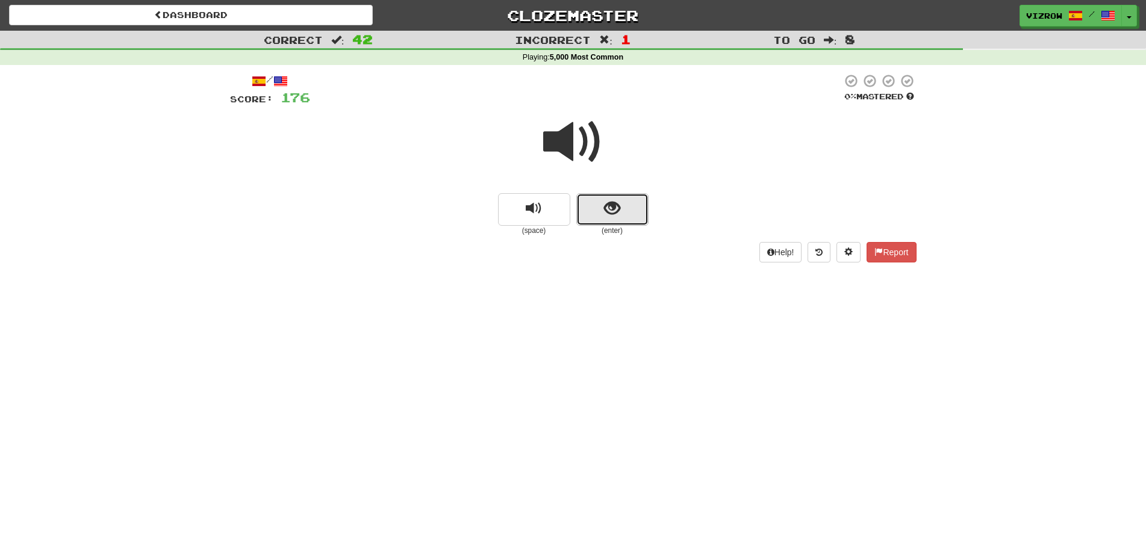
click at [600, 203] on button "show sentence" at bounding box center [612, 209] width 72 height 33
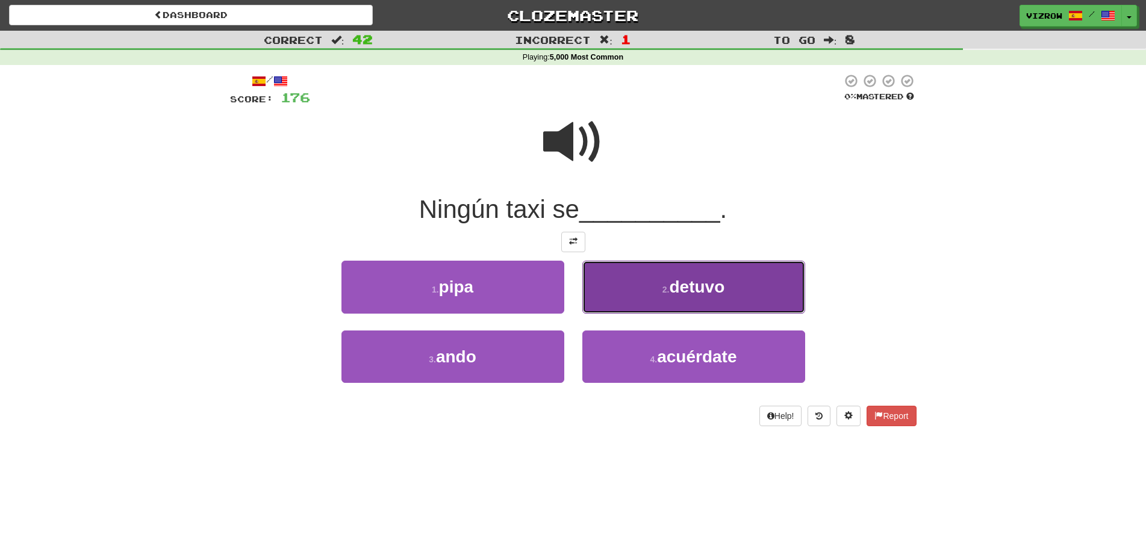
click at [681, 288] on span "detuvo" at bounding box center [696, 287] width 55 height 19
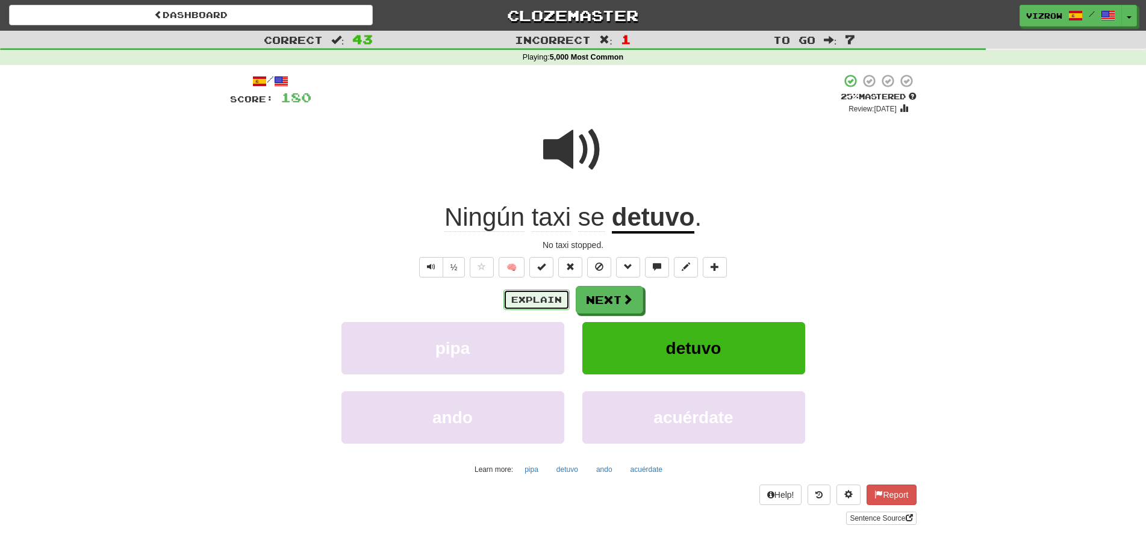
click at [548, 298] on button "Explain" at bounding box center [536, 300] width 66 height 20
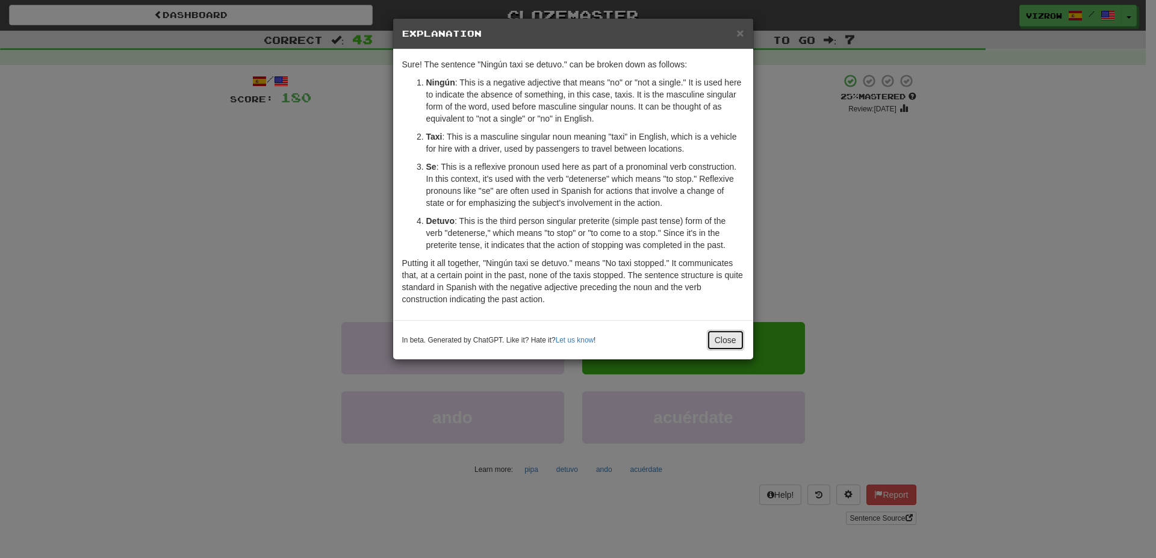
click at [718, 335] on button "Close" at bounding box center [725, 340] width 37 height 20
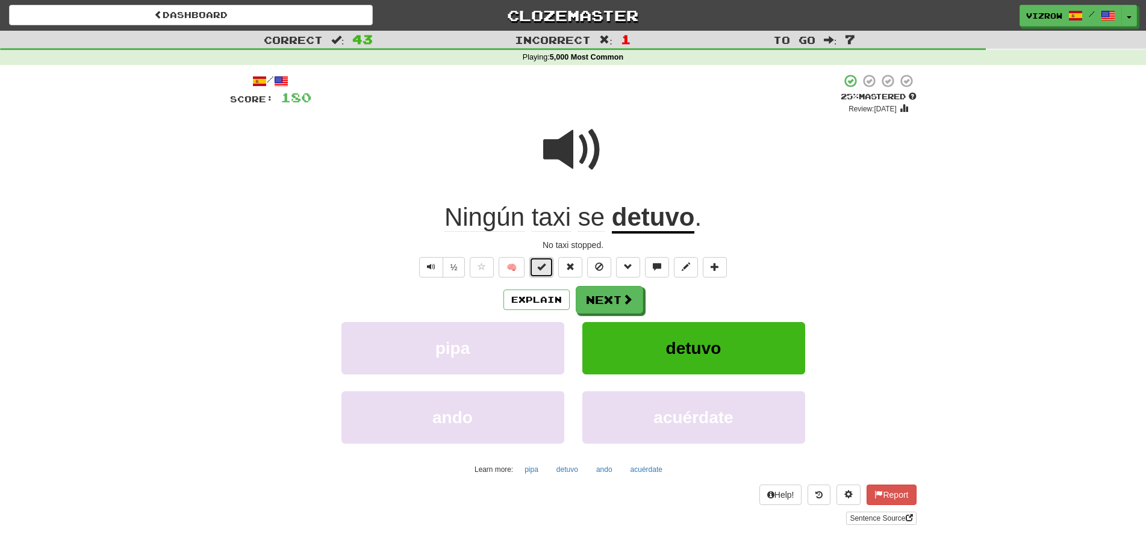
click at [539, 268] on span at bounding box center [541, 266] width 8 height 8
click at [588, 291] on button "Next" at bounding box center [609, 301] width 67 height 28
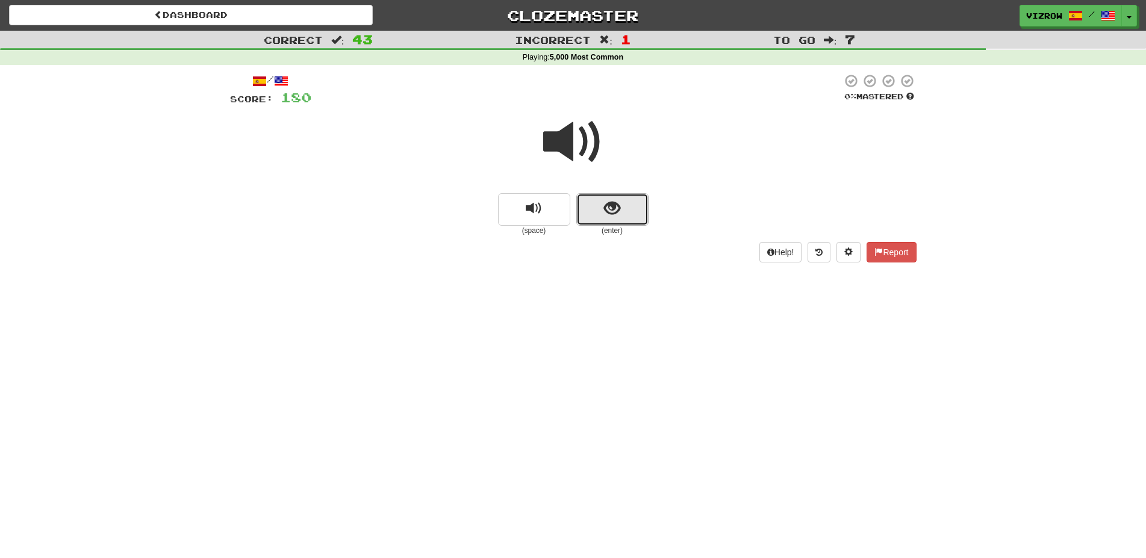
click at [610, 215] on span "show sentence" at bounding box center [612, 208] width 16 height 16
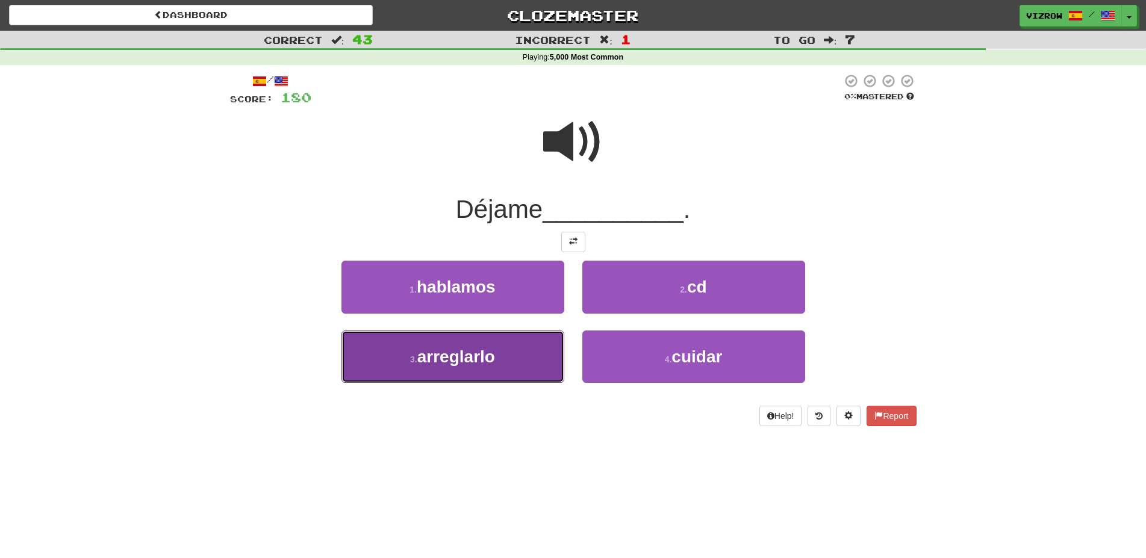
click at [529, 352] on button "3 . arreglarlo" at bounding box center [452, 357] width 223 height 52
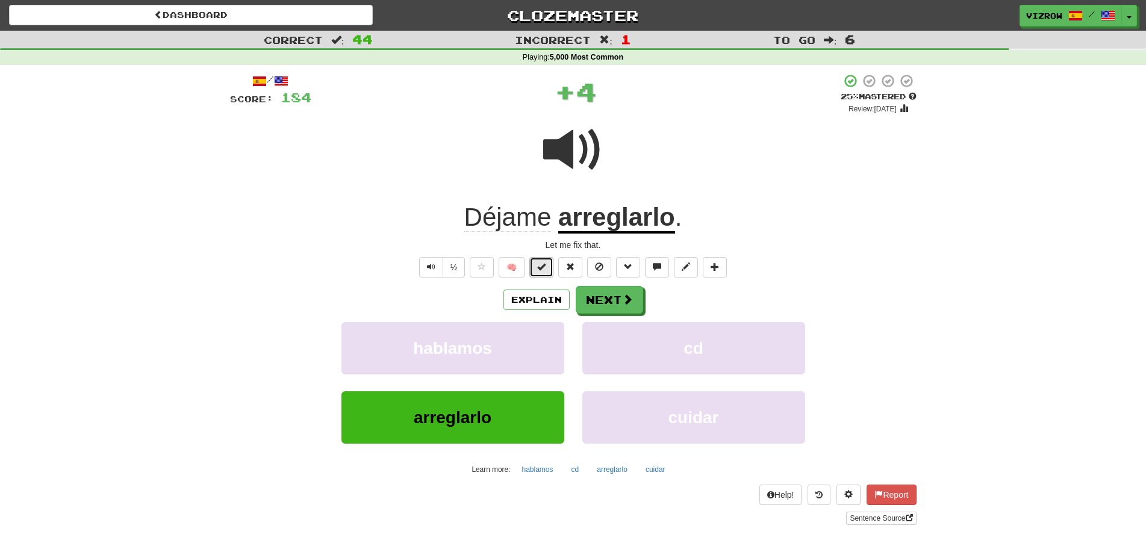
click at [552, 266] on button at bounding box center [541, 267] width 24 height 20
click at [606, 301] on button "Next" at bounding box center [609, 301] width 67 height 28
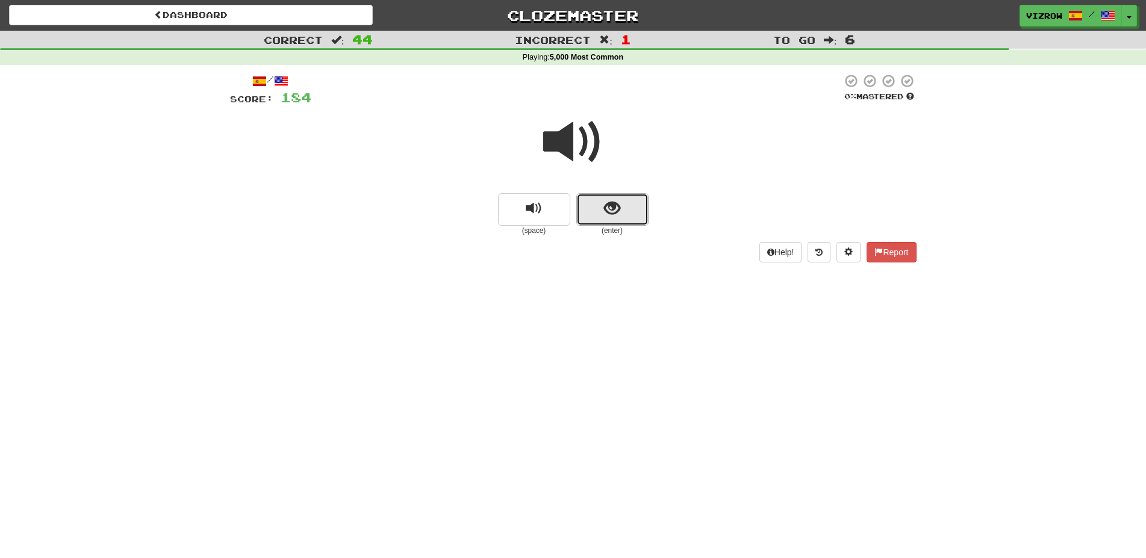
click at [602, 207] on button "show sentence" at bounding box center [612, 209] width 72 height 33
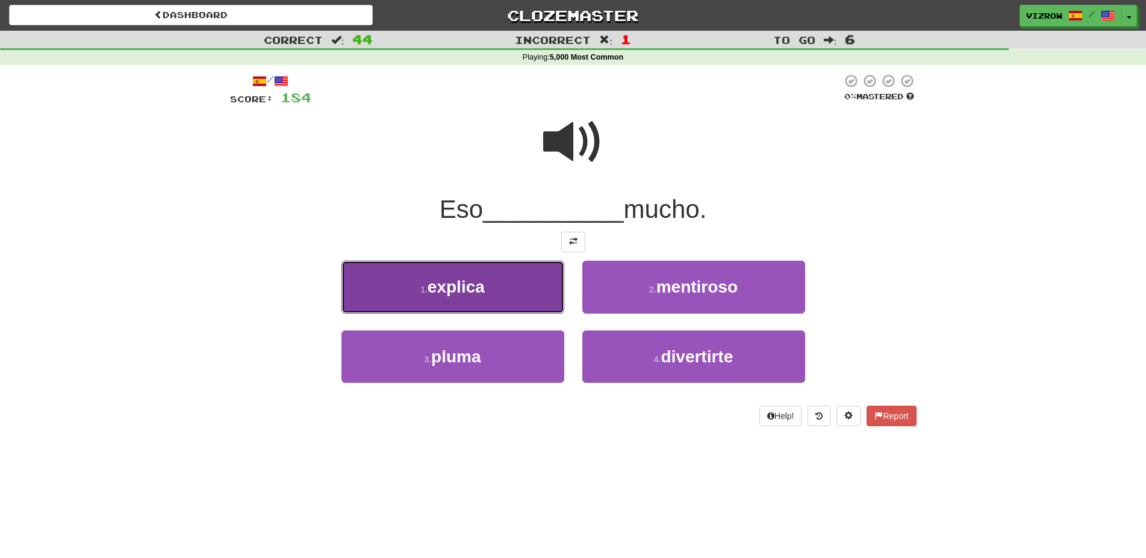
click at [503, 283] on button "1 . explica" at bounding box center [452, 287] width 223 height 52
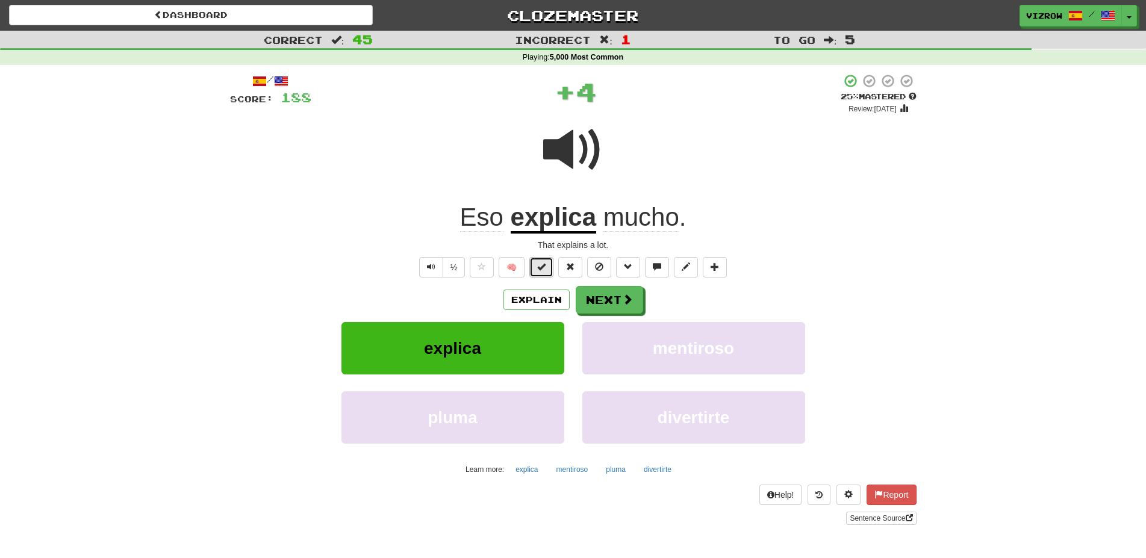
click at [545, 269] on span at bounding box center [541, 266] width 8 height 8
click at [606, 293] on button "Next" at bounding box center [609, 301] width 67 height 28
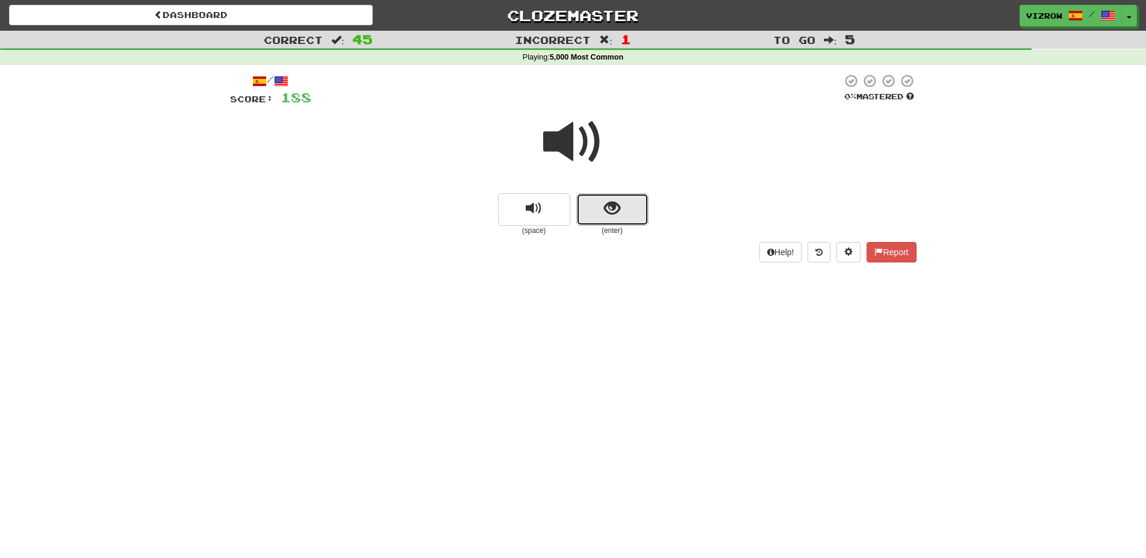
click at [602, 202] on button "show sentence" at bounding box center [612, 209] width 72 height 33
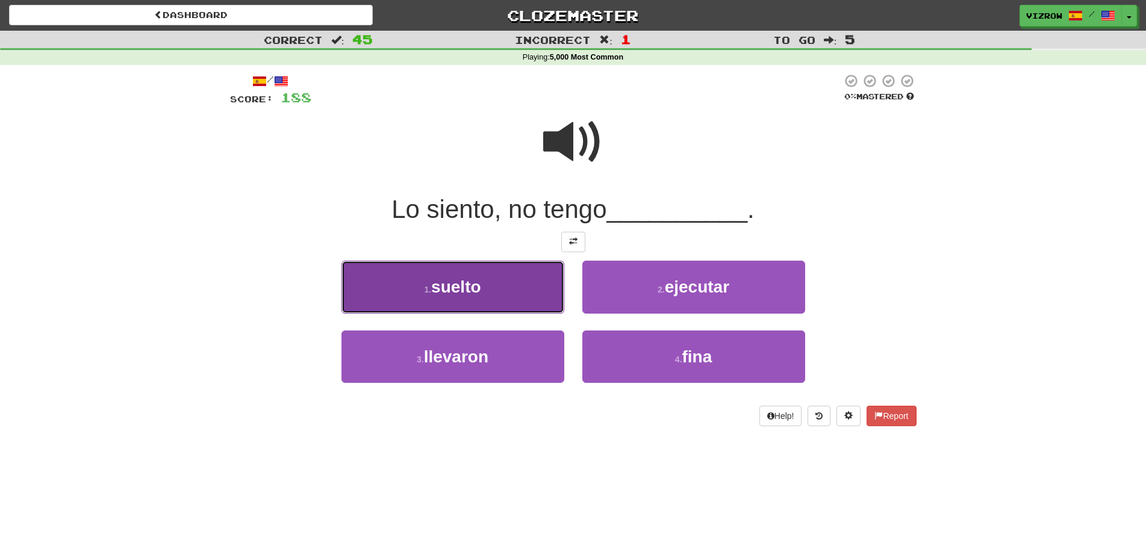
click at [456, 287] on span "suelto" at bounding box center [455, 287] width 49 height 19
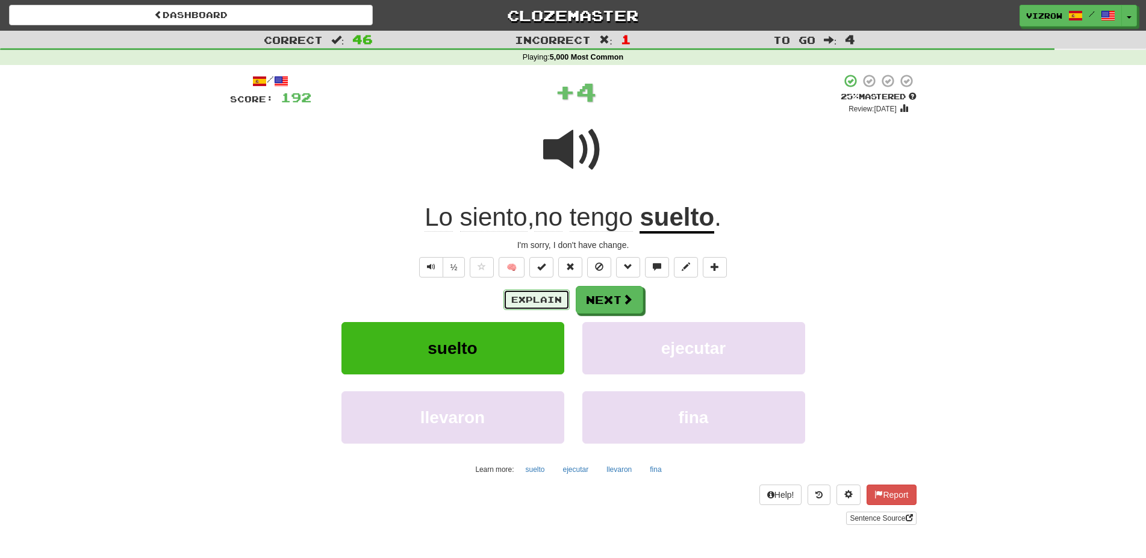
click at [550, 302] on button "Explain" at bounding box center [536, 300] width 66 height 20
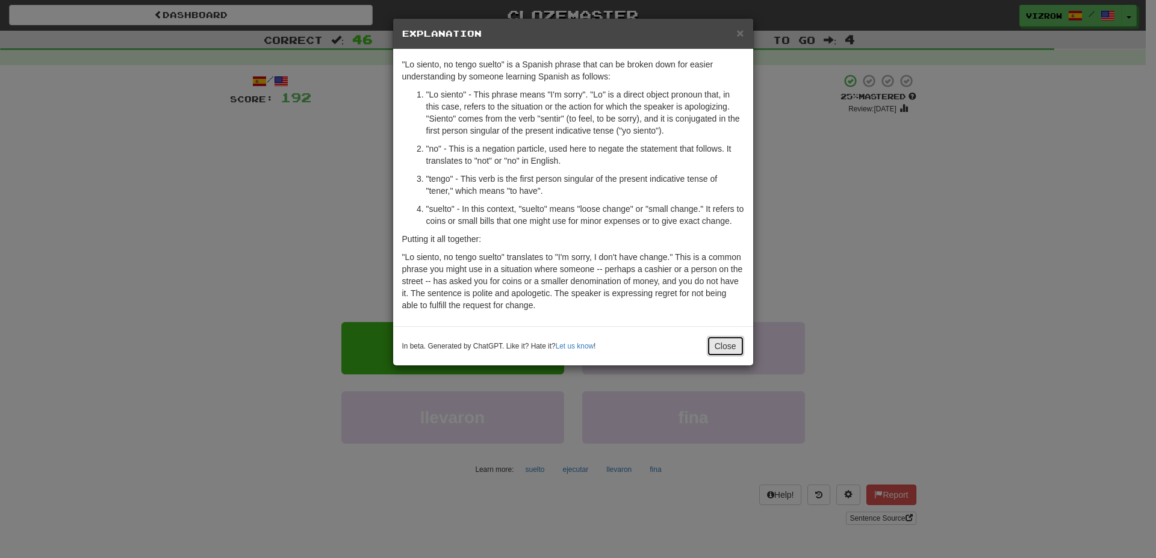
click at [712, 346] on button "Close" at bounding box center [725, 346] width 37 height 20
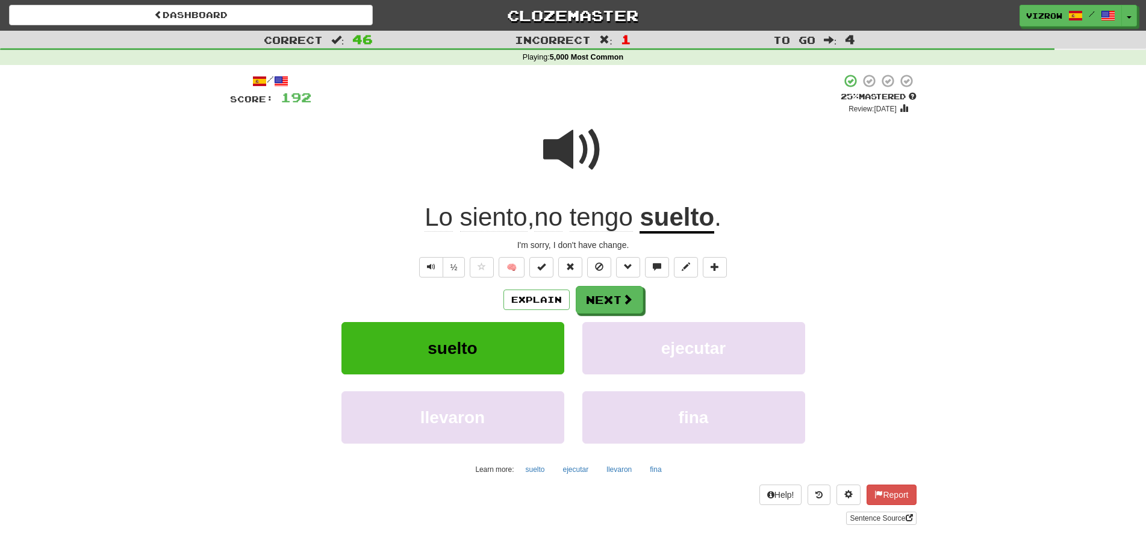
drag, startPoint x: 529, startPoint y: 265, endPoint x: 538, endPoint y: 267, distance: 8.6
click at [530, 265] on span "🧠" at bounding box center [598, 267] width 262 height 10
click at [541, 269] on span at bounding box center [541, 266] width 8 height 8
click at [626, 300] on span at bounding box center [628, 299] width 11 height 11
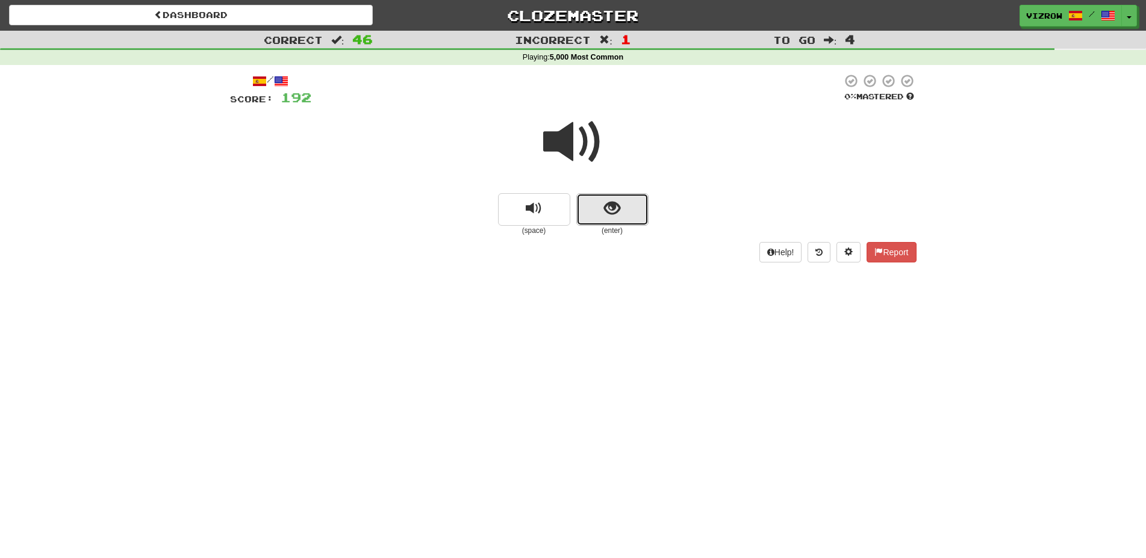
click at [636, 206] on button "show sentence" at bounding box center [612, 209] width 72 height 33
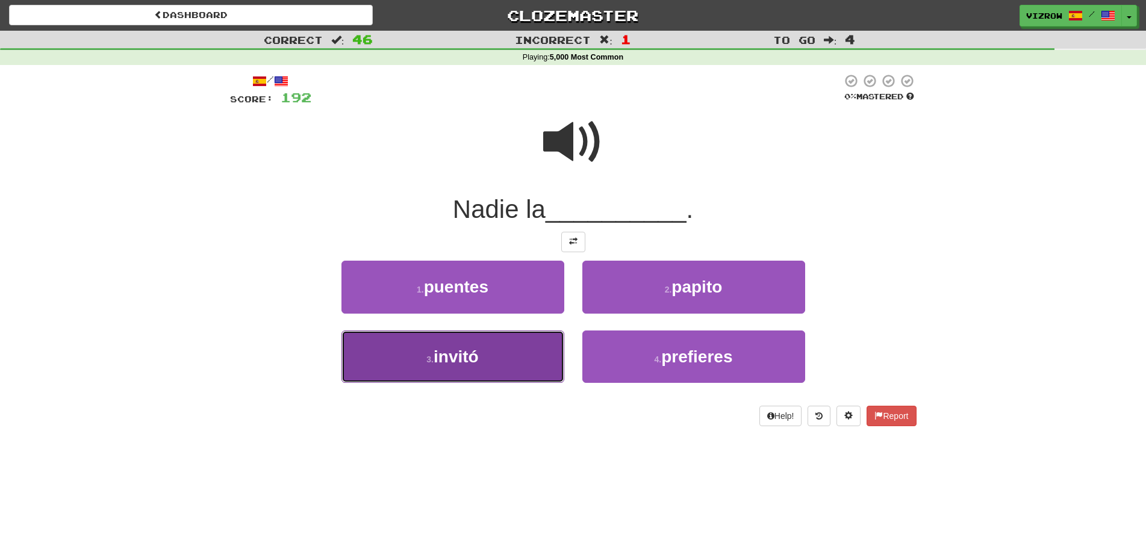
click at [526, 356] on button "3 . invitó" at bounding box center [452, 357] width 223 height 52
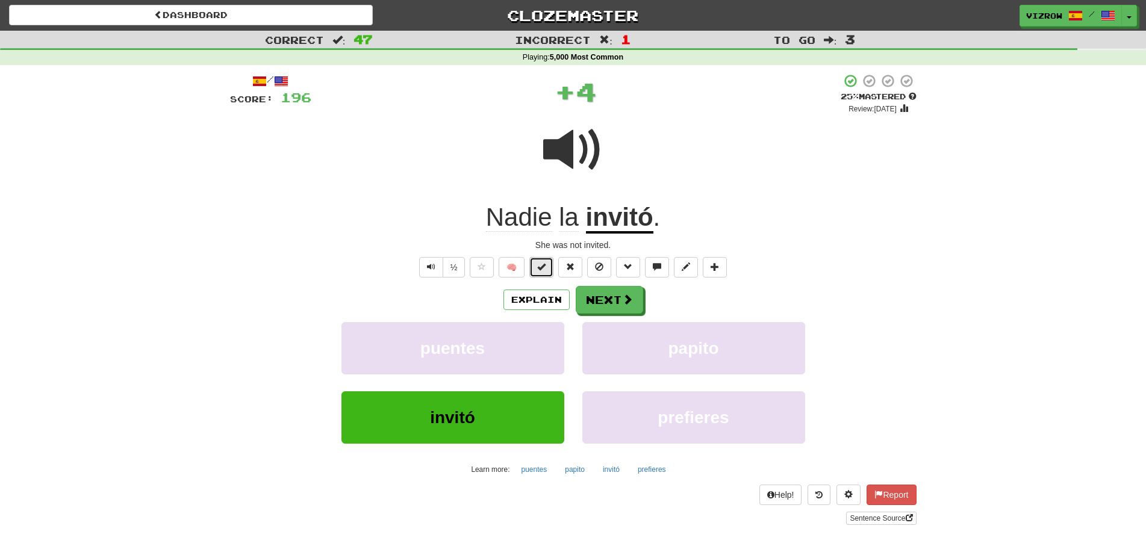
click at [551, 270] on button at bounding box center [541, 267] width 24 height 20
click at [609, 308] on button "Next" at bounding box center [609, 301] width 67 height 28
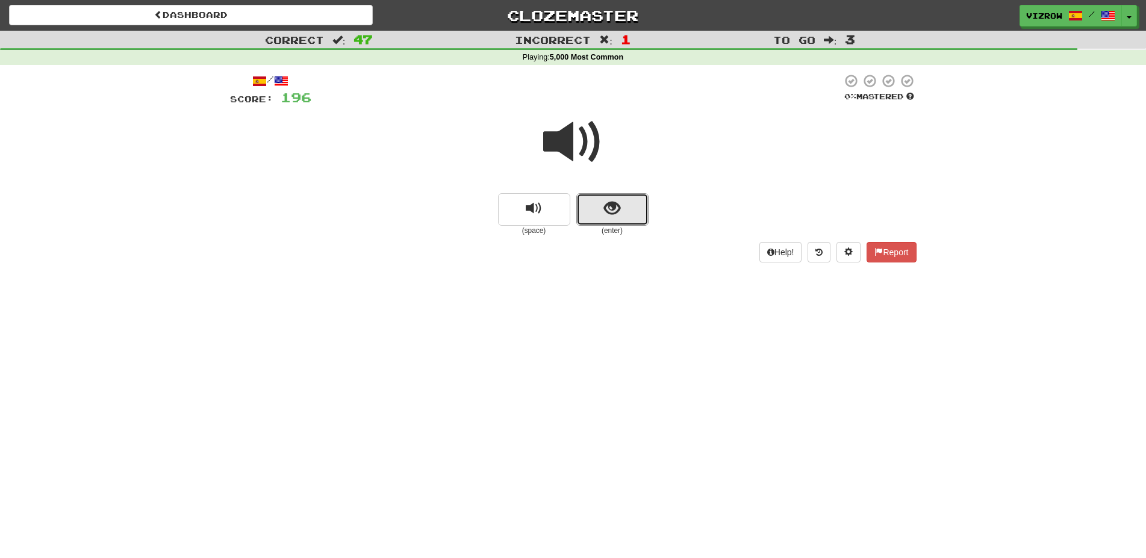
click at [580, 219] on button "show sentence" at bounding box center [612, 209] width 72 height 33
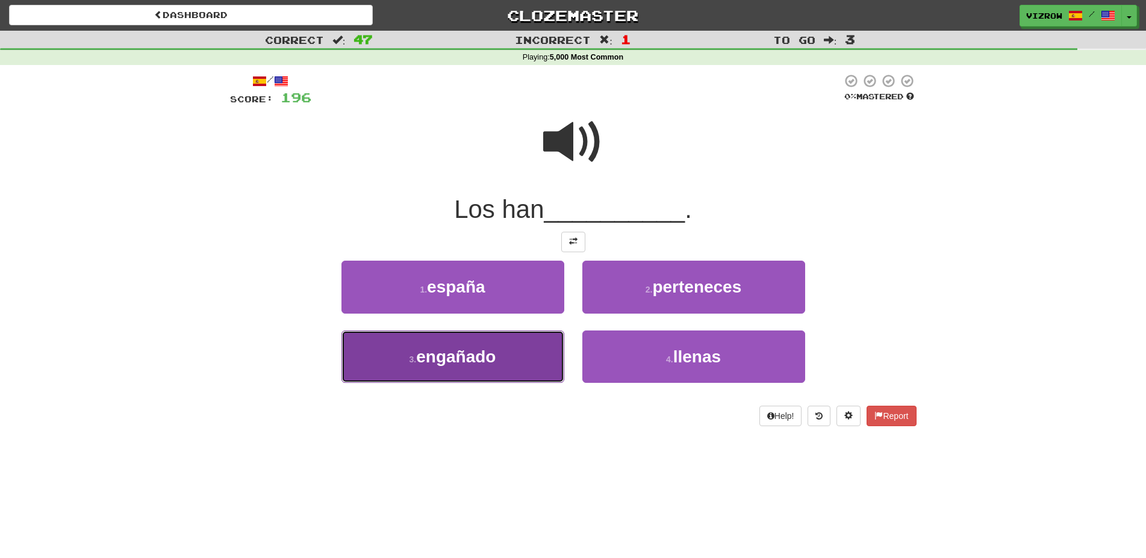
click at [487, 364] on span "engañado" at bounding box center [455, 356] width 79 height 19
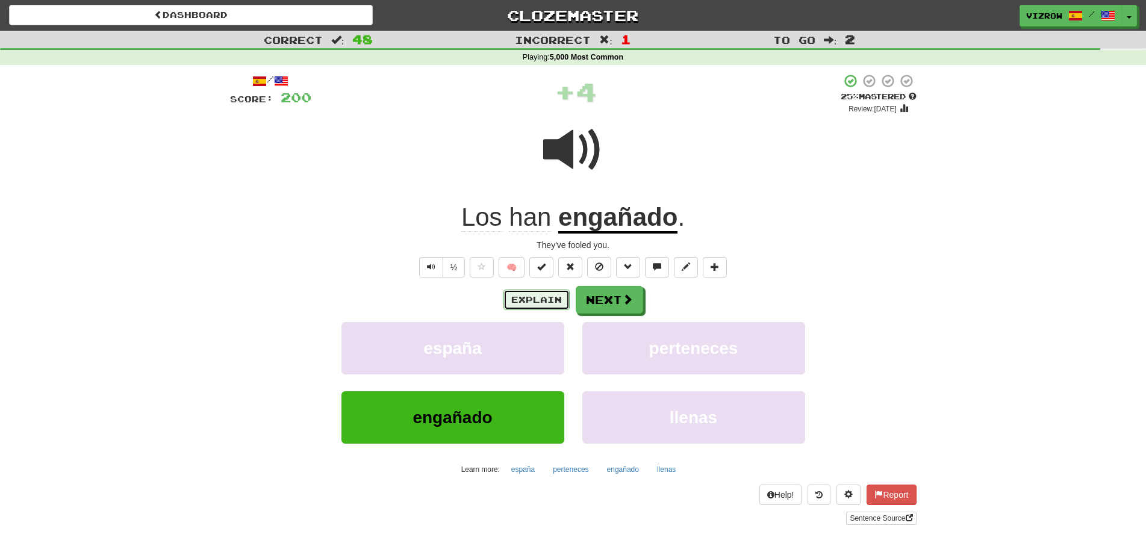
click at [556, 300] on button "Explain" at bounding box center [536, 300] width 66 height 20
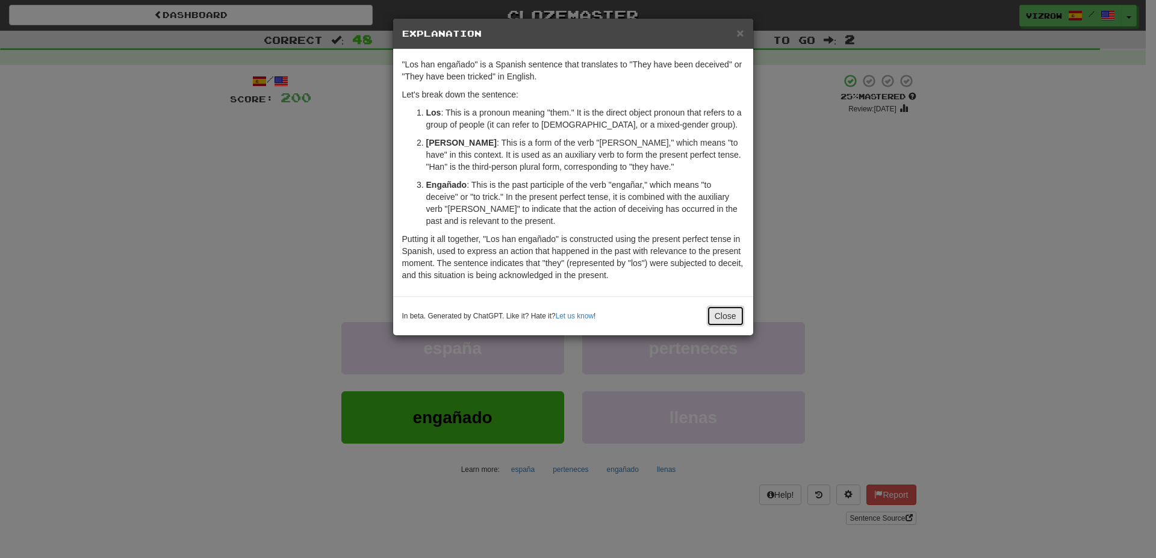
click at [728, 317] on button "Close" at bounding box center [725, 316] width 37 height 20
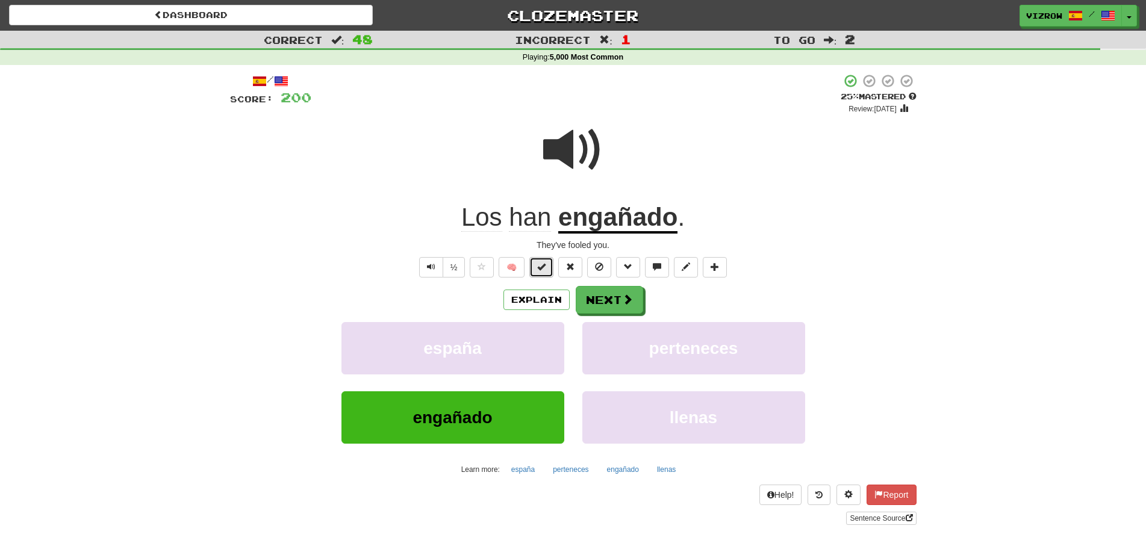
click at [545, 271] on span at bounding box center [541, 266] width 8 height 8
click at [625, 300] on span at bounding box center [628, 299] width 11 height 11
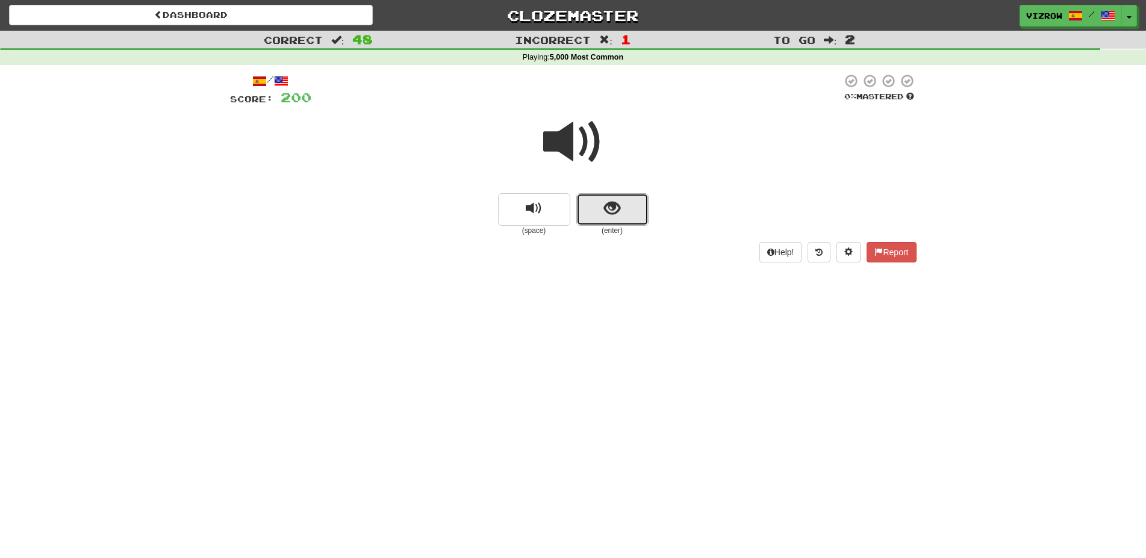
click at [632, 213] on button "show sentence" at bounding box center [612, 209] width 72 height 33
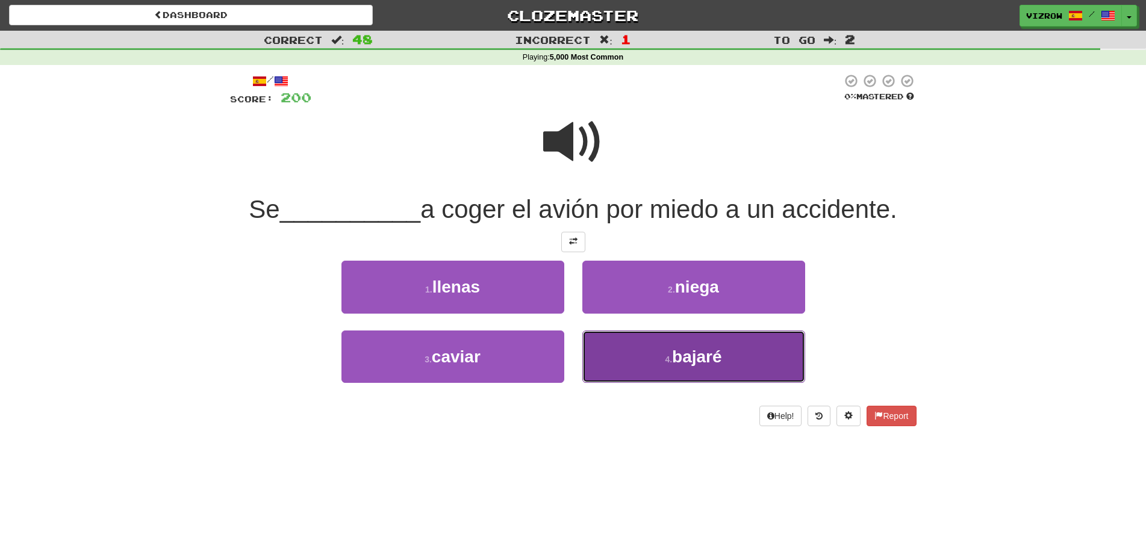
click at [612, 365] on button "4 . bajaré" at bounding box center [693, 357] width 223 height 52
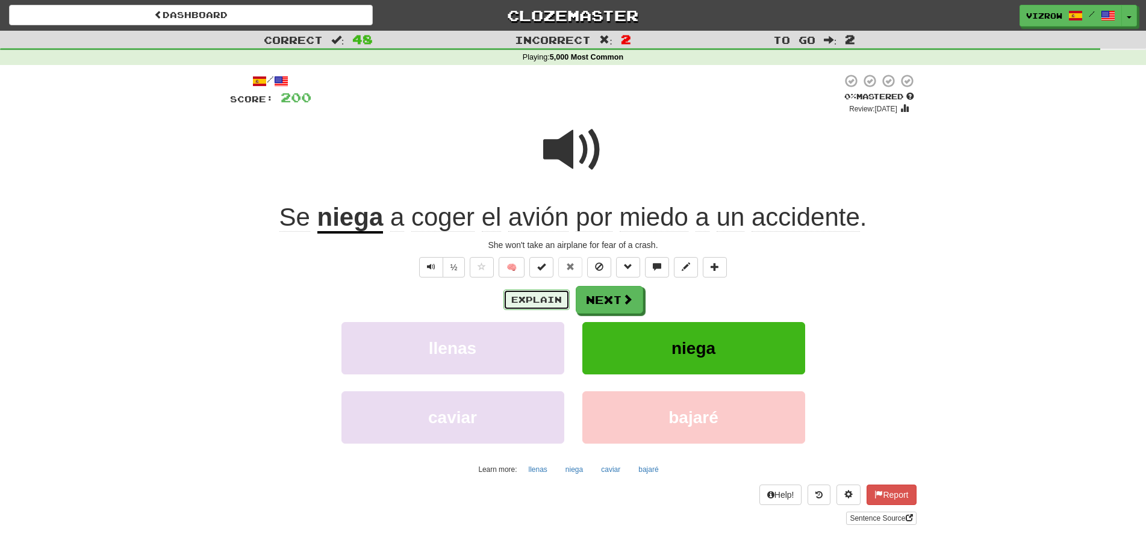
click at [556, 299] on button "Explain" at bounding box center [536, 300] width 66 height 20
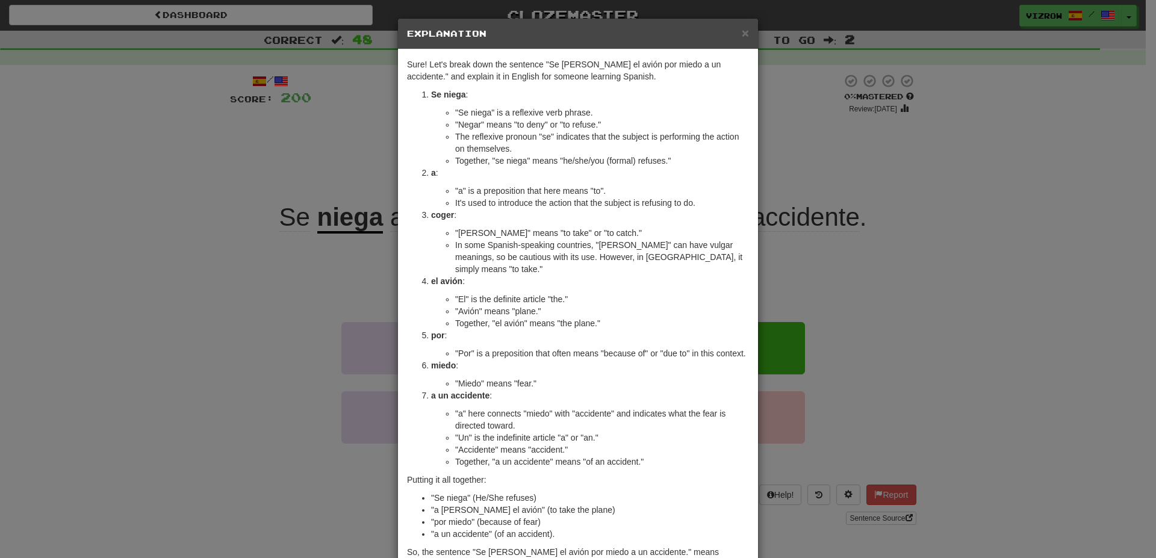
click at [736, 37] on h5 "Explanation" at bounding box center [578, 34] width 342 height 12
click at [742, 35] on span "×" at bounding box center [745, 33] width 7 height 14
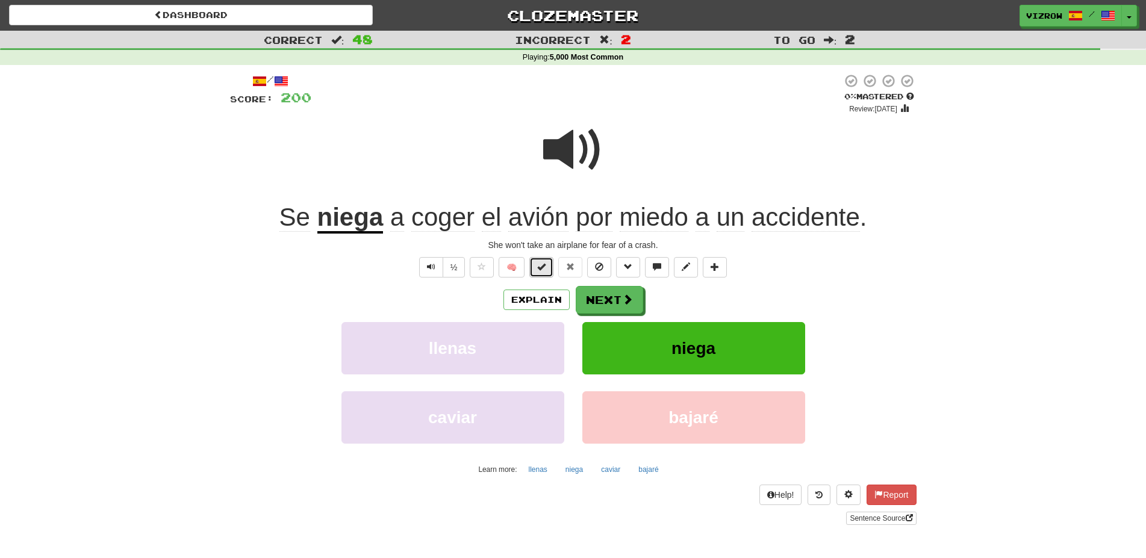
click at [539, 269] on span at bounding box center [541, 266] width 8 height 8
click at [601, 291] on button "Next" at bounding box center [609, 301] width 67 height 28
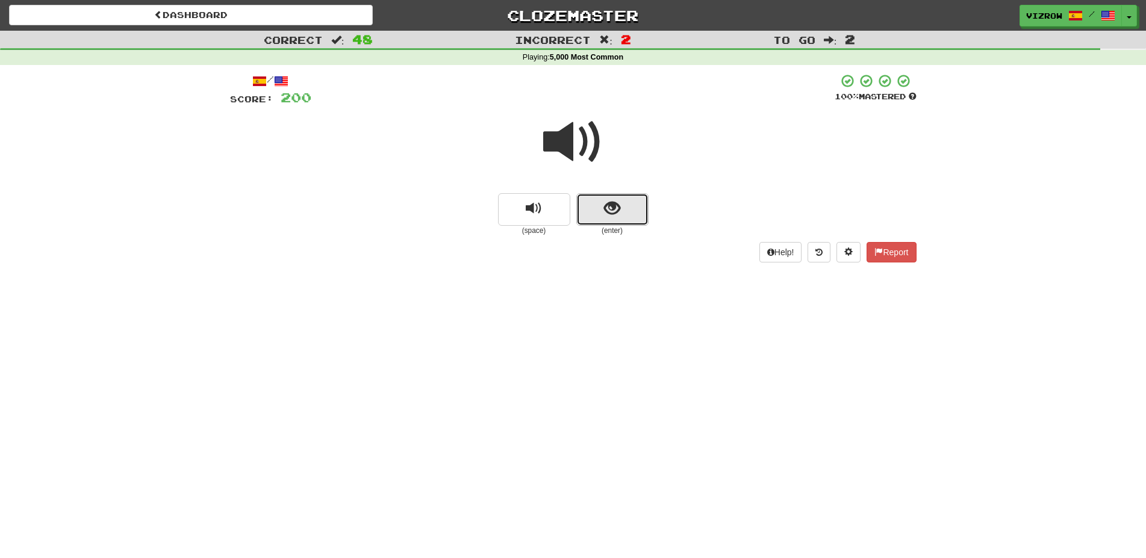
click at [609, 216] on span "show sentence" at bounding box center [612, 208] width 16 height 16
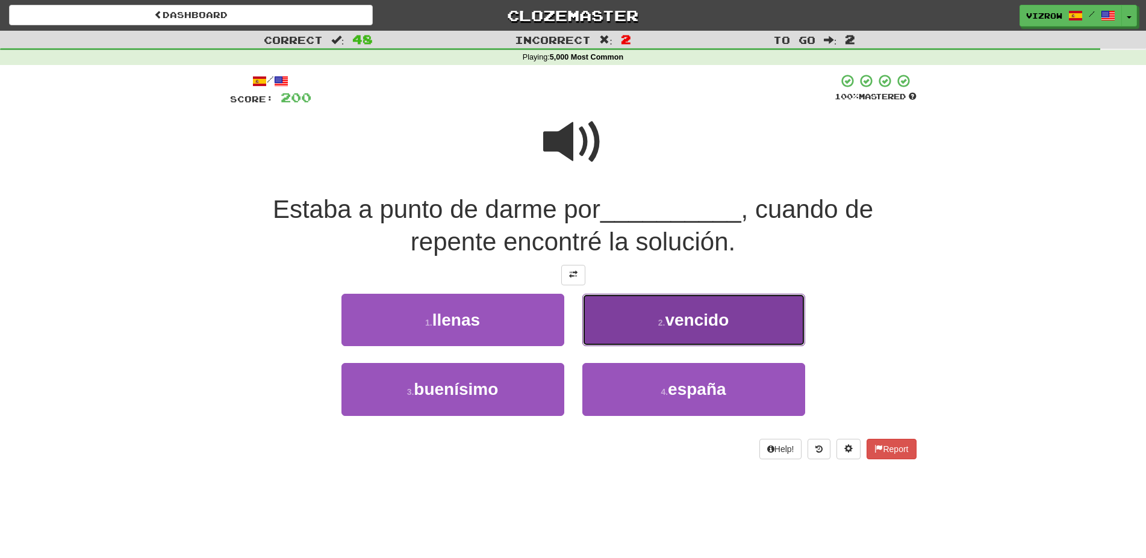
click at [715, 322] on span "vencido" at bounding box center [697, 320] width 64 height 19
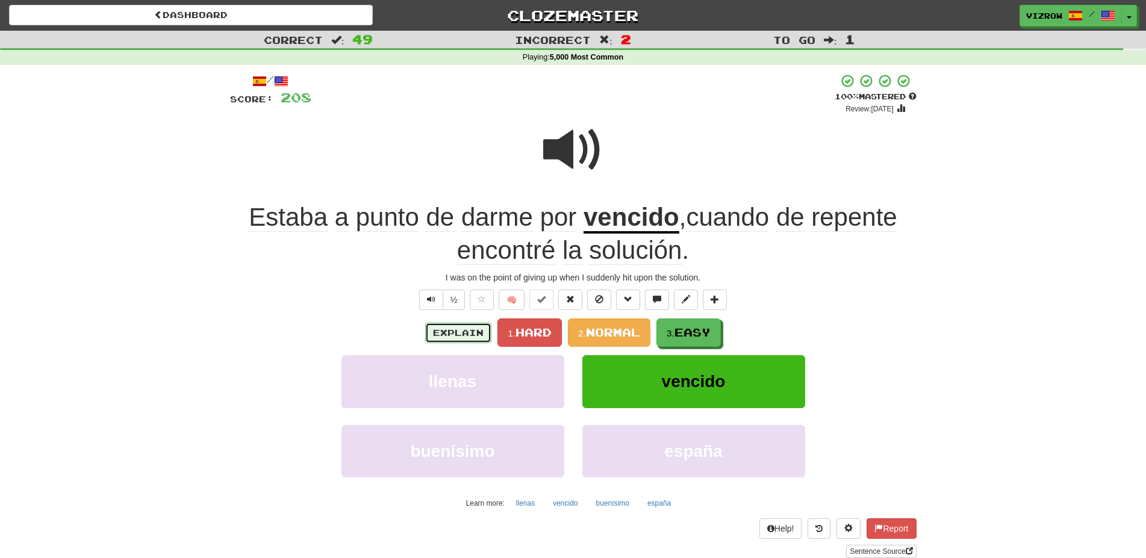
click at [467, 325] on button "Explain" at bounding box center [458, 333] width 66 height 20
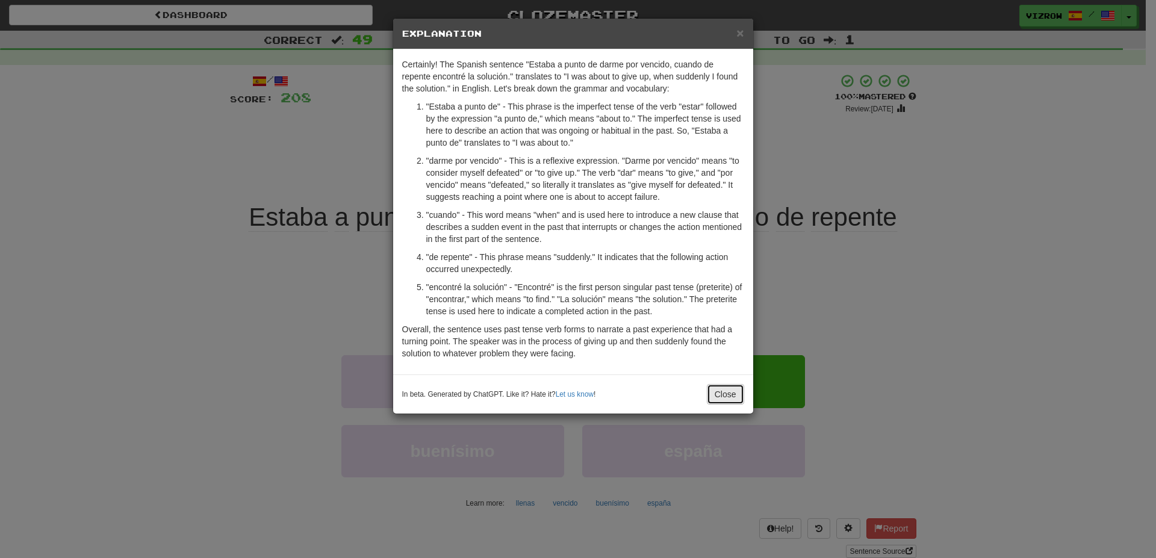
click at [737, 390] on button "Close" at bounding box center [725, 394] width 37 height 20
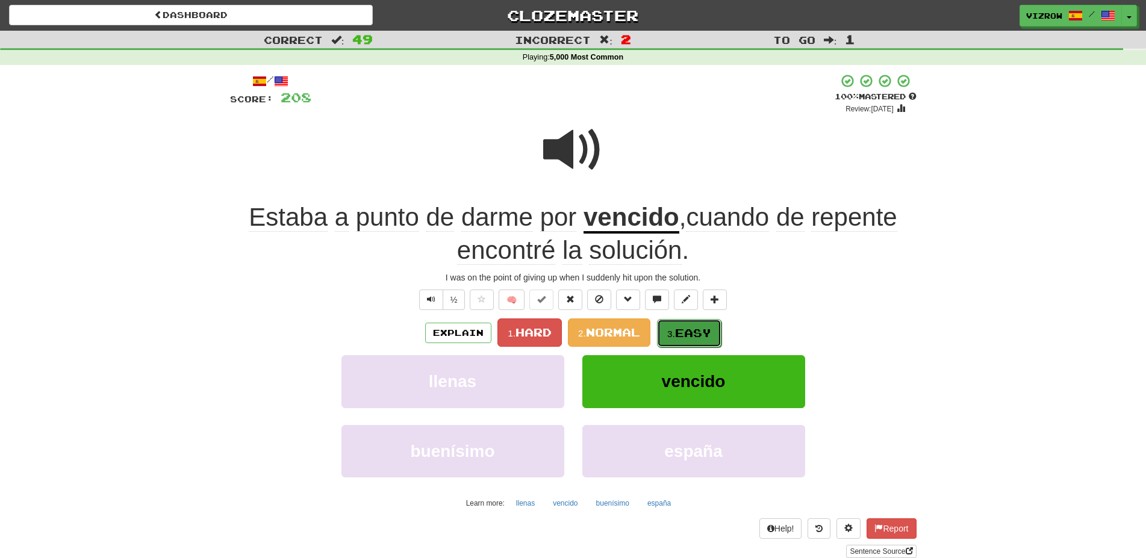
click at [692, 326] on button "3. Easy" at bounding box center [689, 333] width 64 height 28
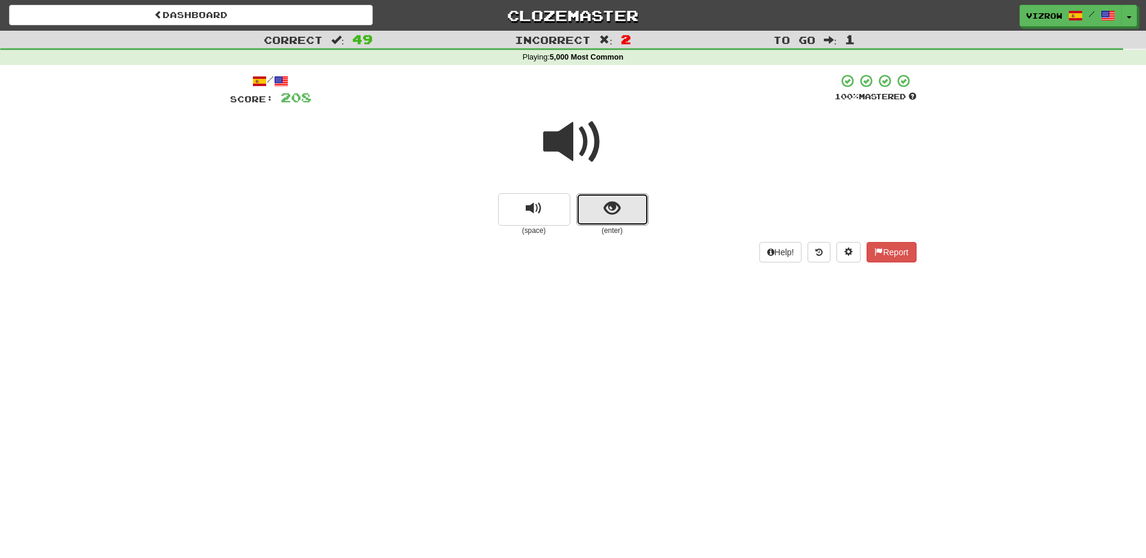
click at [624, 202] on button "show sentence" at bounding box center [612, 209] width 72 height 33
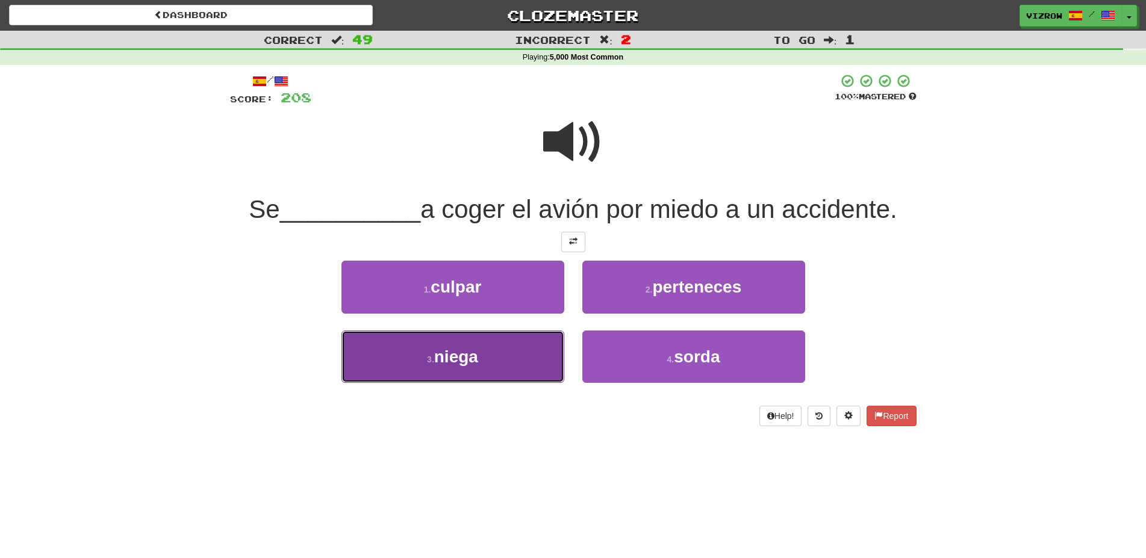
click at [517, 359] on button "3 . niega" at bounding box center [452, 357] width 223 height 52
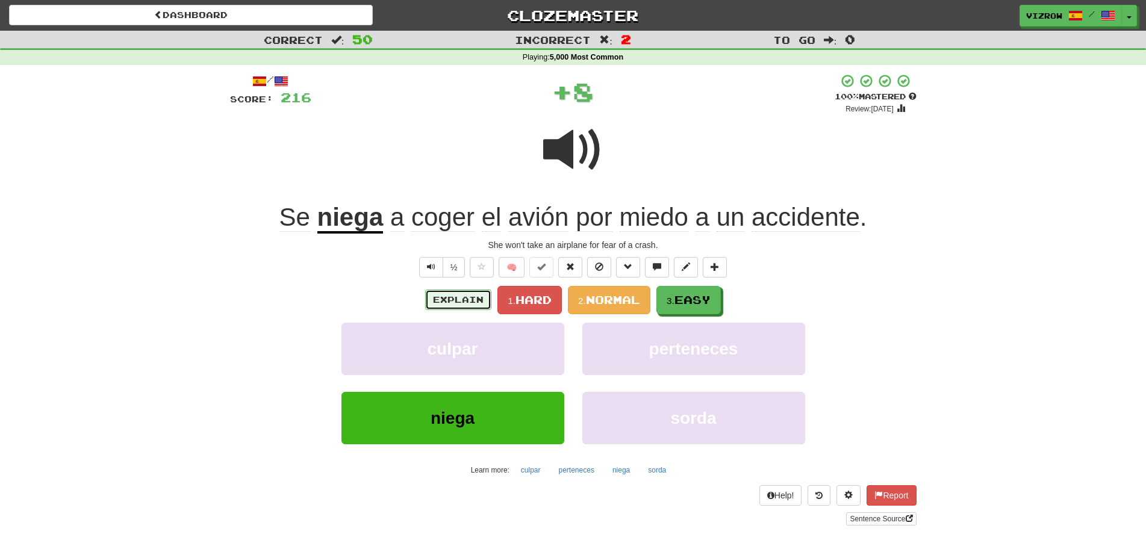
click at [468, 303] on button "Explain" at bounding box center [458, 300] width 66 height 20
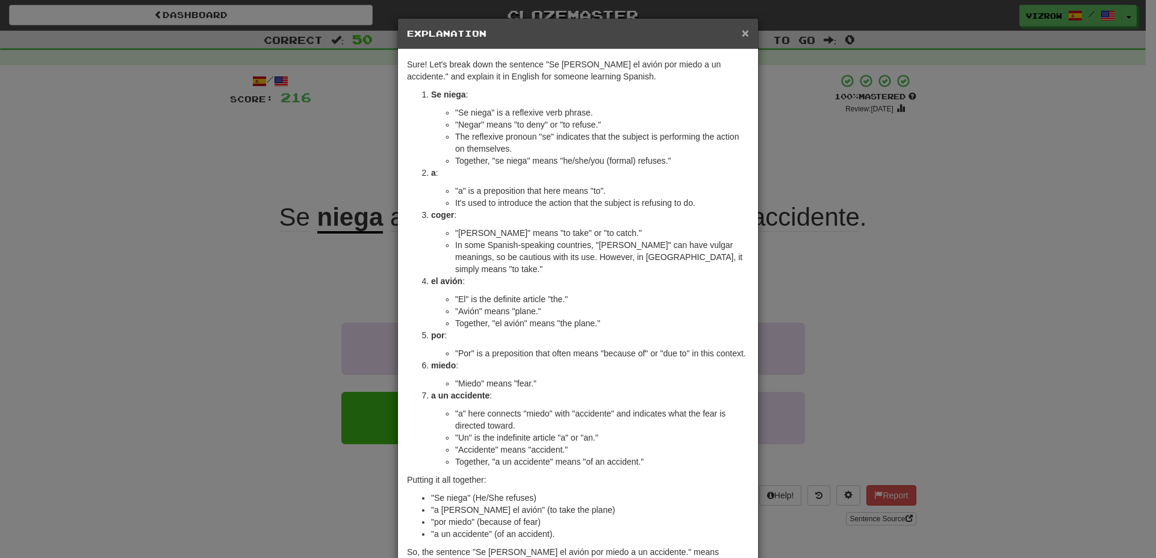
click at [743, 32] on span "×" at bounding box center [745, 33] width 7 height 14
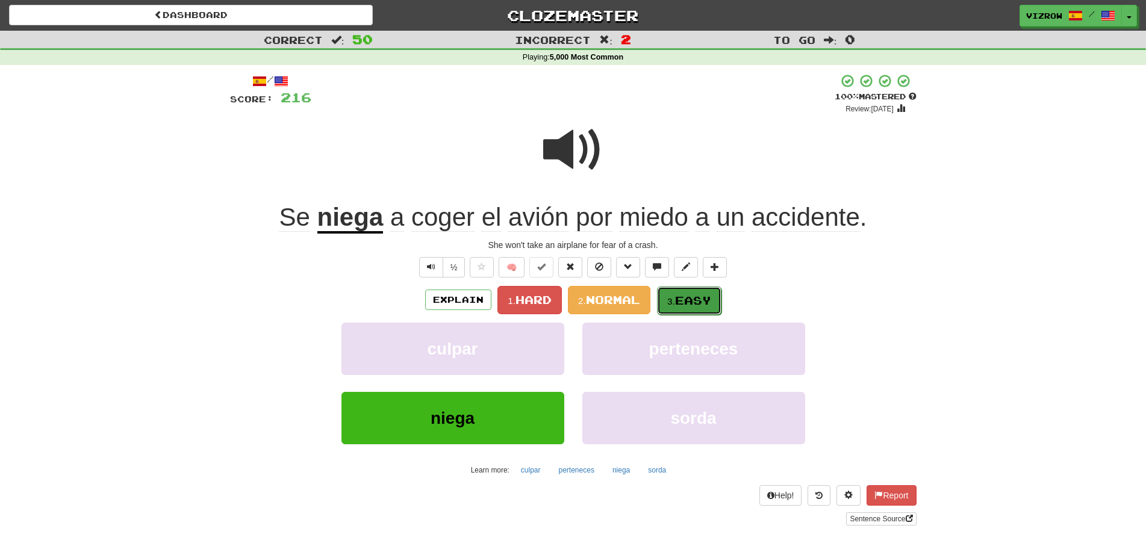
click at [674, 301] on small "3." at bounding box center [671, 301] width 8 height 10
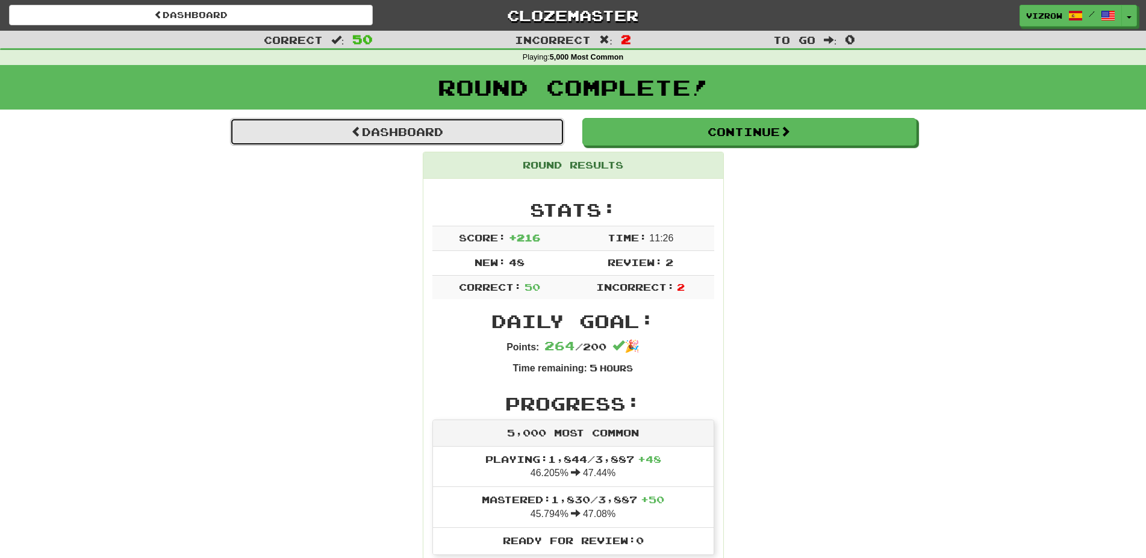
click at [390, 138] on link "Dashboard" at bounding box center [397, 132] width 334 height 28
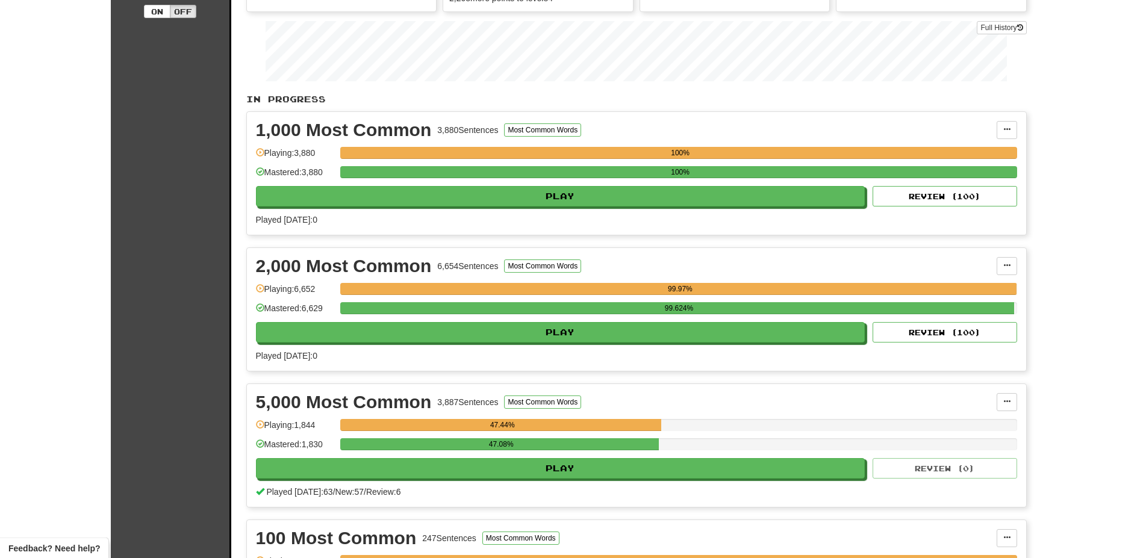
scroll to position [246, 0]
